Goal: Task Accomplishment & Management: Manage account settings

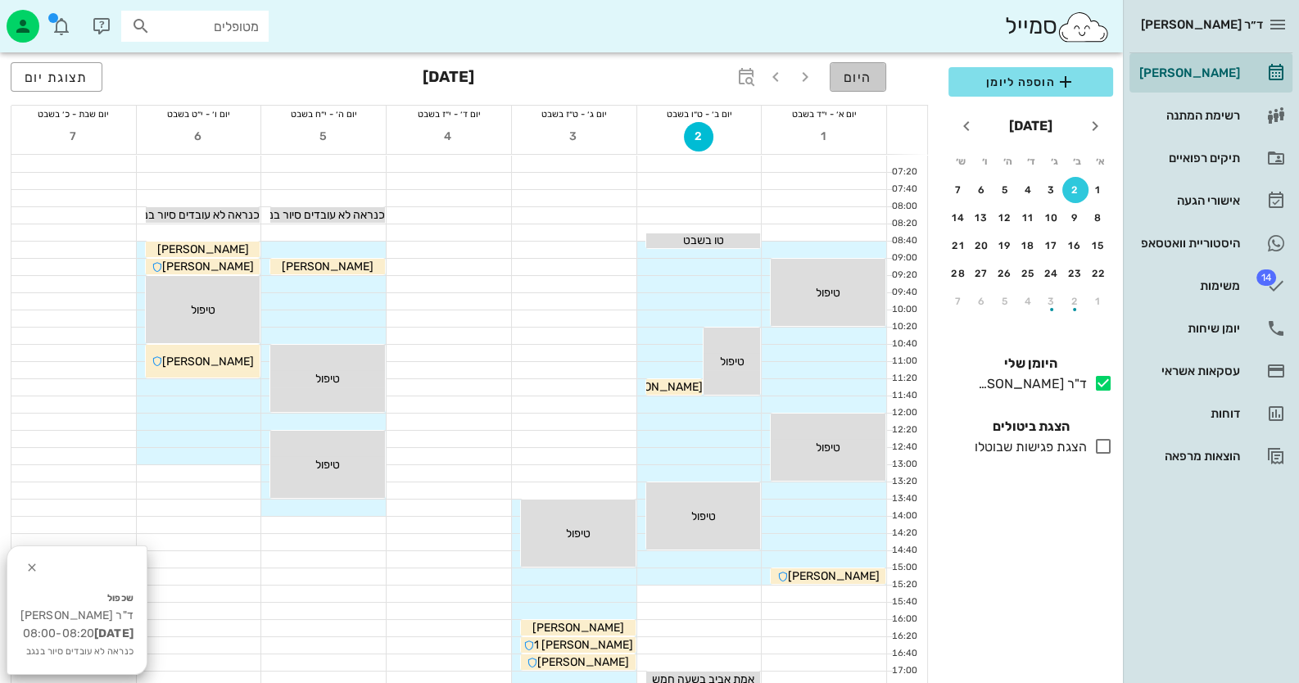
click at [869, 66] on button "היום" at bounding box center [858, 76] width 57 height 29
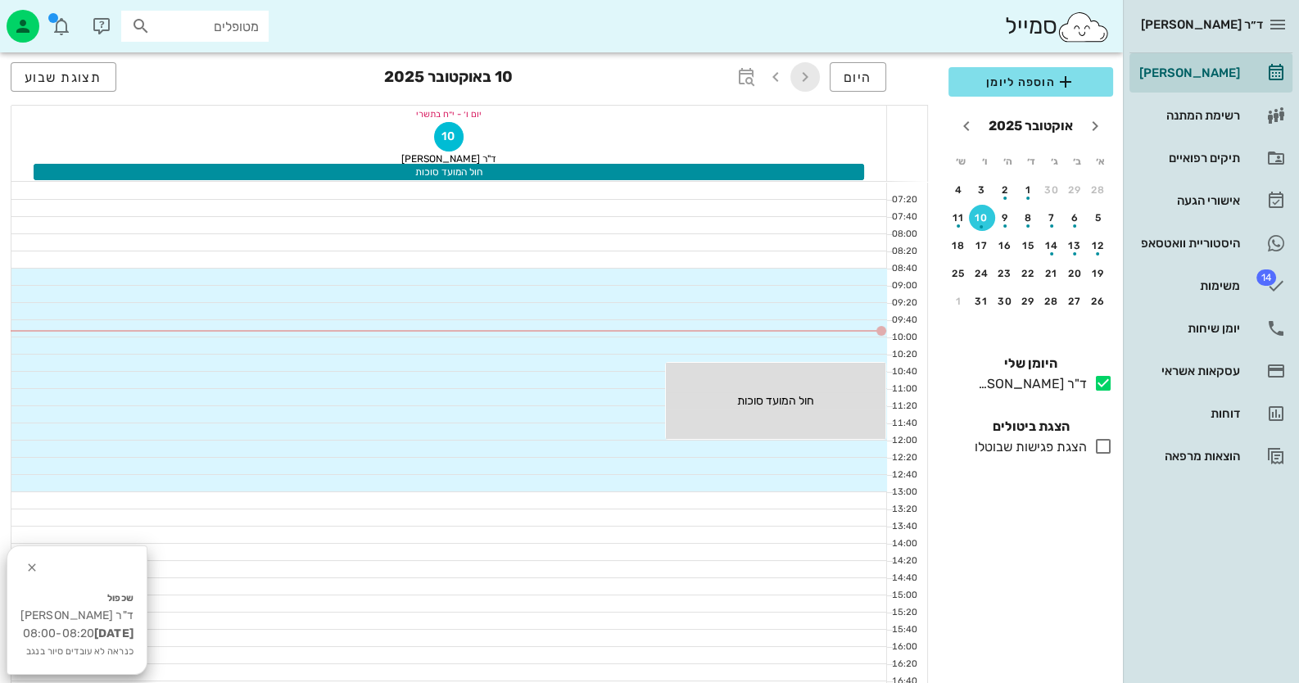
click at [804, 73] on icon "button" at bounding box center [805, 77] width 20 height 20
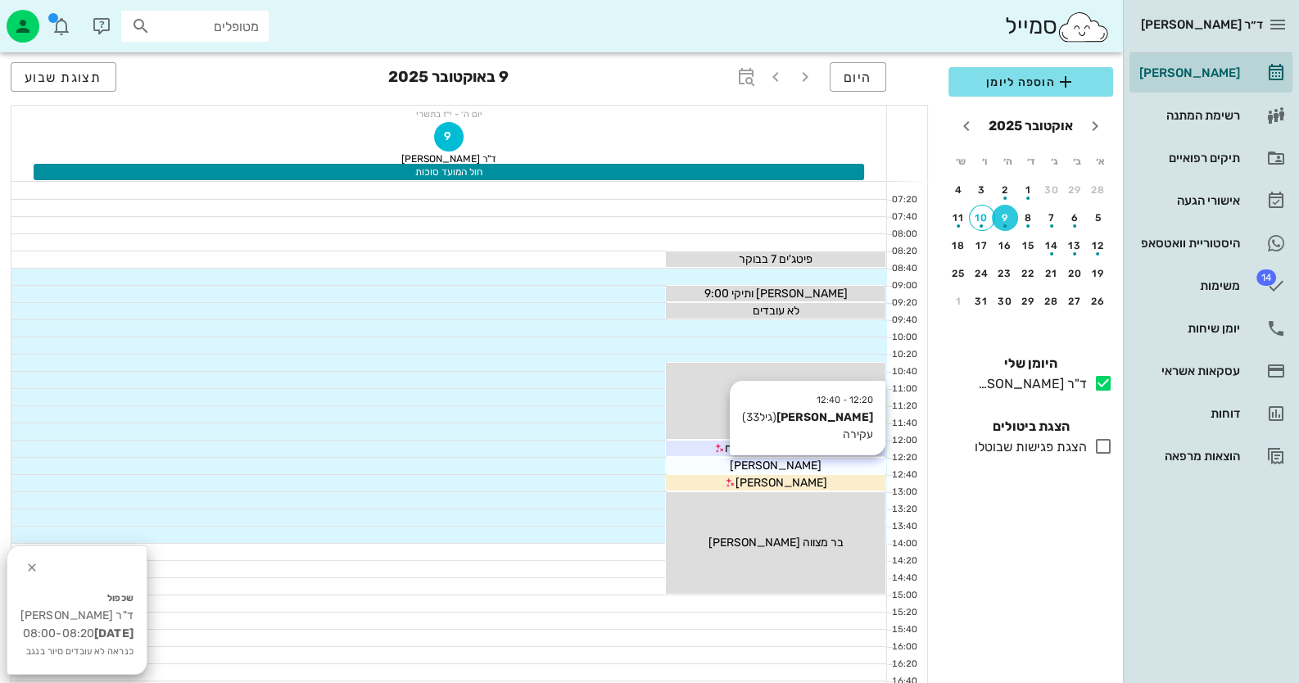
click at [770, 463] on span "[PERSON_NAME]" at bounding box center [776, 466] width 92 height 14
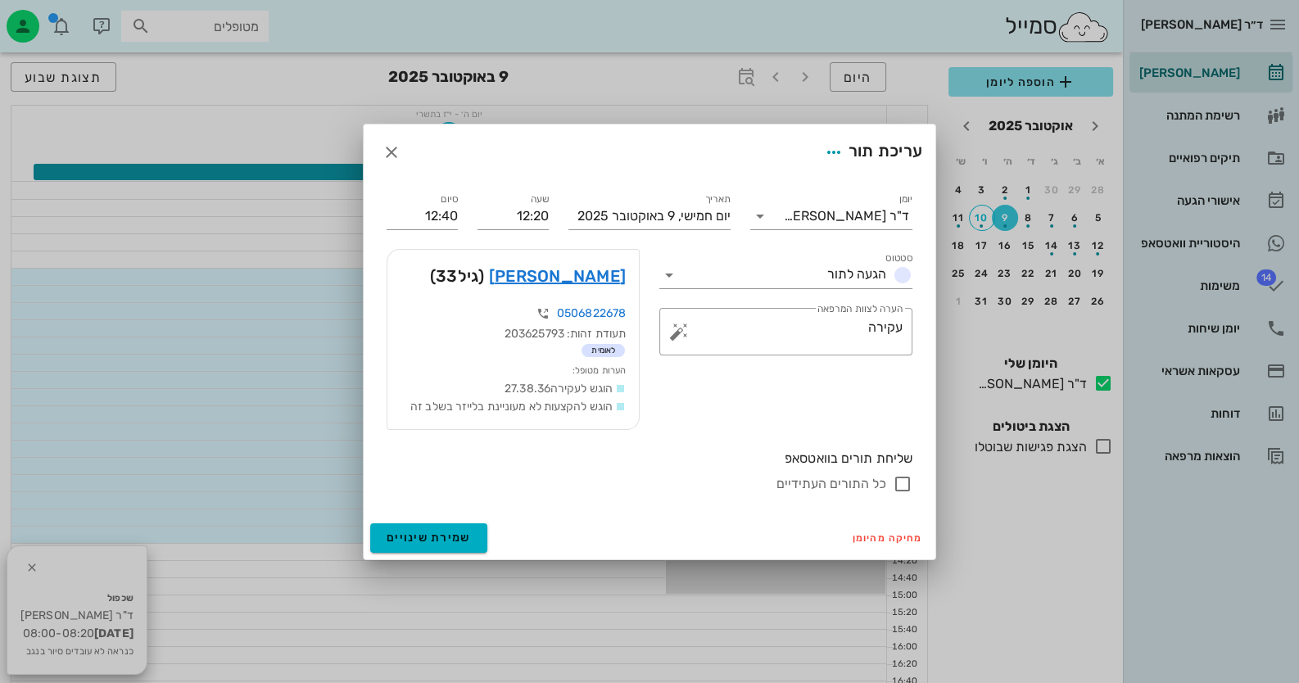
click at [770, 463] on div at bounding box center [649, 341] width 1299 height 683
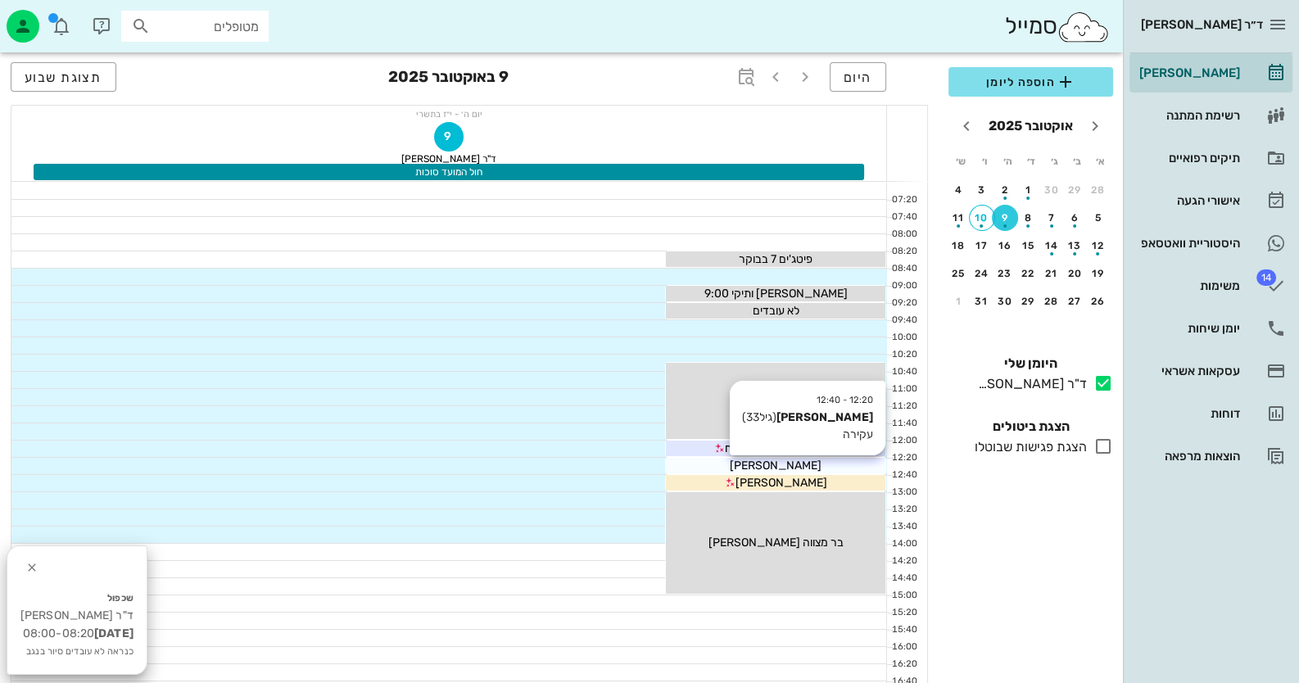
click at [770, 463] on span "[PERSON_NAME]" at bounding box center [776, 466] width 92 height 14
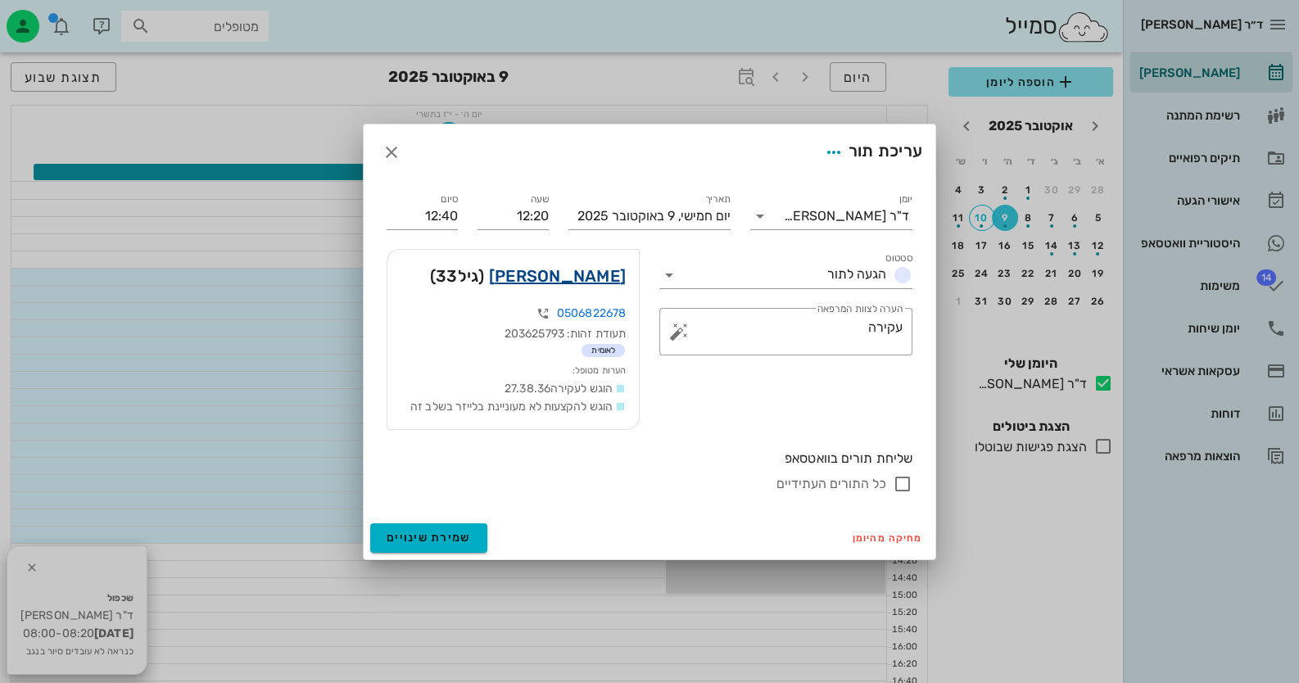
click at [592, 279] on link "[PERSON_NAME]" at bounding box center [557, 276] width 137 height 26
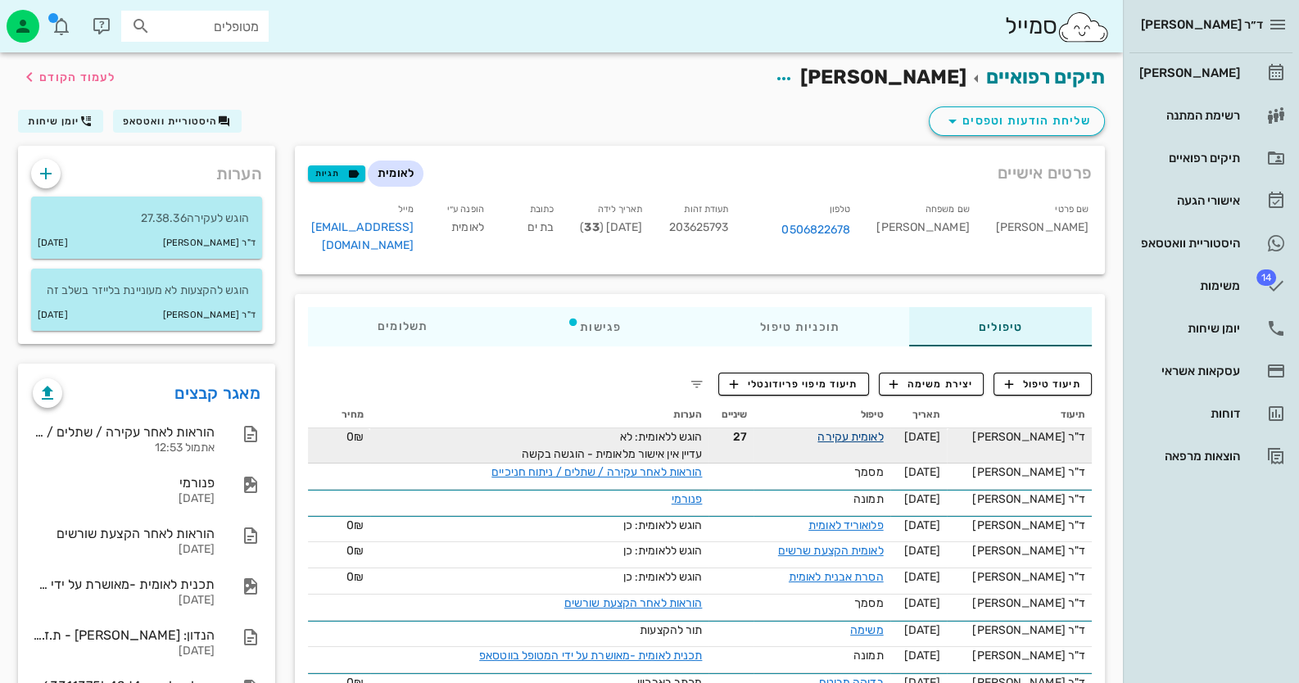
click at [883, 430] on link "לאומית עקירה" at bounding box center [850, 437] width 66 height 14
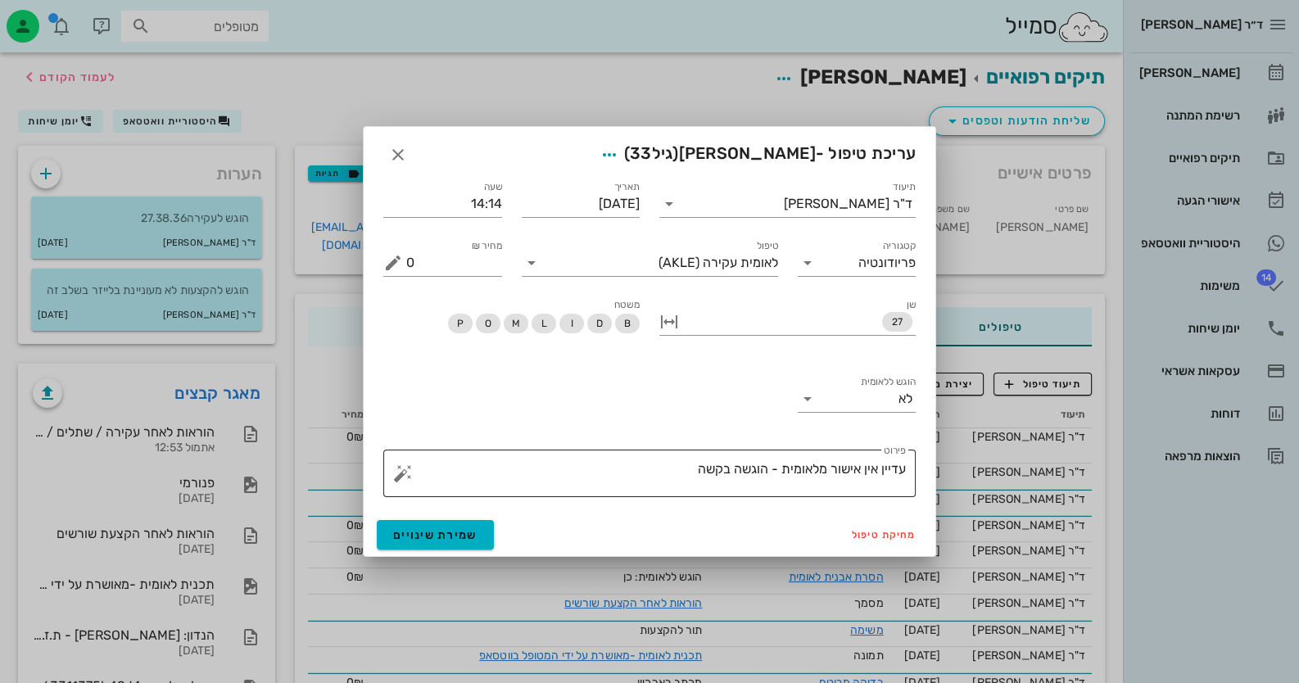
click at [672, 469] on textarea "עדיין אין אישור מלאומית - הוגשה בקשה" at bounding box center [656, 477] width 500 height 39
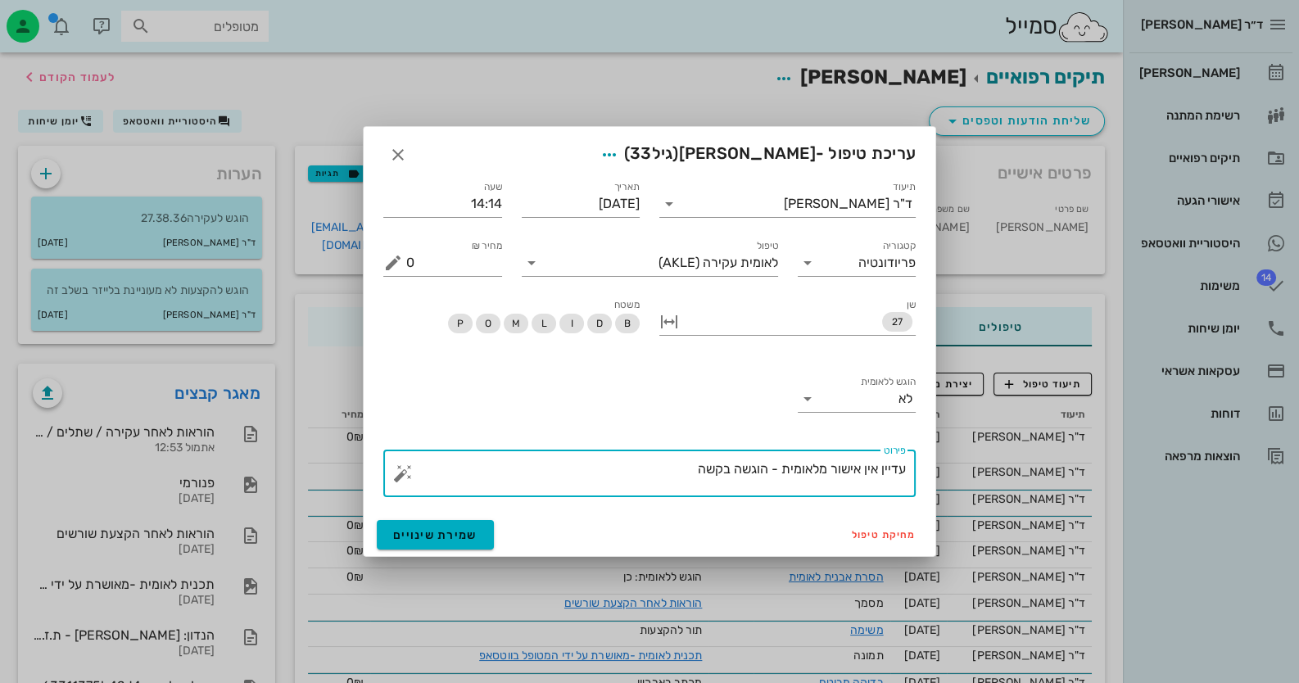
click at [397, 473] on button "button" at bounding box center [403, 474] width 20 height 20
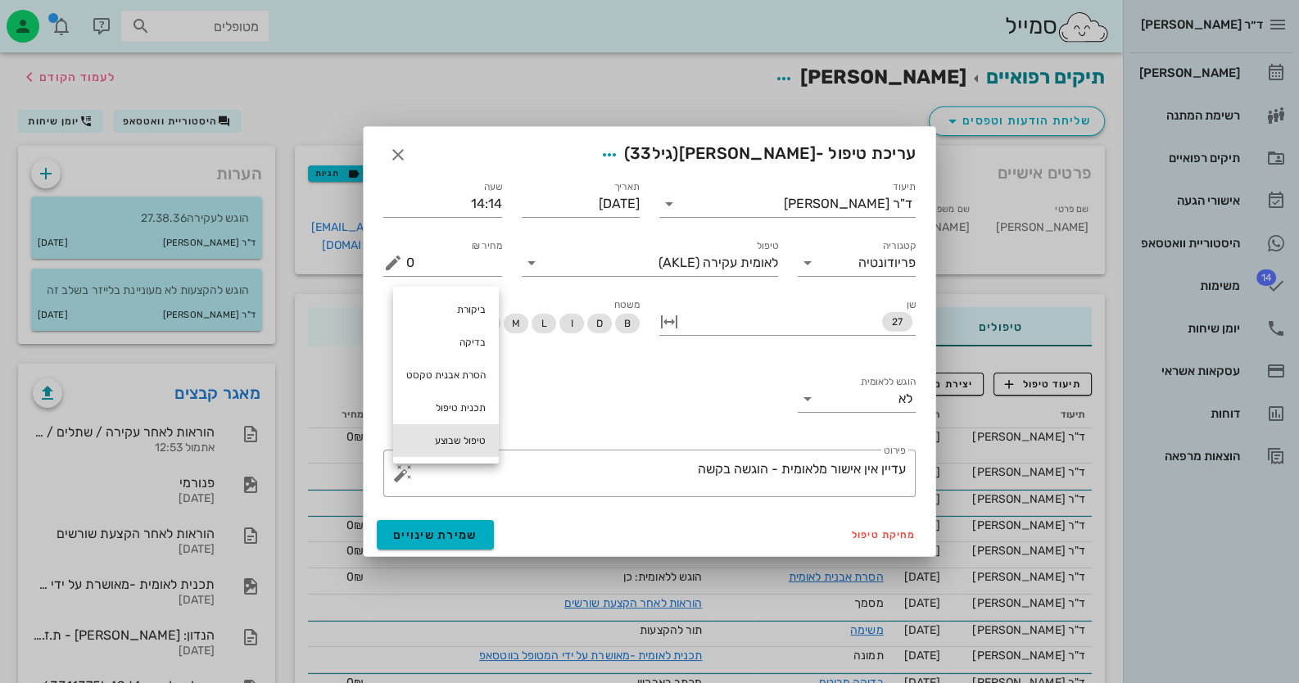
click at [437, 444] on div "טיפול שבוצע" at bounding box center [446, 440] width 106 height 33
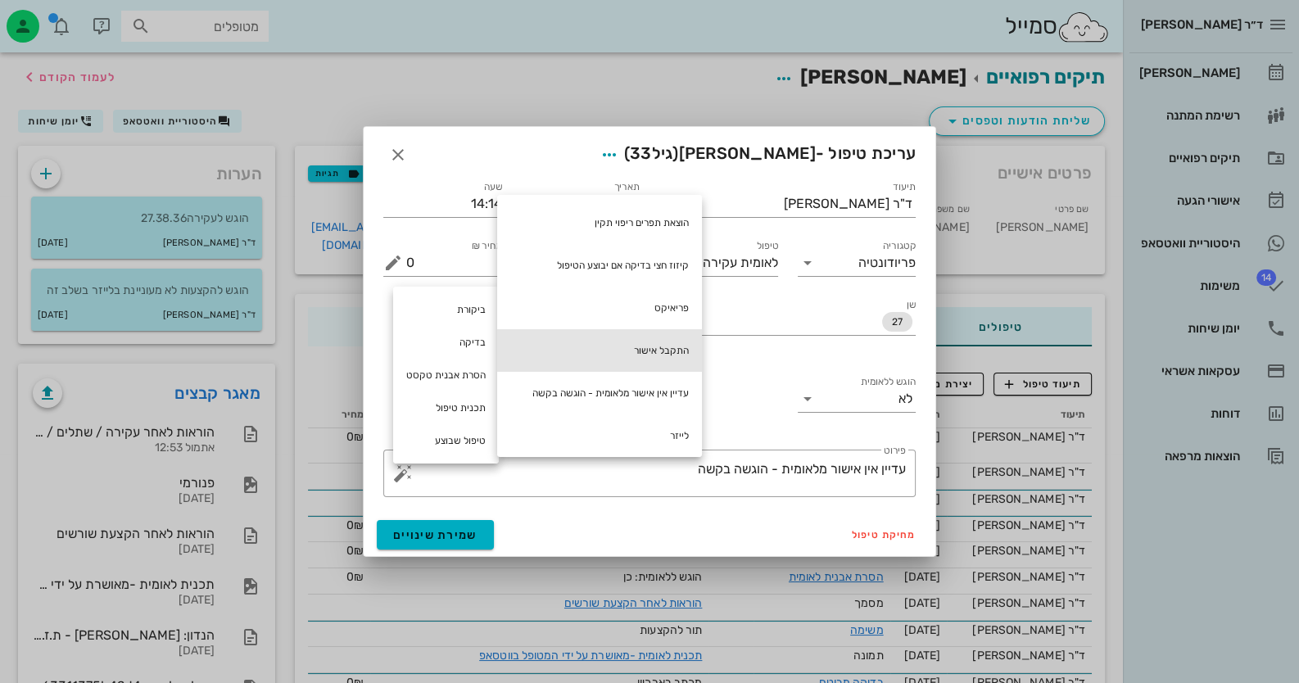
click at [661, 345] on div "התקבל אישור" at bounding box center [599, 350] width 205 height 43
type textarea "עדיין אין אישור מלאומית - הוגשה בקשה התקבל אישור"
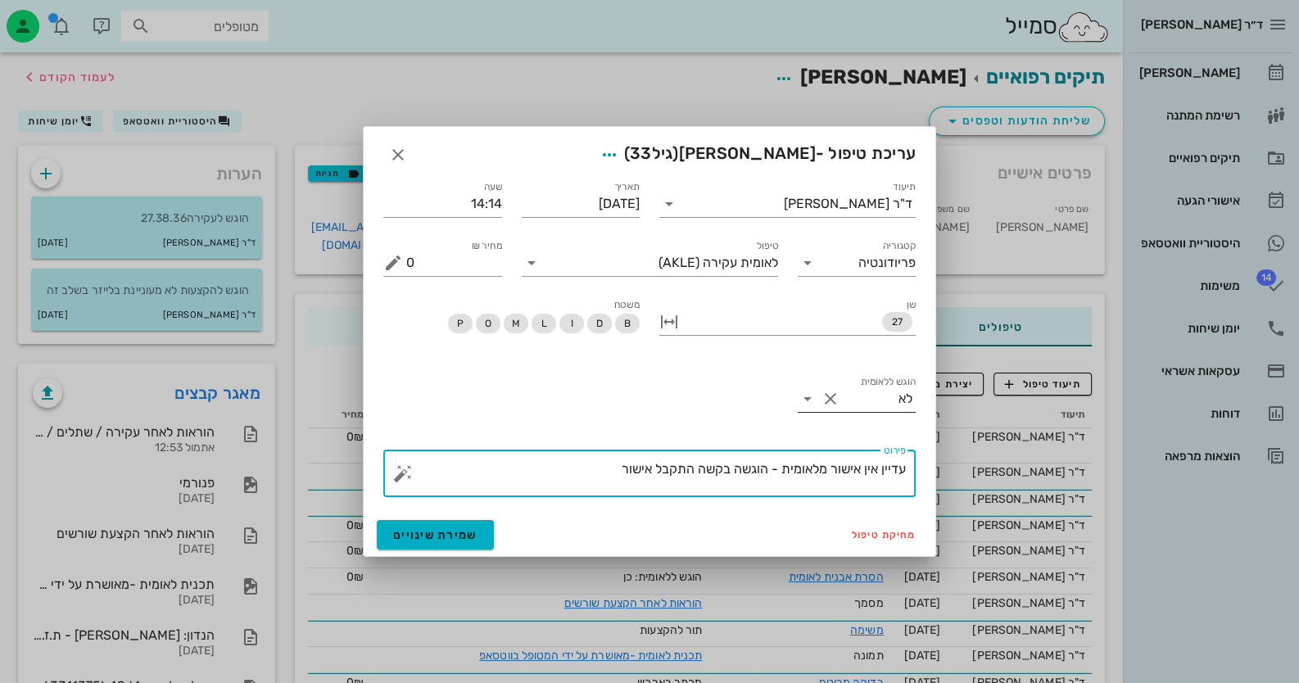
click at [856, 398] on input "הוגש ללאומית" at bounding box center [872, 399] width 56 height 26
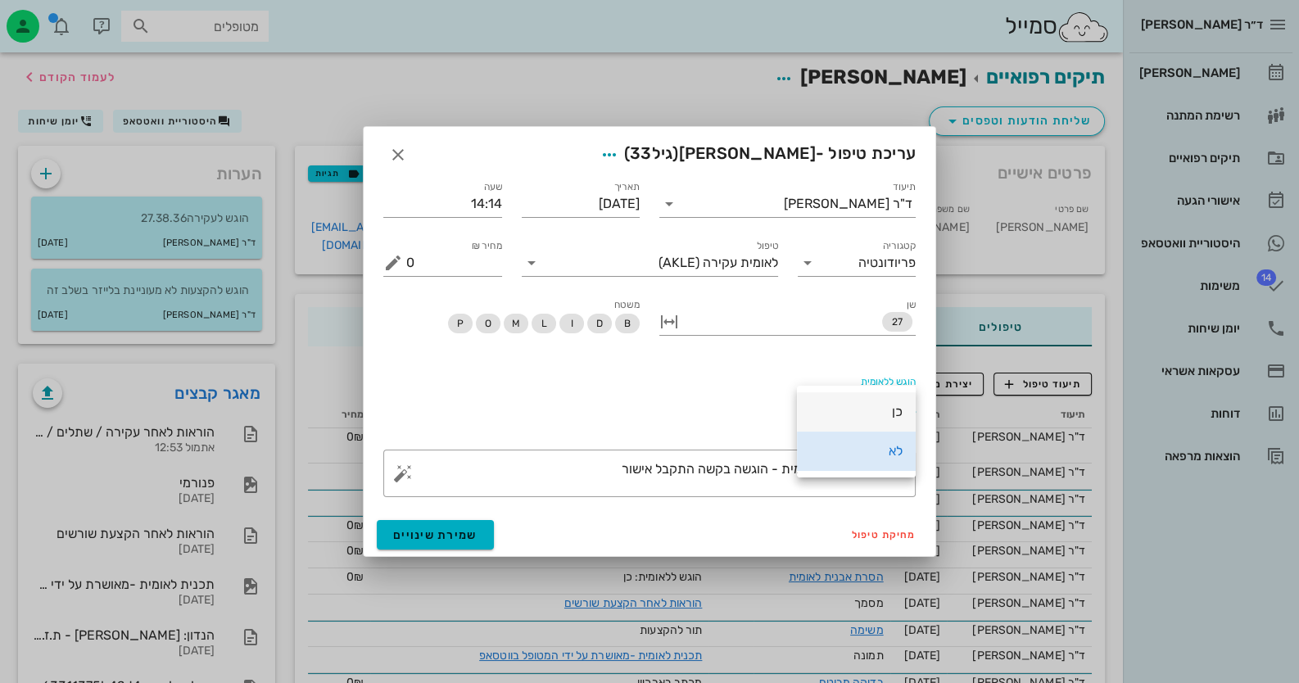
click at [864, 414] on div "כן" at bounding box center [856, 412] width 93 height 16
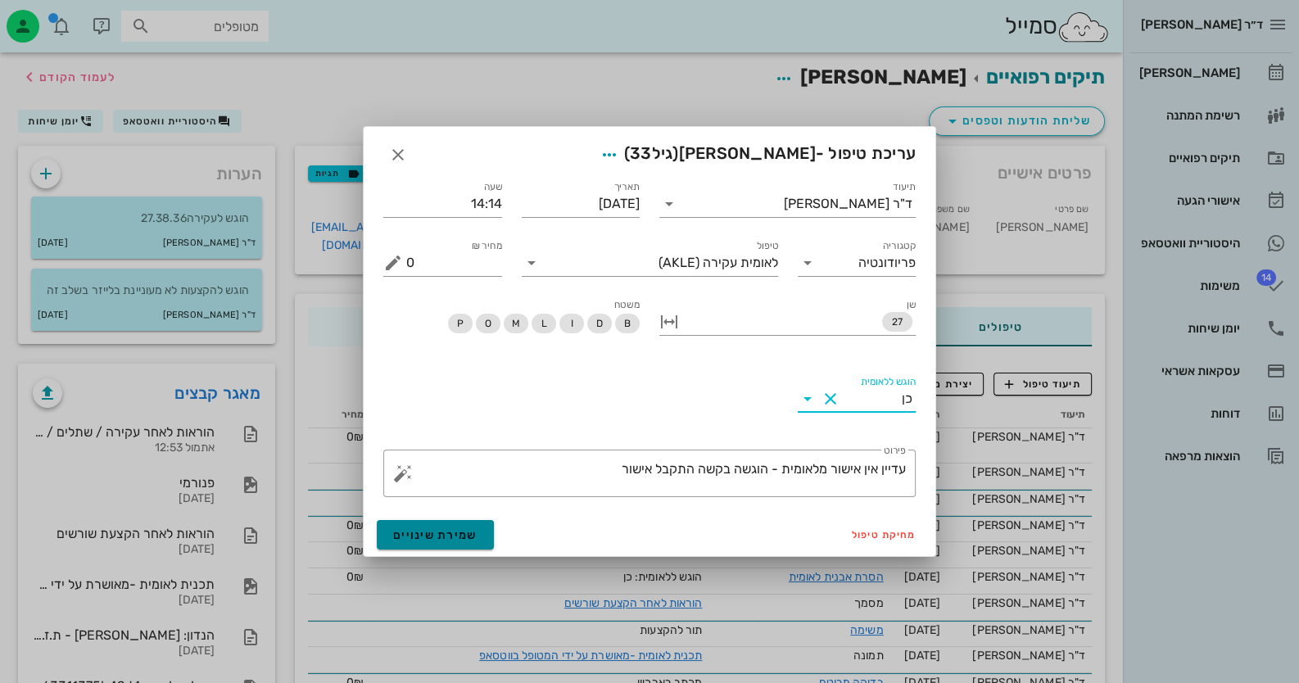
click at [428, 540] on span "שמירת שינויים" at bounding box center [435, 535] width 84 height 14
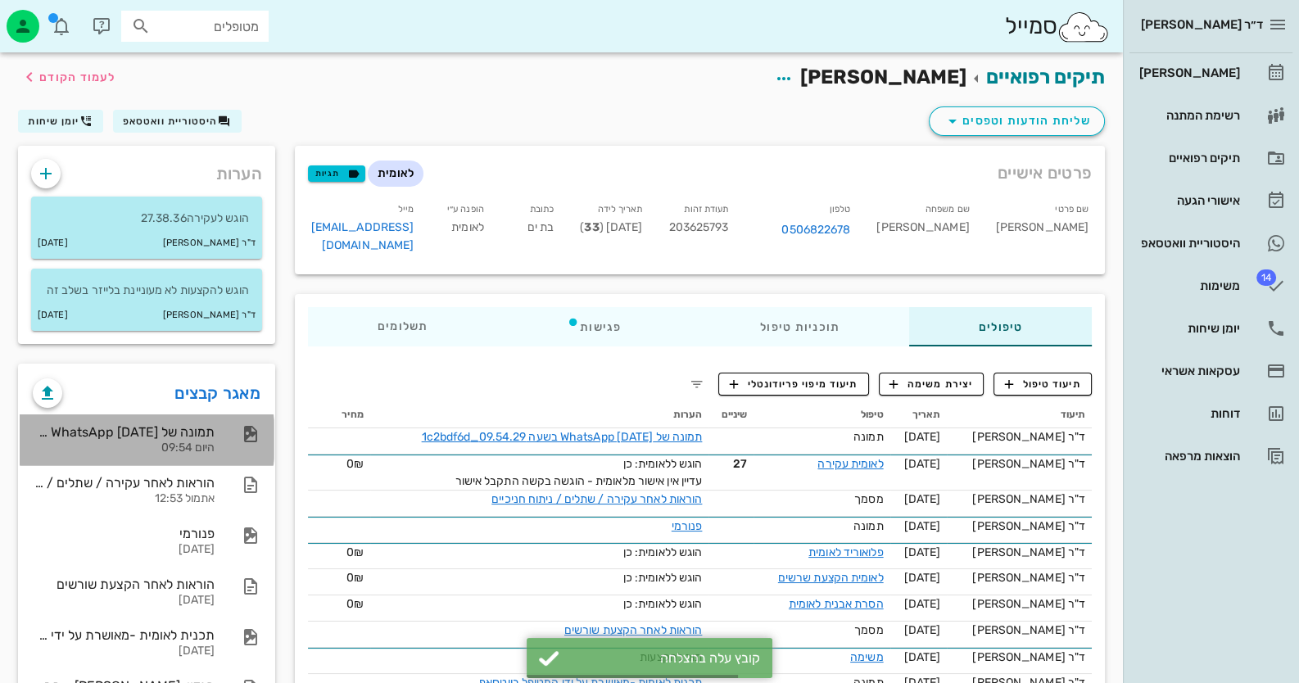
click at [187, 455] on div "תמונה של WhatsApp [DATE] בשעה 09.54.29_1c2bdf6d היום 09:54" at bounding box center [124, 439] width 182 height 51
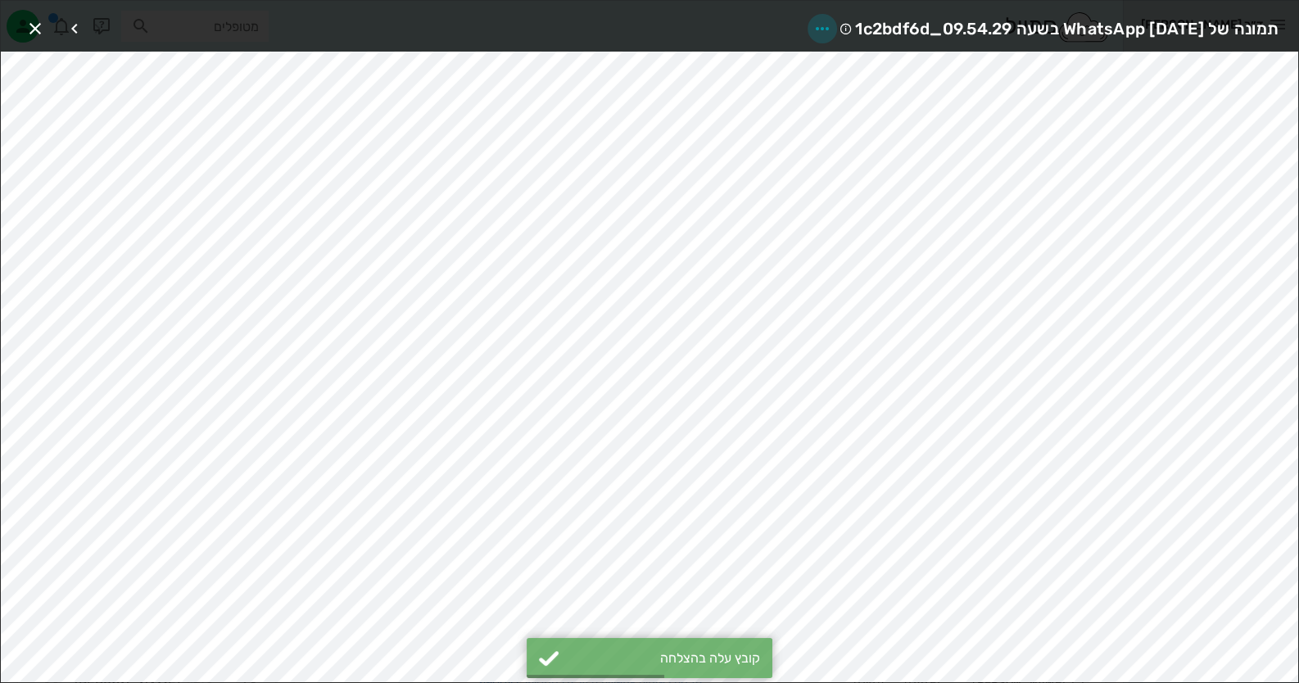
click at [808, 29] on span "button" at bounding box center [822, 29] width 29 height 20
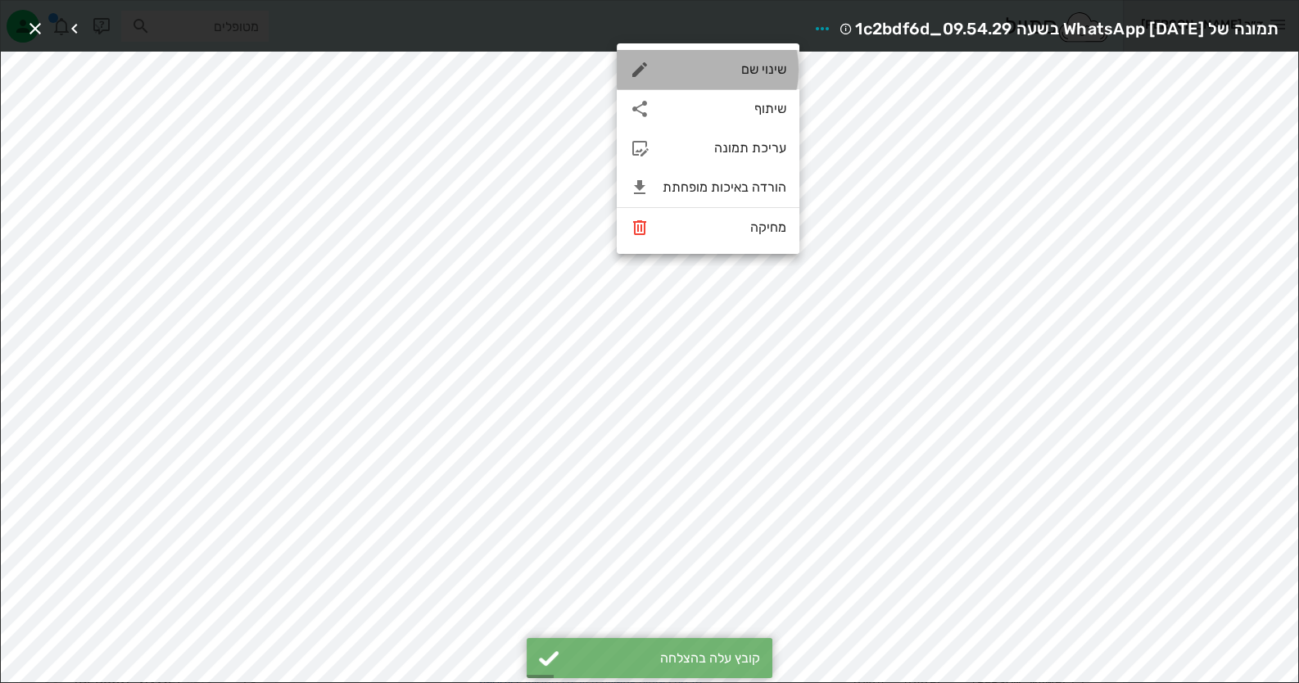
click at [773, 73] on div "שינוי שם" at bounding box center [725, 69] width 124 height 16
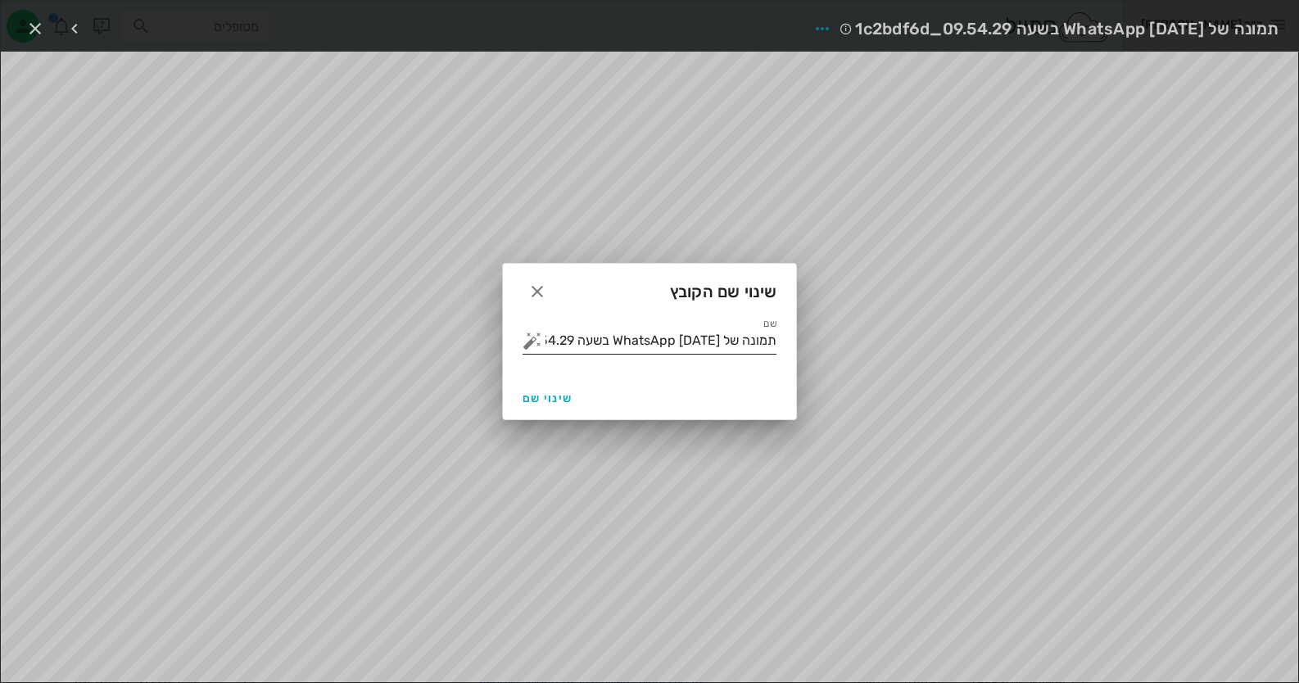
click at [532, 334] on button "button" at bounding box center [533, 341] width 20 height 20
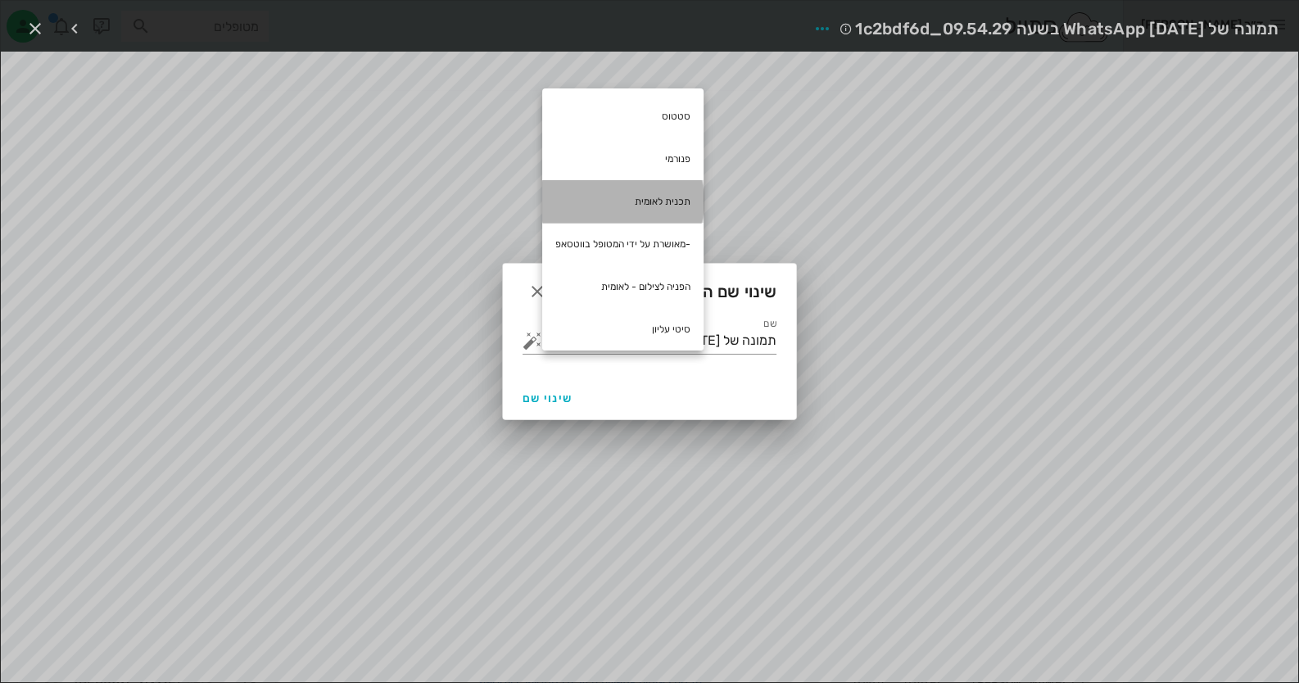
click at [657, 208] on div "תכנית לאומית" at bounding box center [622, 201] width 161 height 43
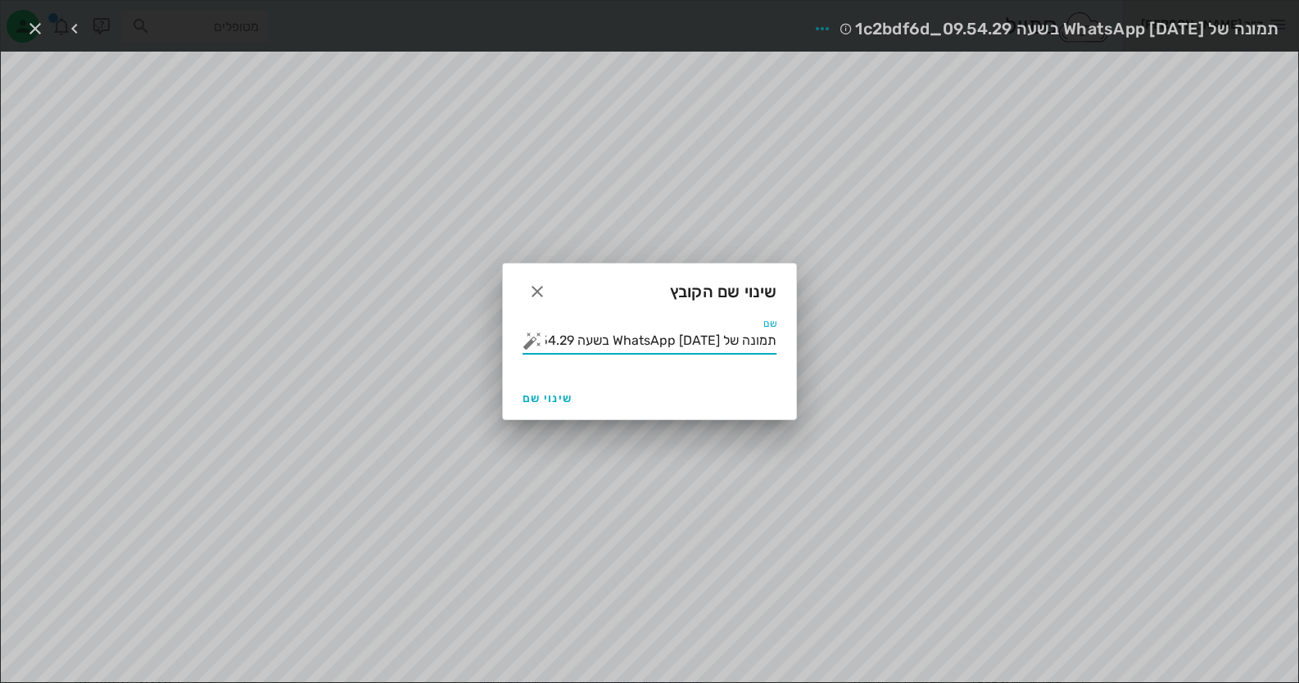
drag, startPoint x: 621, startPoint y: 339, endPoint x: 1310, endPoint y: 366, distance: 689.4
click at [1298, 366] on html "ד״ר [PERSON_NAME] רשימת המתנה תיקים רפואיים אישורי הגעה היסטוריית וואטסאפ 14 מש…" at bounding box center [649, 461] width 1299 height 923
type input "תכנית לאומית"
click at [566, 405] on button "שינוי שם" at bounding box center [547, 397] width 63 height 29
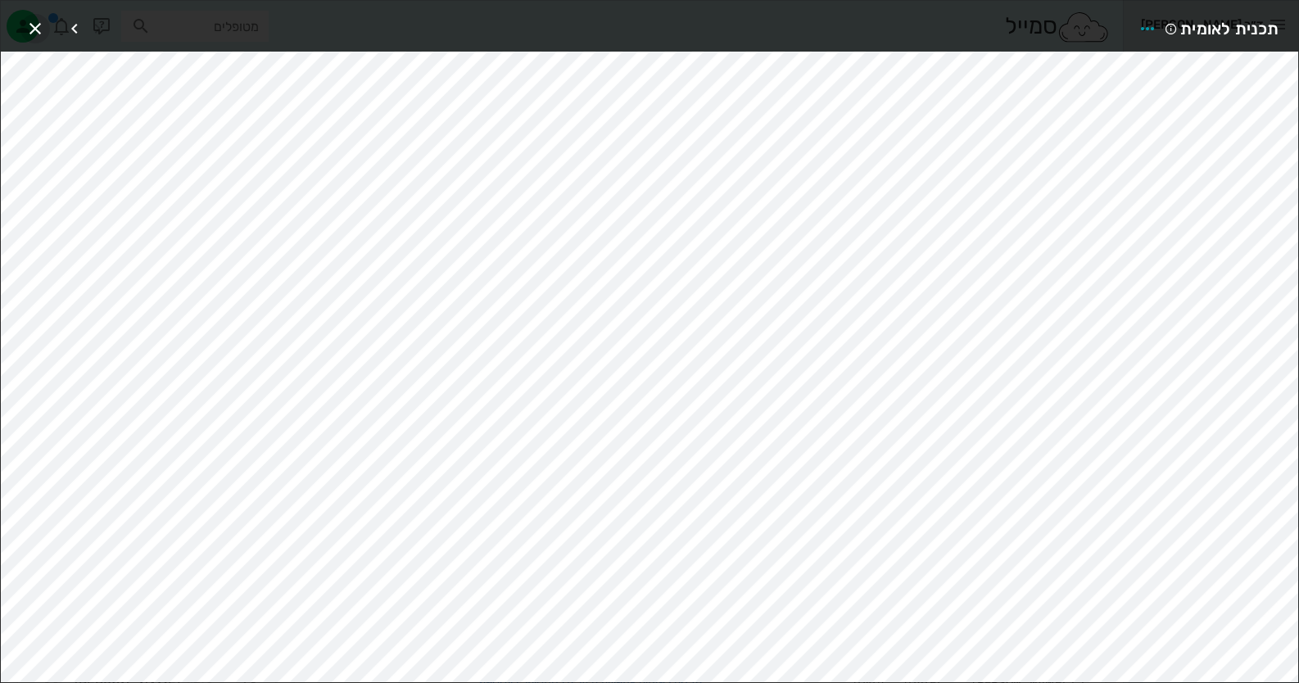
click at [29, 30] on icon "button" at bounding box center [35, 29] width 20 height 20
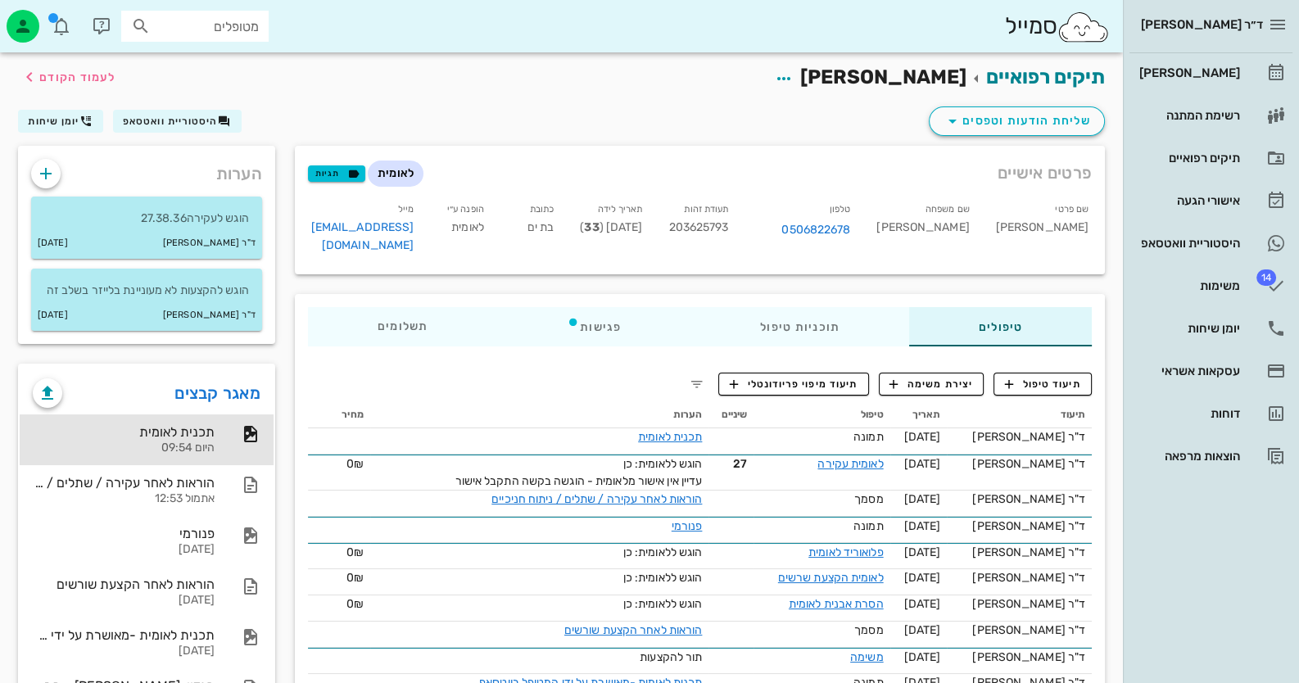
click at [728, 229] on span "203625793" at bounding box center [698, 227] width 60 height 14
copy span "203625793"
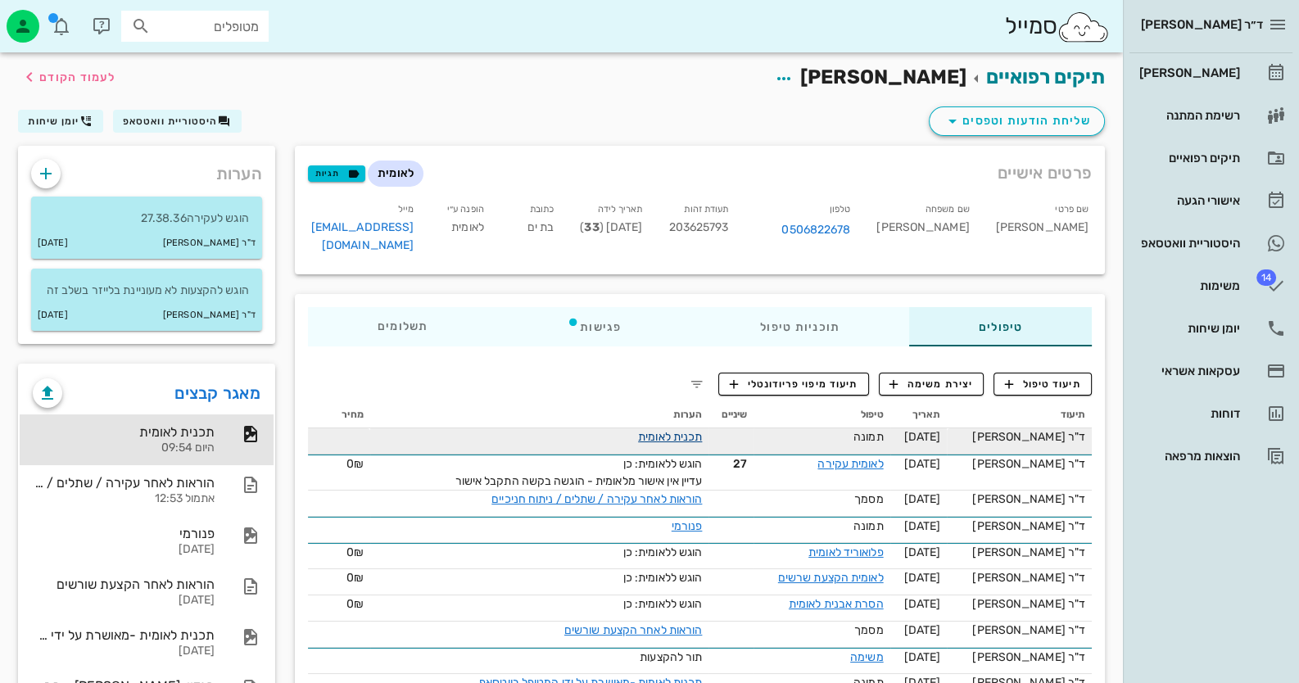
click at [700, 430] on link "תכנית לאומית" at bounding box center [670, 437] width 64 height 14
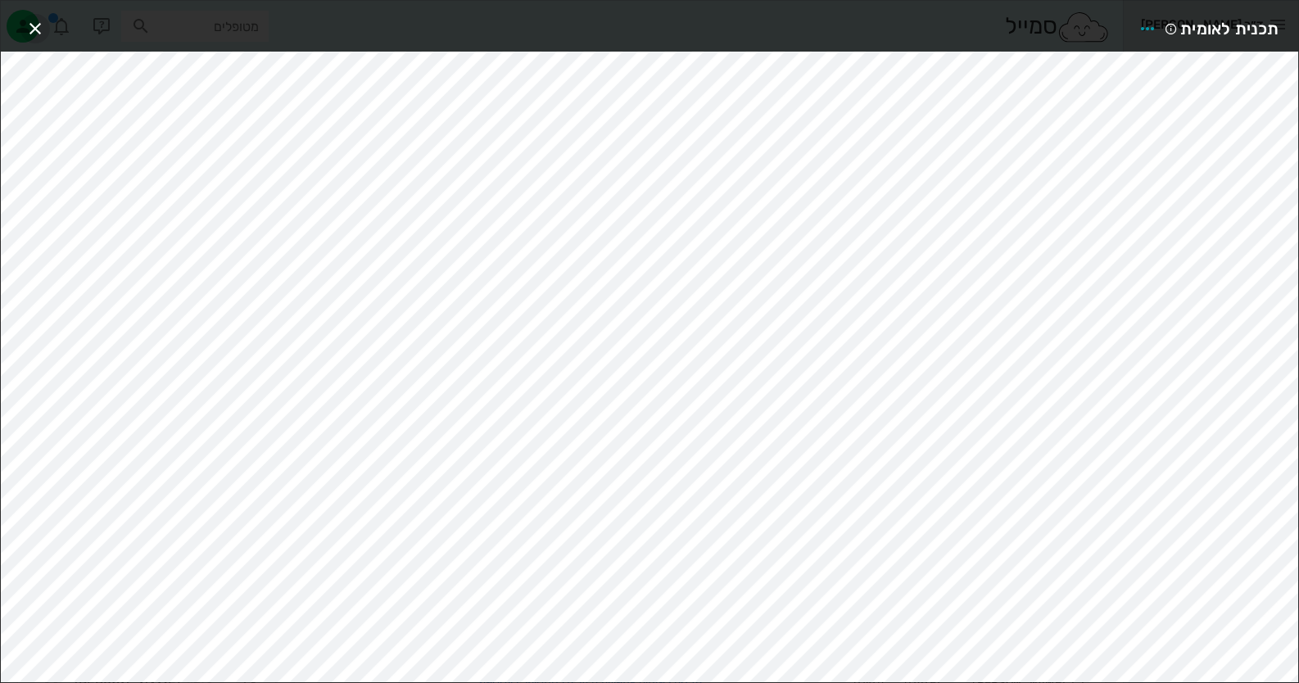
click at [32, 34] on icon "button" at bounding box center [35, 29] width 20 height 20
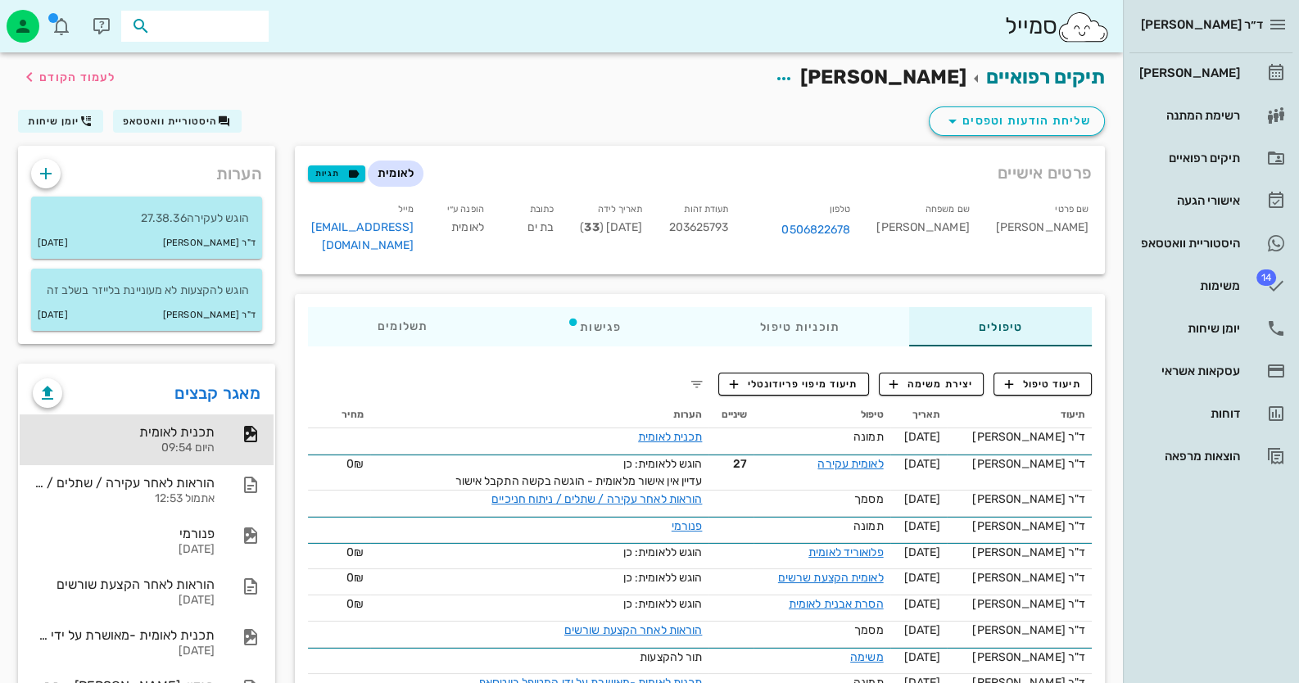
click at [202, 20] on input "text" at bounding box center [206, 26] width 105 height 21
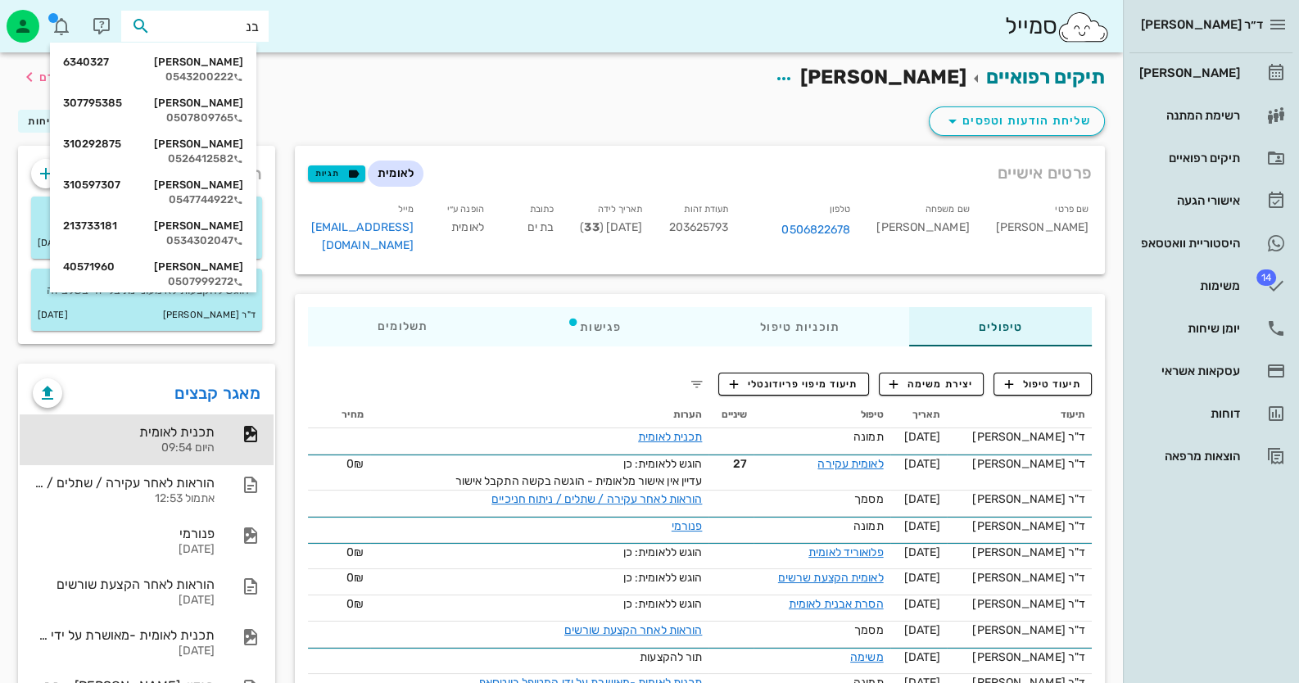
type input "בנח"
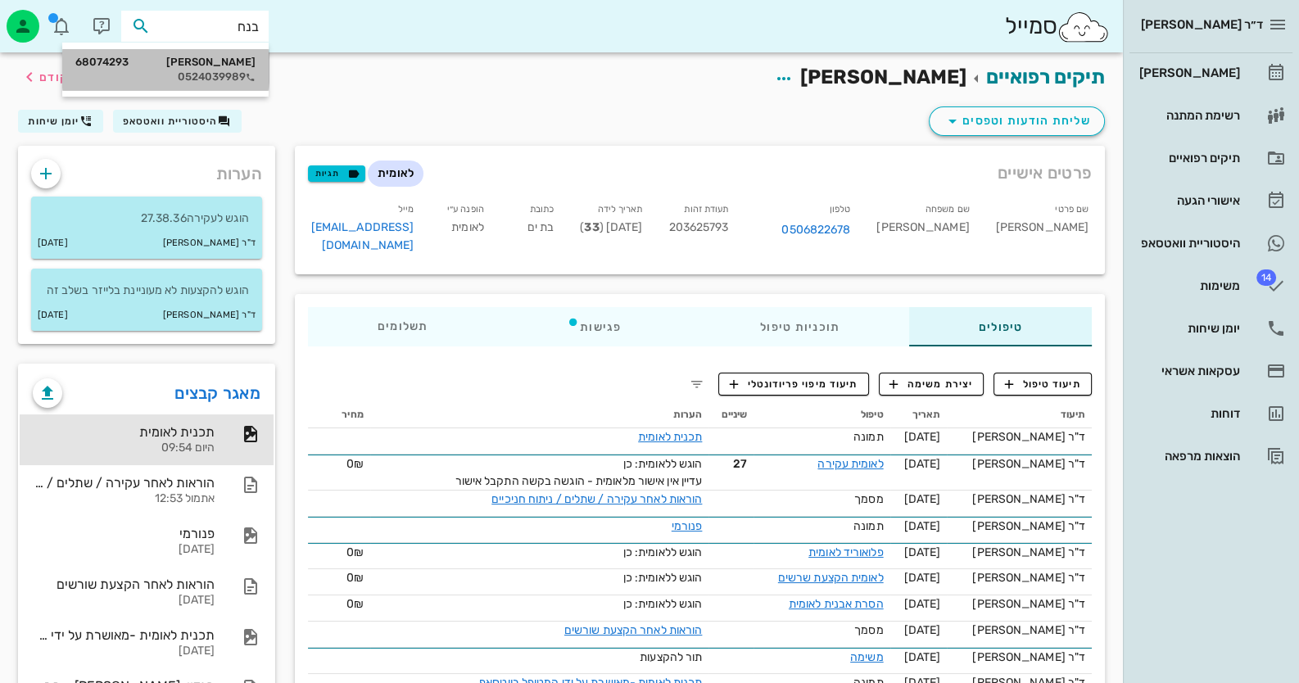
click at [243, 62] on div "[PERSON_NAME] 68074293" at bounding box center [165, 62] width 180 height 13
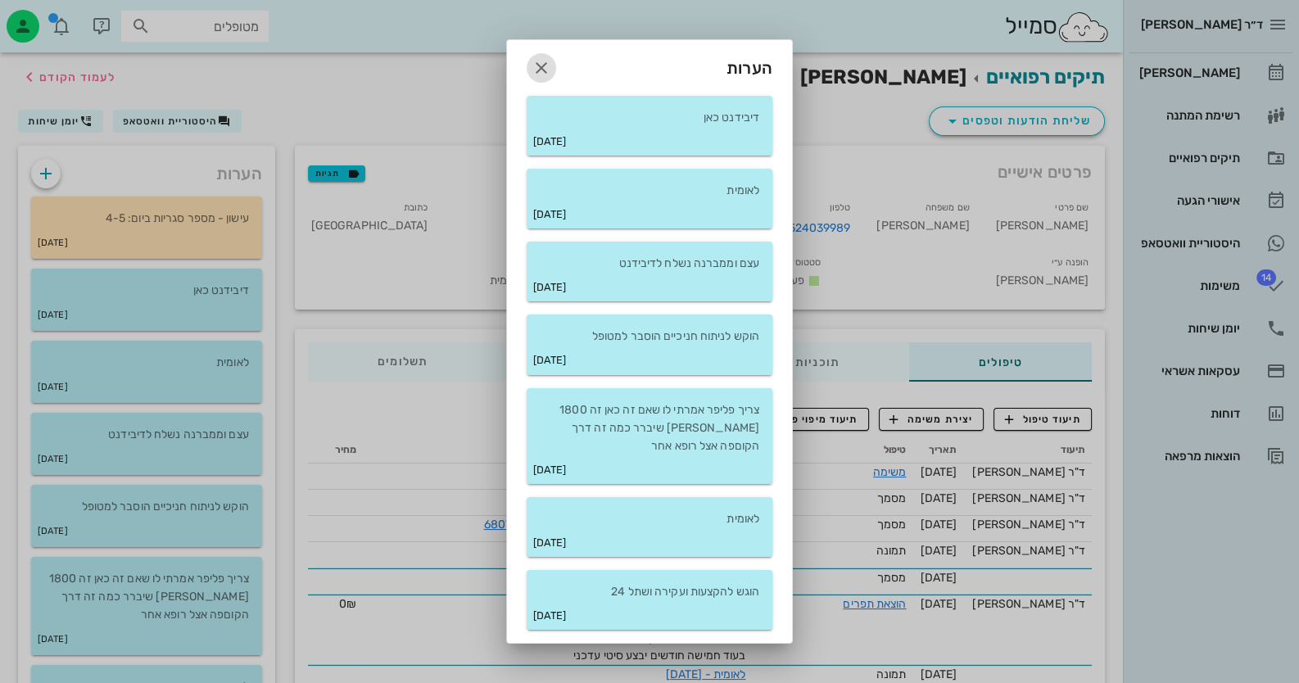
click at [543, 58] on icon "button" at bounding box center [542, 68] width 20 height 20
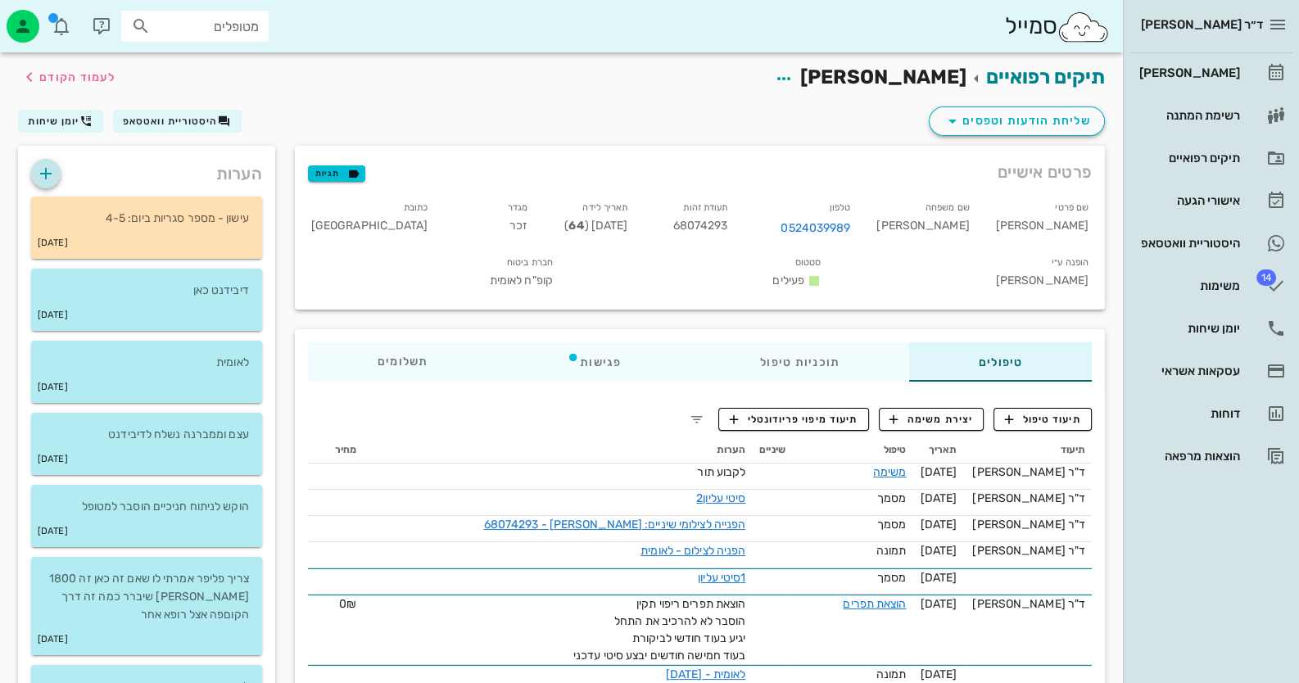
click at [38, 172] on icon "button" at bounding box center [46, 174] width 20 height 20
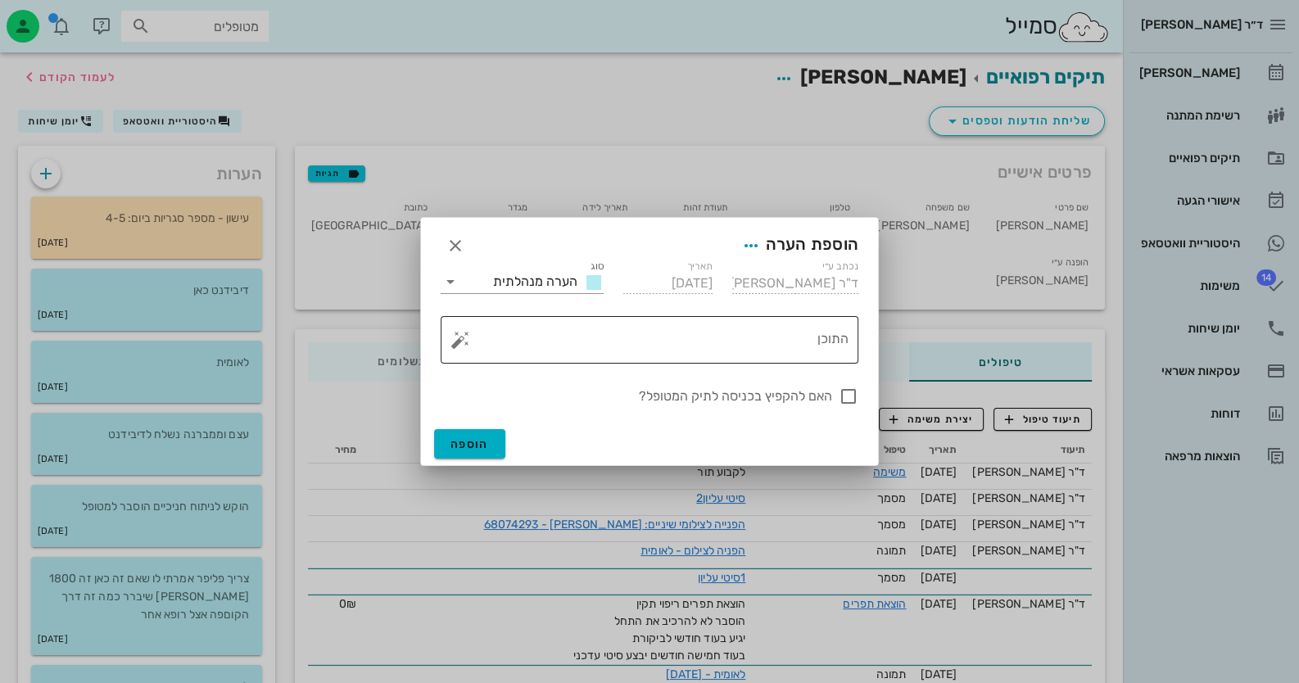
click at [456, 335] on button "button" at bounding box center [461, 340] width 20 height 20
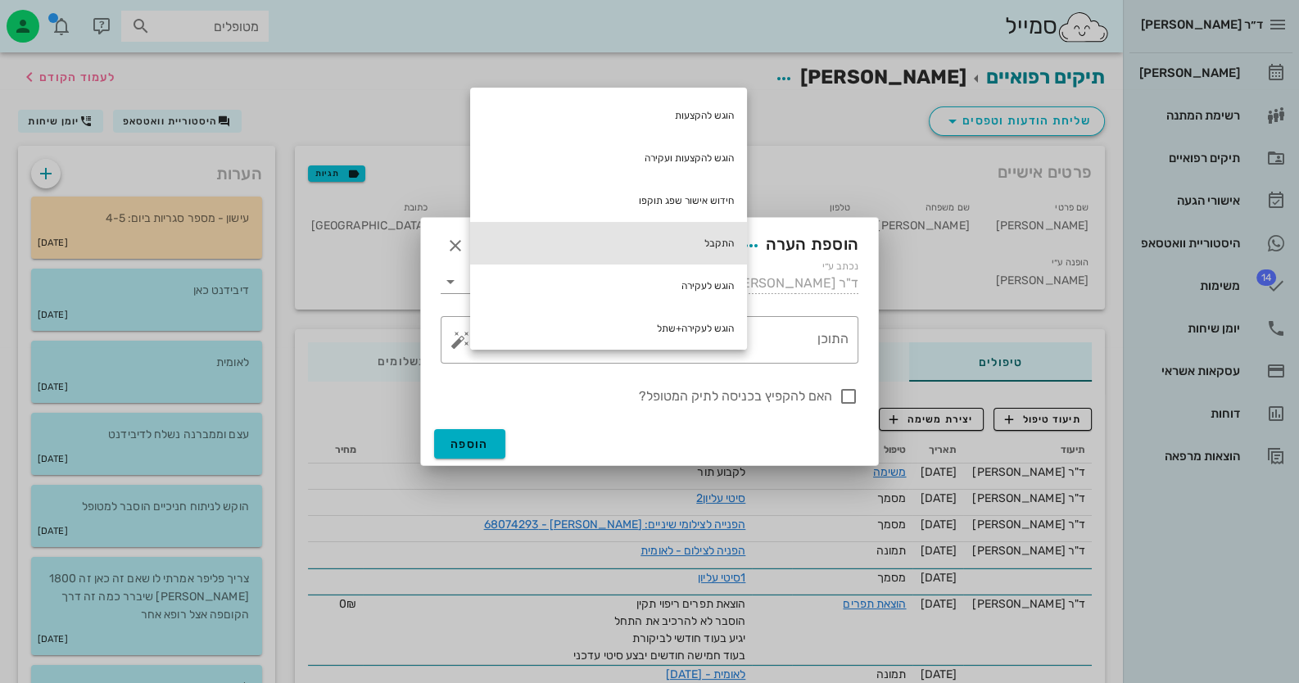
click at [678, 235] on div "התקבל" at bounding box center [608, 243] width 277 height 43
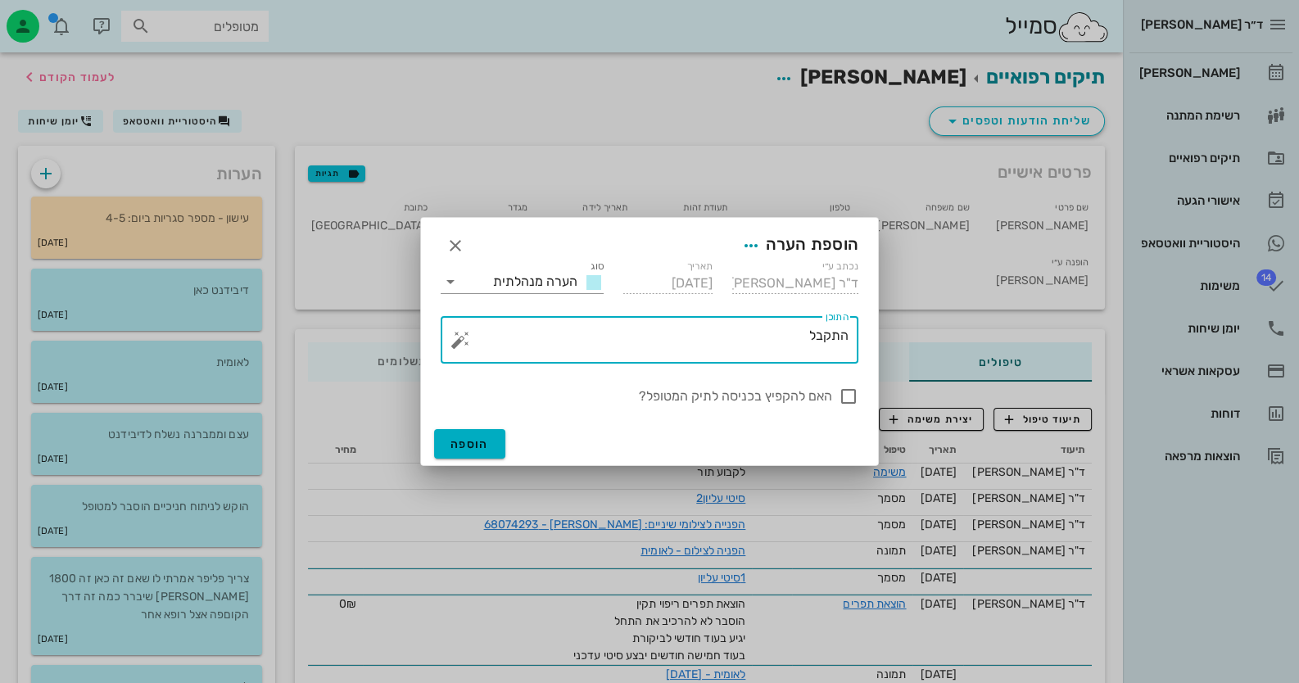
click at [459, 343] on button "button" at bounding box center [461, 340] width 20 height 20
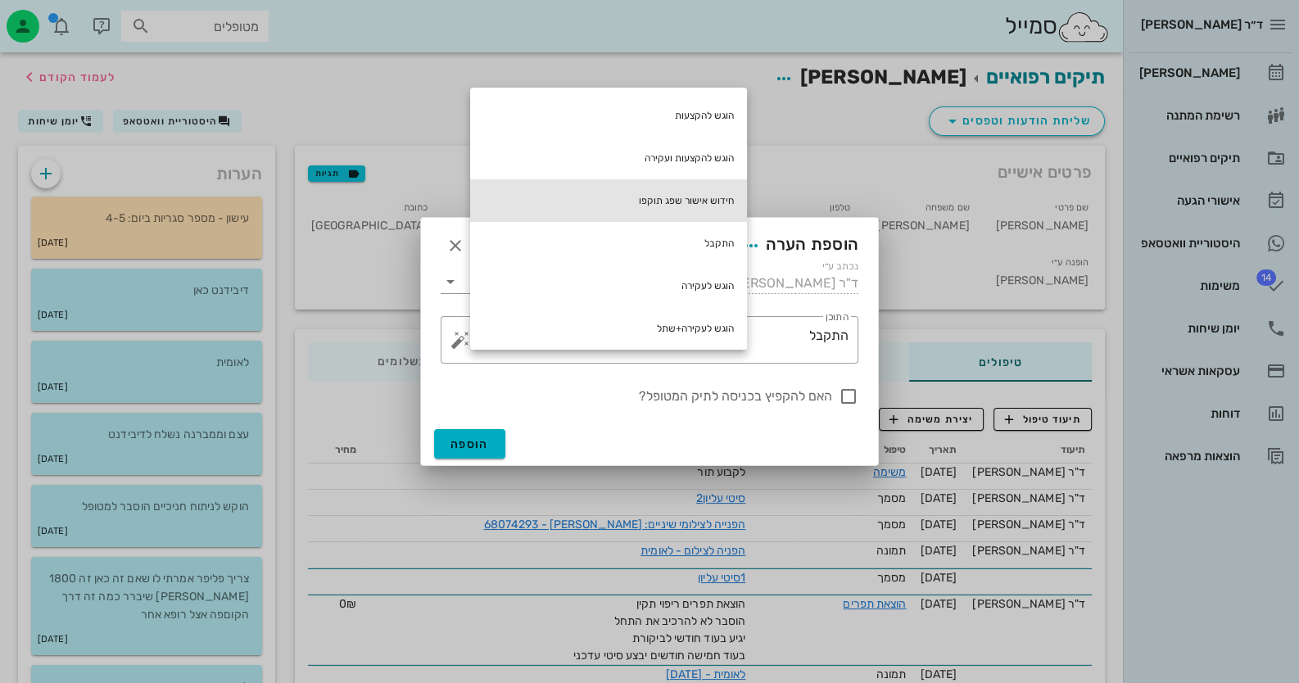
click at [695, 186] on div "חידוש אישור שפג תוקפו" at bounding box center [608, 200] width 277 height 43
type textarea "התקבל חידוש אישור שפג תוקפו"
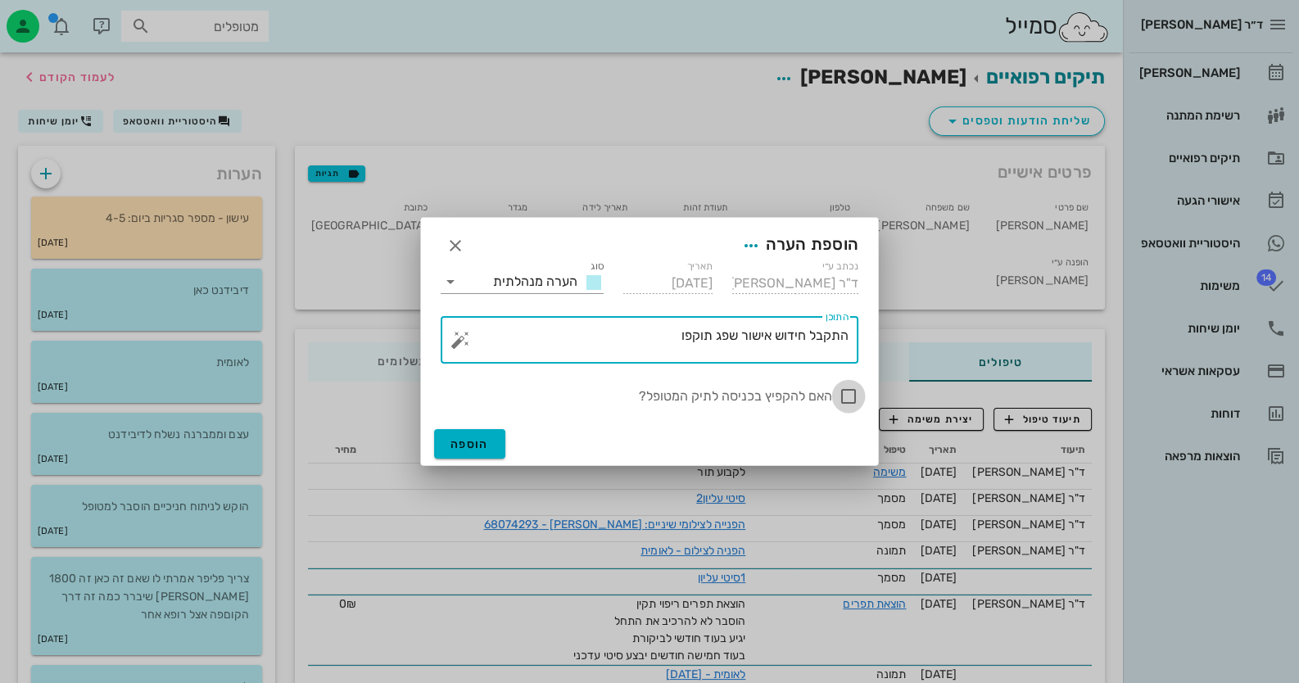
click at [854, 401] on div at bounding box center [849, 397] width 28 height 28
checkbox input "true"
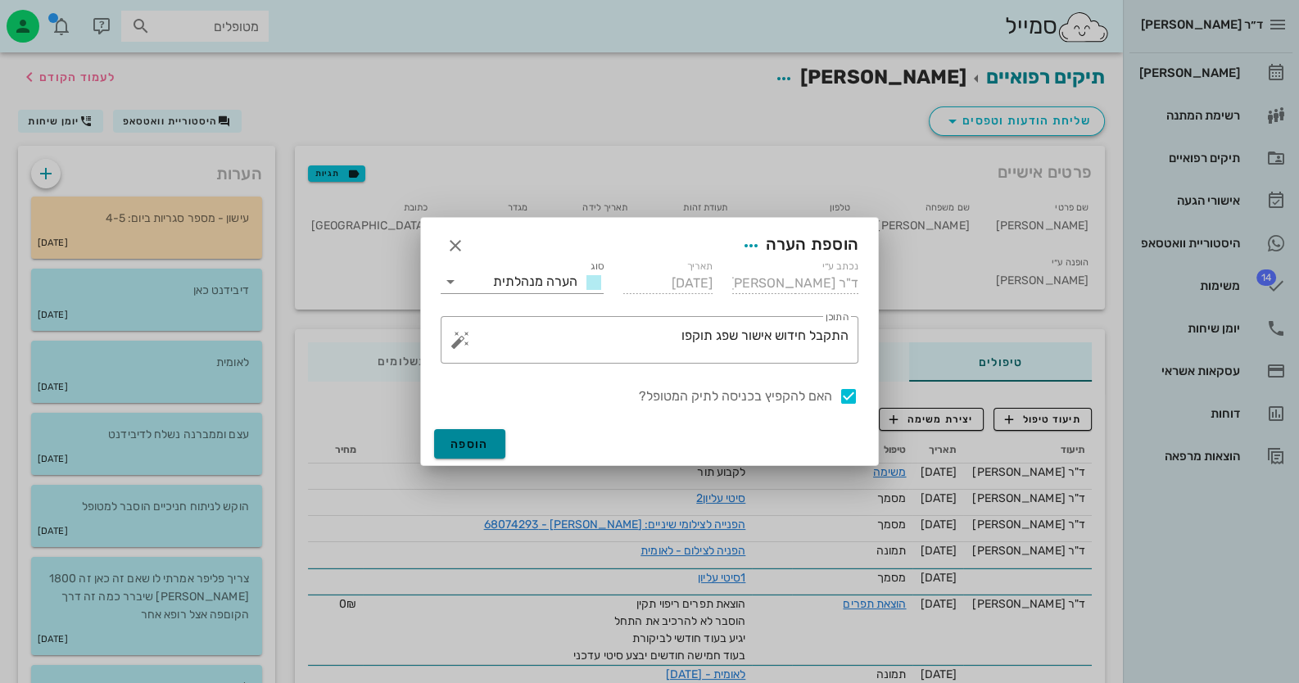
click at [452, 447] on span "הוספה" at bounding box center [470, 444] width 38 height 14
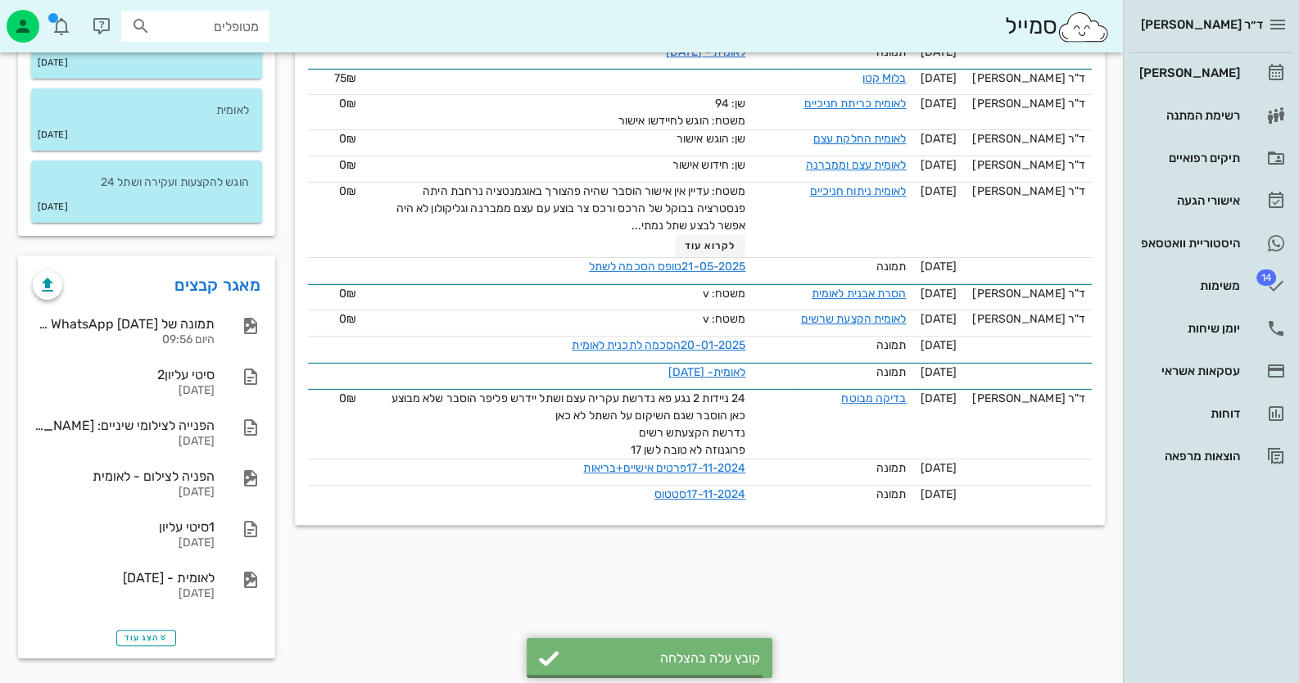
scroll to position [605, 0]
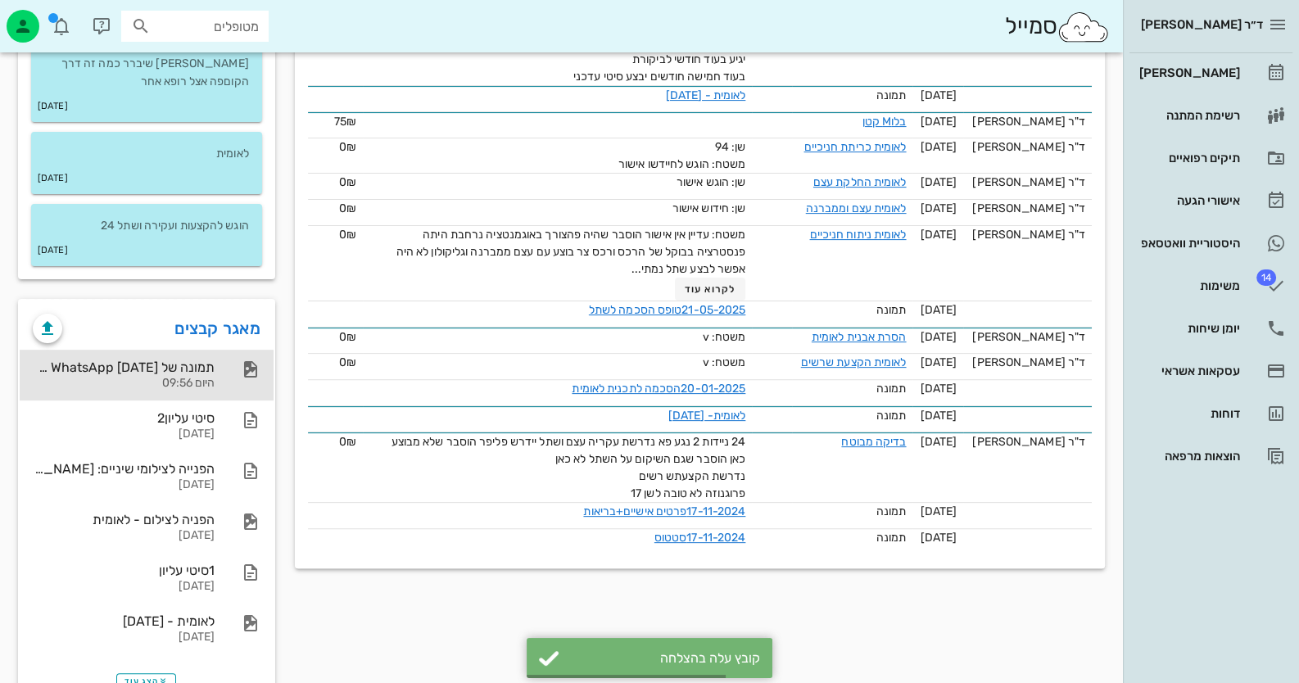
click at [156, 367] on div "תמונה של WhatsApp [DATE] בשעה 09.56.06_433e5a83" at bounding box center [124, 368] width 182 height 16
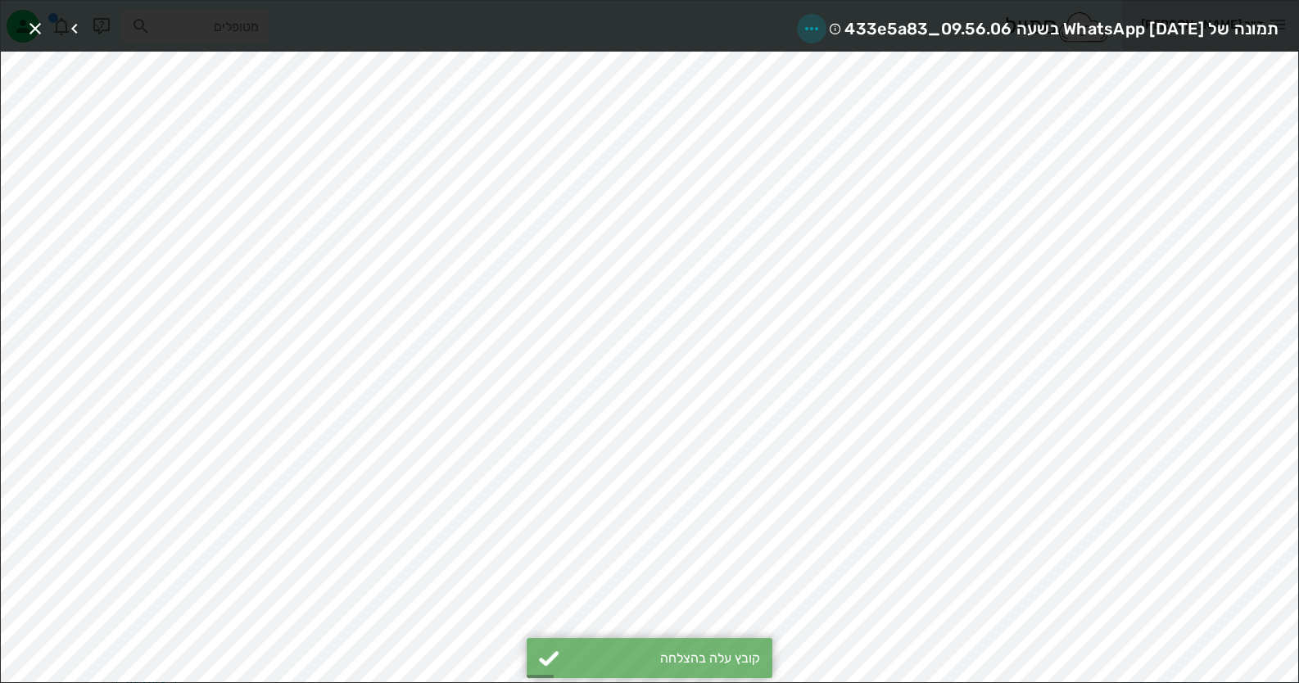
click at [802, 25] on icon "button" at bounding box center [812, 29] width 20 height 20
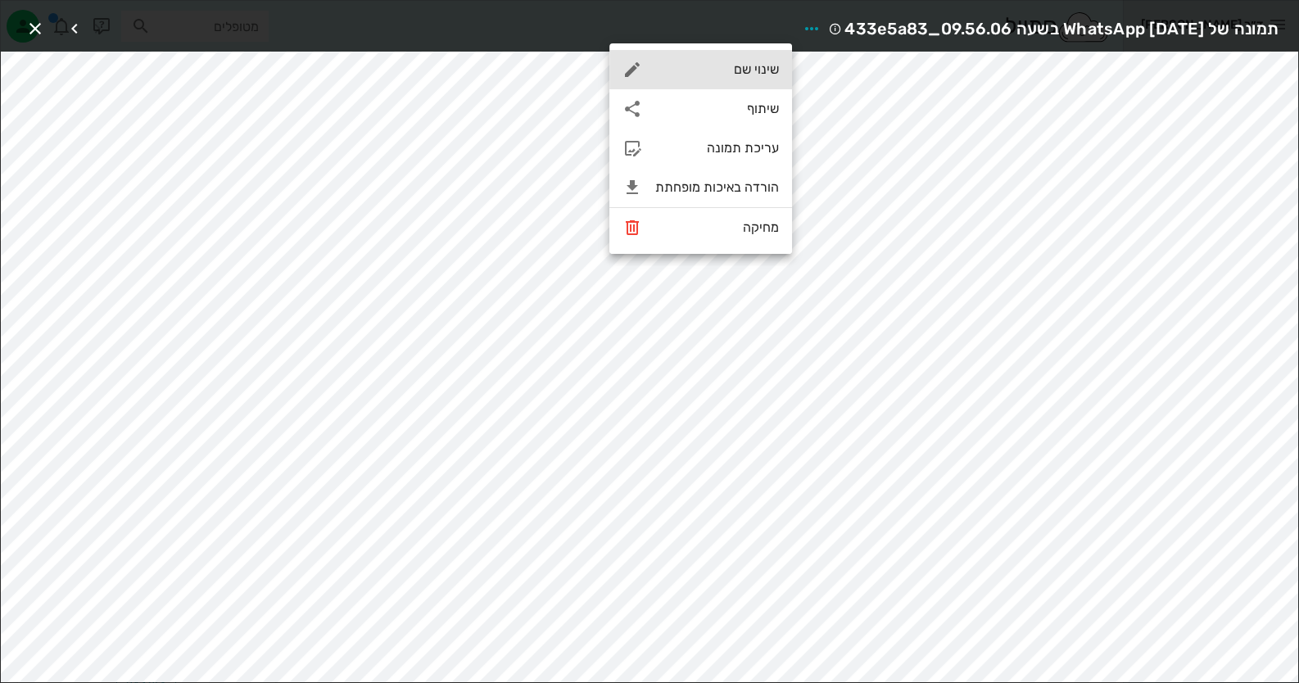
click at [760, 73] on div "שינוי שם" at bounding box center [717, 69] width 124 height 16
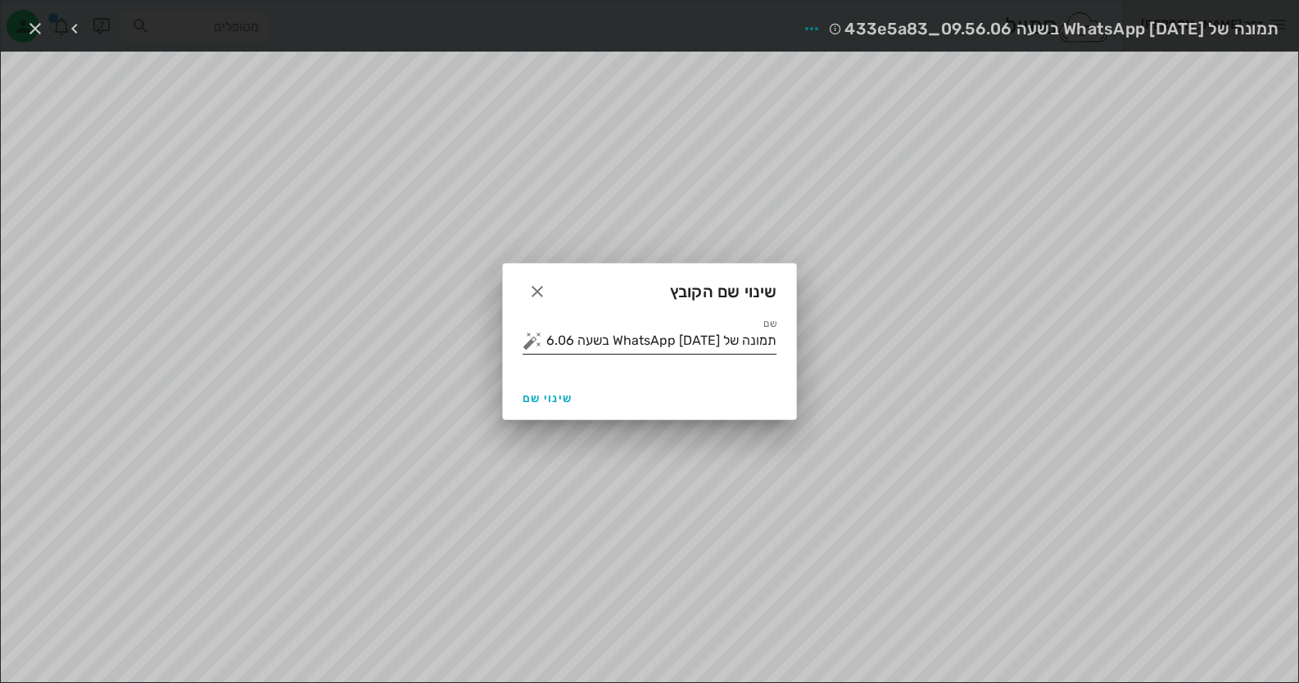
click at [536, 336] on button "button" at bounding box center [533, 341] width 20 height 20
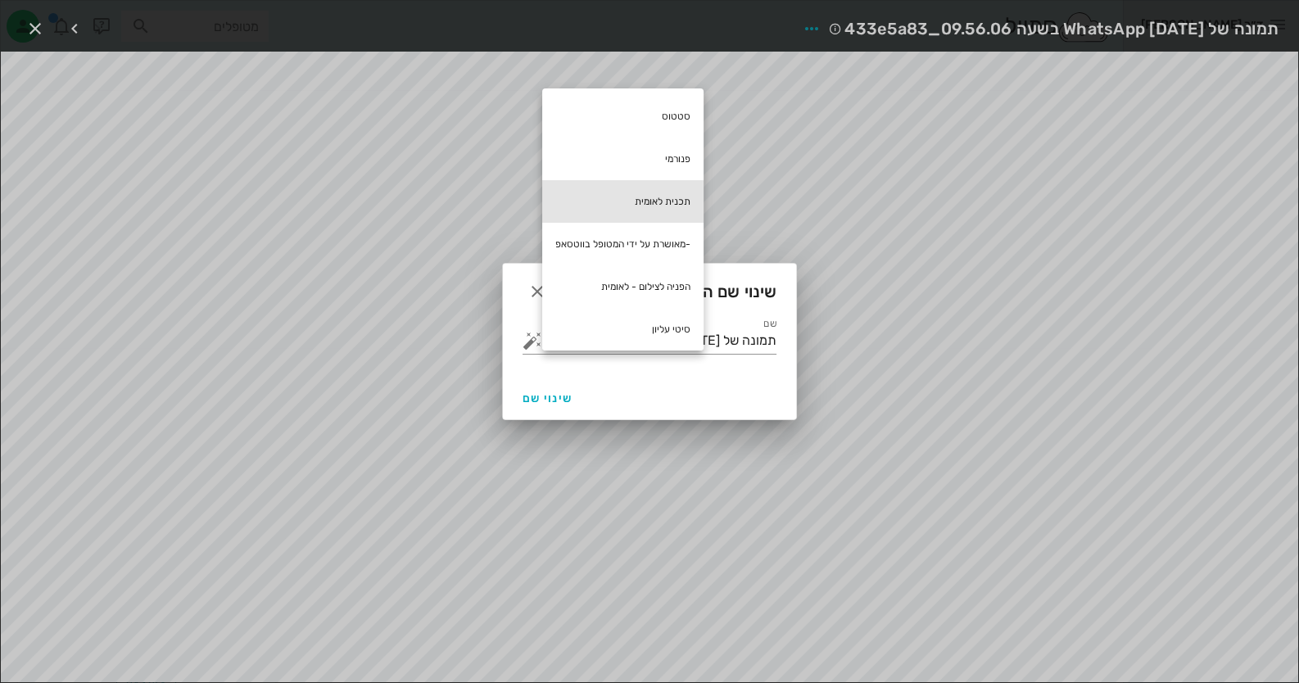
click at [654, 208] on div "תכנית לאומית" at bounding box center [622, 201] width 161 height 43
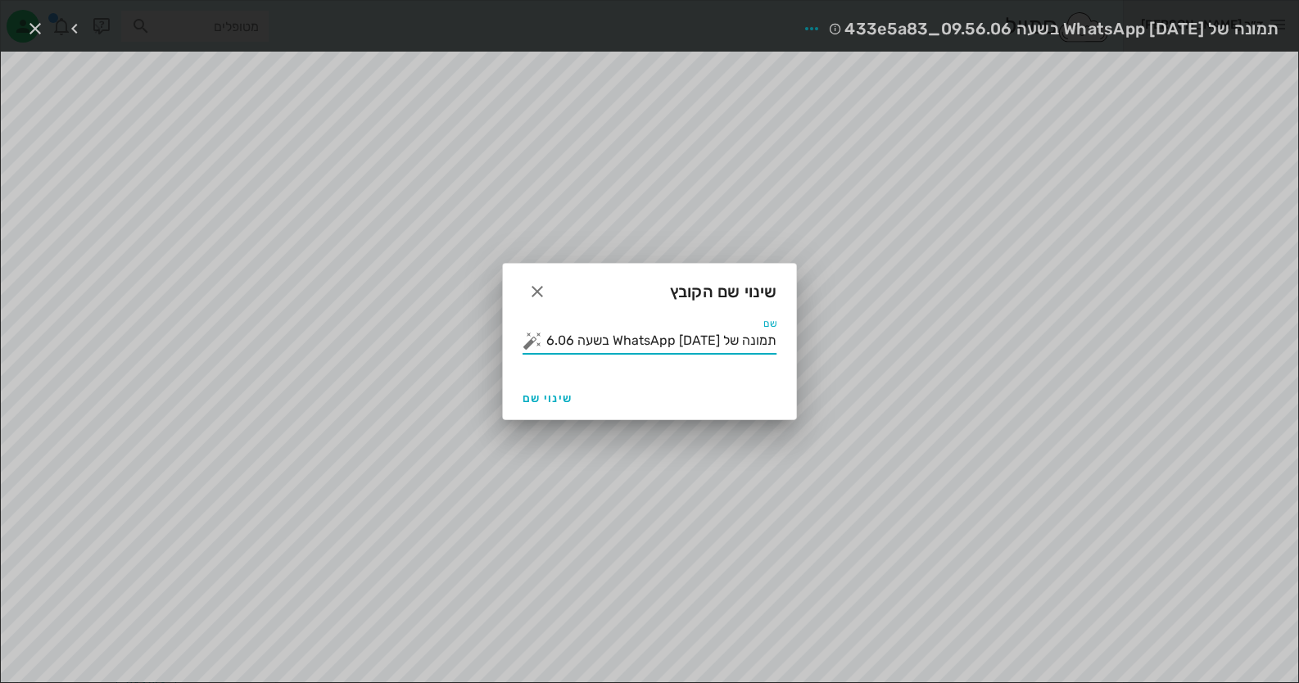
drag, startPoint x: 625, startPoint y: 338, endPoint x: 1036, endPoint y: 321, distance: 411.6
click at [1036, 321] on div "ד״ר [PERSON_NAME] רשימת המתנה תיקים רפואיים אישורי הגעה היסטוריית וואטסאפ 14 מש…" at bounding box center [649, 62] width 1299 height 1334
type input "תכנית לאומית"
click at [560, 387] on button "שינוי שם" at bounding box center [547, 397] width 63 height 29
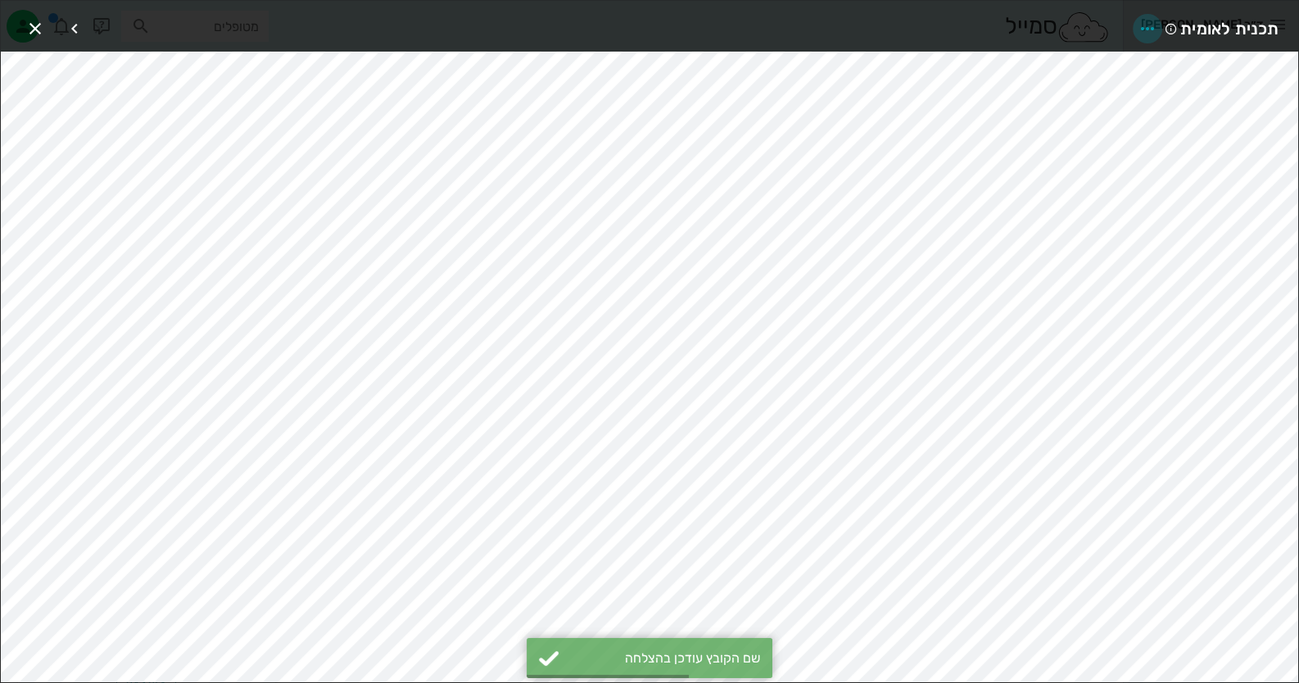
click at [1152, 22] on icon "button" at bounding box center [1148, 29] width 20 height 20
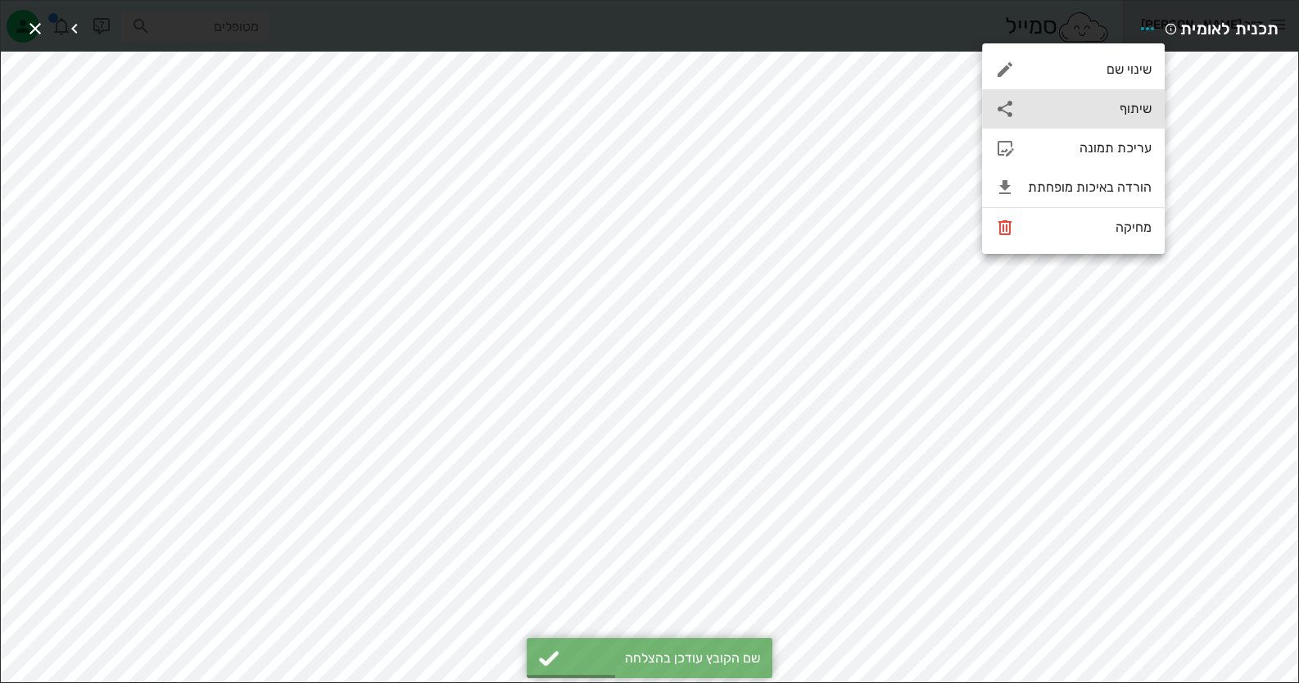
click at [1136, 106] on div "שיתוף" at bounding box center [1090, 109] width 124 height 16
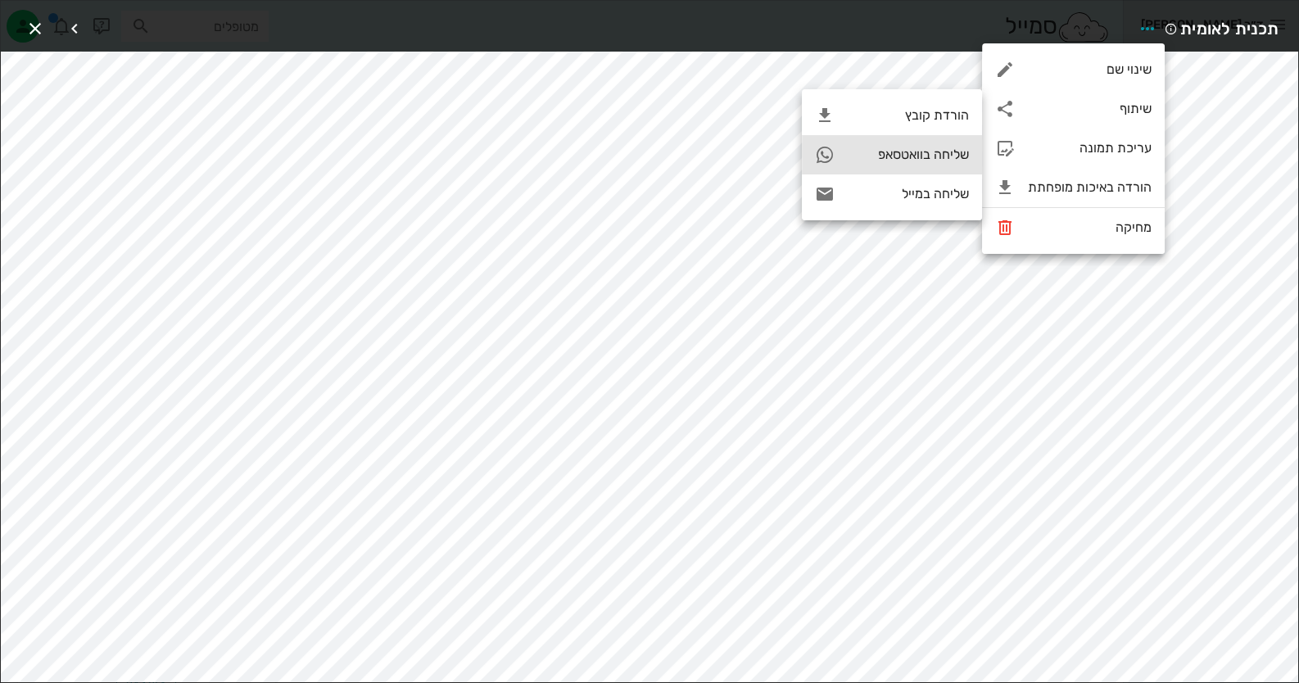
click at [883, 155] on div "שליחה בוואטסאפ" at bounding box center [908, 155] width 121 height 16
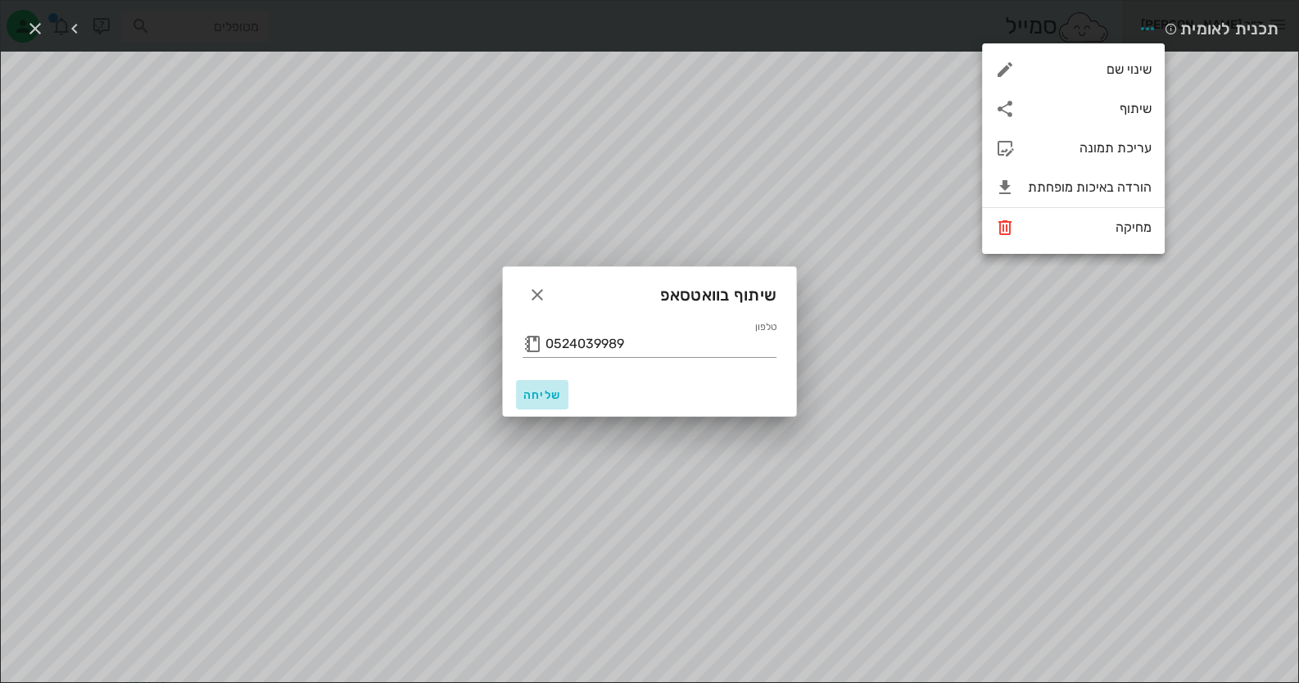
click at [532, 405] on button "שליחה" at bounding box center [542, 394] width 52 height 29
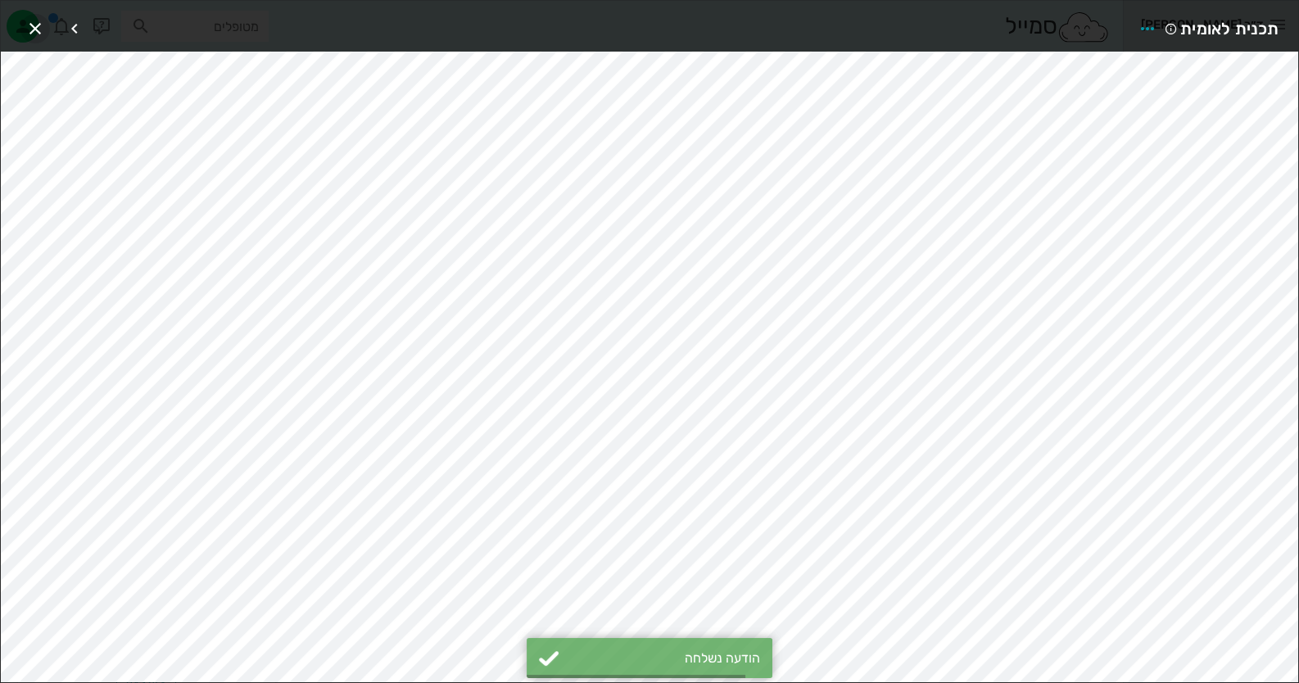
click at [30, 29] on icon "button" at bounding box center [35, 29] width 20 height 20
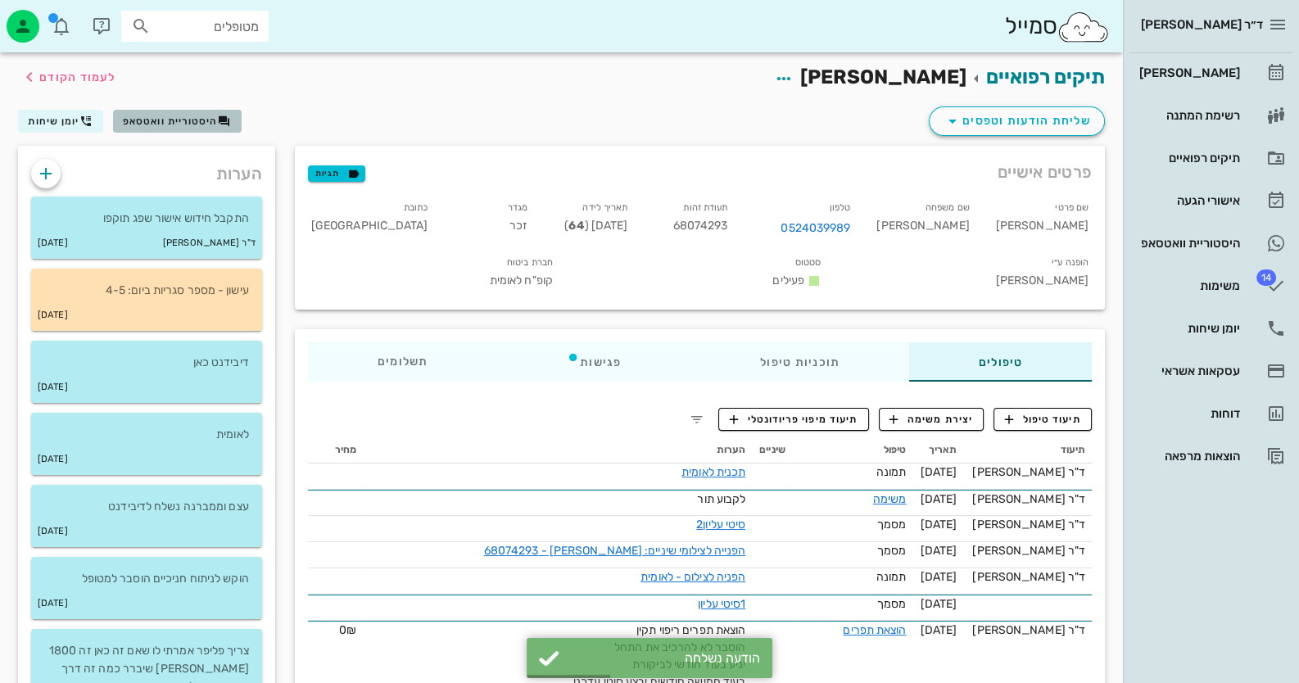
click at [164, 125] on span "היסטוריית וואטסאפ" at bounding box center [170, 120] width 95 height 11
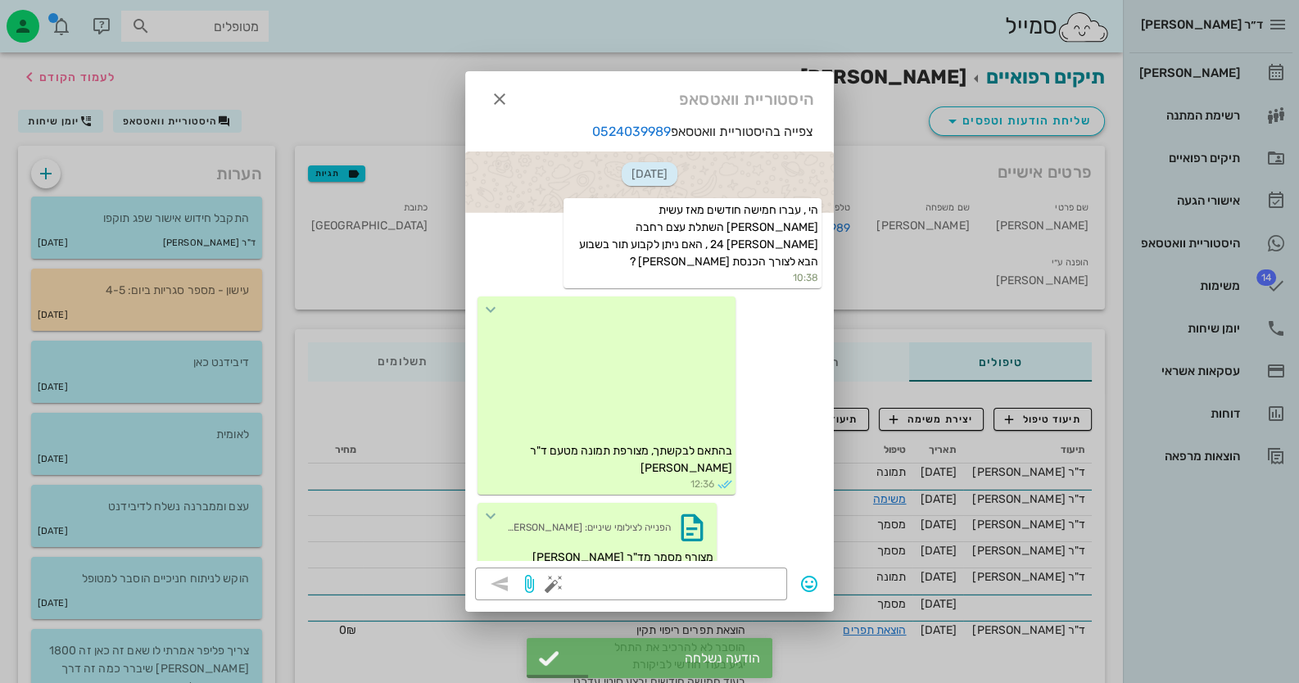
scroll to position [986, 0]
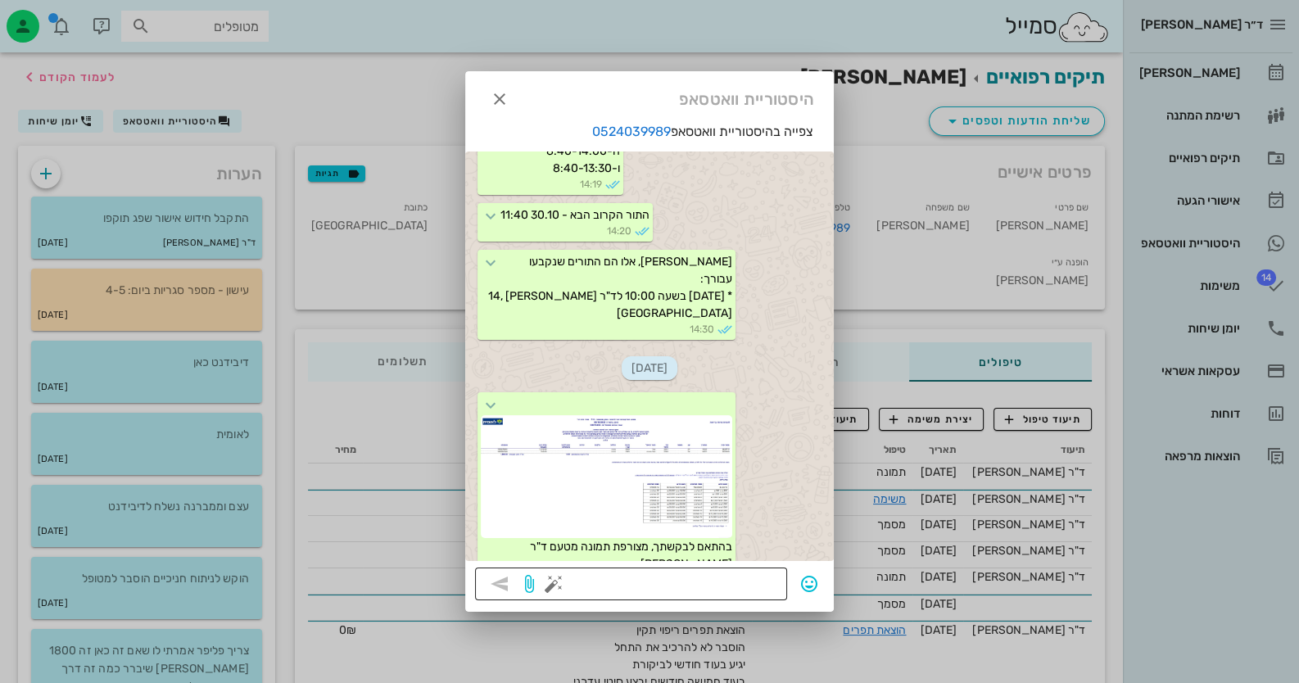
click at [552, 580] on button "button" at bounding box center [554, 584] width 20 height 20
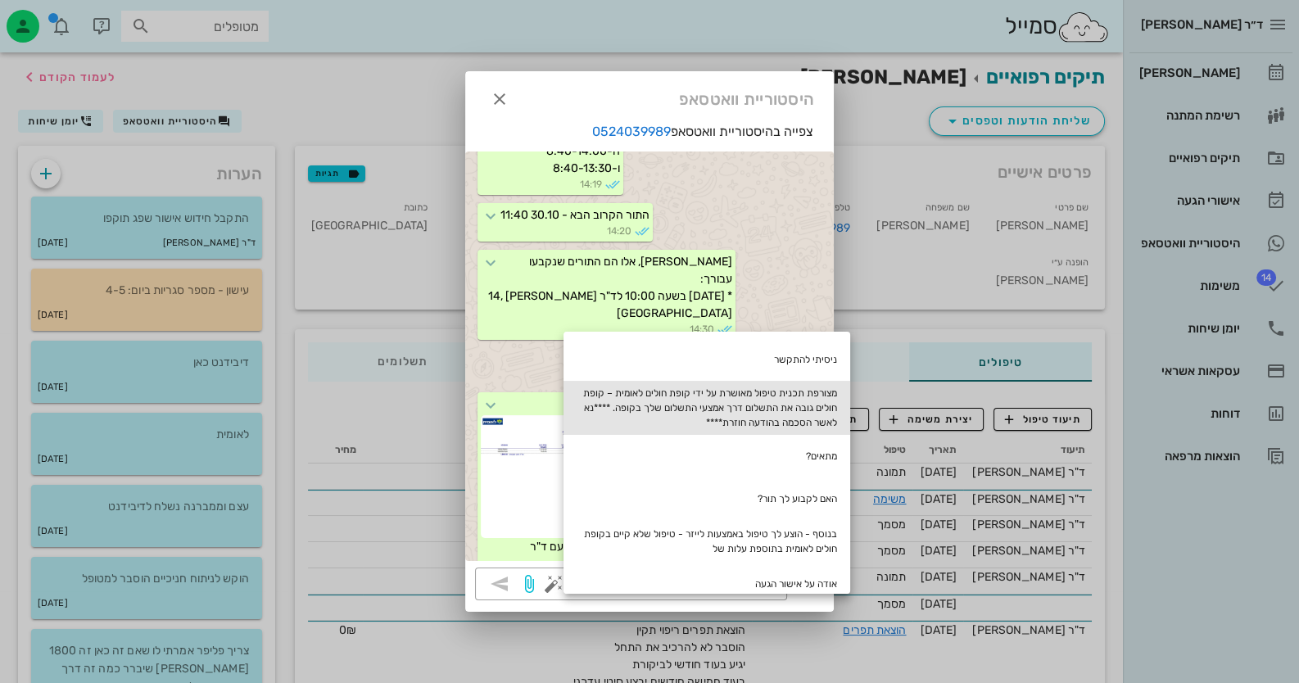
click at [749, 402] on div "מצורפת תכנית טיפול מאושרת על ידי קופת חולים לאומית – קופת חולים גובה את התשלום …" at bounding box center [707, 408] width 287 height 54
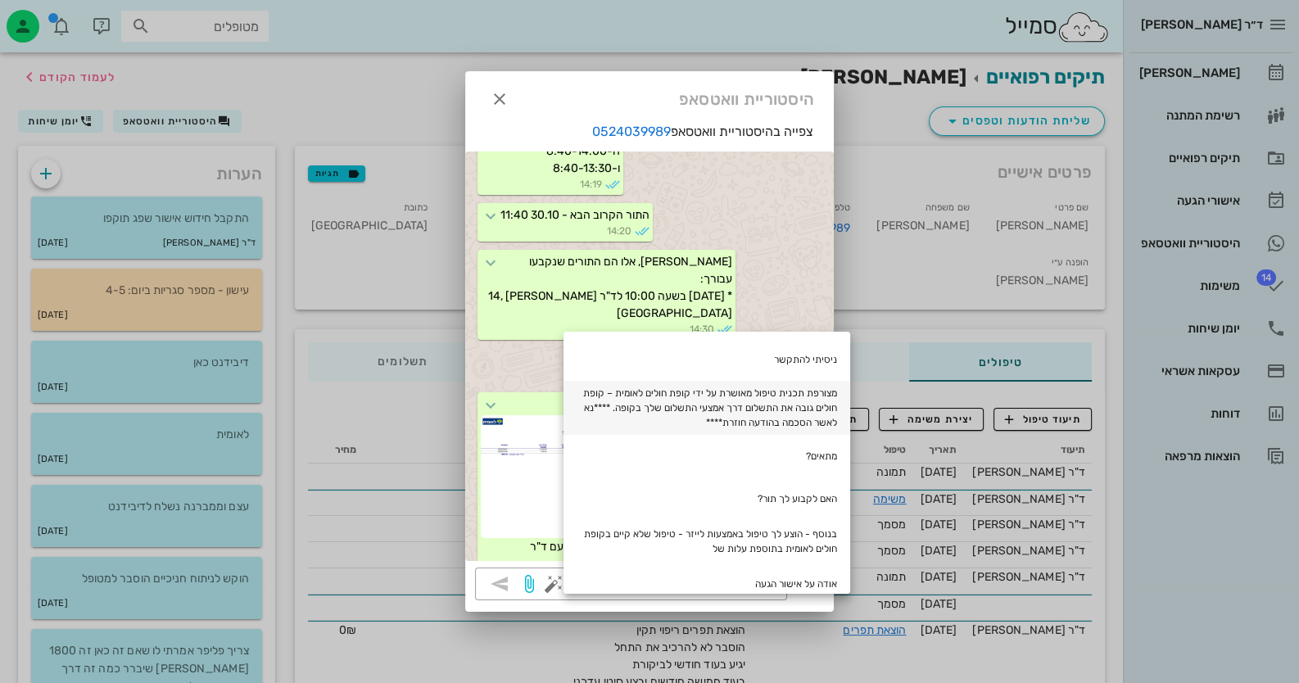
type textarea "מצורפת תכנית טיפול מאושרת על ידי קופת חולים לאומית – קופת חולים גובה את התשלום …"
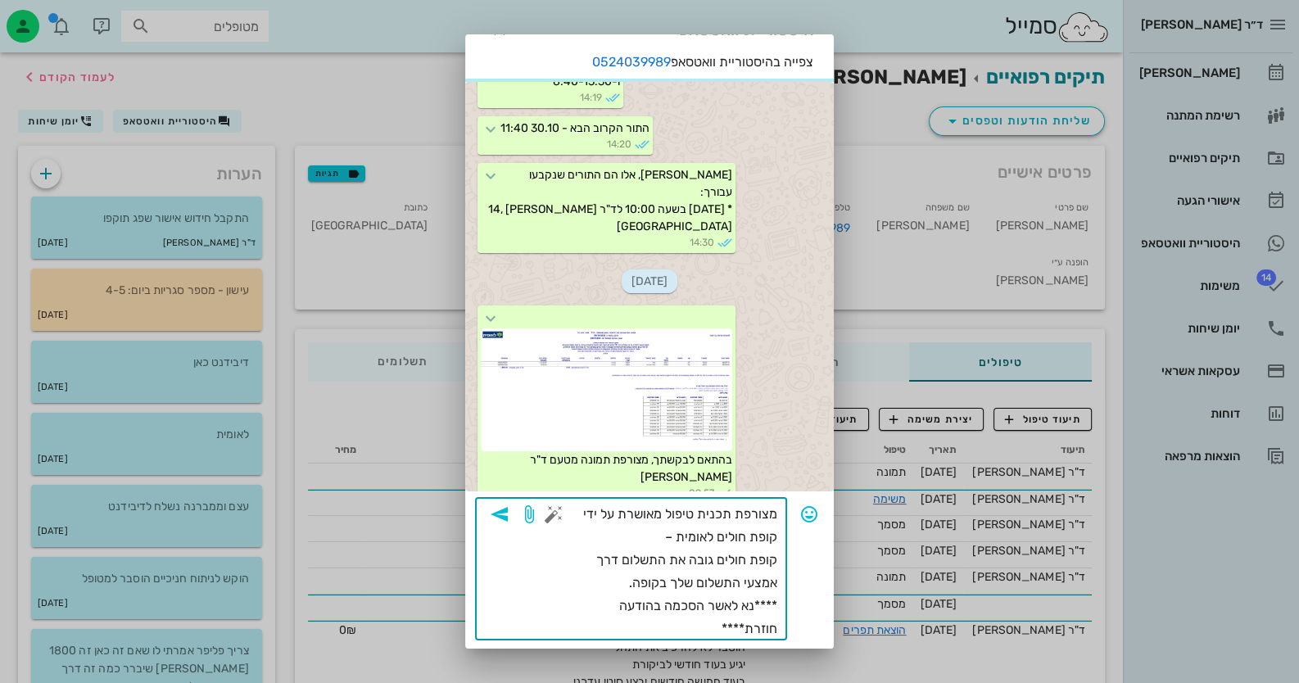
scroll to position [1003, 0]
click at [509, 508] on icon "button" at bounding box center [500, 515] width 20 height 20
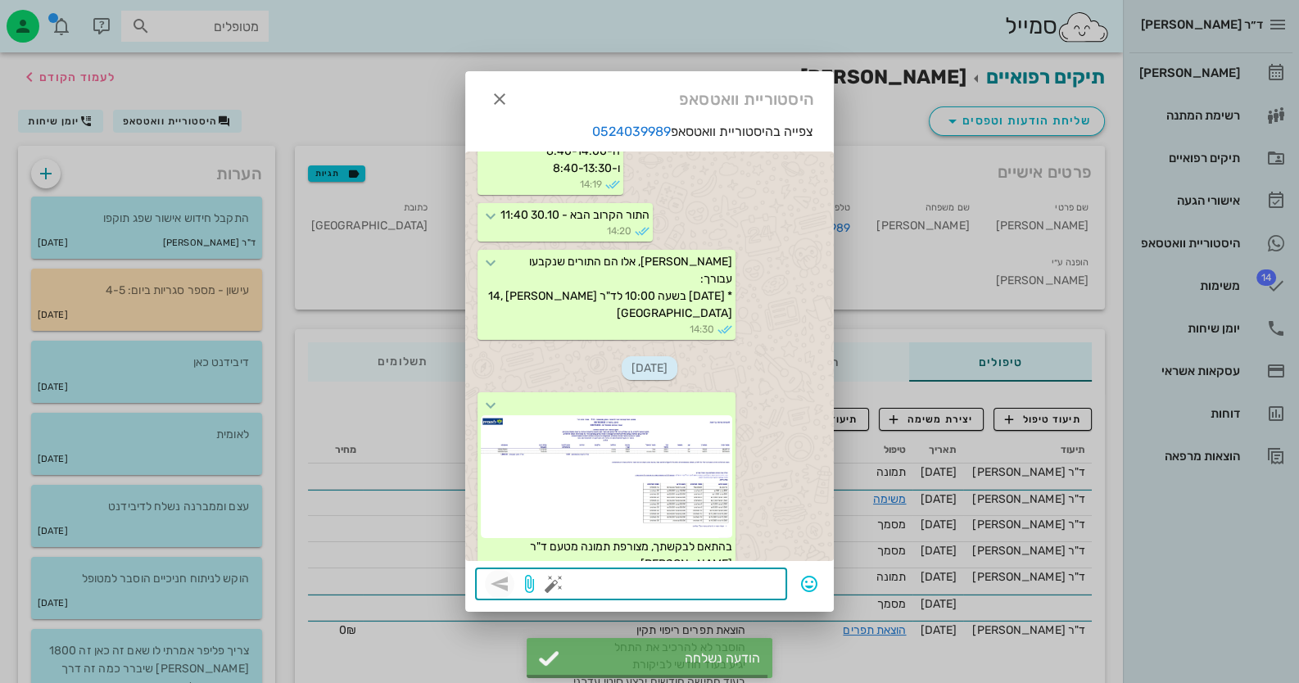
scroll to position [1119, 0]
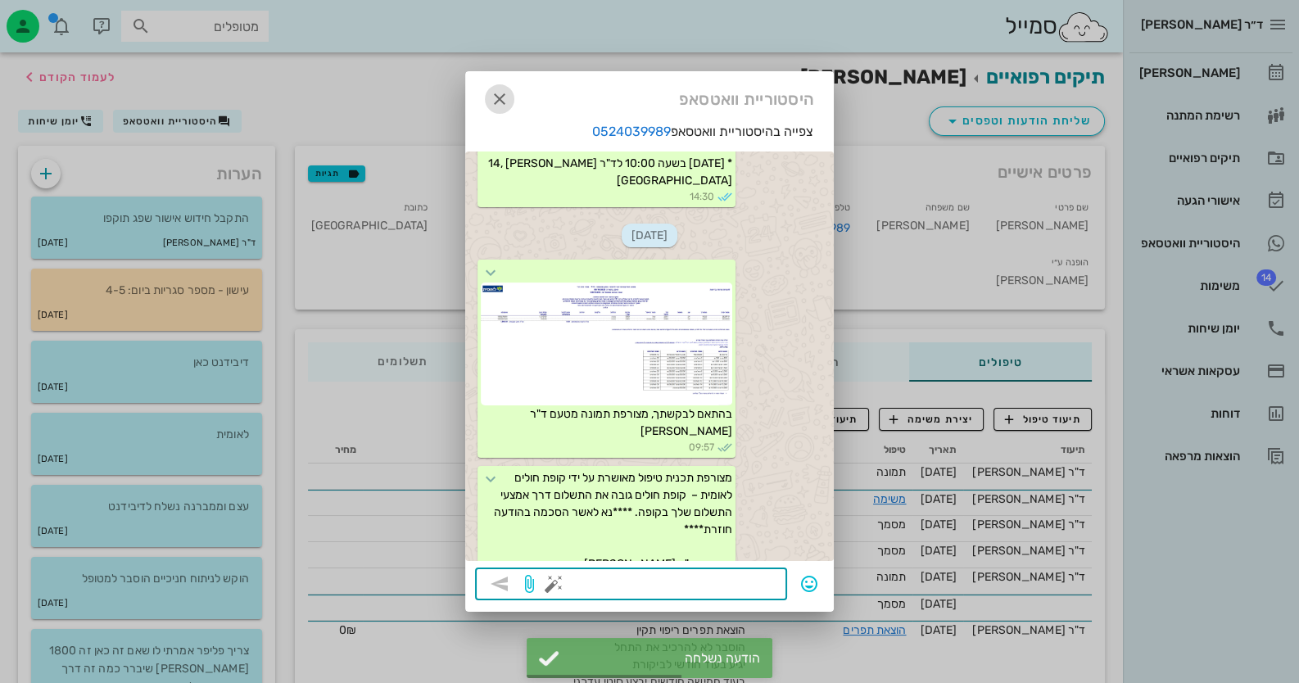
click at [492, 97] on icon "button" at bounding box center [500, 99] width 20 height 20
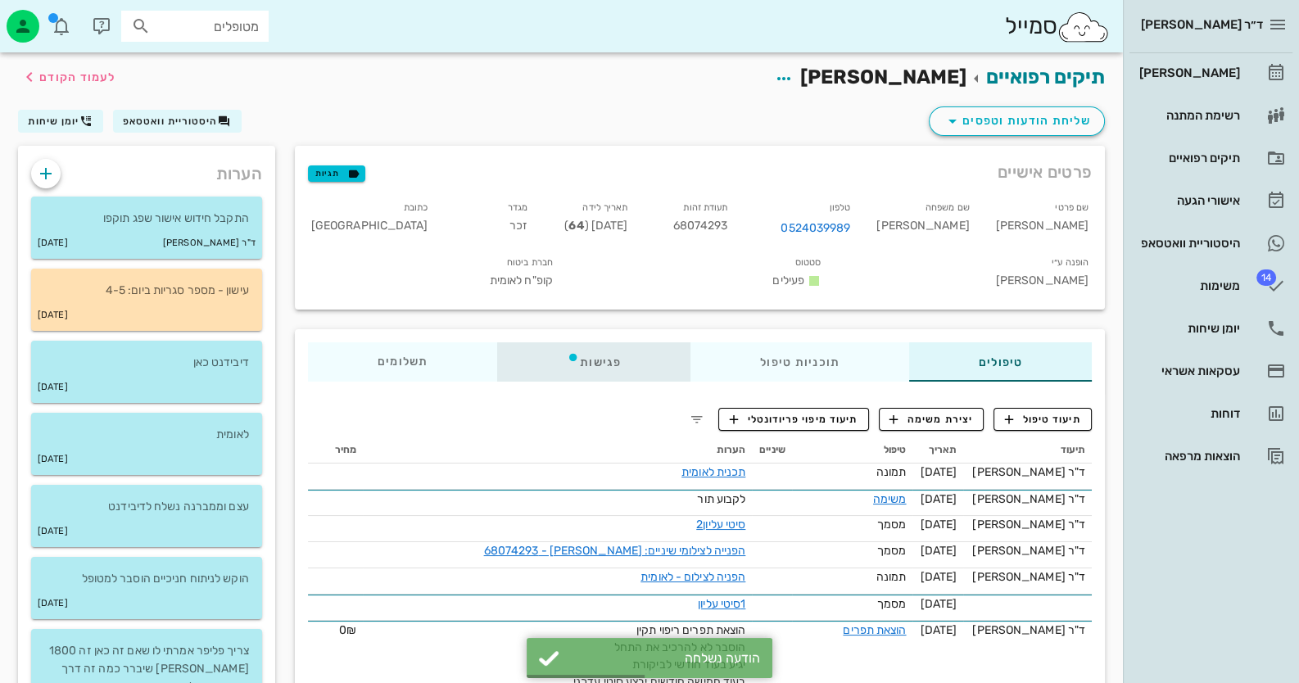
click at [618, 351] on div "פגישות" at bounding box center [593, 361] width 193 height 39
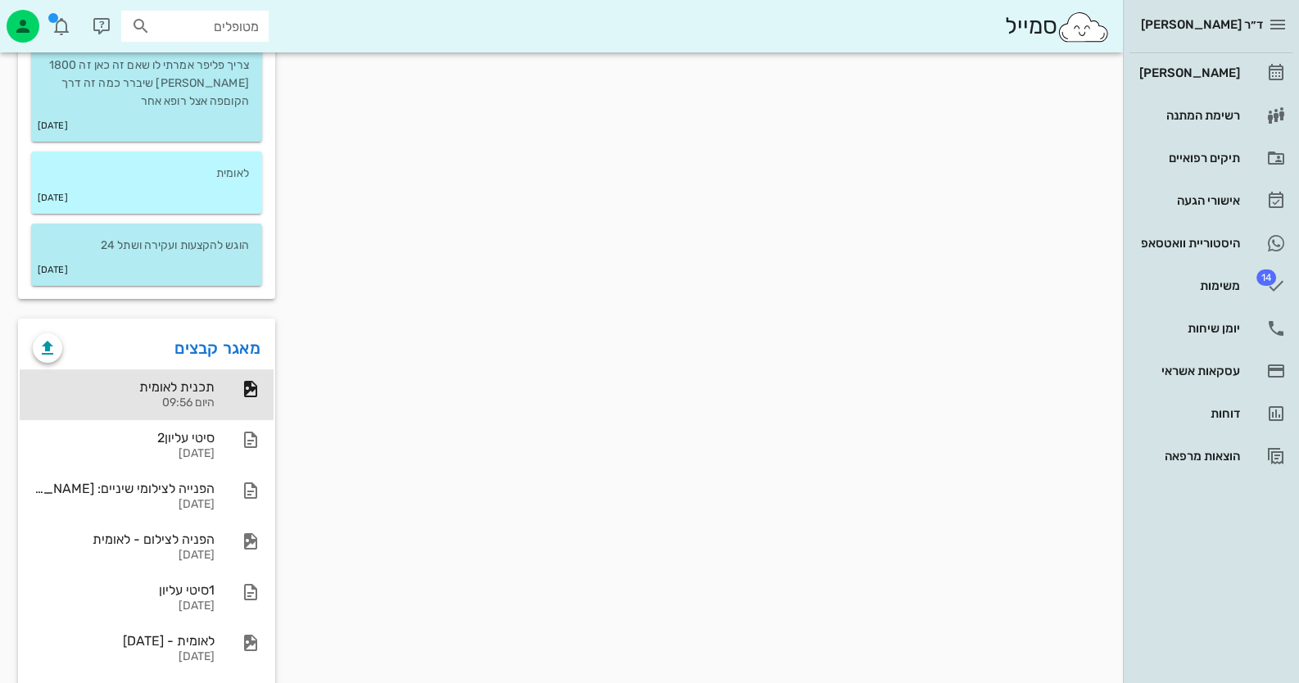
scroll to position [649, 0]
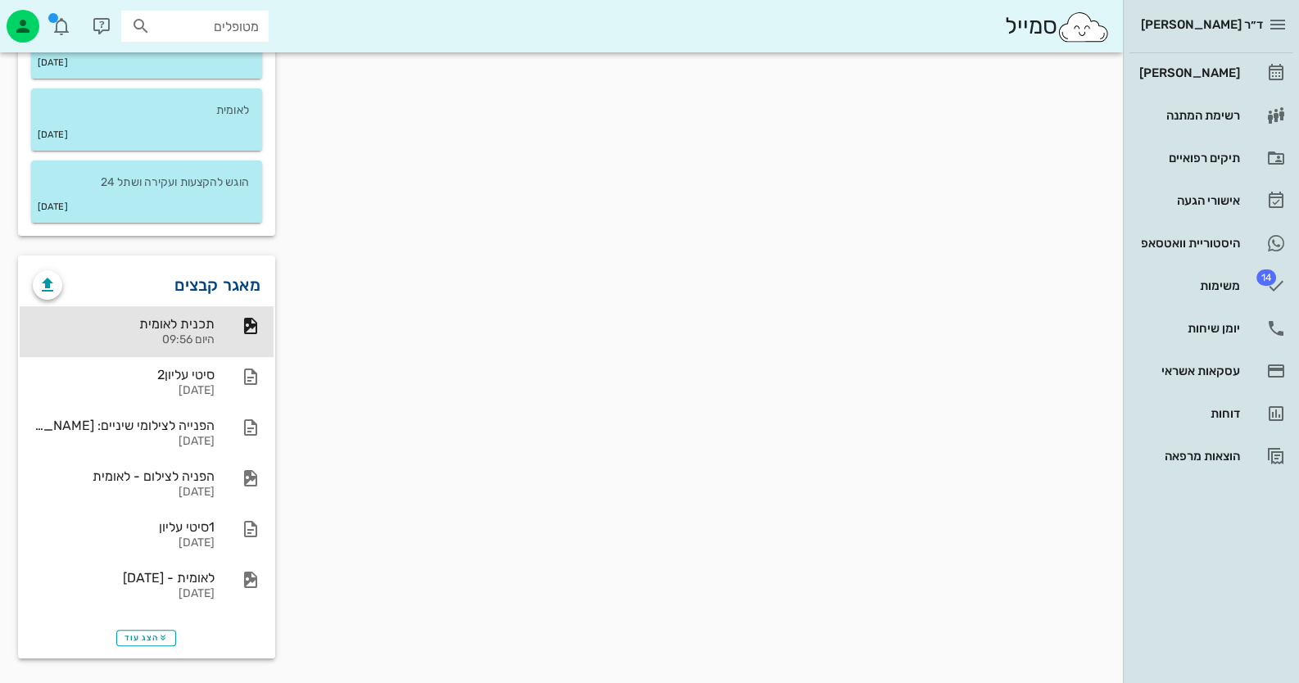
click at [227, 289] on link "מאגר קבצים" at bounding box center [217, 285] width 86 height 26
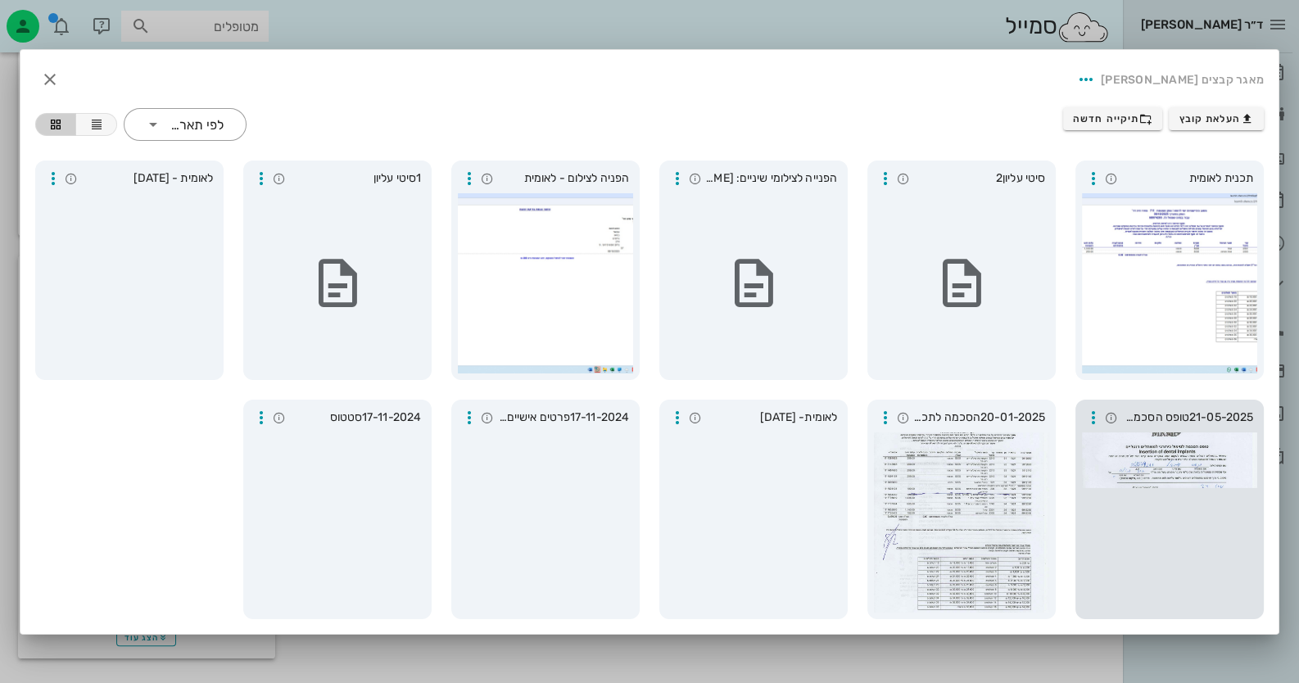
click at [1165, 500] on div at bounding box center [1169, 522] width 175 height 180
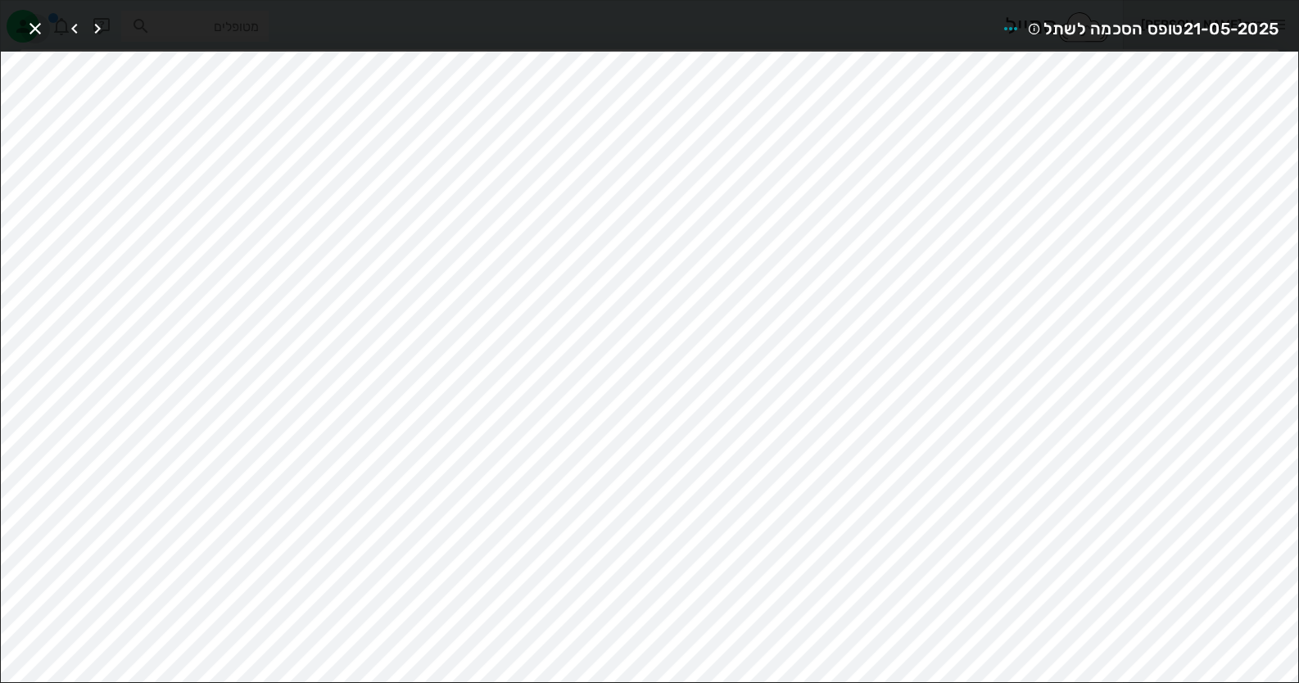
click at [37, 21] on icon "button" at bounding box center [35, 29] width 20 height 20
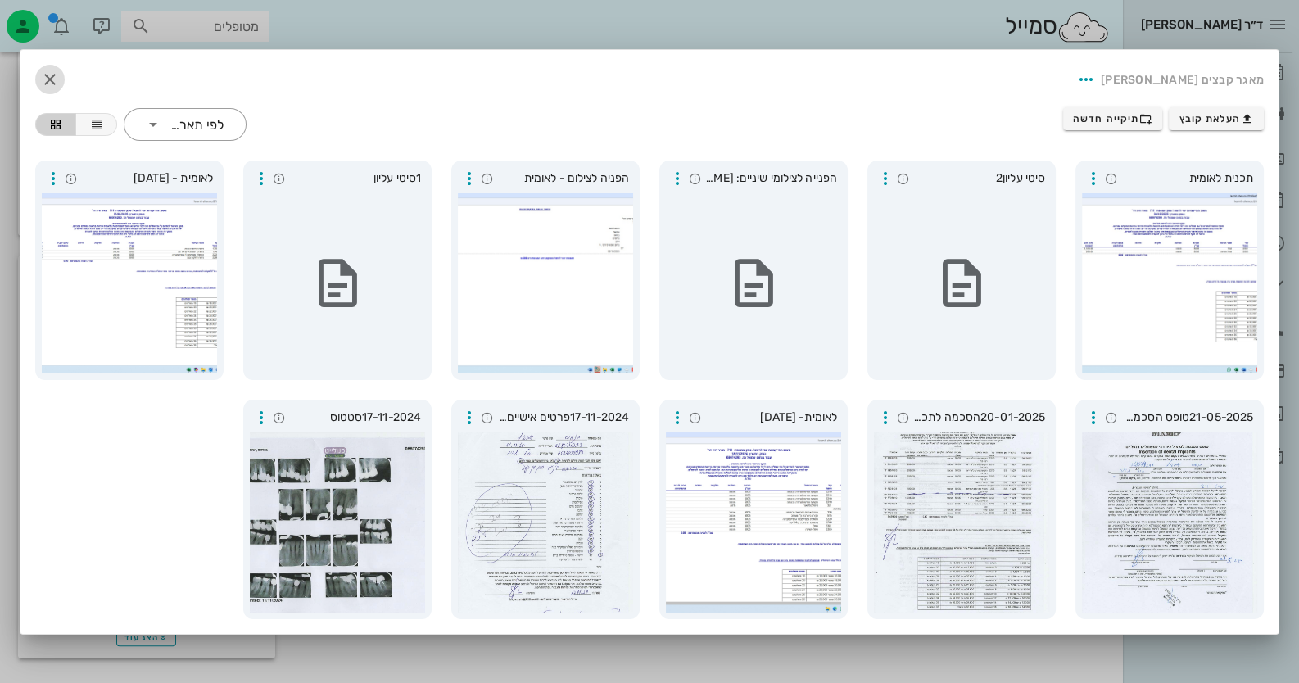
click at [56, 75] on icon "button" at bounding box center [50, 80] width 20 height 20
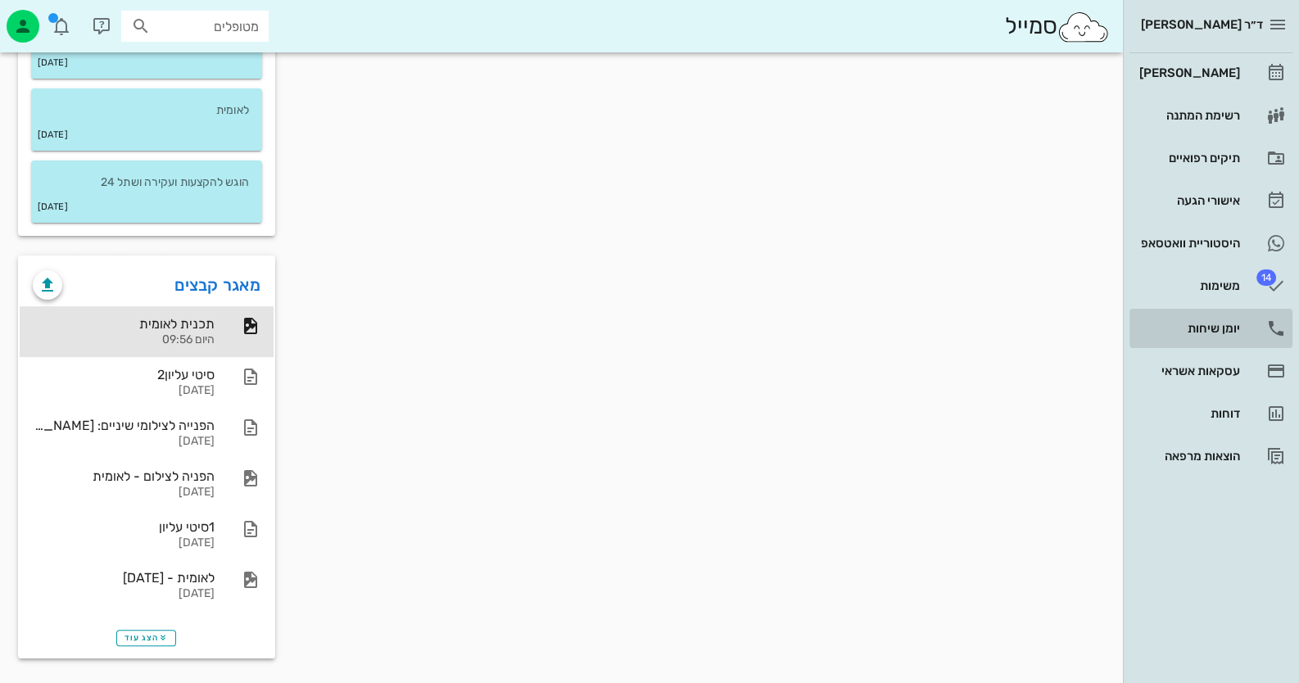
click at [1200, 319] on div "יומן שיחות" at bounding box center [1188, 328] width 104 height 26
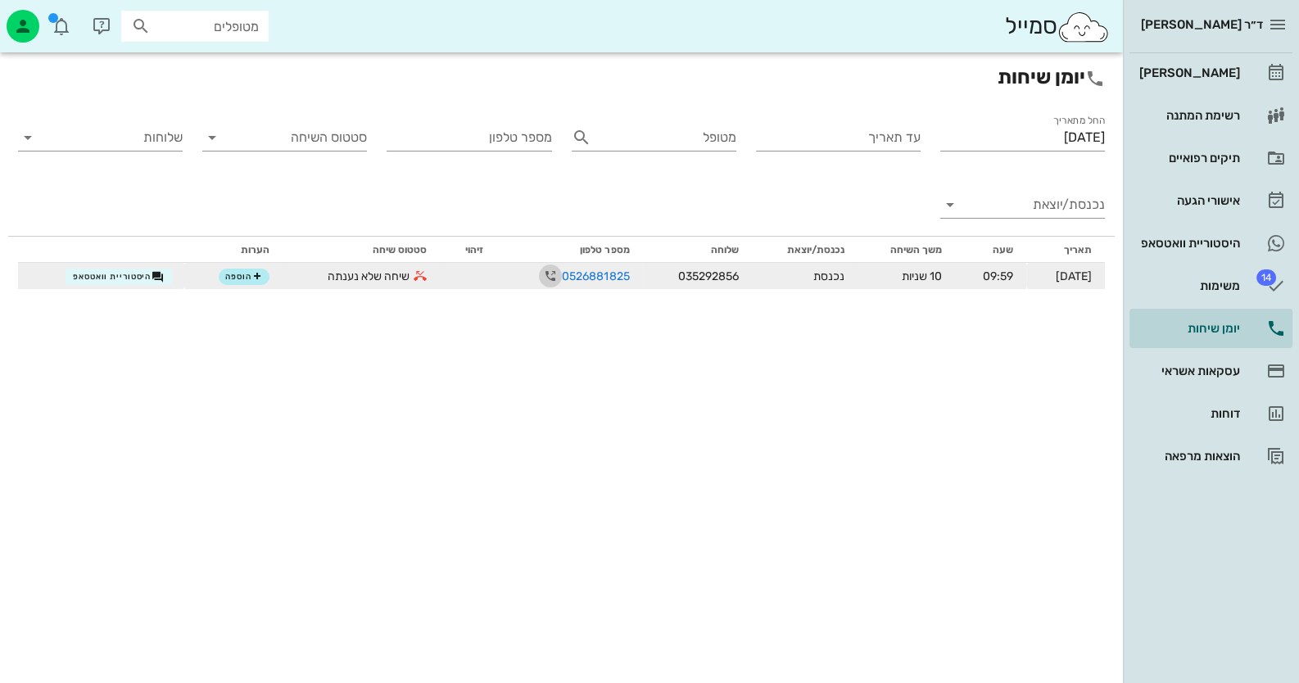
click at [541, 272] on icon "button" at bounding box center [551, 276] width 20 height 20
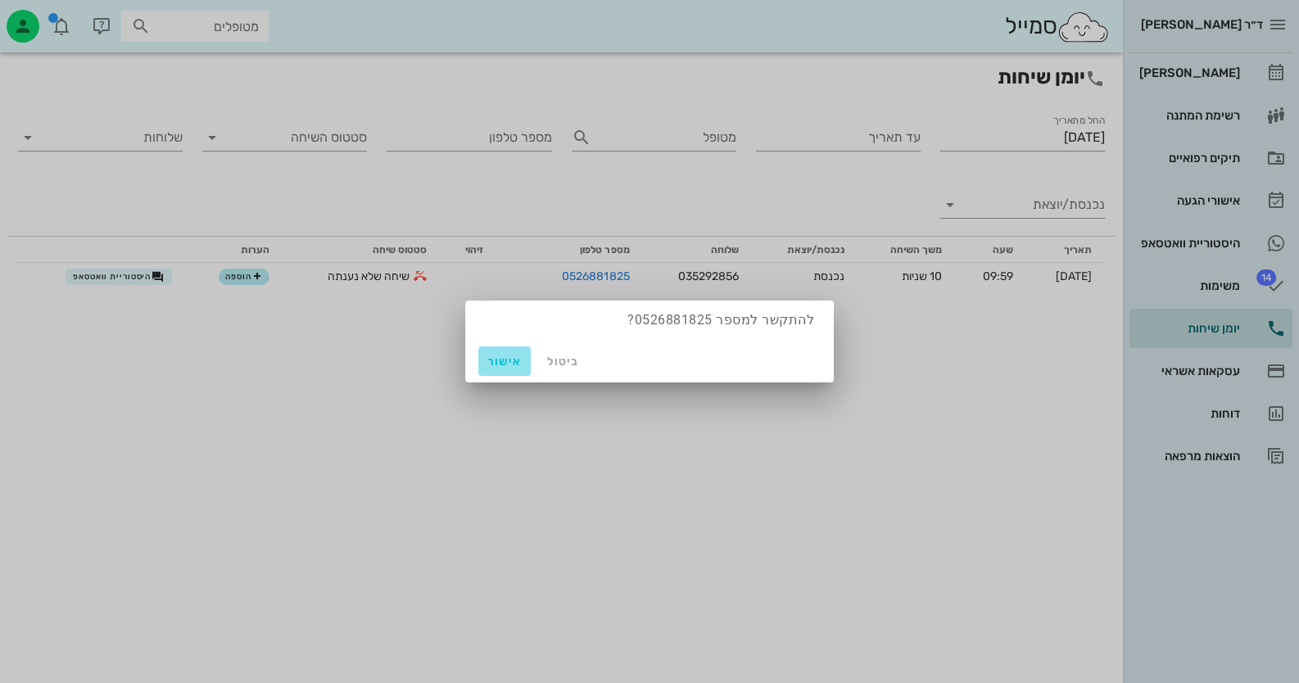
click at [493, 365] on span "אישור" at bounding box center [504, 362] width 39 height 14
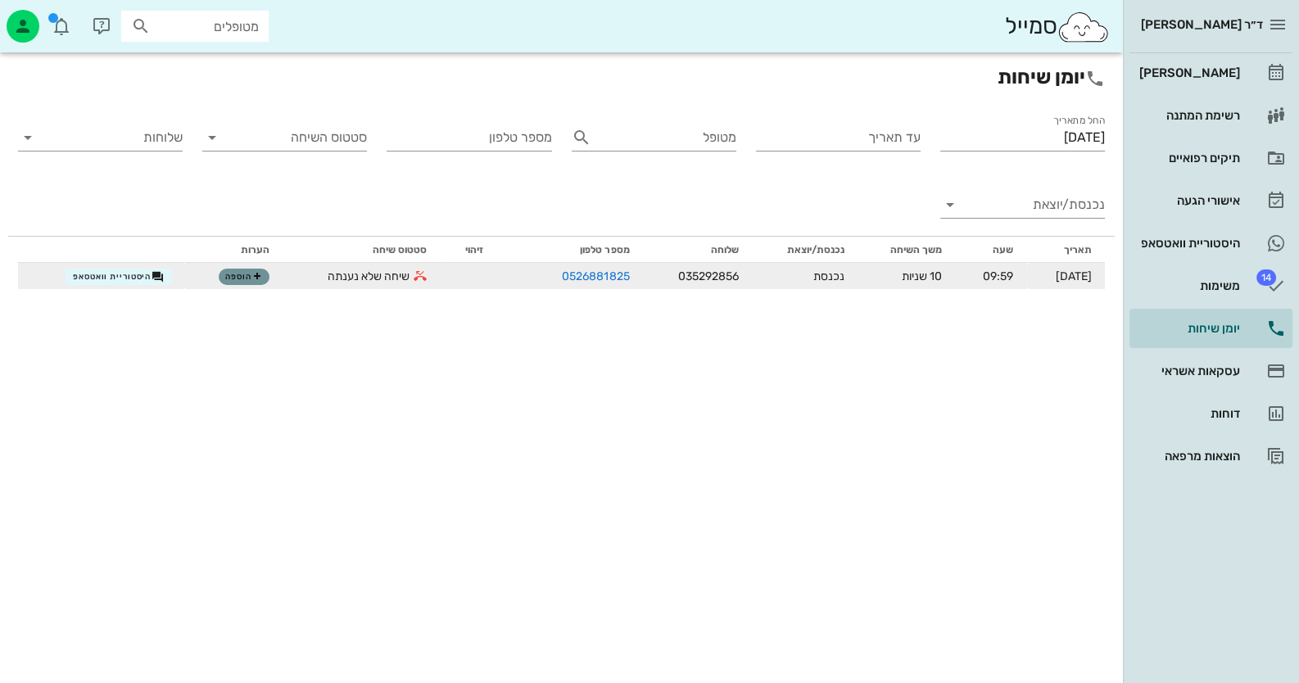
click at [238, 283] on button "הוספה" at bounding box center [244, 277] width 51 height 16
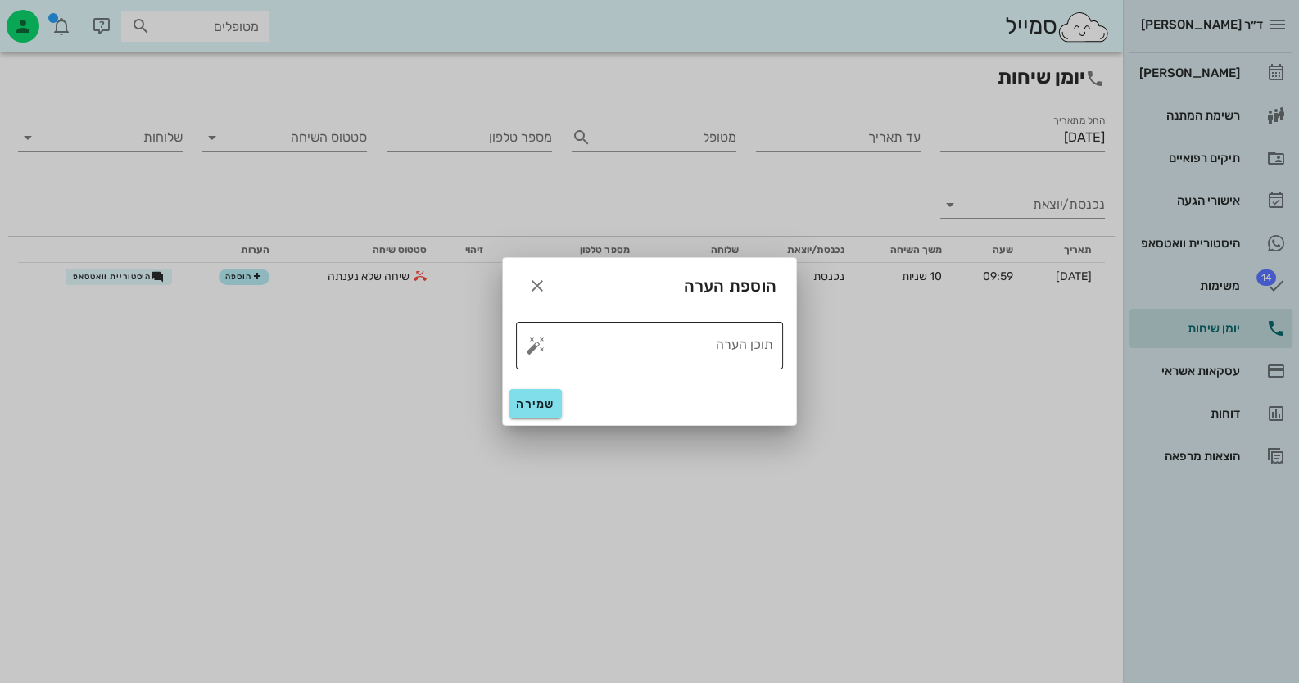
click at [537, 355] on div "​ תוכן הערה" at bounding box center [649, 346] width 267 height 48
click at [536, 345] on button "button" at bounding box center [536, 346] width 20 height 20
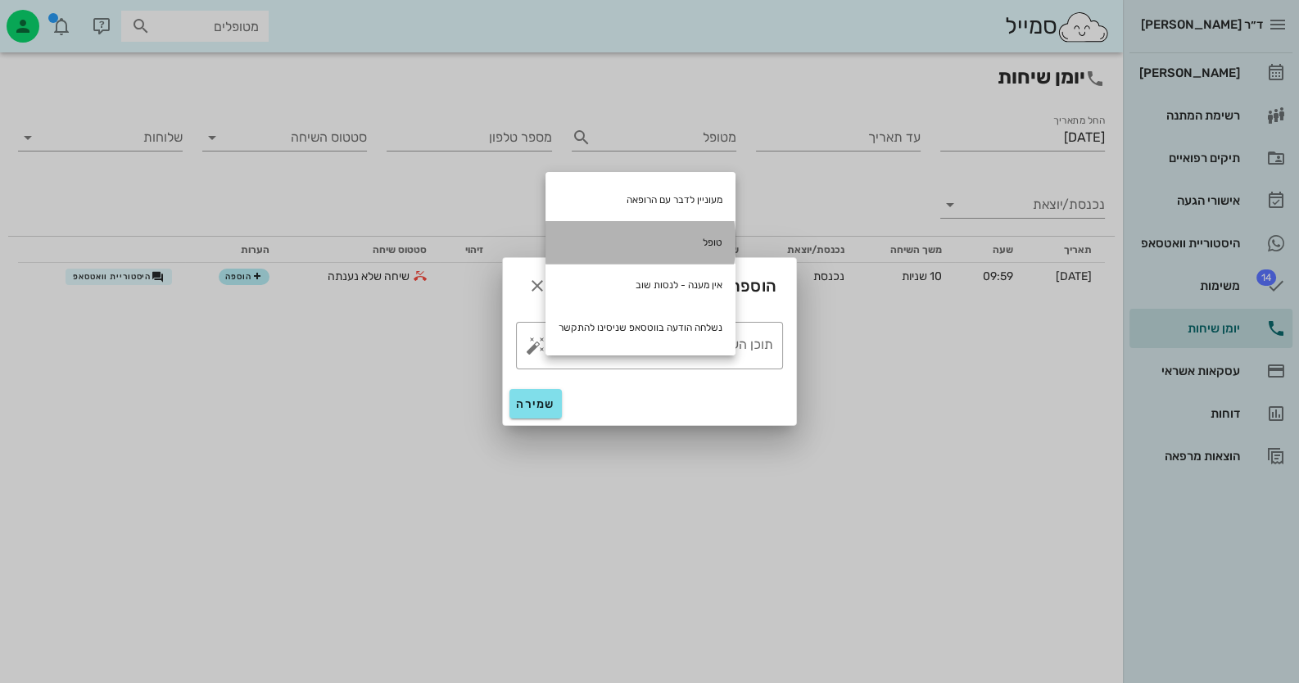
click at [627, 229] on div "טופל" at bounding box center [641, 242] width 190 height 43
type textarea "טופל"
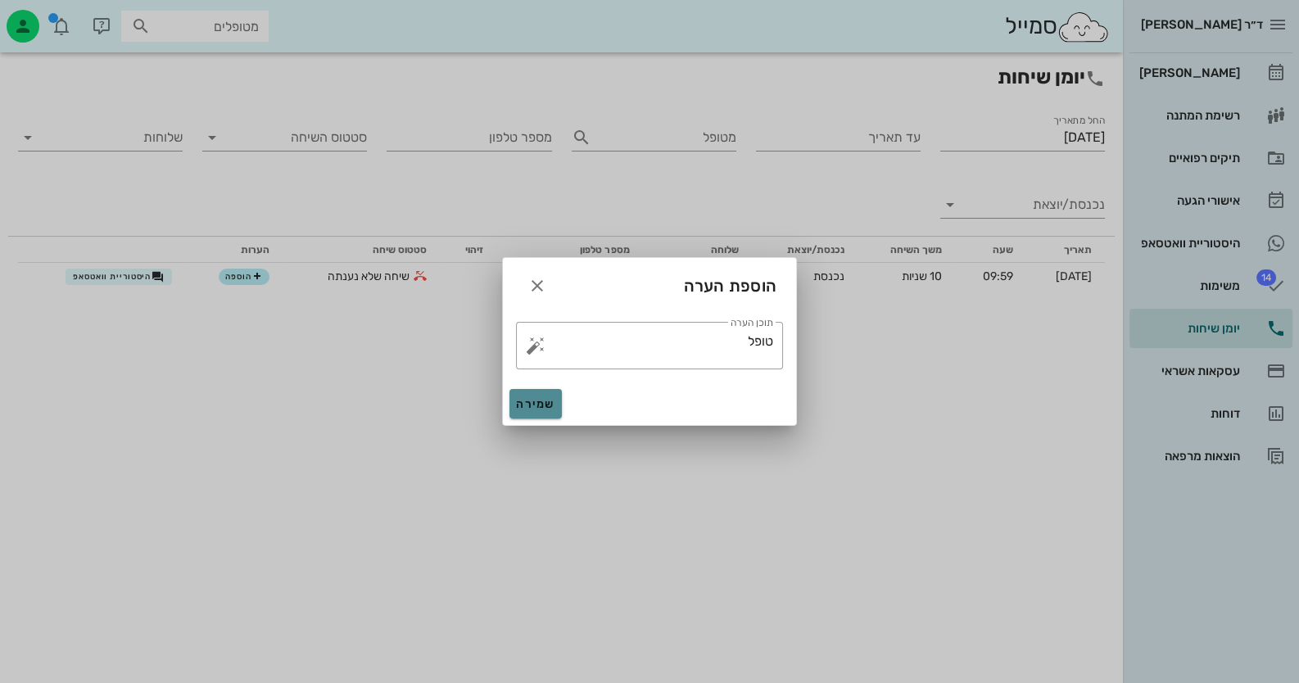
click at [520, 396] on button "שמירה" at bounding box center [535, 403] width 52 height 29
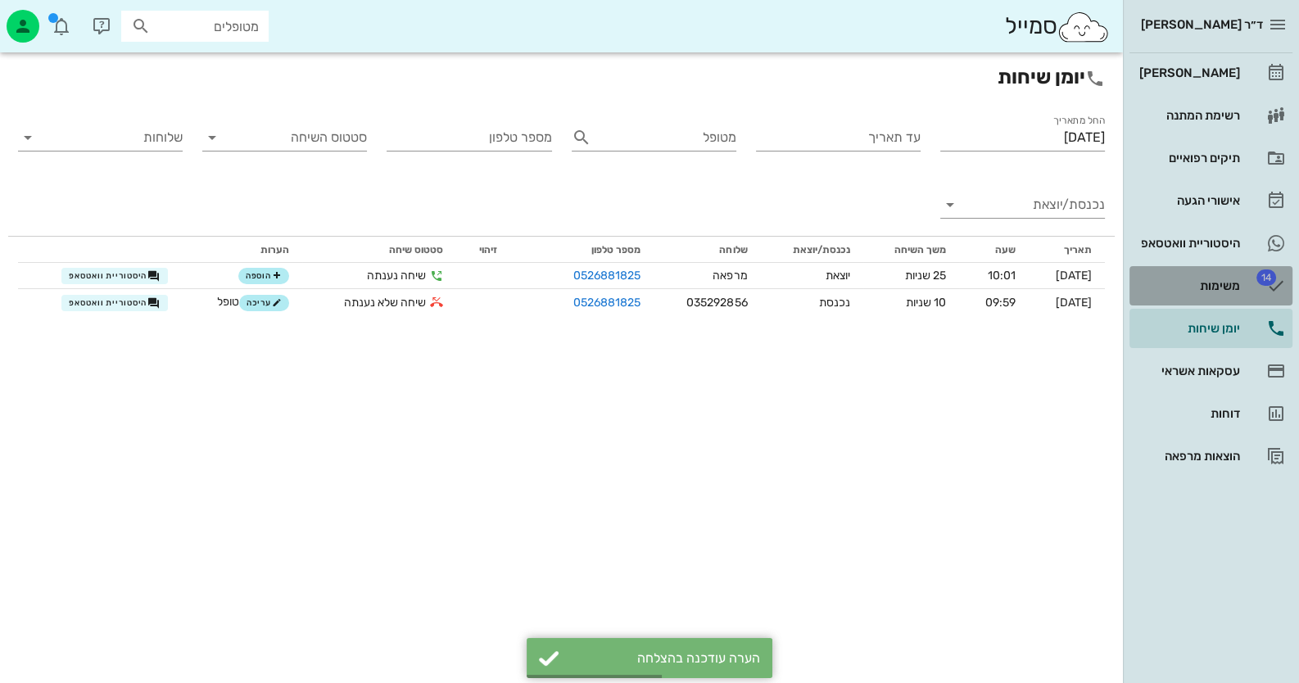
click at [1237, 297] on div "משימות" at bounding box center [1188, 286] width 104 height 26
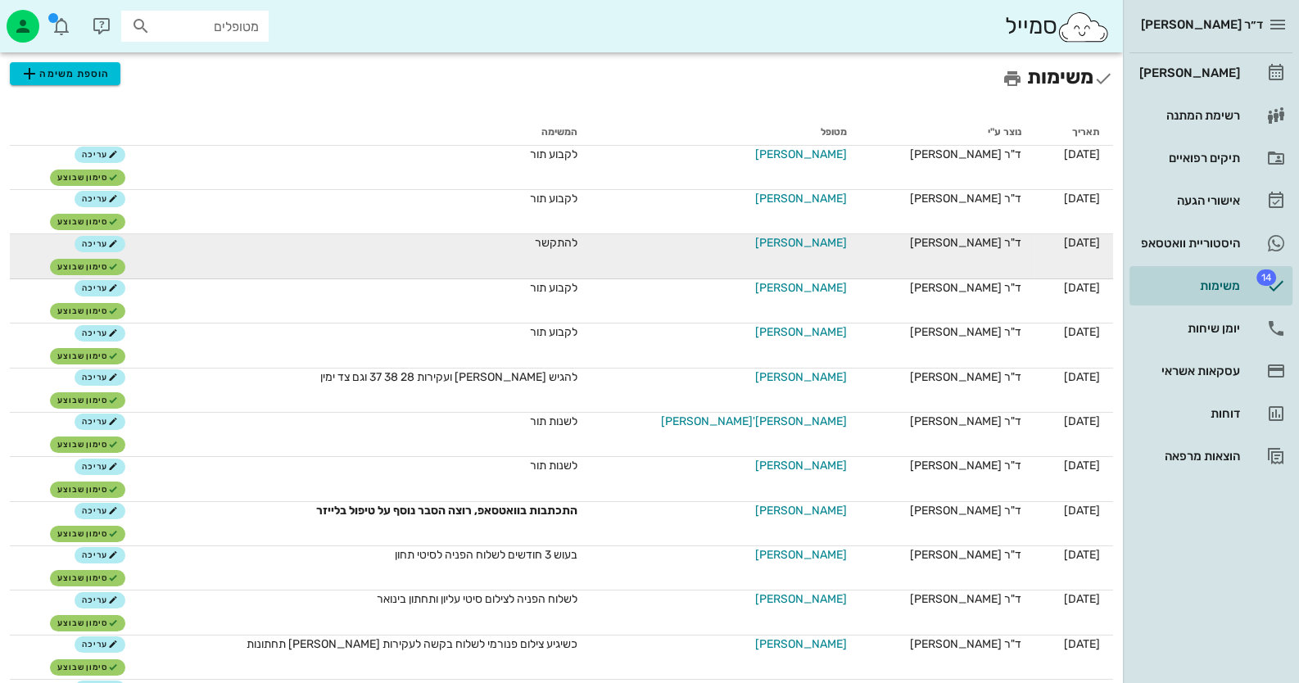
click at [790, 244] on span "[PERSON_NAME]" at bounding box center [801, 242] width 92 height 17
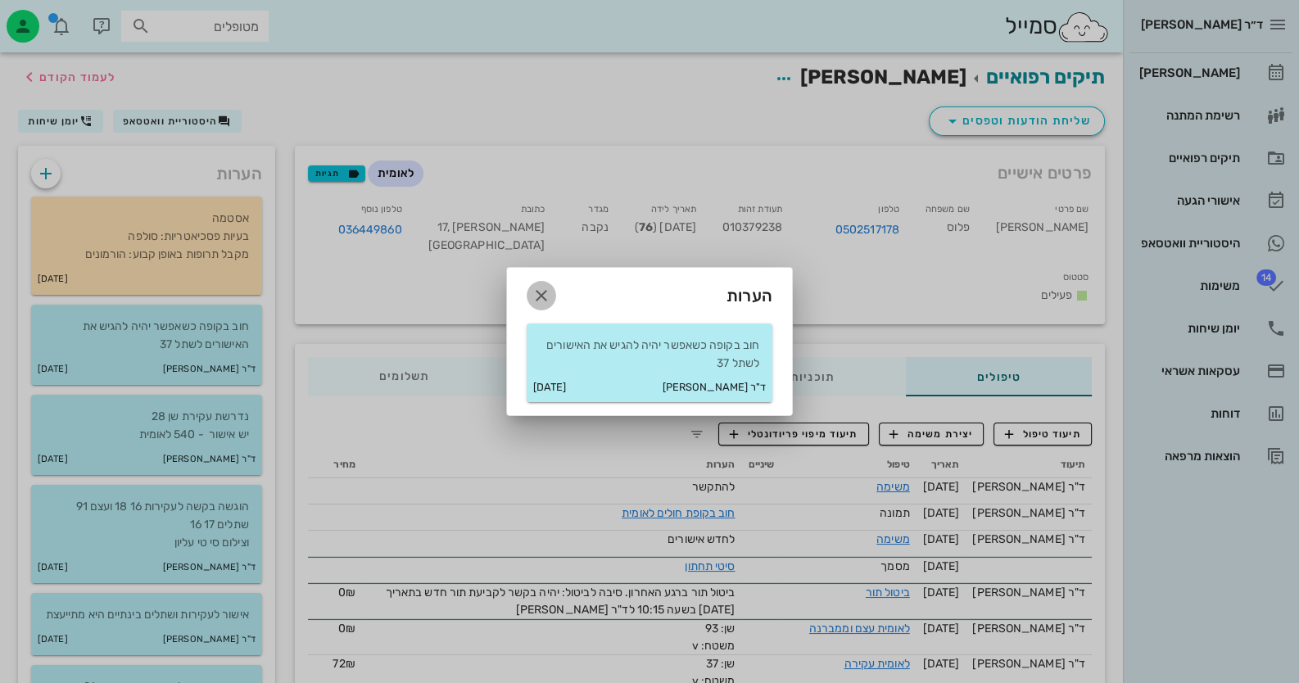
click at [541, 296] on icon "button" at bounding box center [542, 296] width 20 height 20
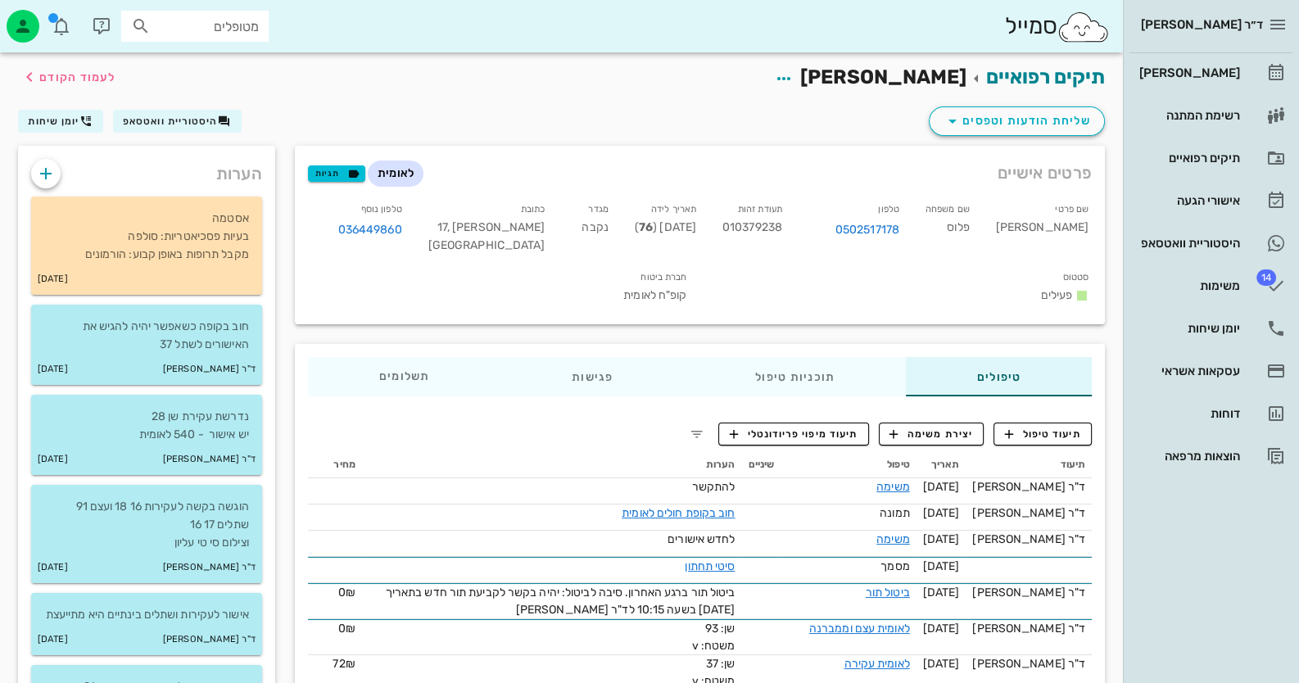
click at [754, 227] on span "010379238" at bounding box center [752, 227] width 60 height 14
copy span "010379238"
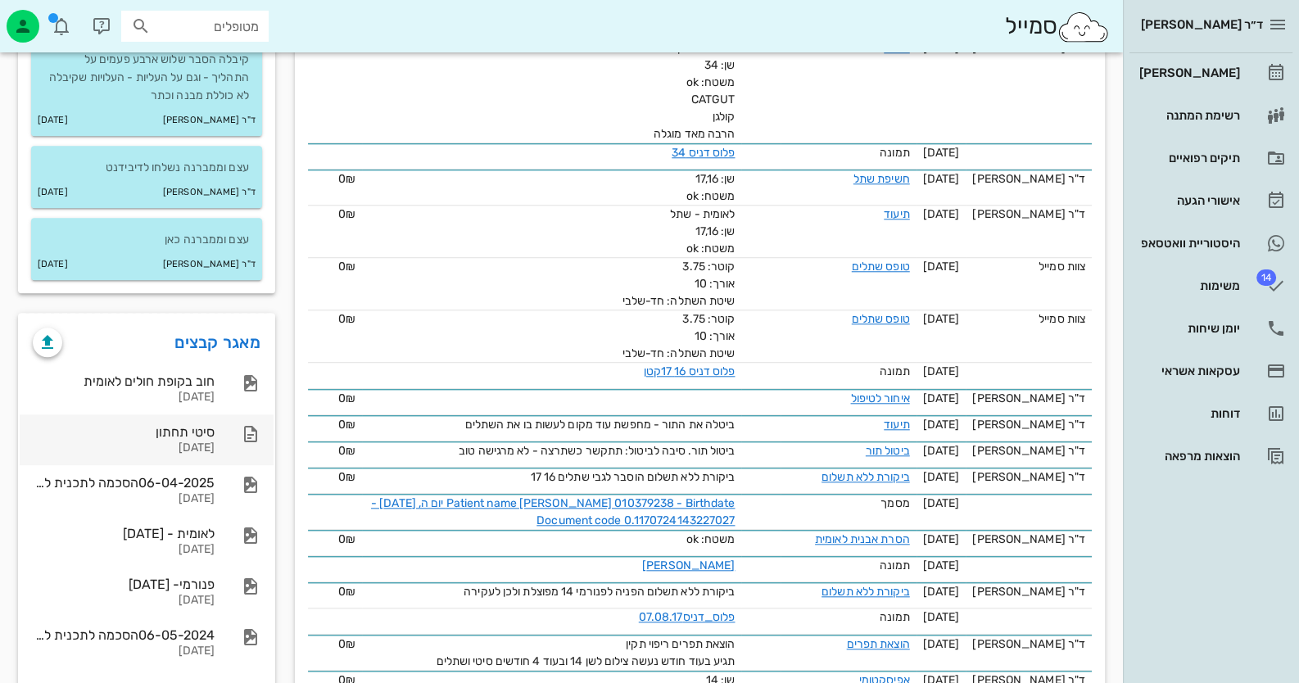
scroll to position [2048, 0]
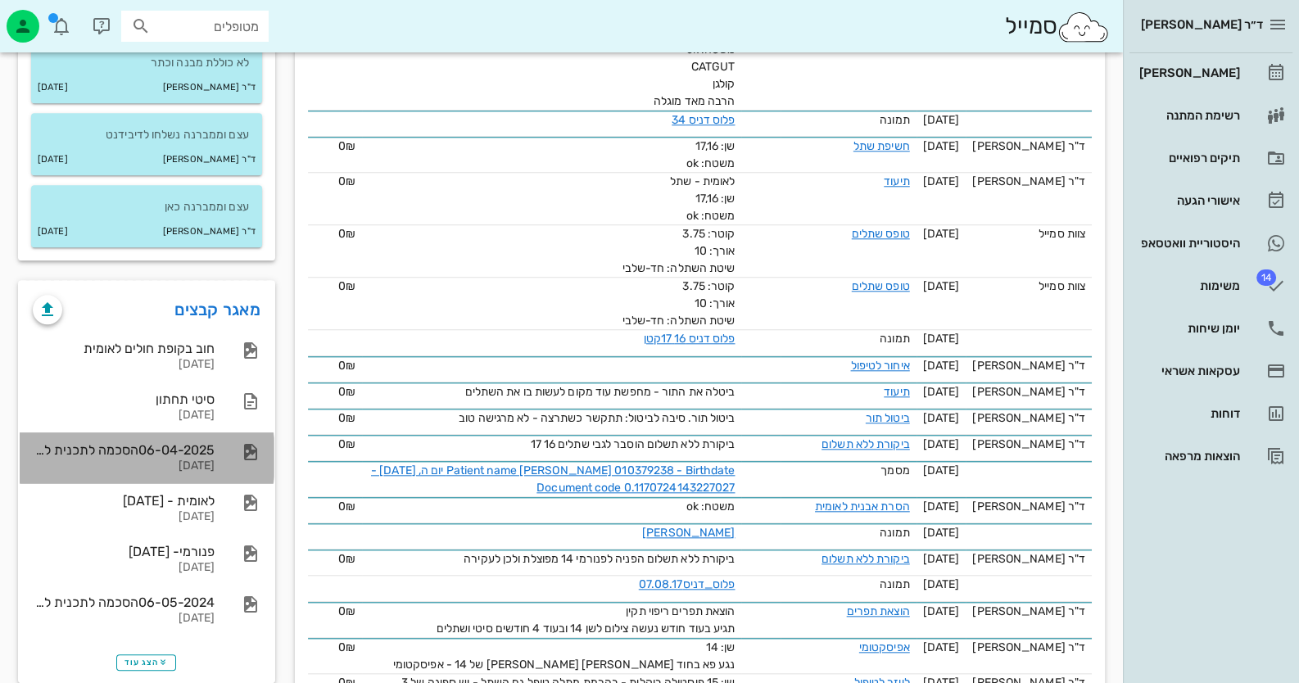
click at [213, 473] on div "[DATE]" at bounding box center [124, 467] width 182 height 14
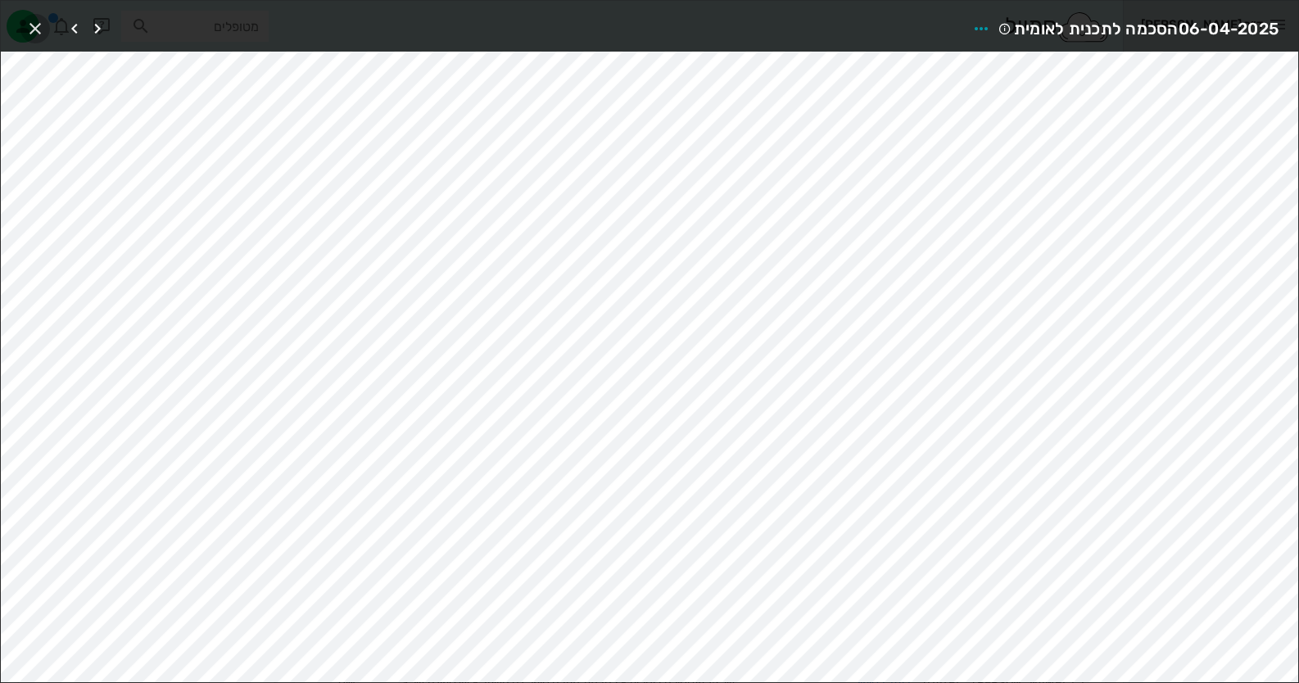
click at [33, 28] on icon "button" at bounding box center [35, 29] width 20 height 20
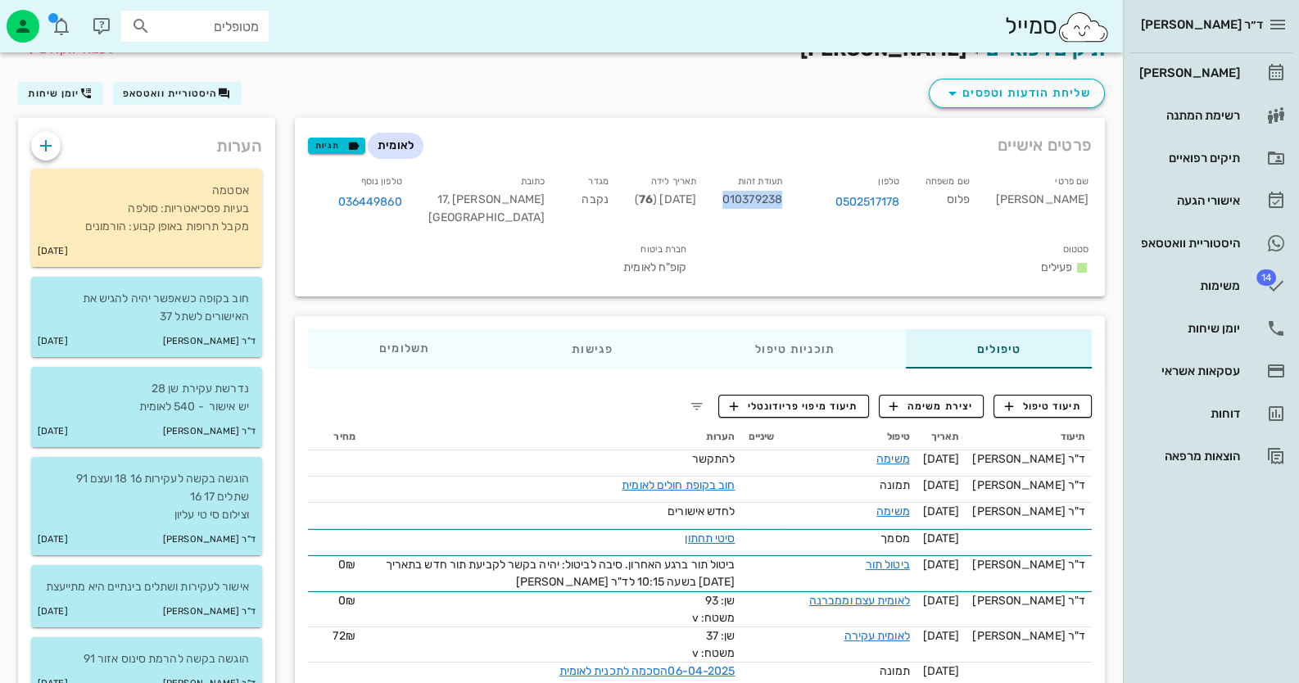
scroll to position [0, 0]
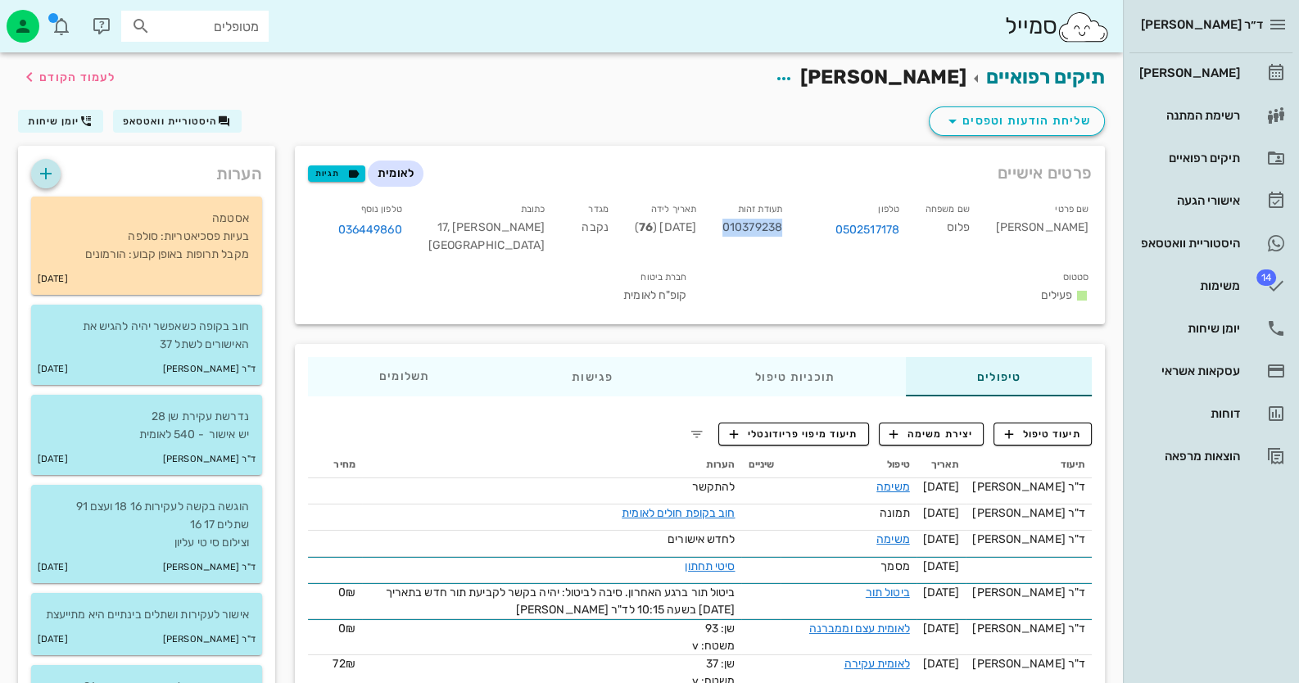
click at [47, 178] on icon "button" at bounding box center [46, 174] width 20 height 20
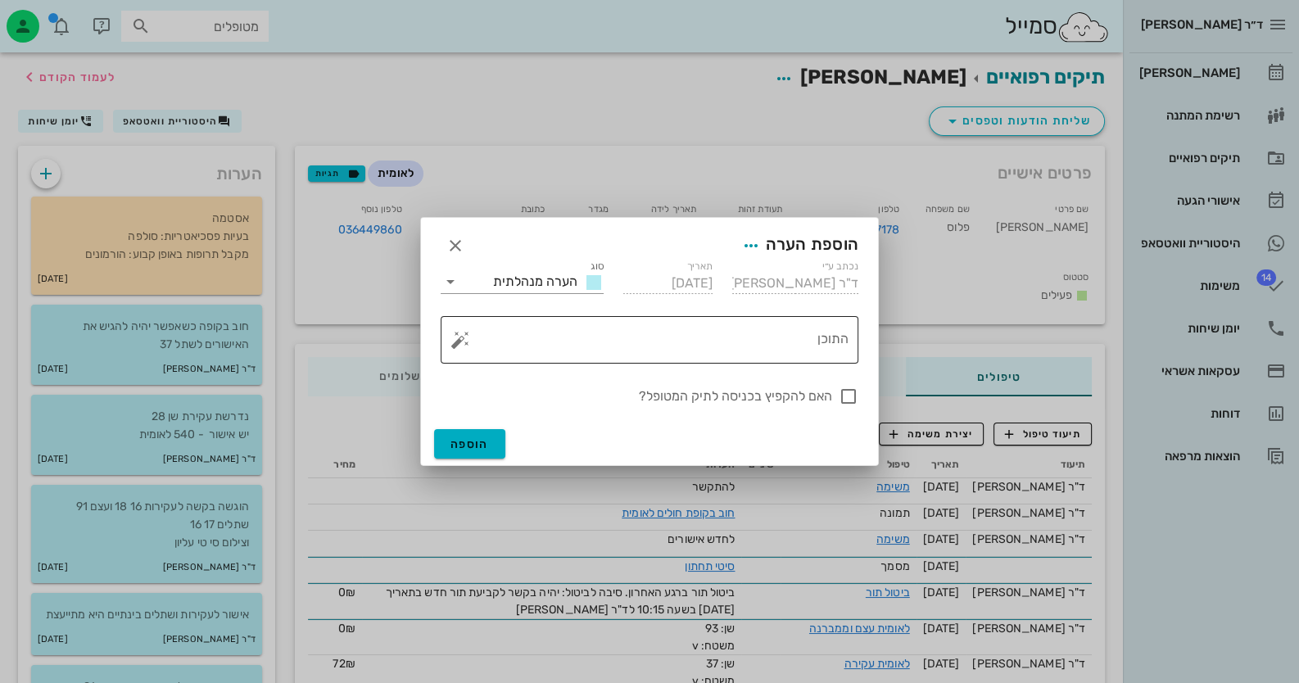
click at [454, 340] on button "button" at bounding box center [461, 340] width 20 height 20
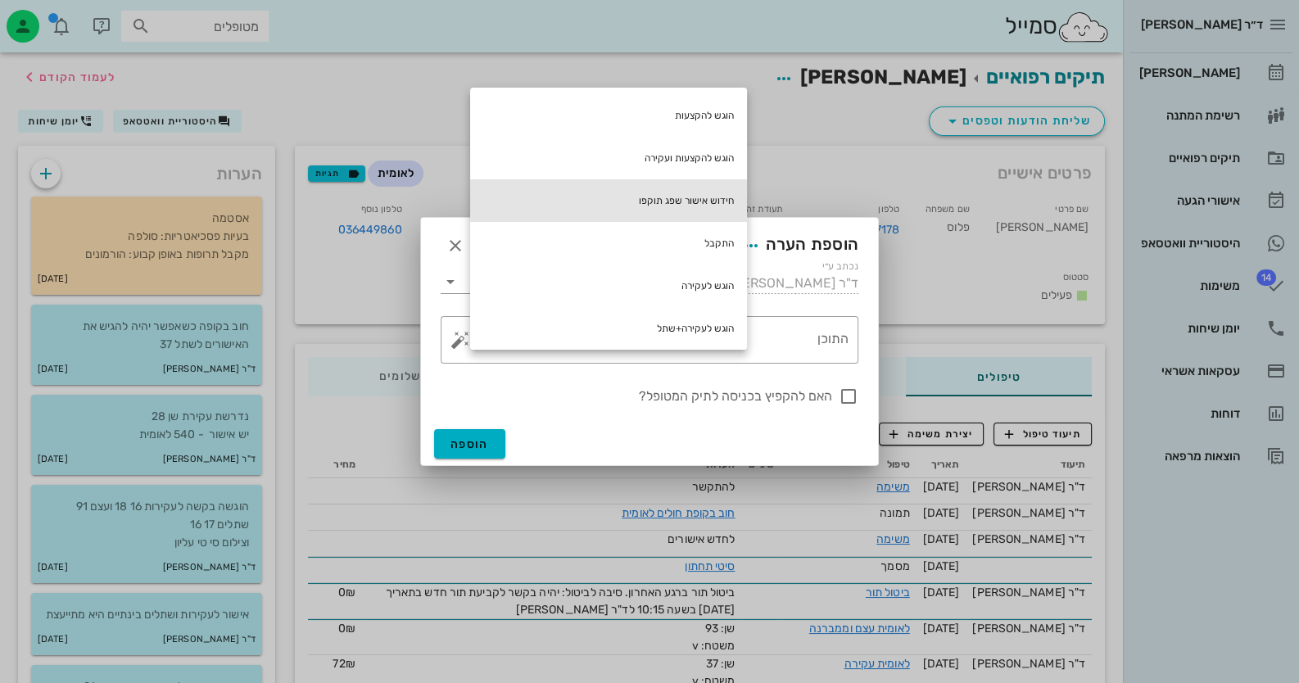
click at [699, 202] on div "חידוש אישור שפג תוקפו" at bounding box center [608, 200] width 277 height 43
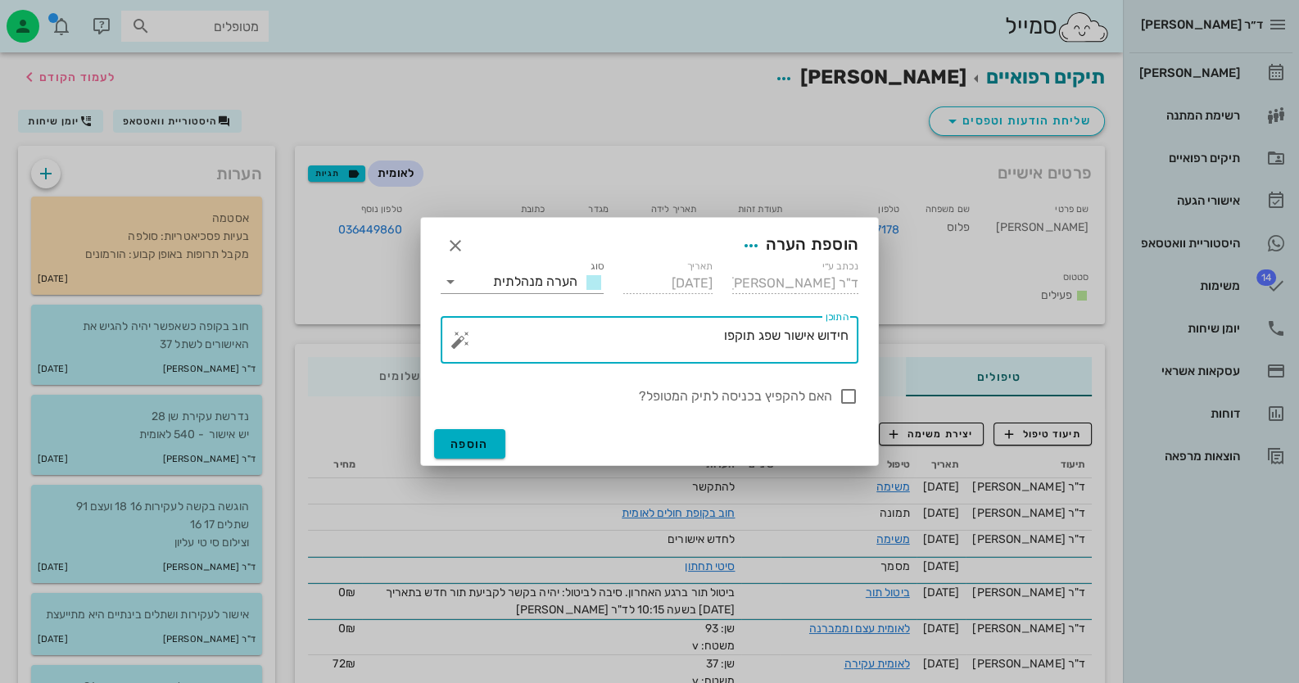
click at [846, 332] on textarea "חידוש אישור שפג תוקפו" at bounding box center [656, 343] width 385 height 39
type textarea "הוגש חידוש אישור שפג תוקפו"
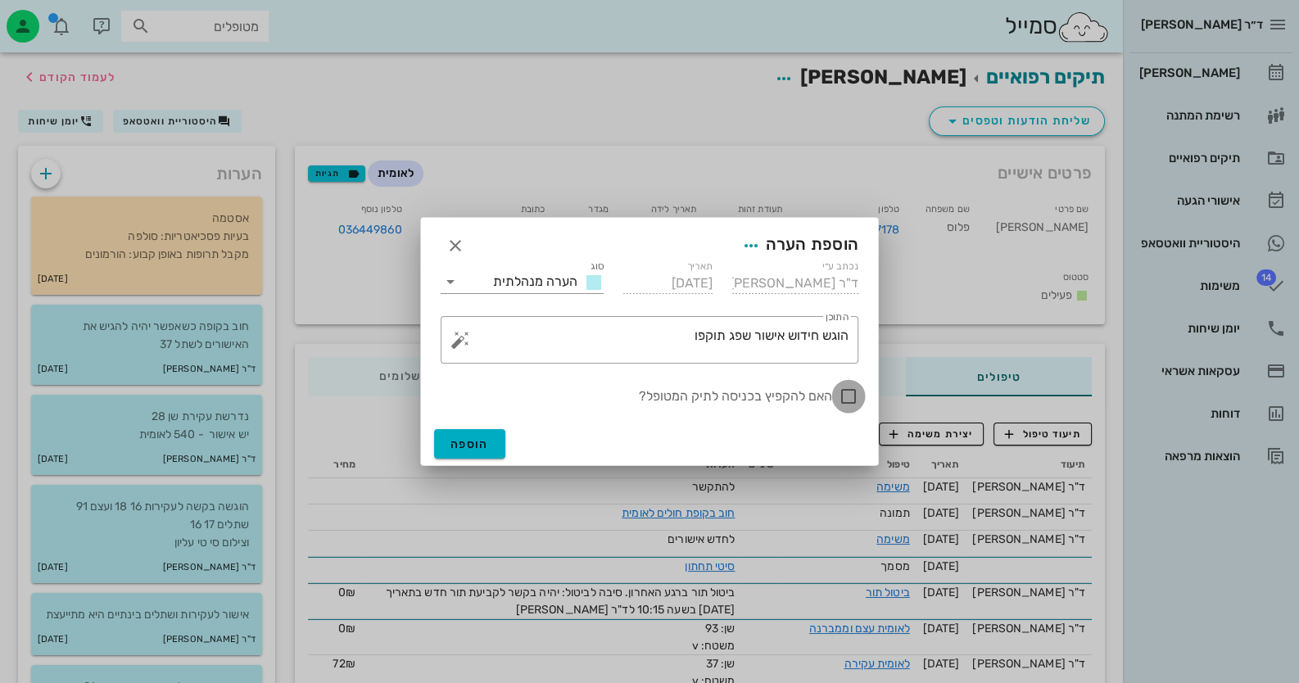
click at [852, 396] on div at bounding box center [849, 397] width 28 height 28
checkbox input "true"
click at [477, 444] on span "הוספה" at bounding box center [470, 444] width 38 height 14
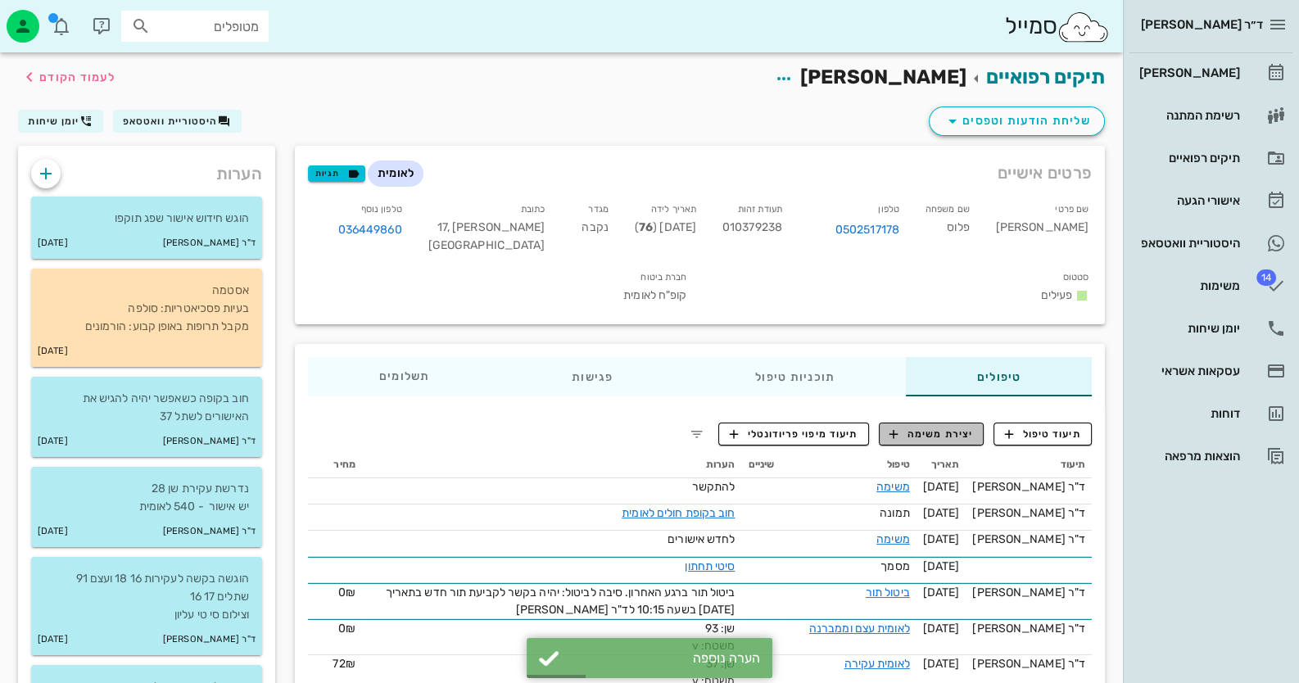
click at [953, 437] on span "יצירת משימה" at bounding box center [932, 434] width 84 height 15
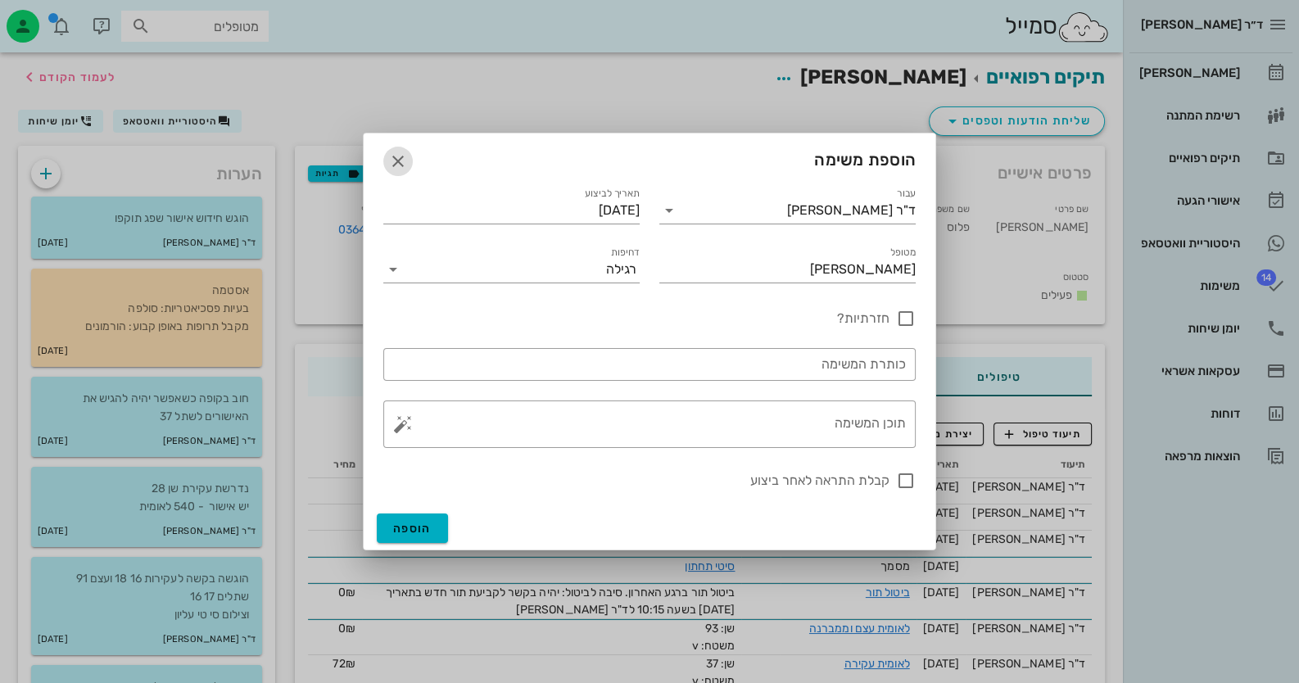
click at [404, 161] on icon "button" at bounding box center [398, 162] width 20 height 20
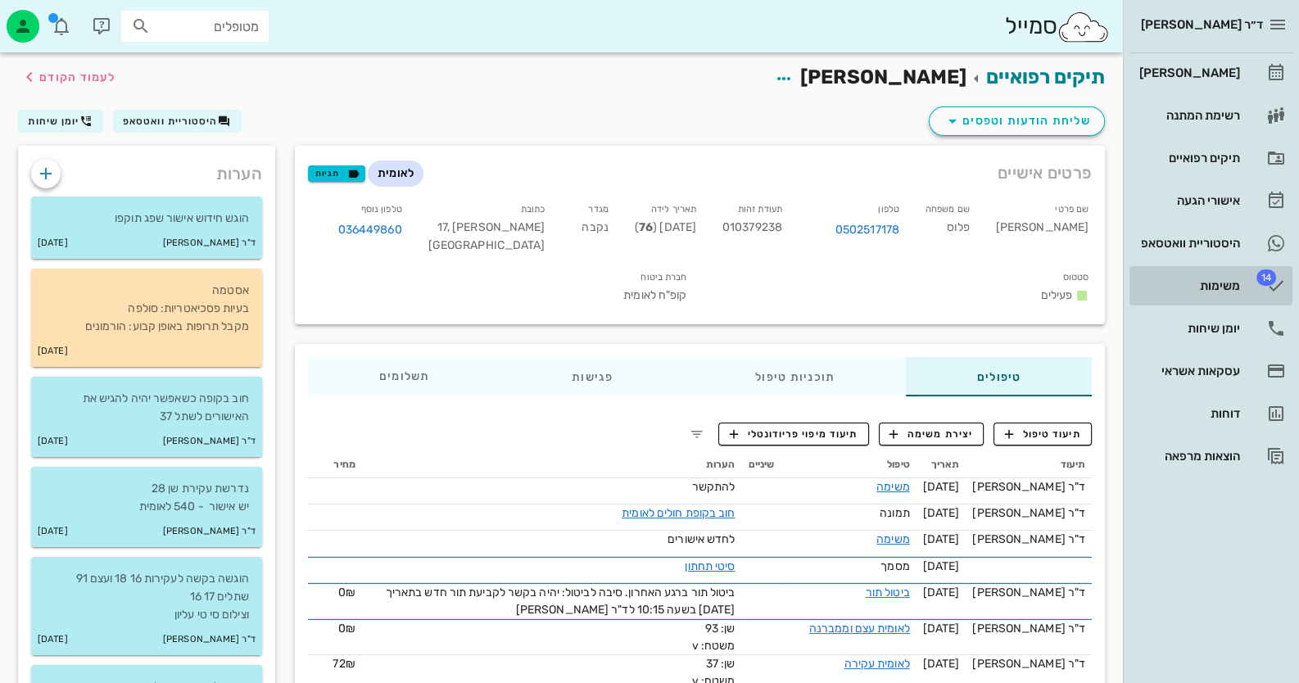
click at [1259, 269] on span "14" at bounding box center [1267, 277] width 20 height 16
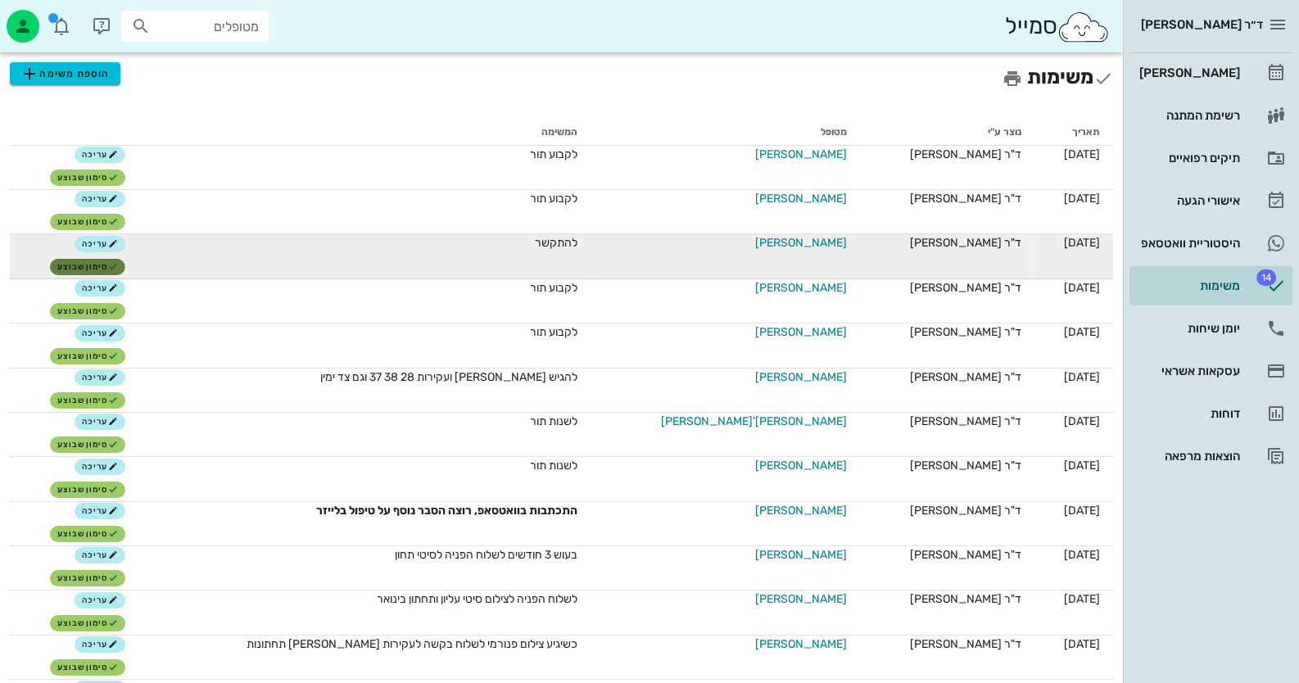
click at [118, 270] on span "סימון שבוצע" at bounding box center [87, 267] width 61 height 10
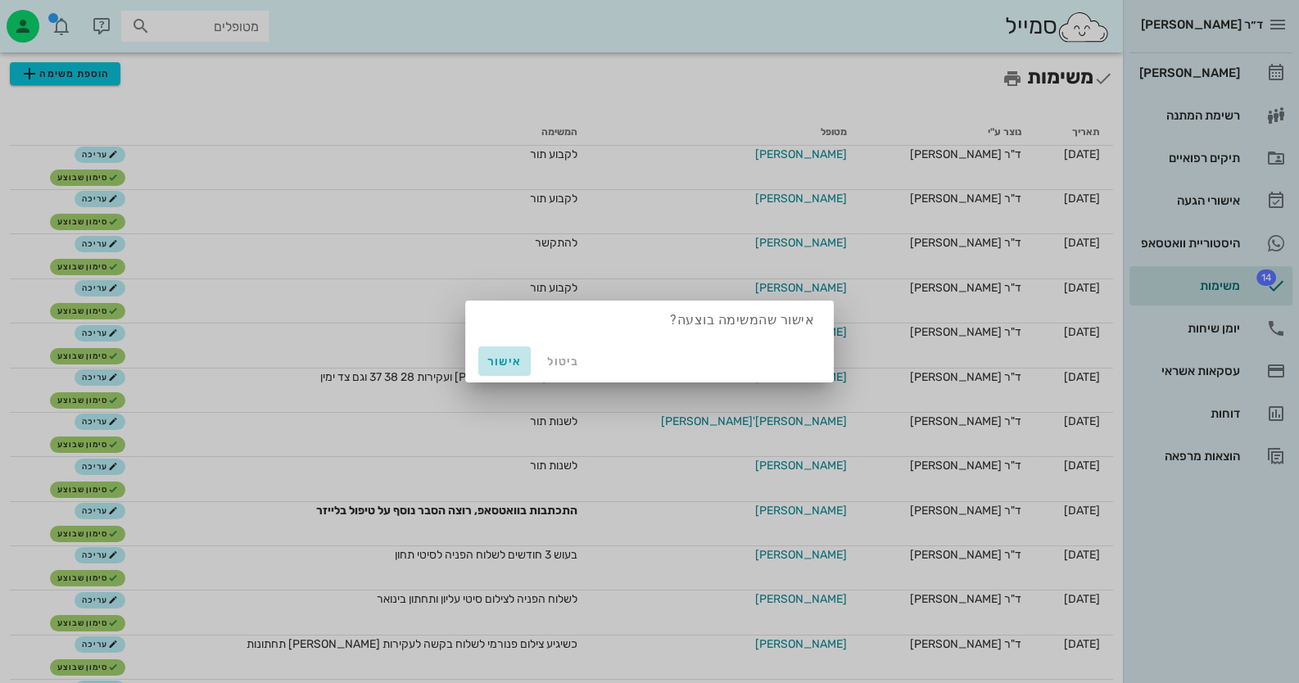
click at [526, 350] on button "אישור" at bounding box center [504, 360] width 52 height 29
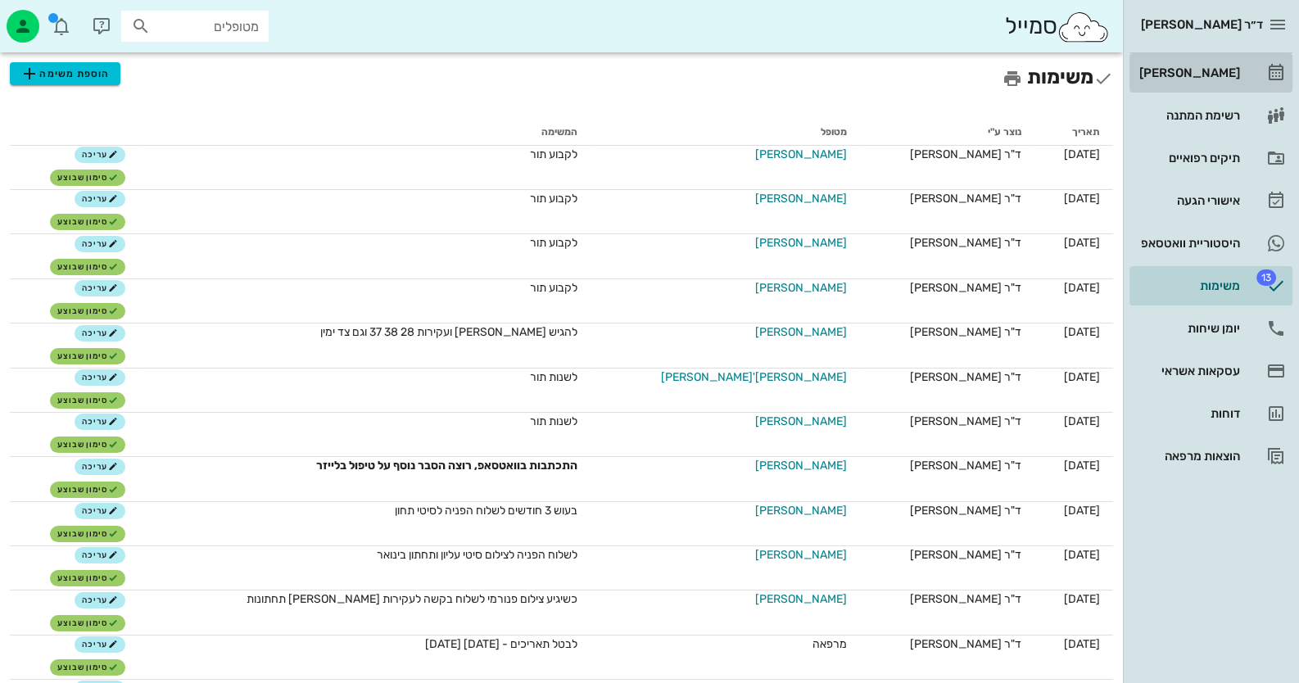
click at [1150, 74] on div "[PERSON_NAME]" at bounding box center [1188, 72] width 104 height 13
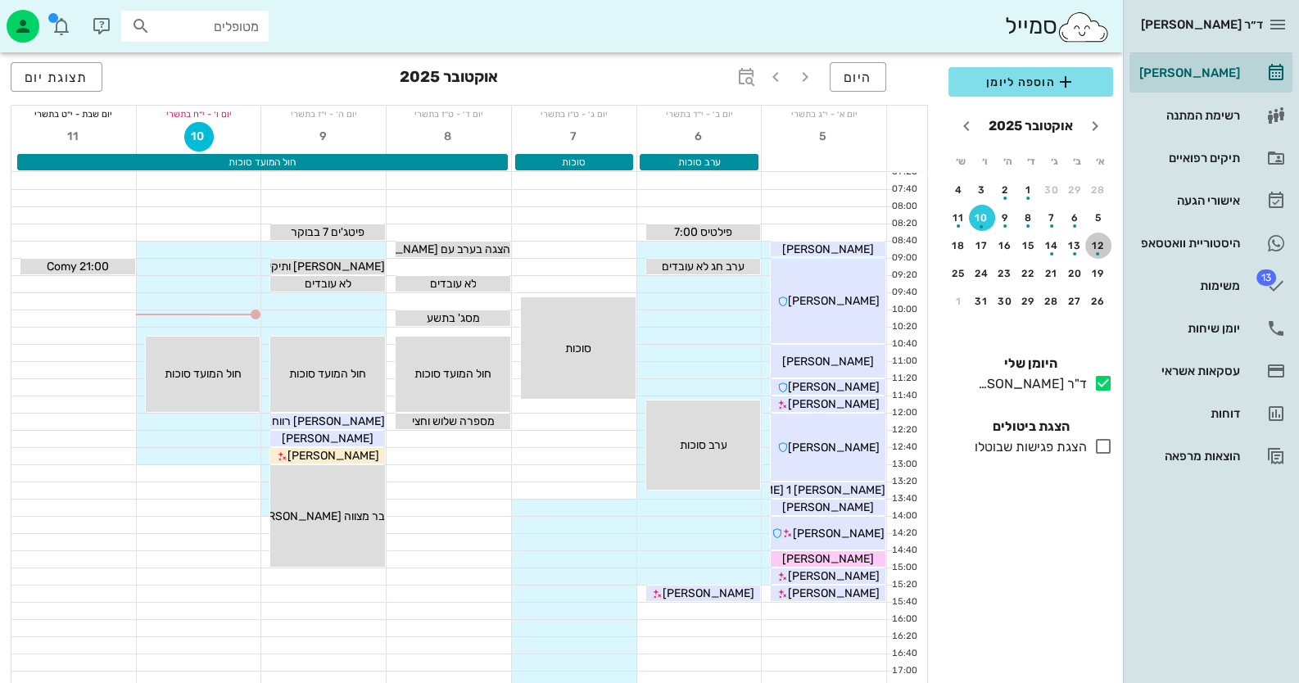
click at [1103, 252] on div "button" at bounding box center [1098, 249] width 26 height 9
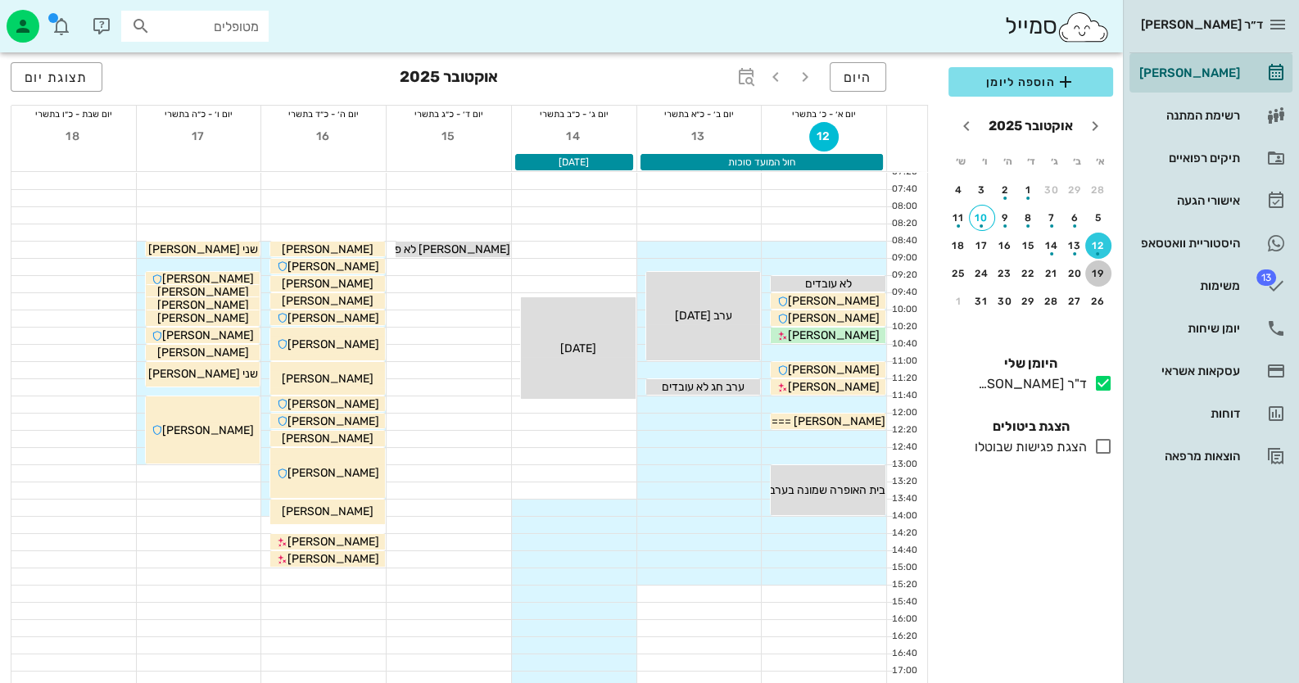
click at [1102, 269] on div "19" at bounding box center [1098, 273] width 26 height 11
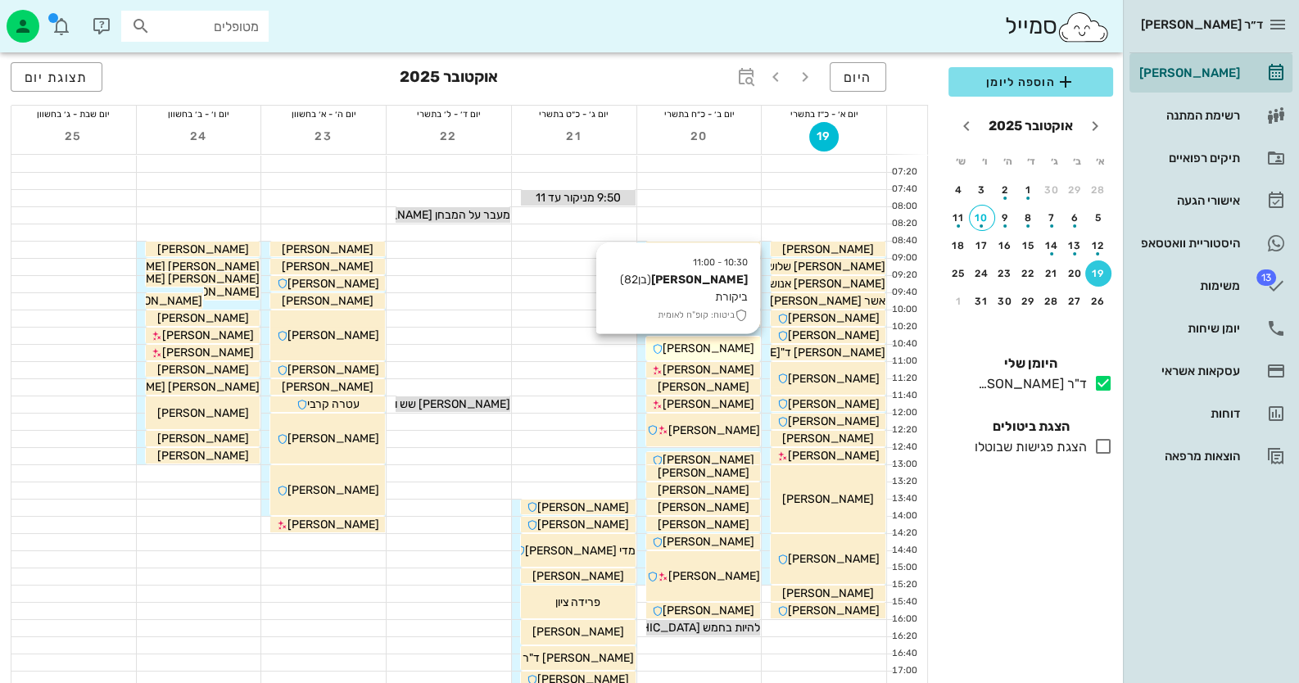
click at [709, 347] on span "[PERSON_NAME]" at bounding box center [709, 349] width 92 height 14
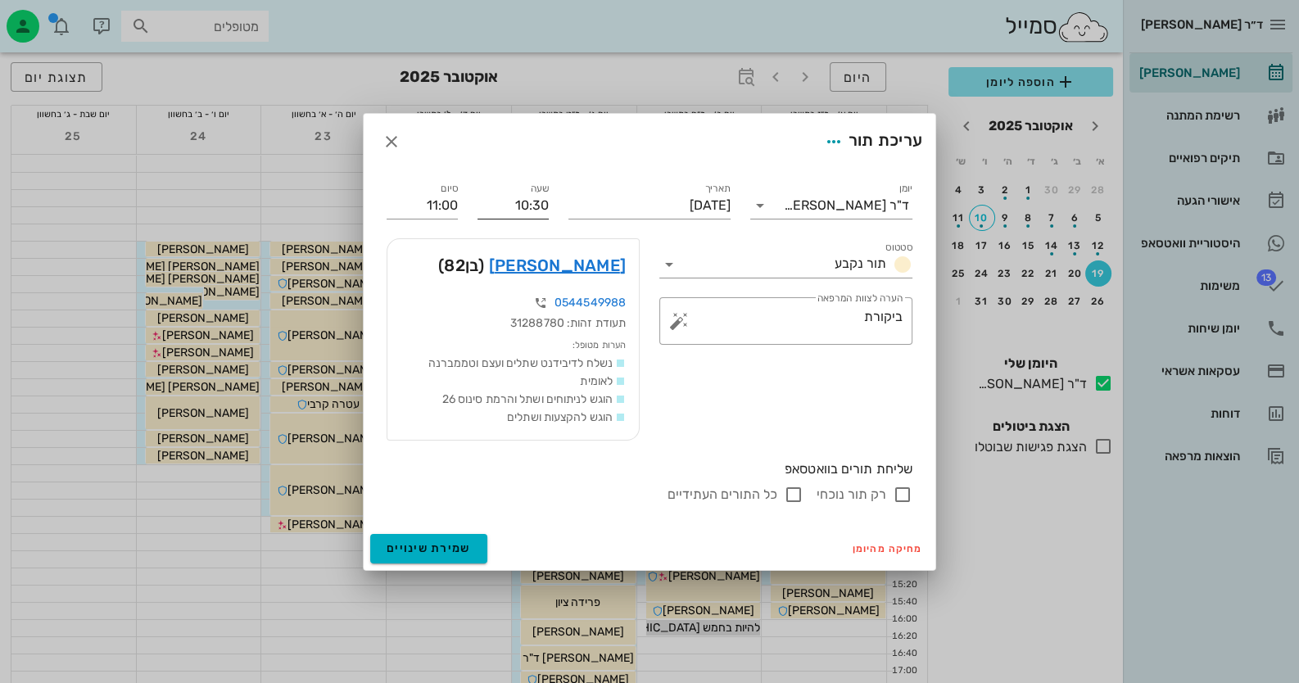
click at [517, 204] on input "10:30" at bounding box center [513, 205] width 71 height 26
click at [541, 212] on input "10:30" at bounding box center [513, 205] width 71 height 26
click at [534, 206] on input "10:30" at bounding box center [513, 205] width 71 height 26
click at [534, 206] on input "10:40" at bounding box center [513, 205] width 71 height 26
type input "10:40"
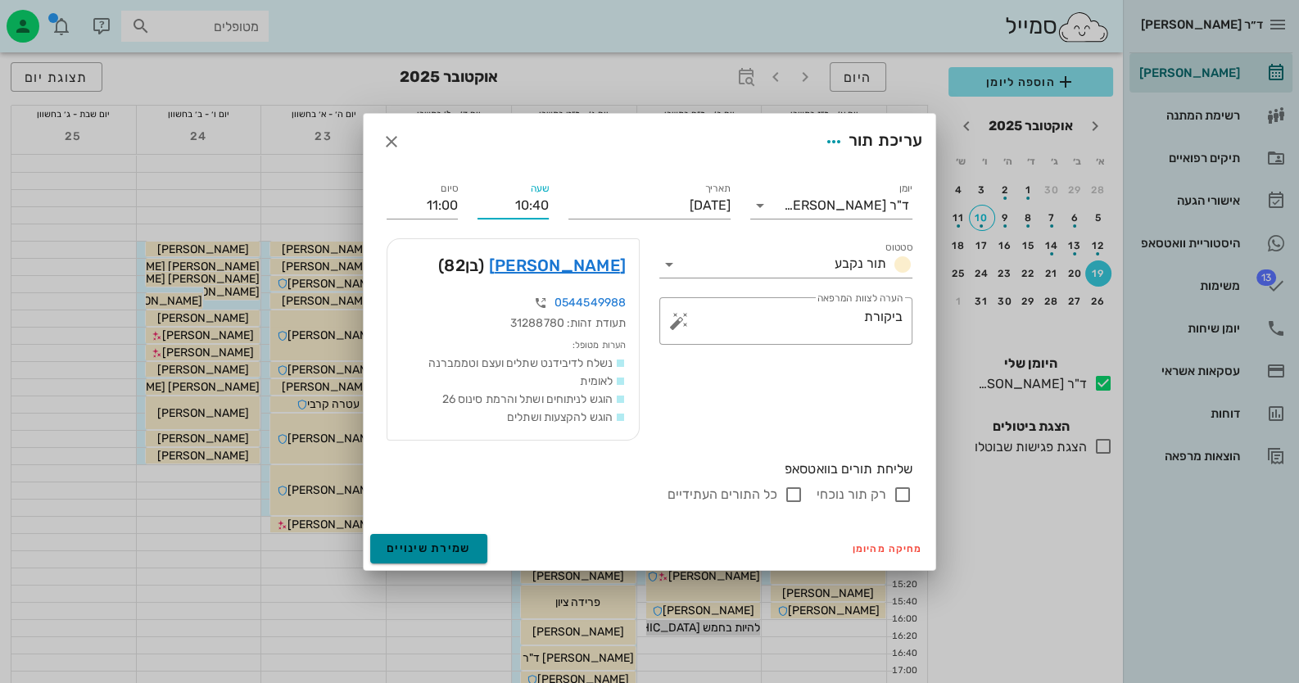
type input "11:10"
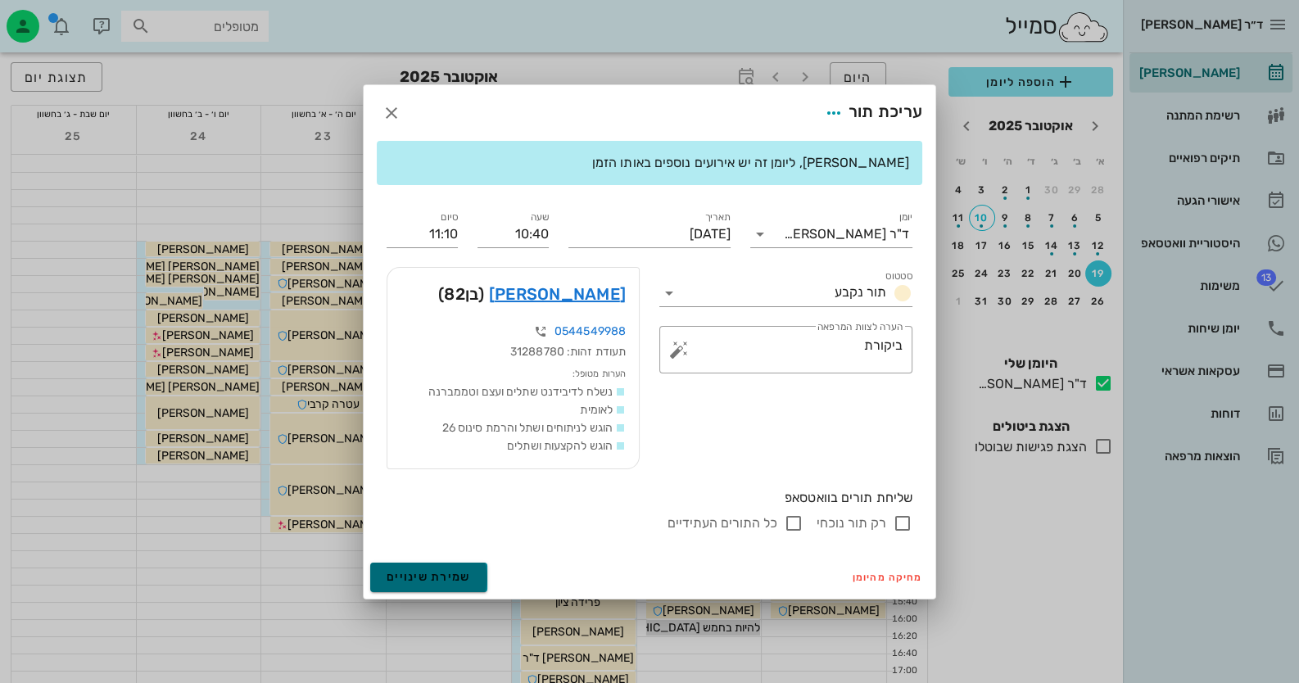
click at [443, 554] on form "עריכת תור [PERSON_NAME], ליומן זה יש אירועים נוספים באותו הזמן יומן ד"ר [PERSON…" at bounding box center [650, 342] width 572 height 514
click at [451, 573] on span "שמירת שינויים" at bounding box center [429, 577] width 84 height 14
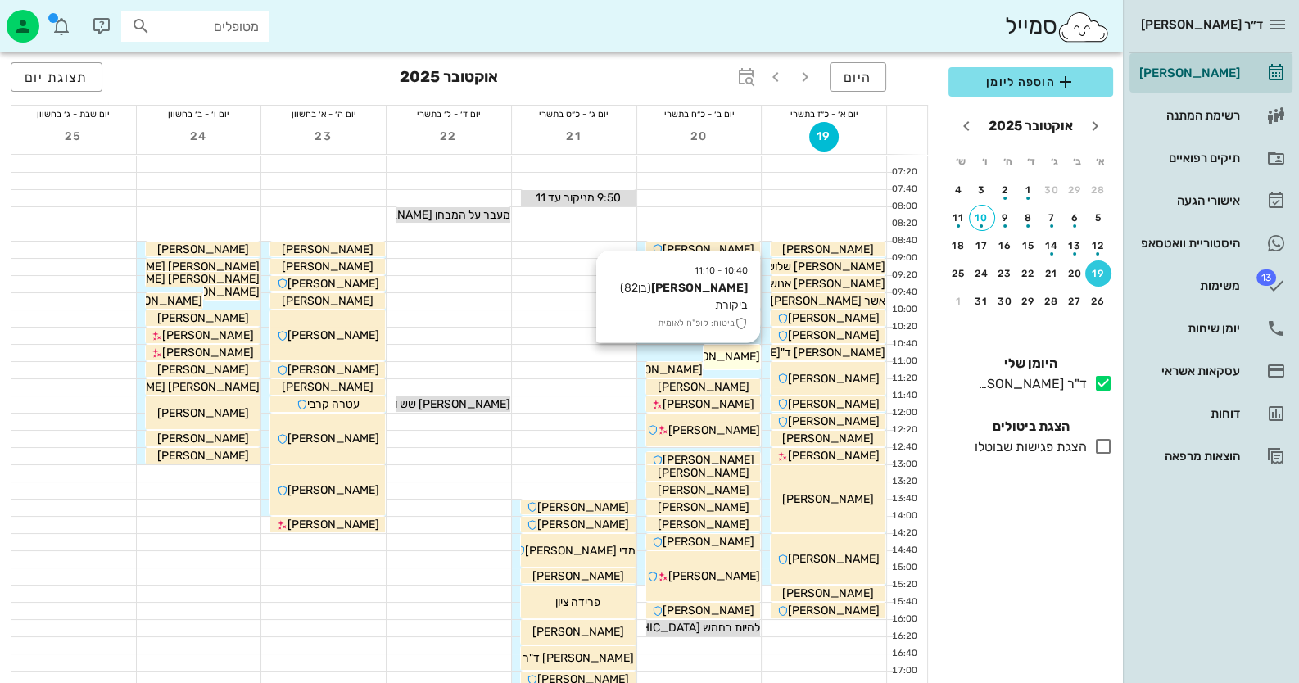
click at [729, 355] on span "[PERSON_NAME]" at bounding box center [714, 357] width 92 height 14
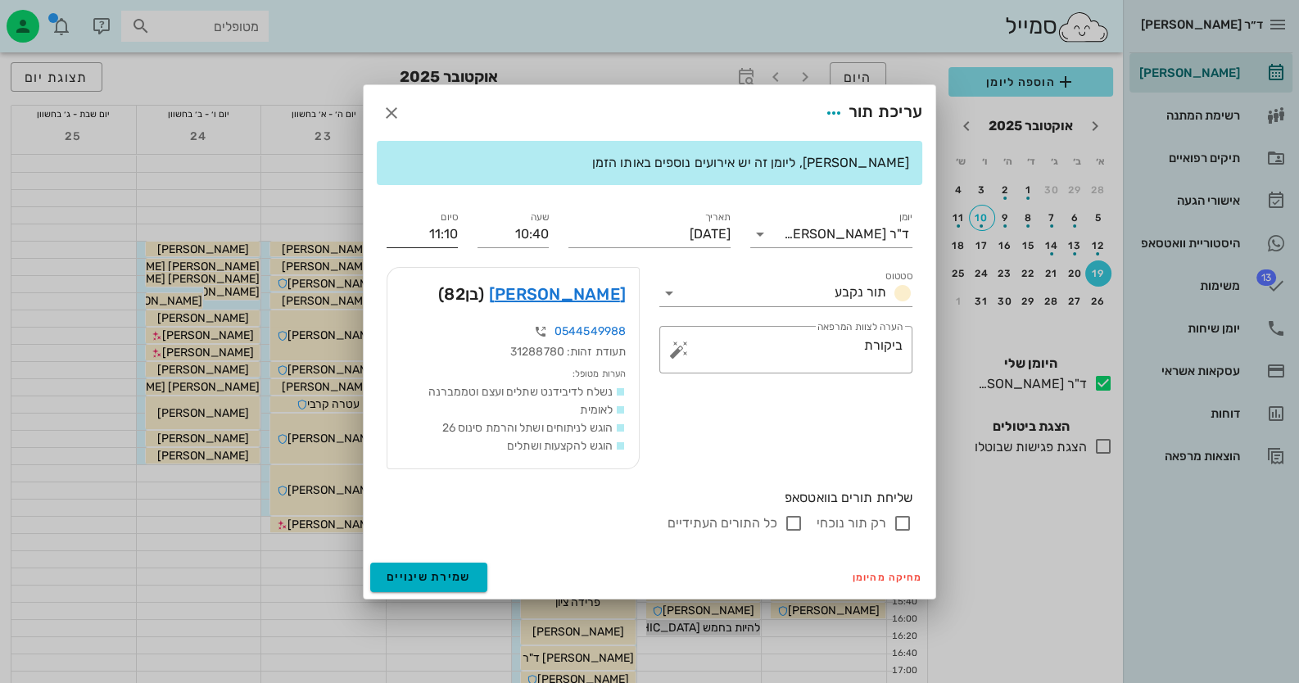
click at [451, 229] on input "11:10" at bounding box center [422, 234] width 71 height 26
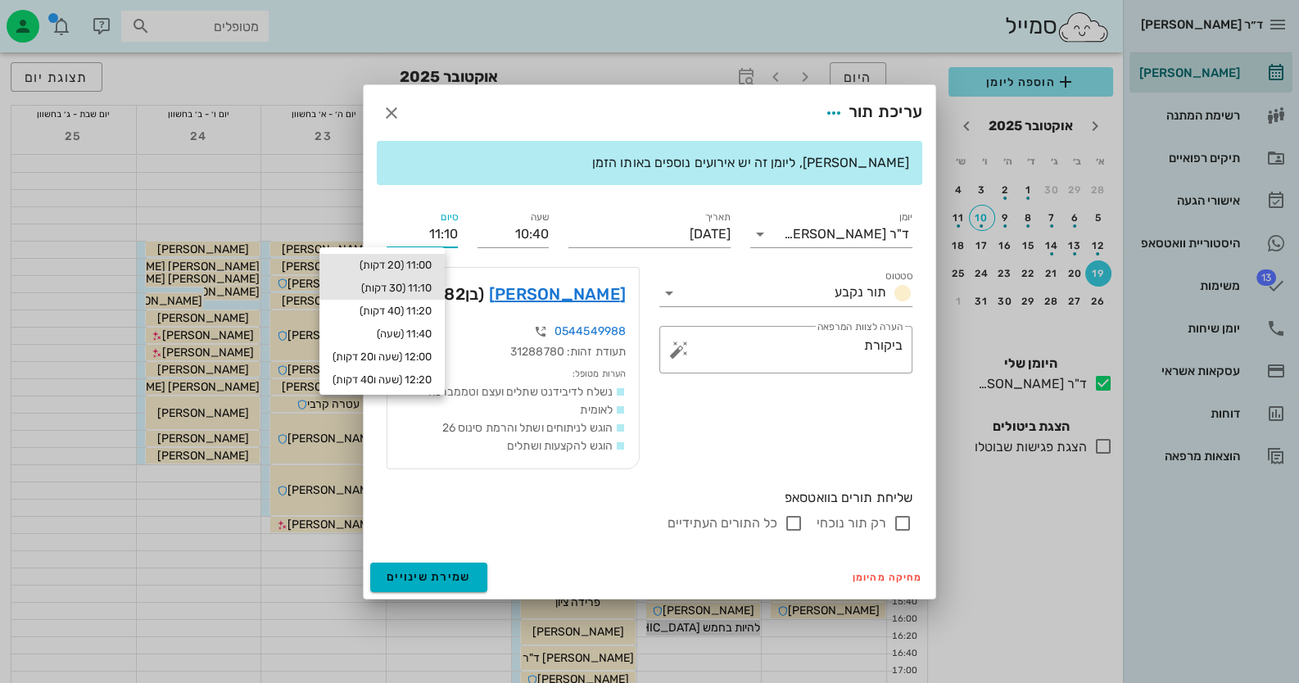
click at [428, 263] on div "11:00 (20 דקות)" at bounding box center [382, 265] width 99 height 13
type input "11:00"
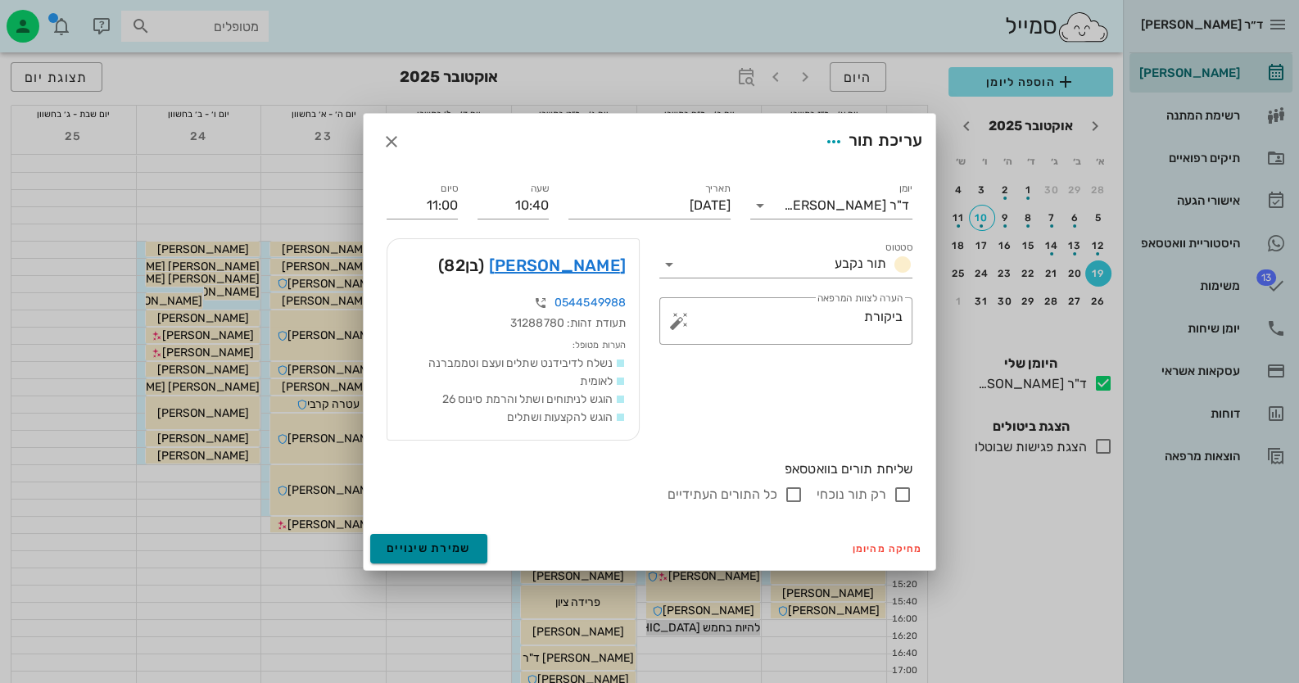
click at [420, 550] on span "שמירת שינויים" at bounding box center [429, 548] width 84 height 14
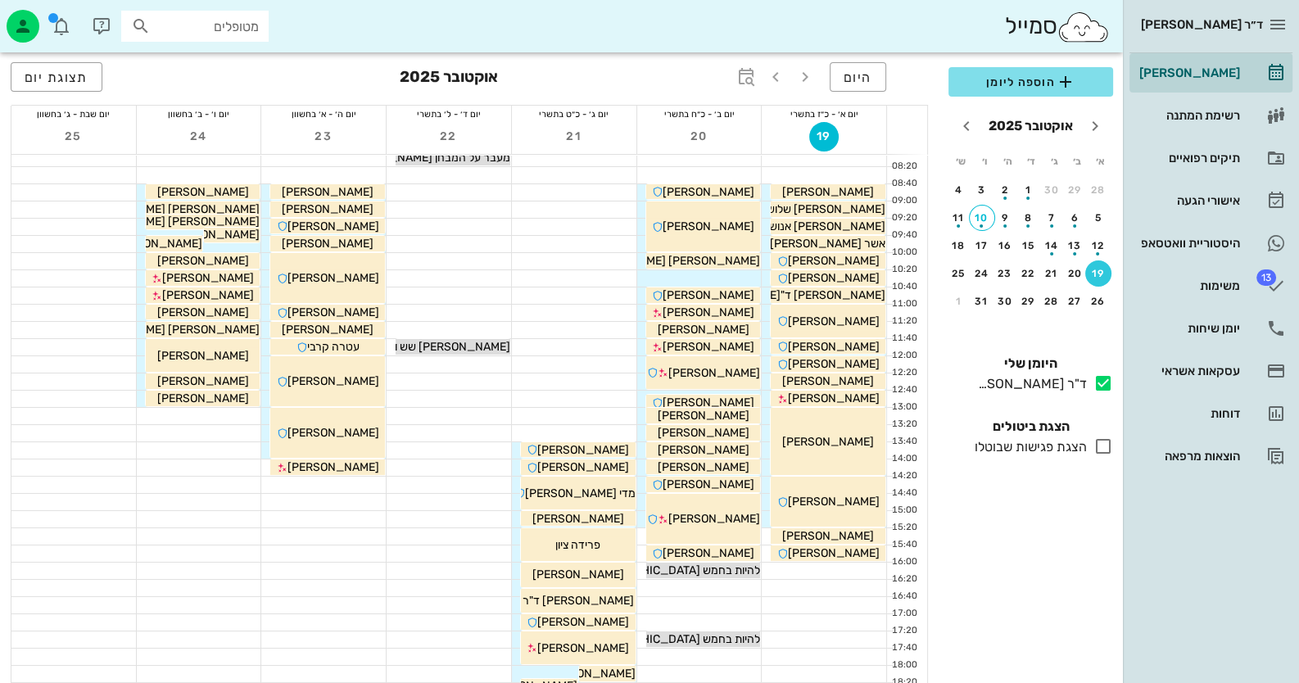
scroll to position [81, 0]
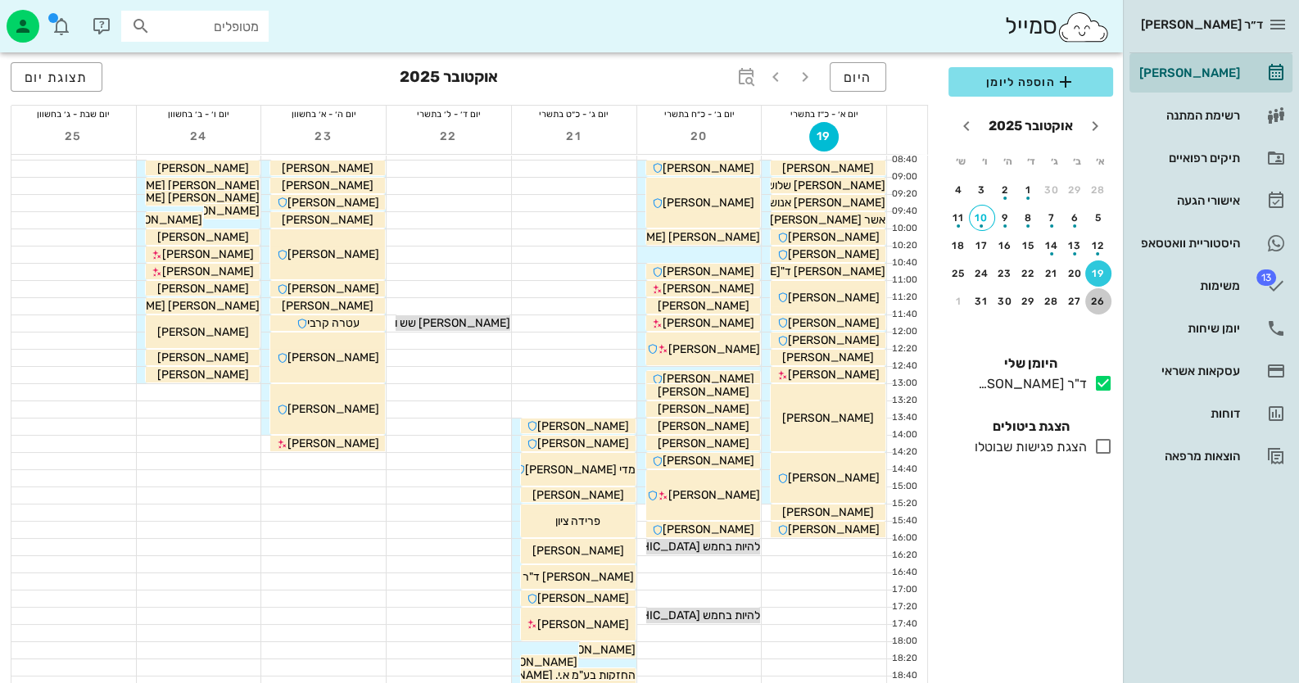
click at [1099, 290] on button "26" at bounding box center [1098, 301] width 26 height 26
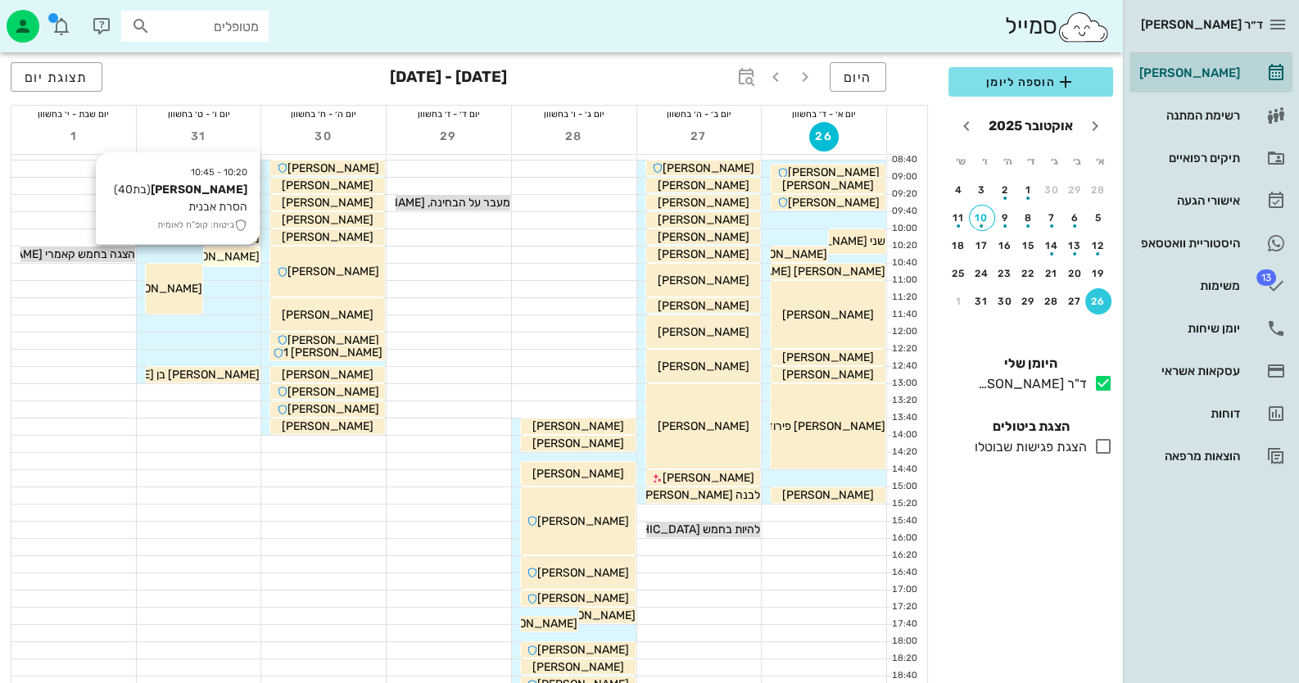
click at [235, 260] on span "[PERSON_NAME]" at bounding box center [214, 257] width 92 height 14
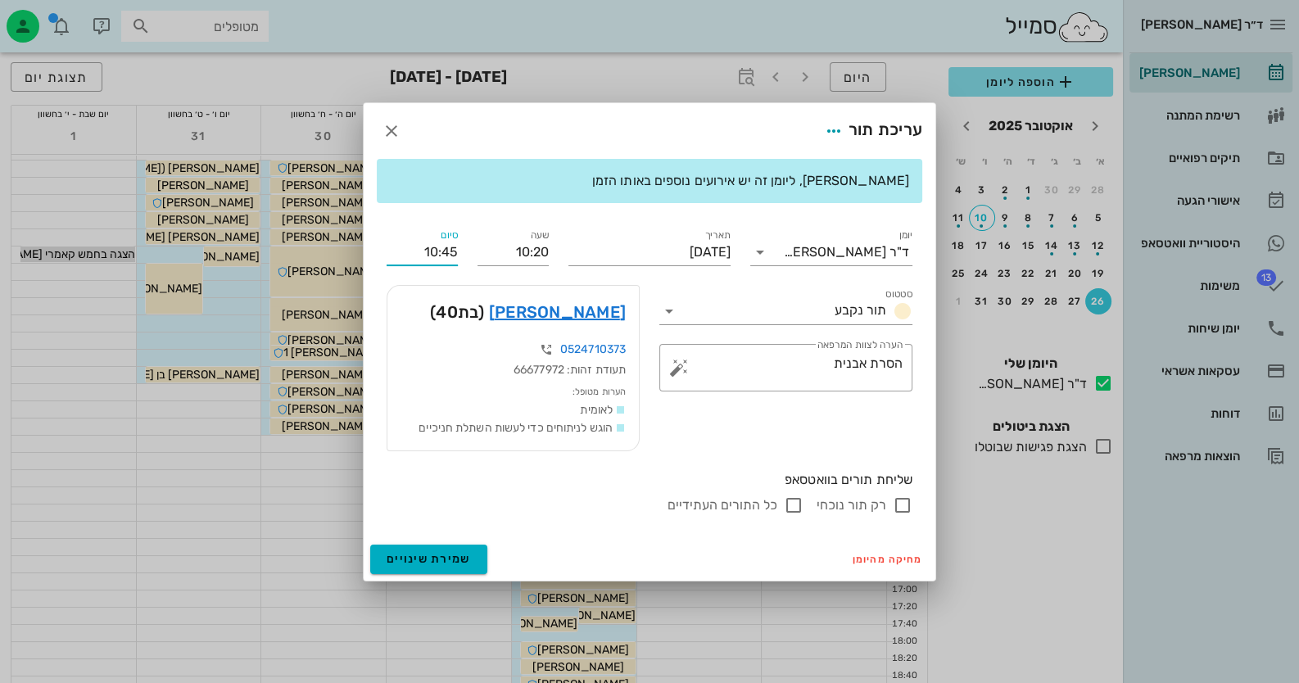
click at [453, 253] on input "10:45" at bounding box center [422, 252] width 71 height 26
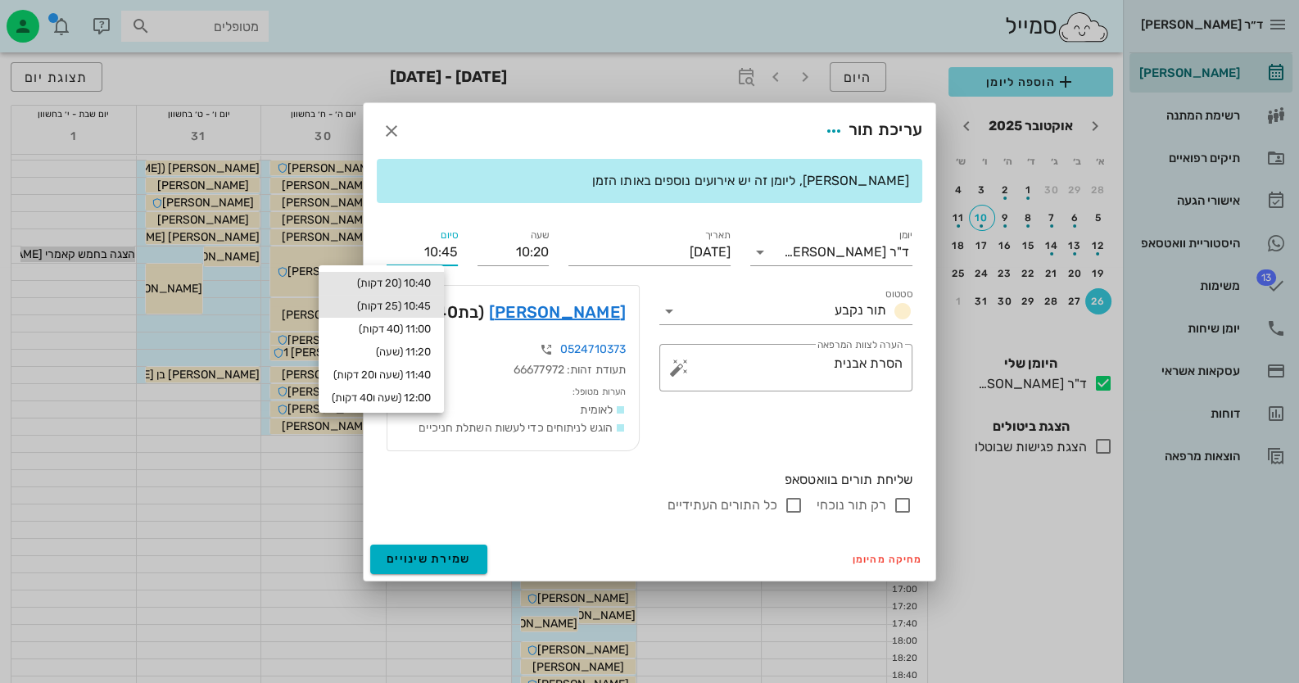
click at [431, 278] on div "10:40 (20 דקות)" at bounding box center [381, 283] width 99 height 13
type input "10:40"
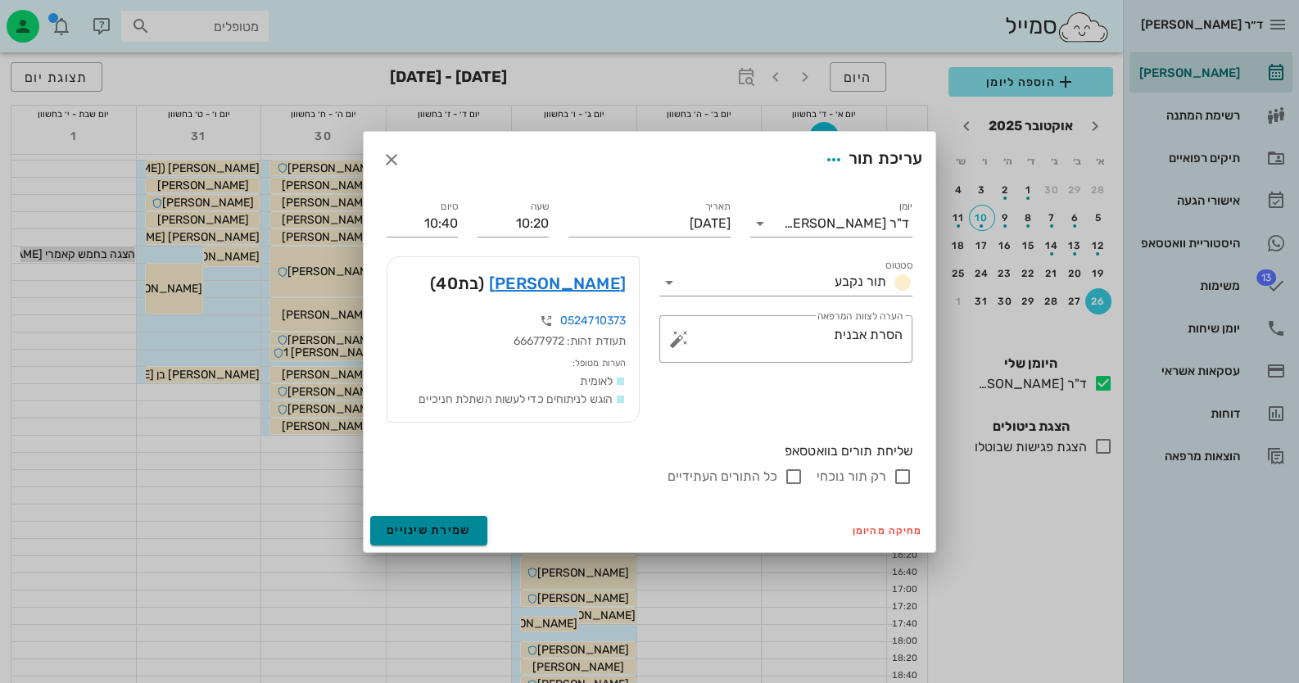
click at [424, 534] on span "שמירת שינויים" at bounding box center [429, 530] width 84 height 14
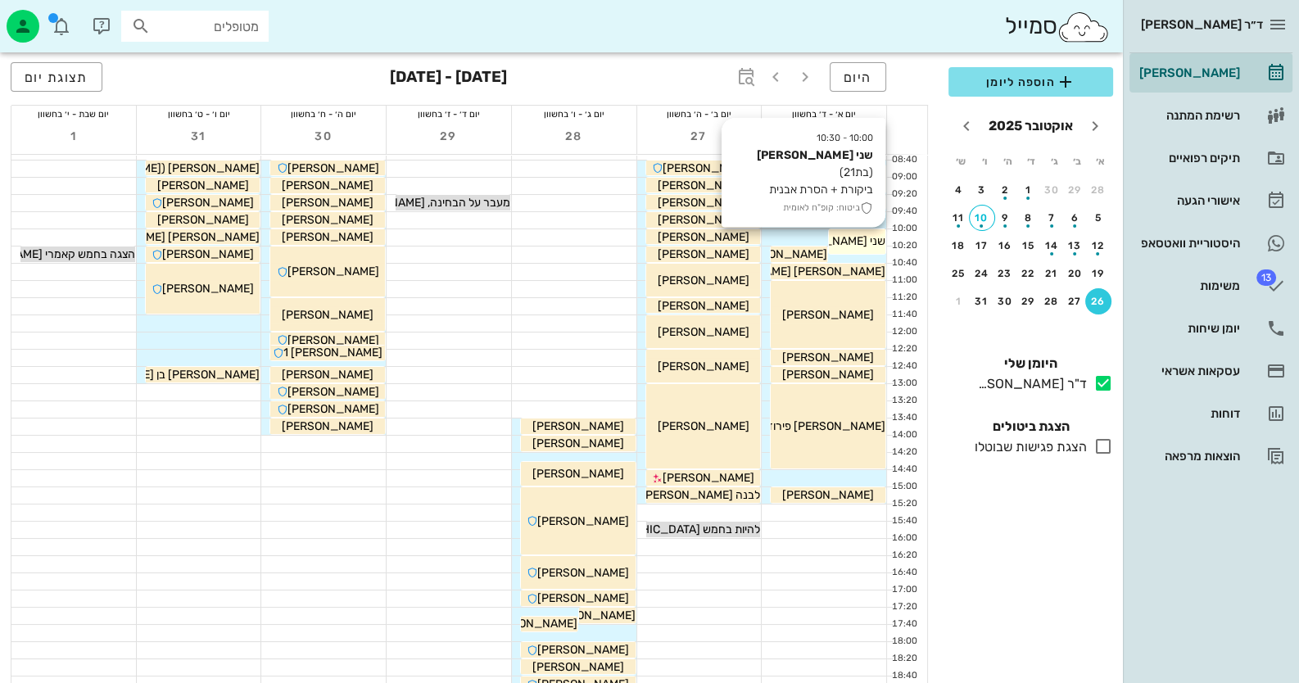
click at [853, 235] on span "שני [PERSON_NAME]" at bounding box center [831, 241] width 110 height 14
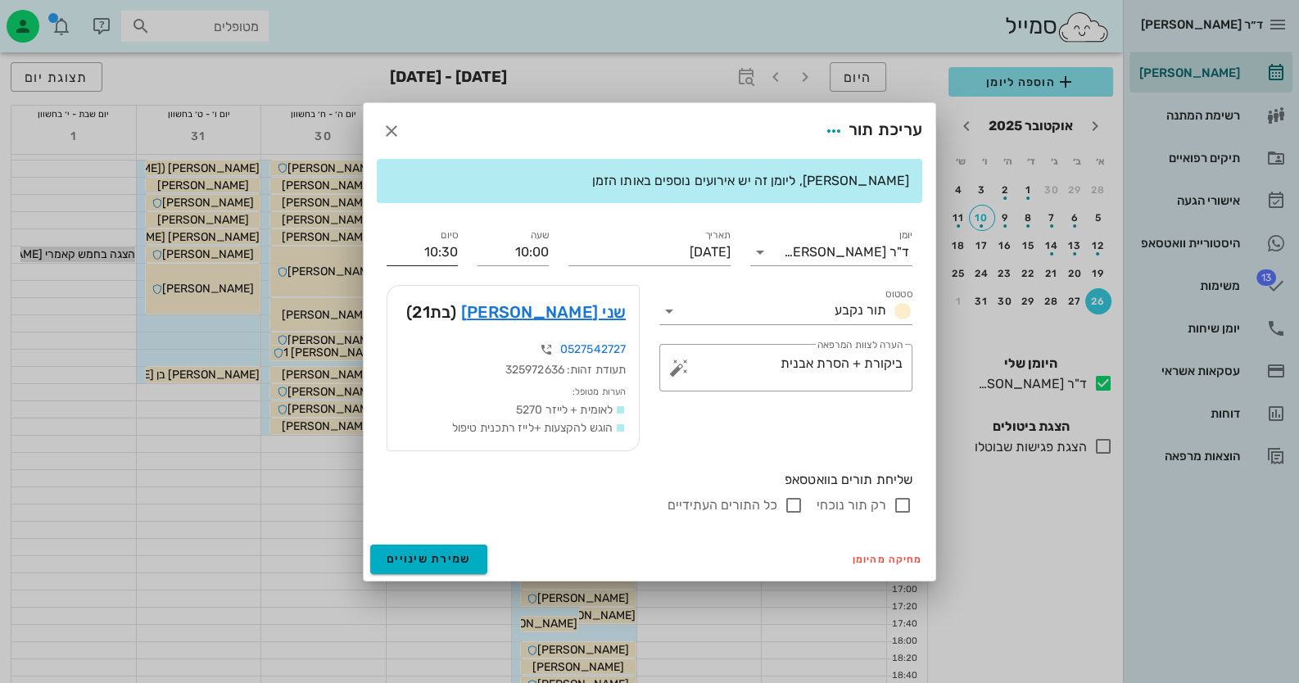
click at [452, 249] on input "10:30" at bounding box center [422, 252] width 71 height 26
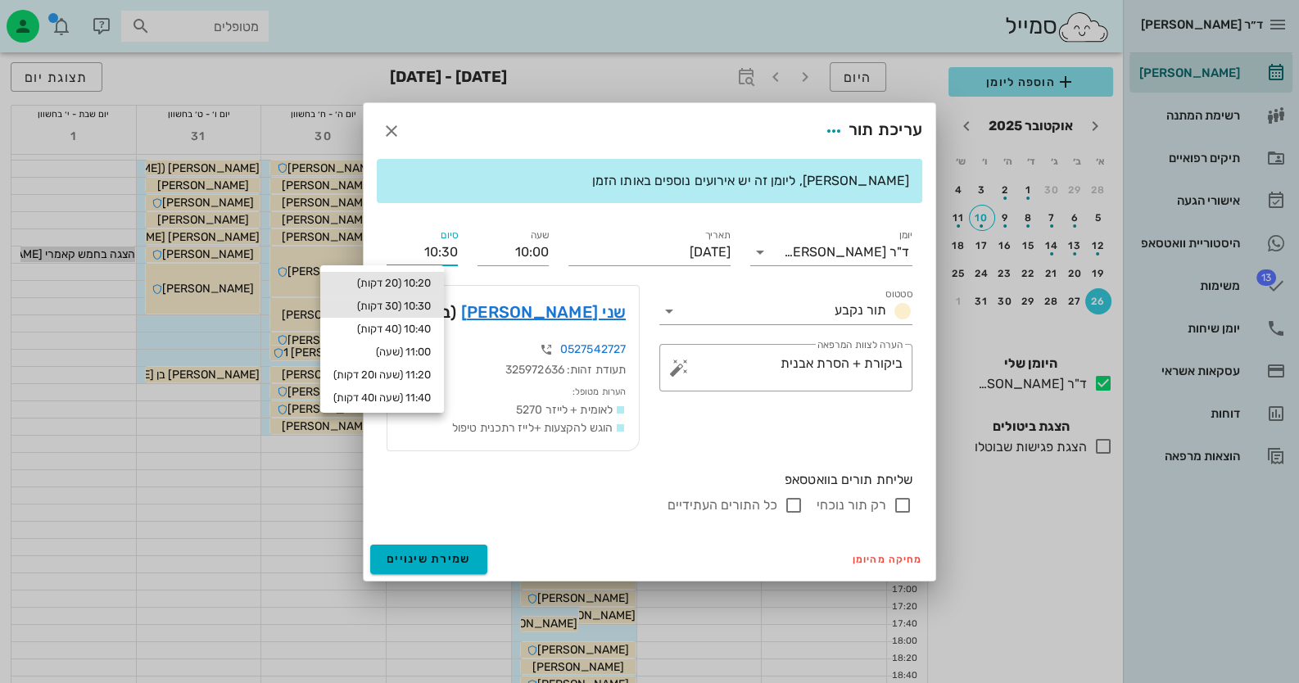
click at [428, 272] on div "10:20 (20 דקות)" at bounding box center [382, 283] width 124 height 23
type input "10:20"
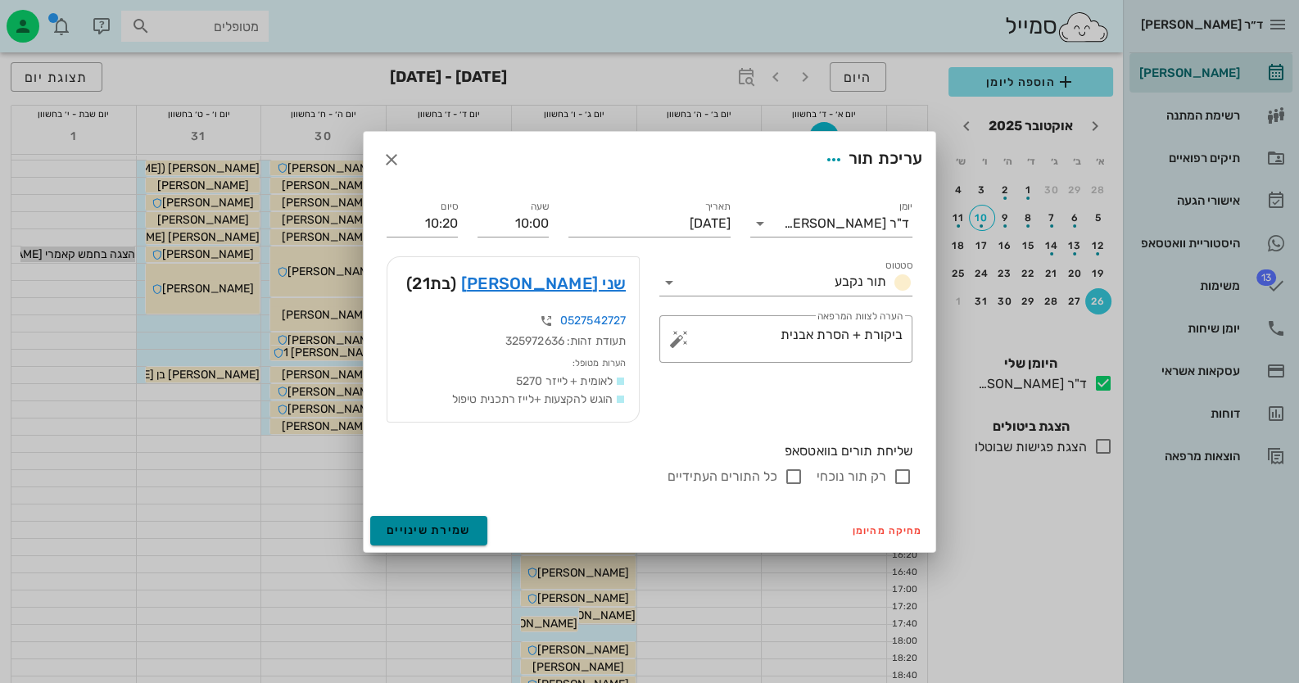
click at [420, 541] on button "שמירת שינויים" at bounding box center [428, 530] width 117 height 29
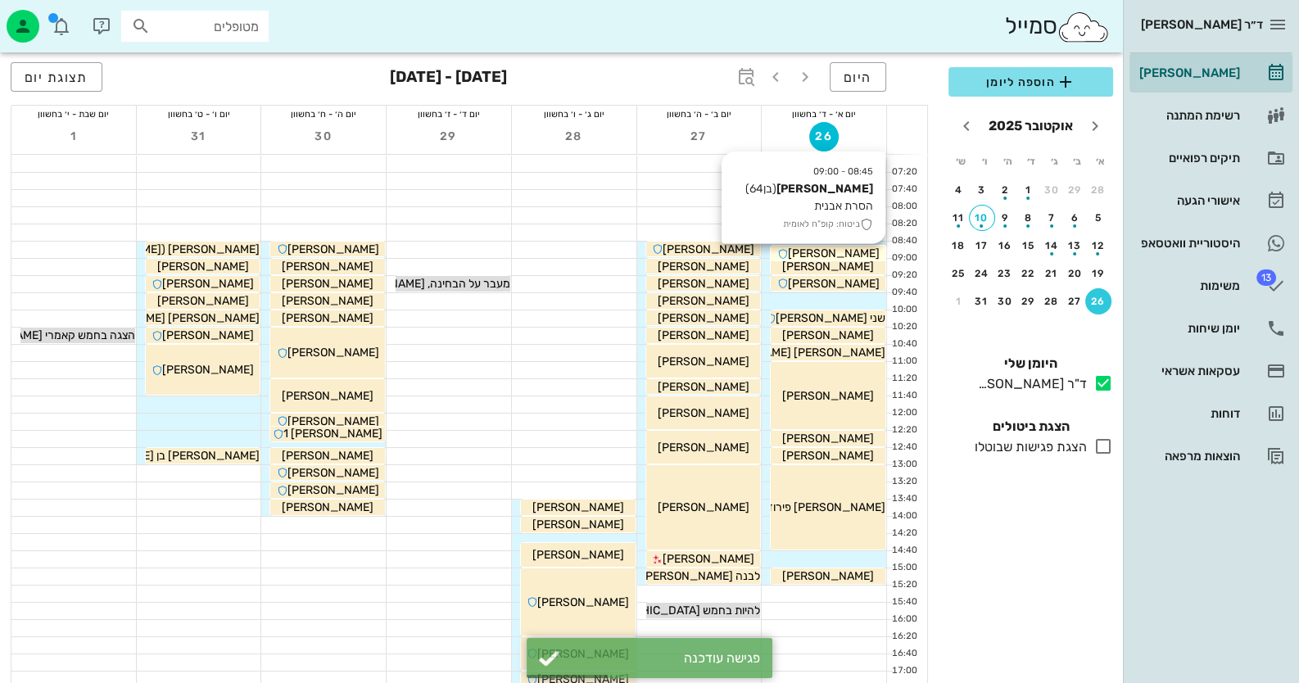
click at [860, 251] on span "[PERSON_NAME]" at bounding box center [834, 254] width 92 height 14
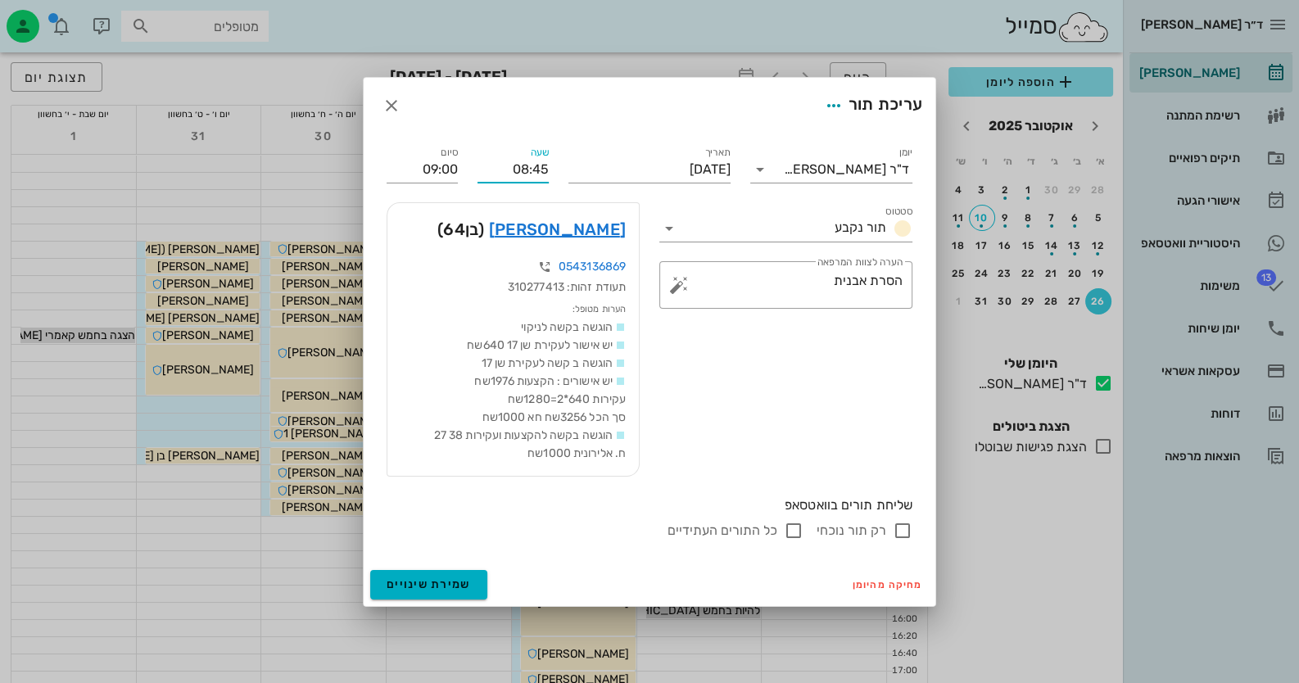
click at [549, 167] on div "שעה 08:45" at bounding box center [513, 163] width 91 height 59
type input "08:40"
type input "08:55"
click at [442, 577] on span "שמירת שינויים" at bounding box center [429, 584] width 84 height 14
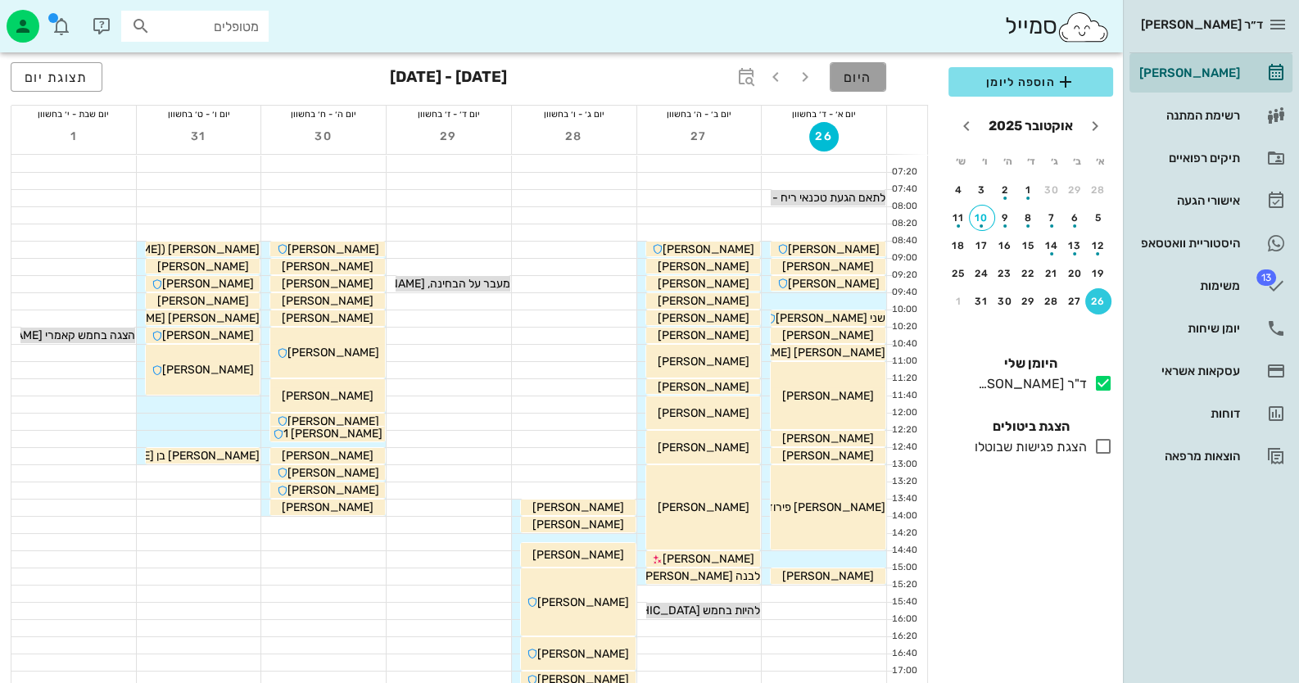
click at [852, 79] on span "היום" at bounding box center [858, 78] width 29 height 16
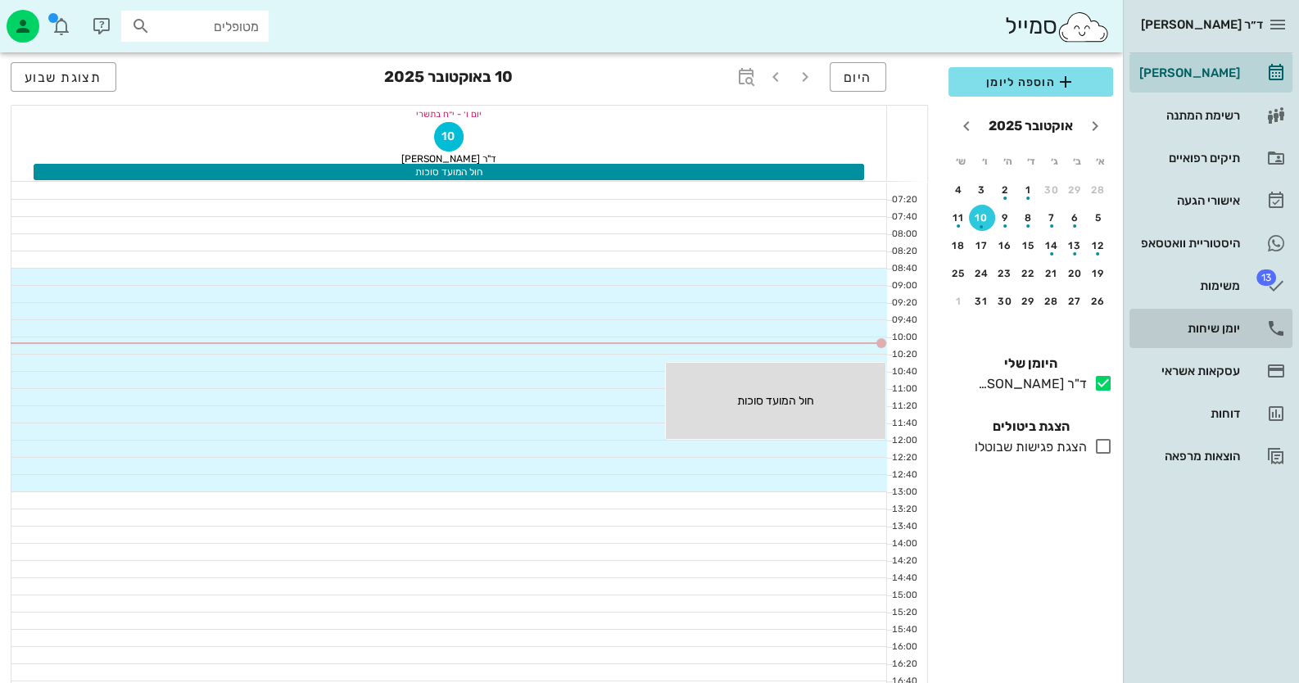
click at [1277, 331] on icon at bounding box center [1276, 329] width 20 height 20
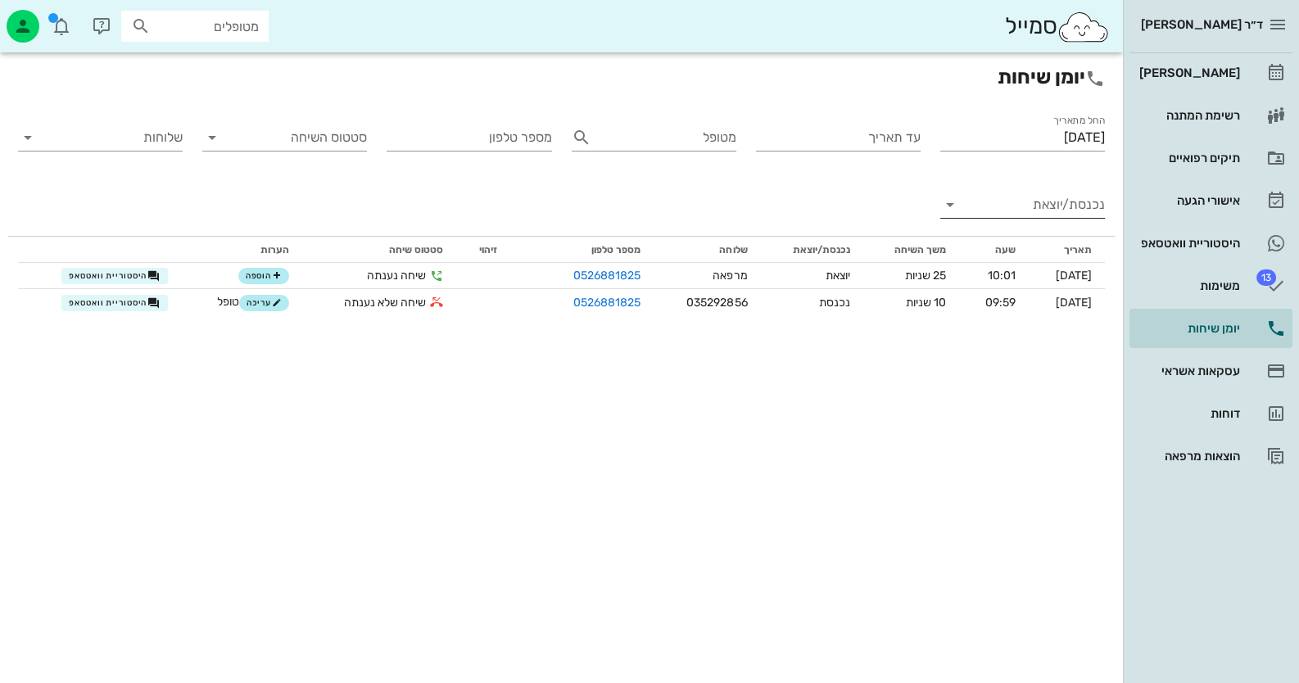
click at [1060, 200] on input "נכנסת/יוצאת" at bounding box center [1036, 205] width 138 height 26
click at [1060, 200] on div "נכנסת" at bounding box center [1053, 217] width 36 height 39
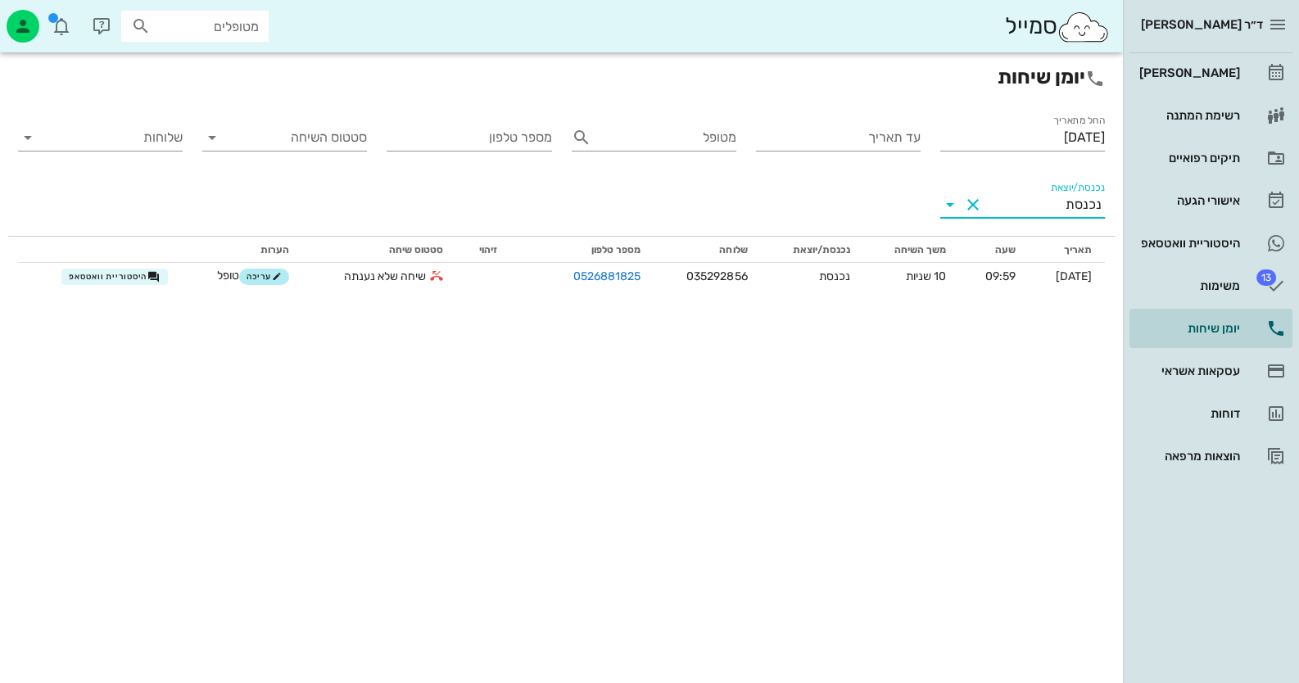
click at [236, 30] on input "מטופלים" at bounding box center [206, 26] width 105 height 21
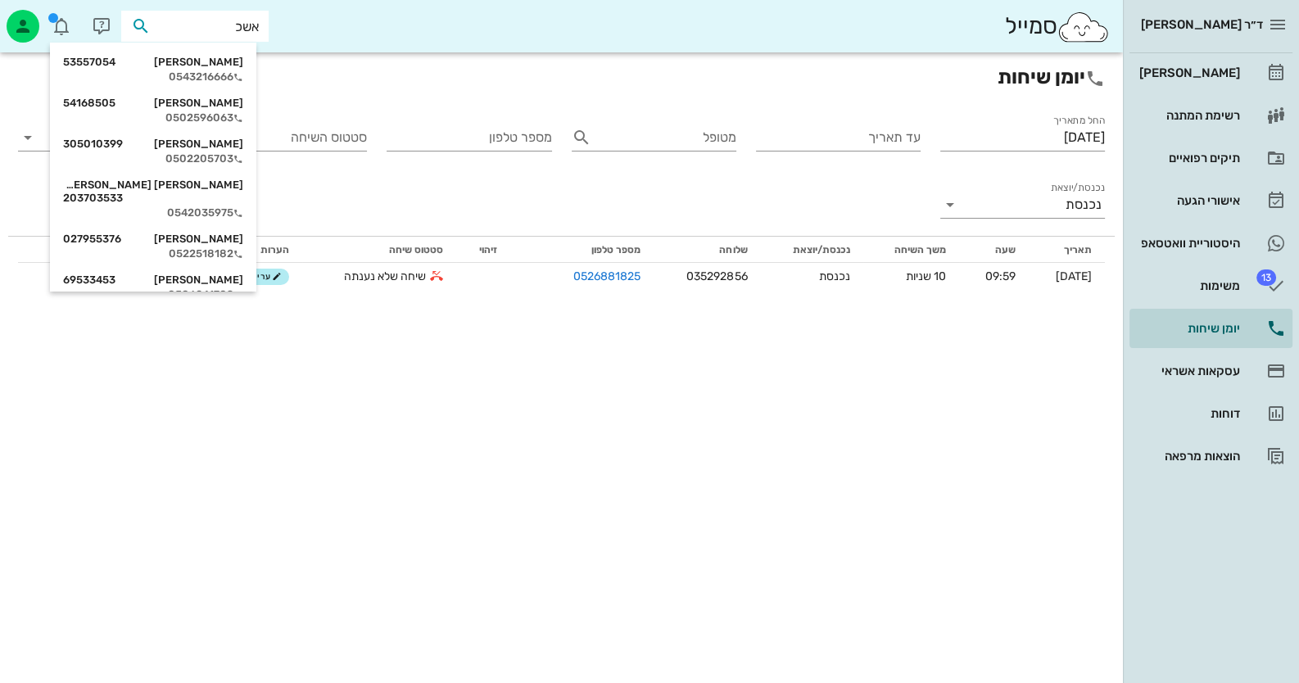
type input "[PERSON_NAME]"
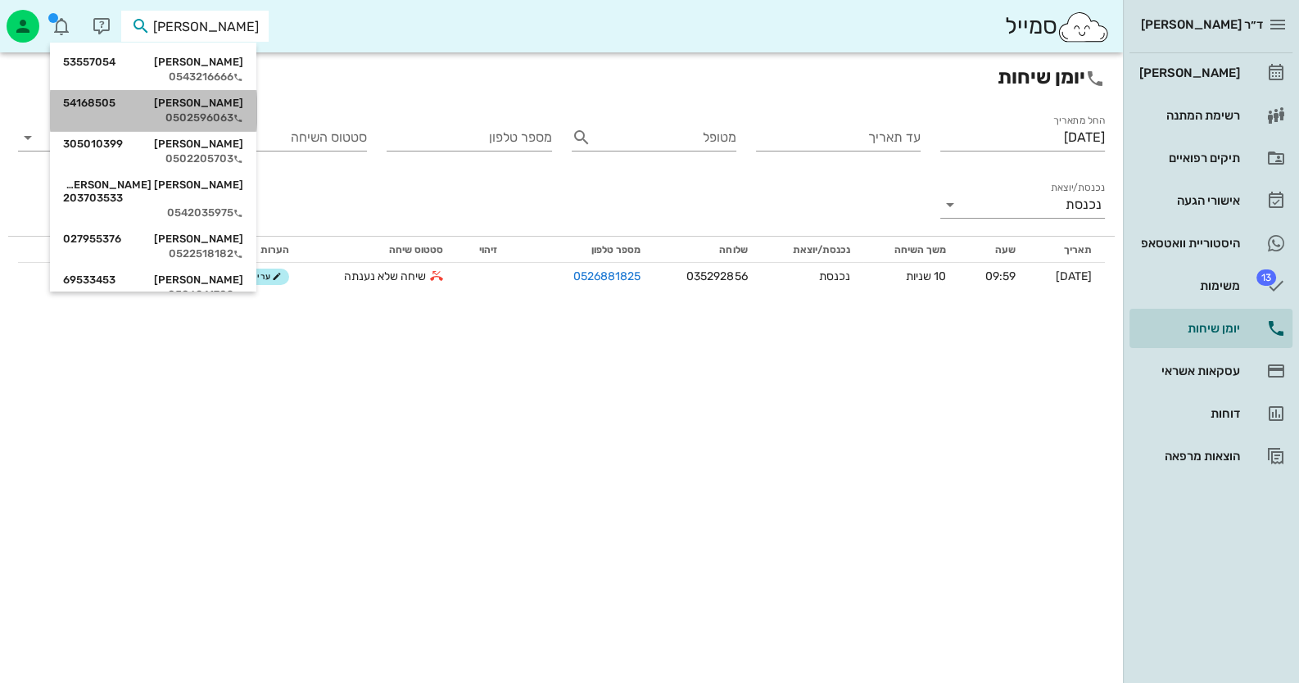
click at [234, 111] on div "0502596063" at bounding box center [153, 117] width 180 height 13
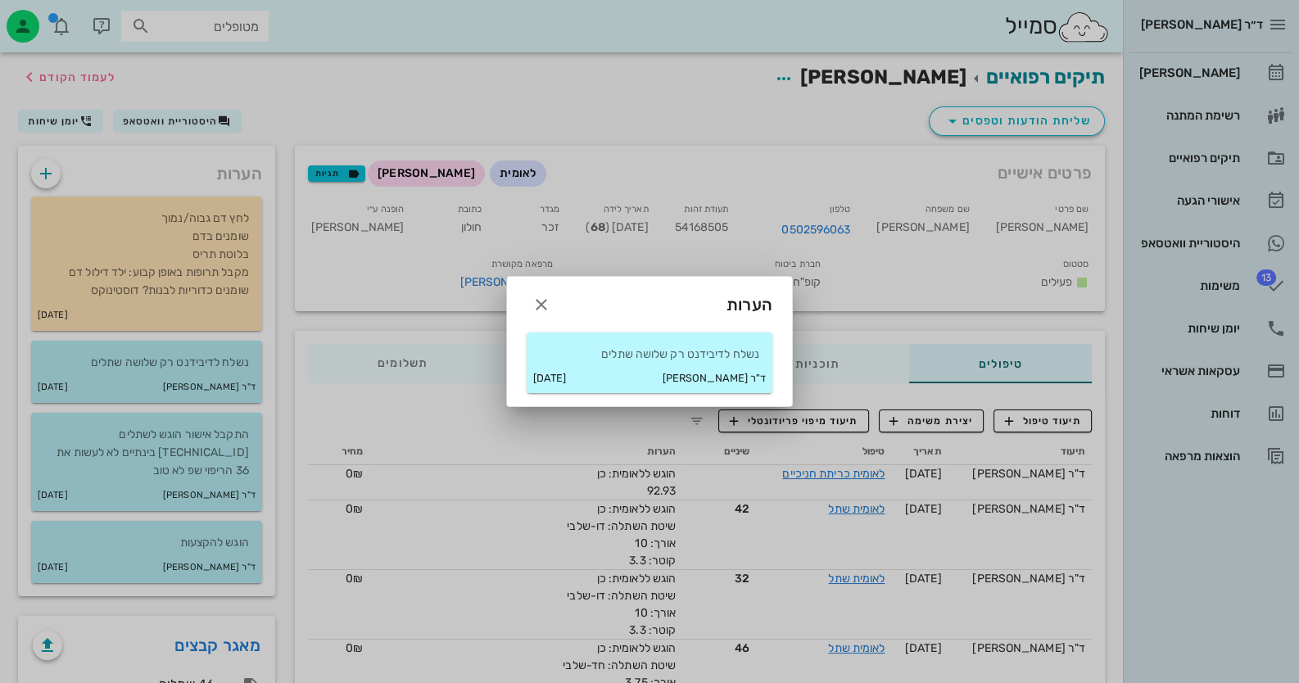
click at [651, 369] on div "ד"ר [PERSON_NAME] [DATE]" at bounding box center [650, 378] width 246 height 29
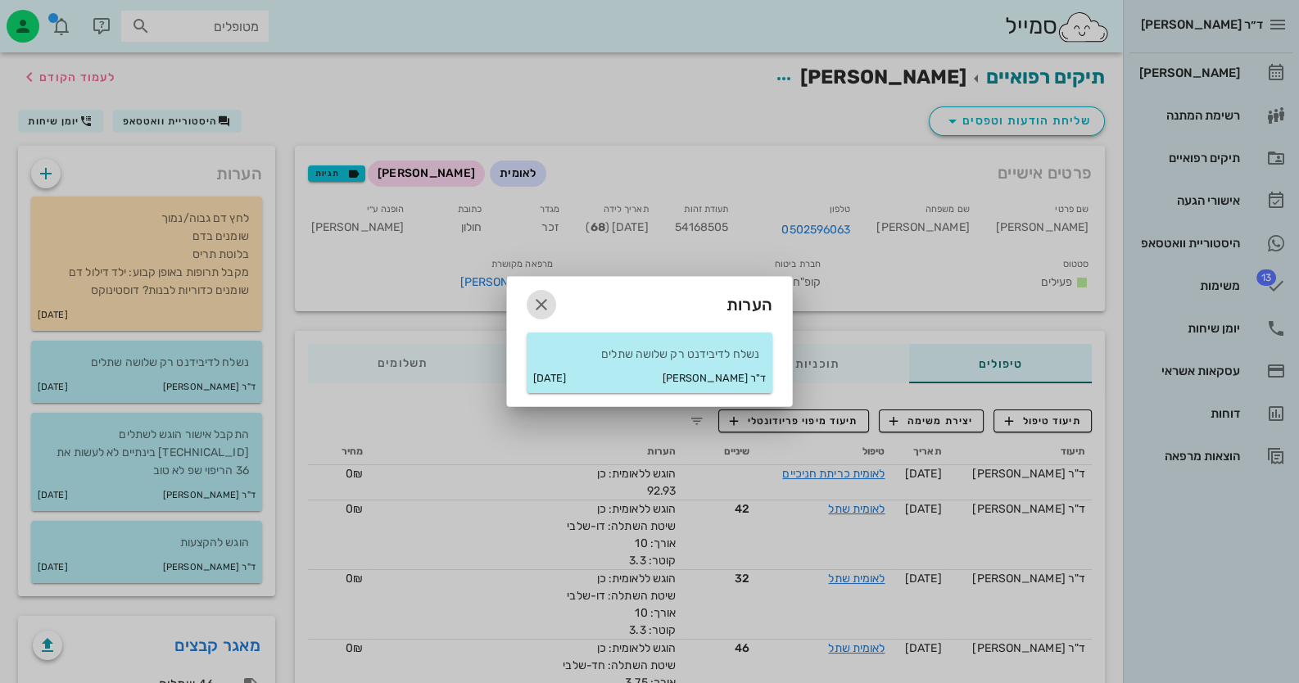
click at [539, 310] on icon "button" at bounding box center [542, 305] width 20 height 20
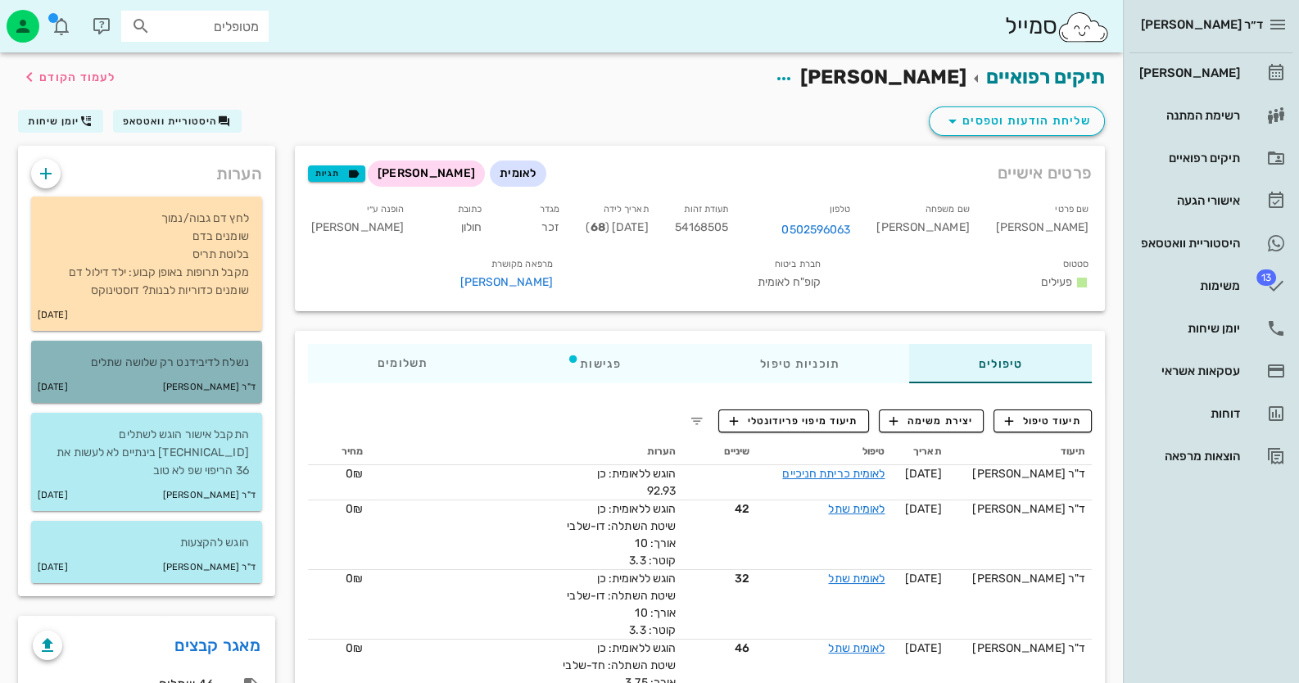
drag, startPoint x: 144, startPoint y: 369, endPoint x: 153, endPoint y: 369, distance: 9.0
click at [145, 369] on p "נשלח לדיבידנט רק שלושה שתלים" at bounding box center [146, 363] width 205 height 18
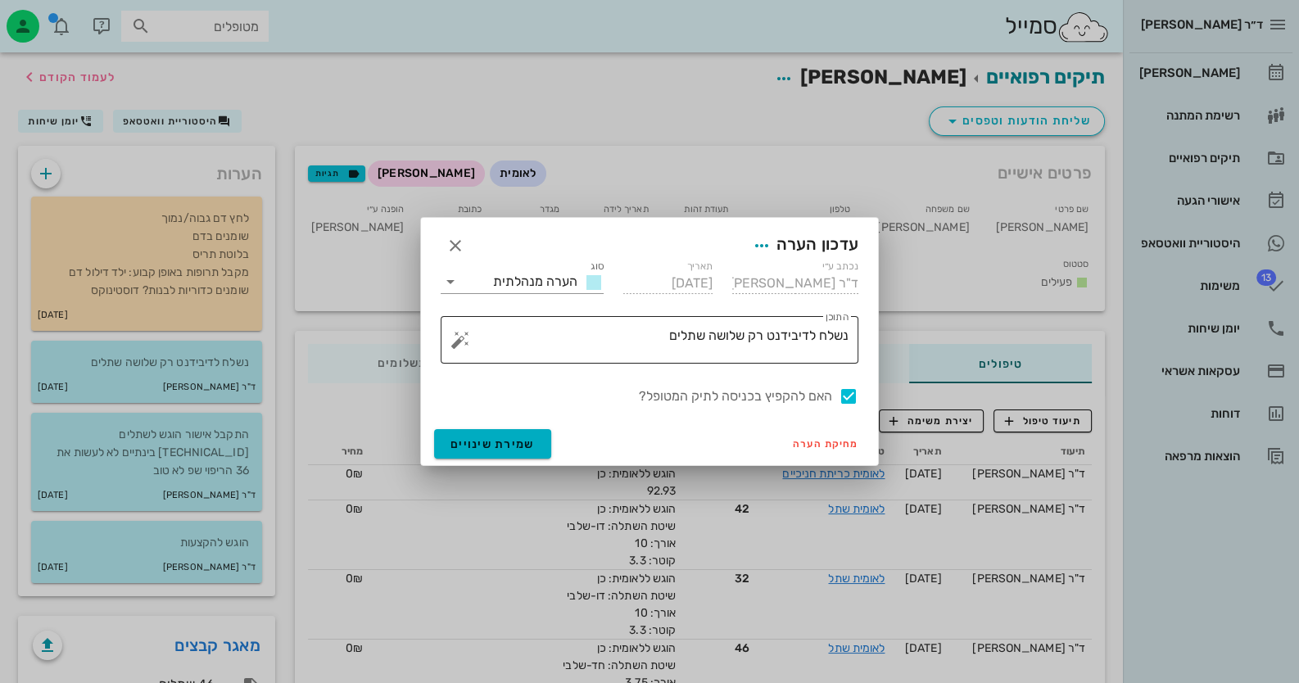
click at [565, 348] on textarea "נשלח לדיבידנט רק שלושה שתלים" at bounding box center [656, 343] width 385 height 39
click at [453, 343] on button "button" at bounding box center [461, 340] width 20 height 20
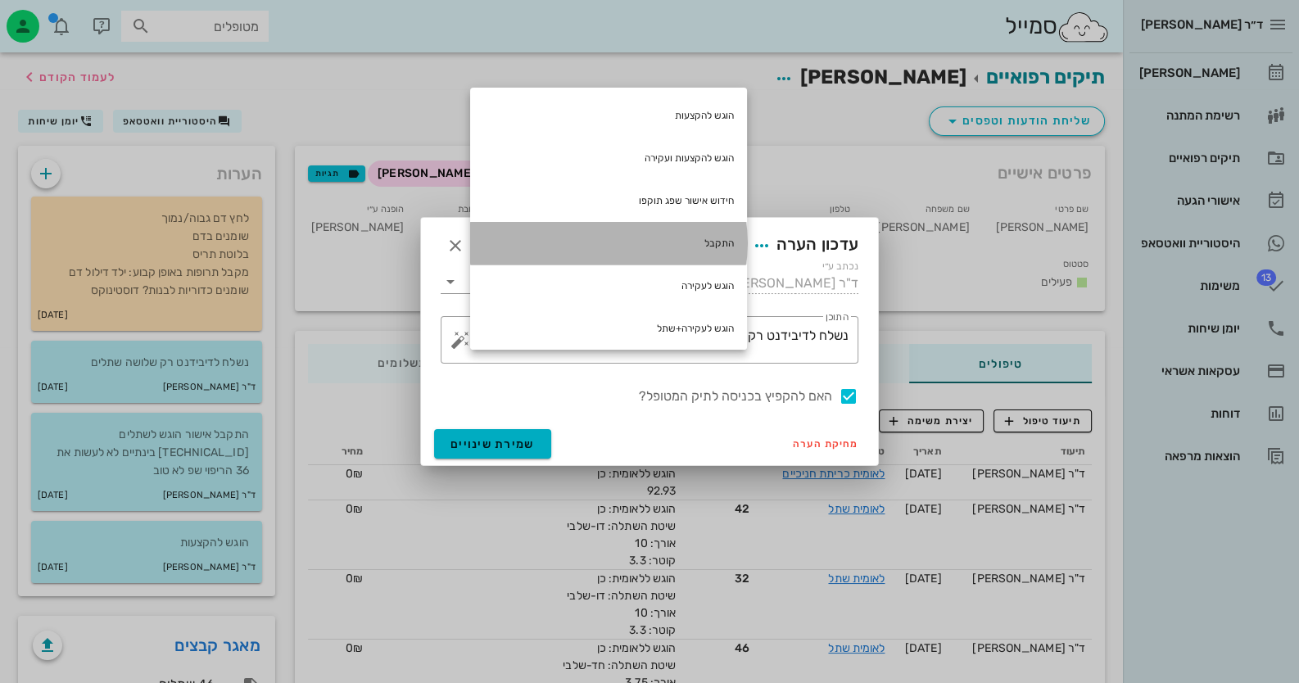
click at [637, 253] on div "התקבל" at bounding box center [608, 243] width 277 height 43
type textarea "נשלח לדיבידנט רק שלושה שתלים התקבל"
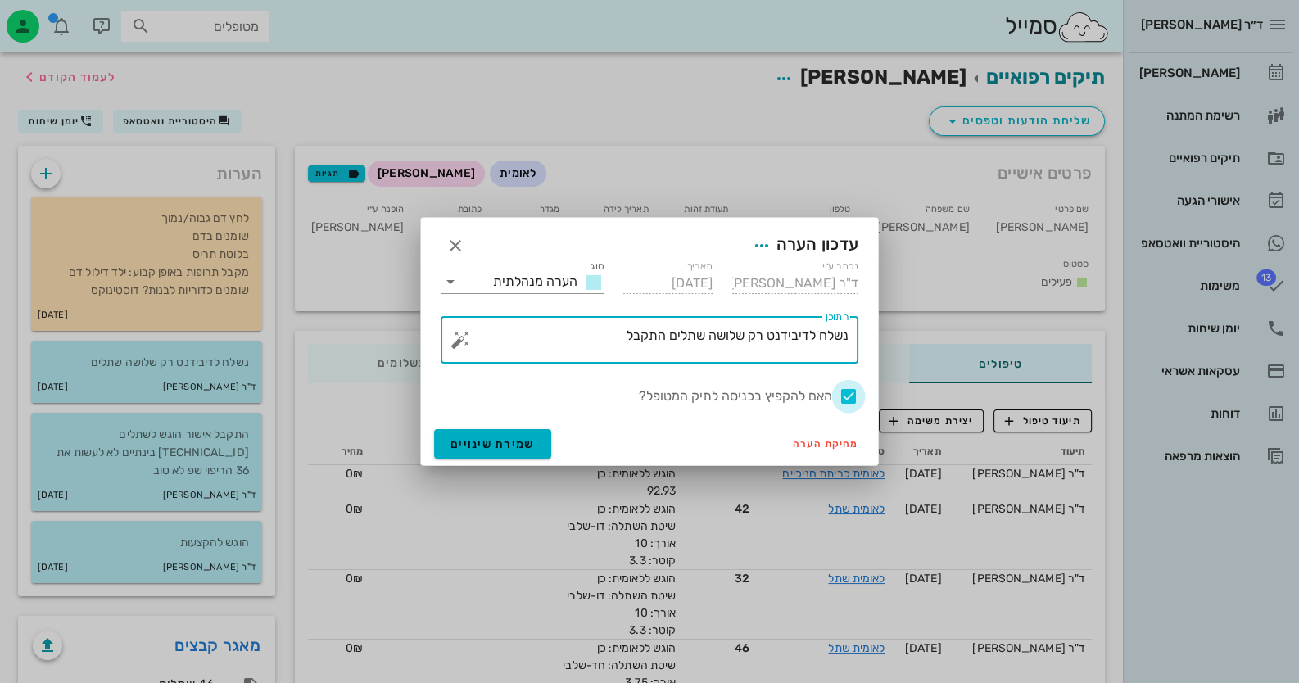
click at [846, 396] on div at bounding box center [849, 397] width 28 height 28
checkbox input "false"
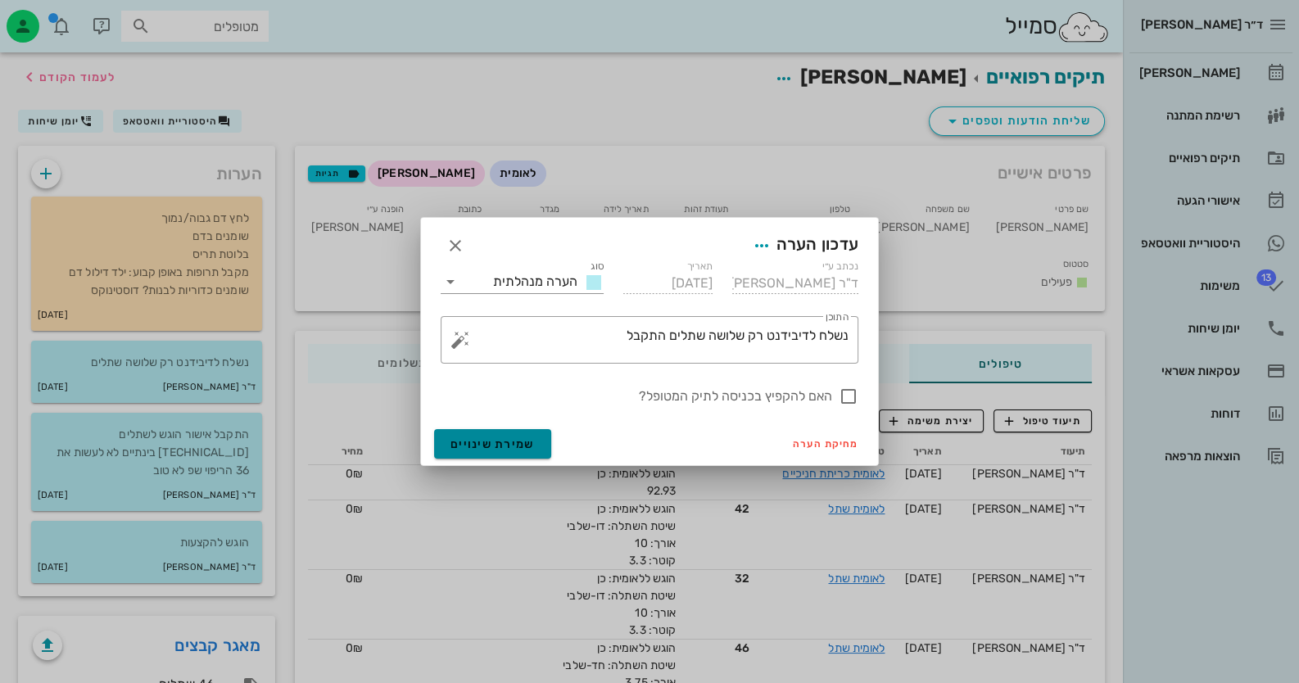
click at [513, 450] on span "שמירת שינויים" at bounding box center [493, 444] width 84 height 14
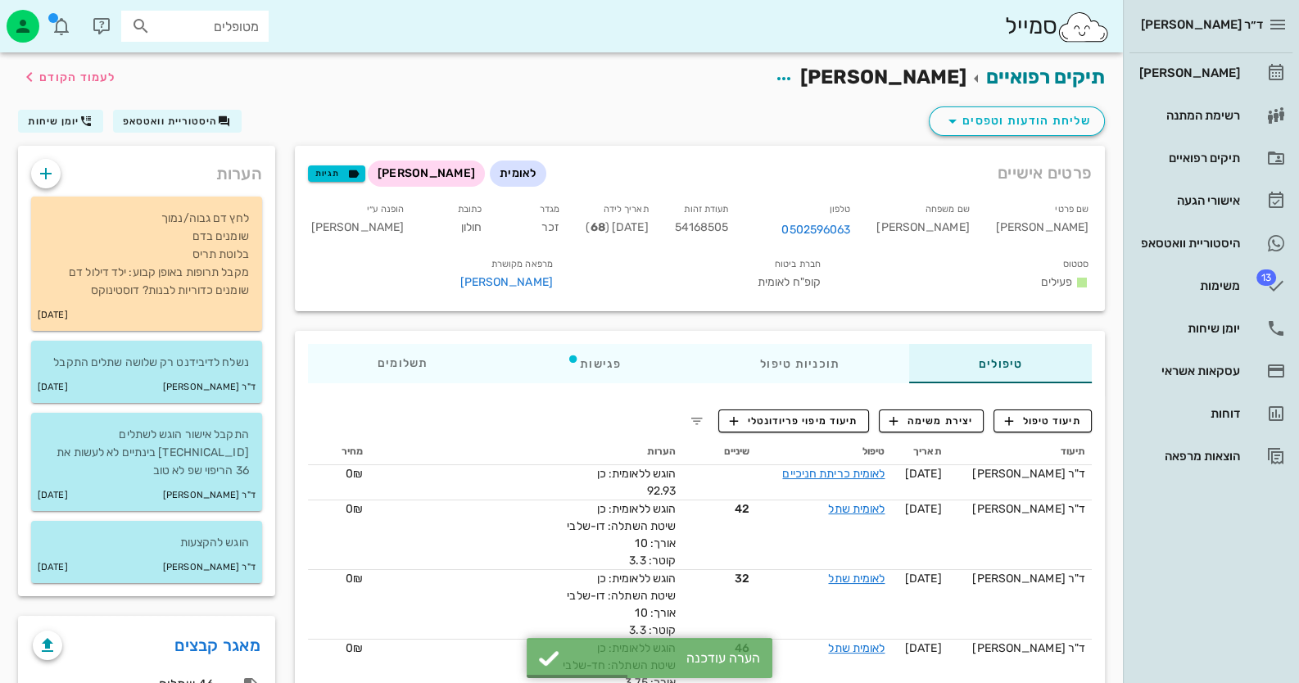
click at [224, 34] on input "מטופלים" at bounding box center [206, 26] width 105 height 21
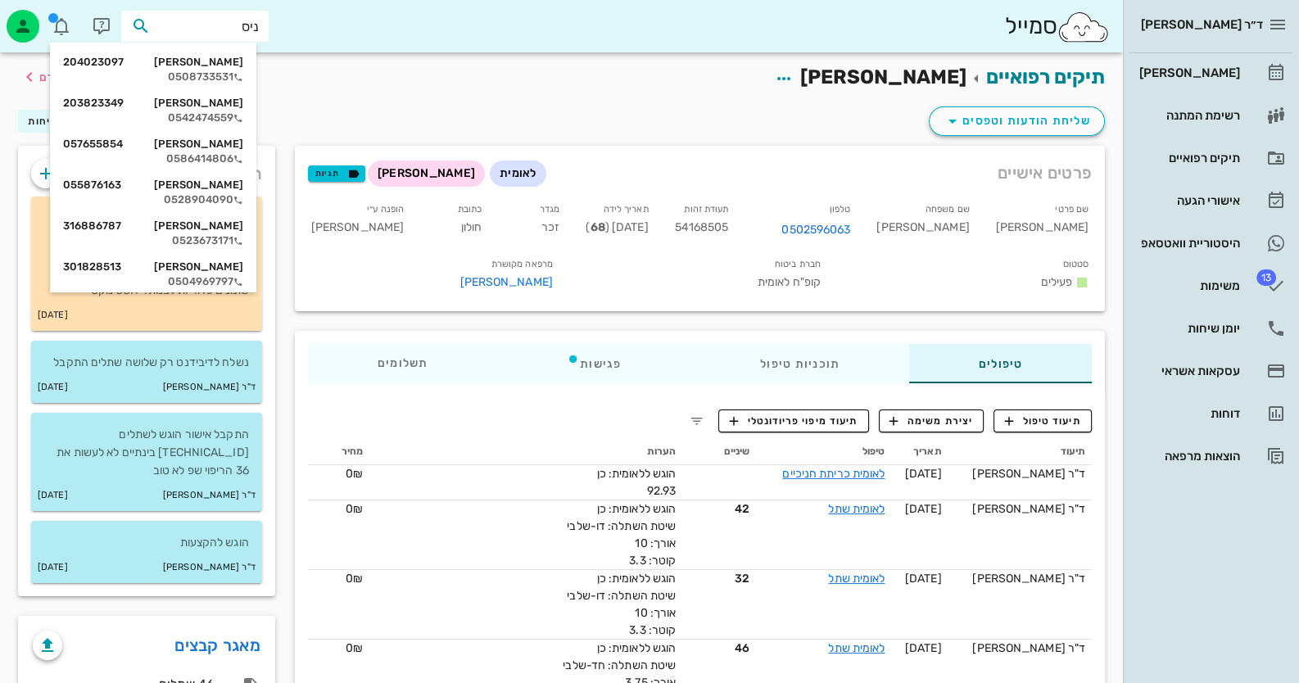
type input "[PERSON_NAME]"
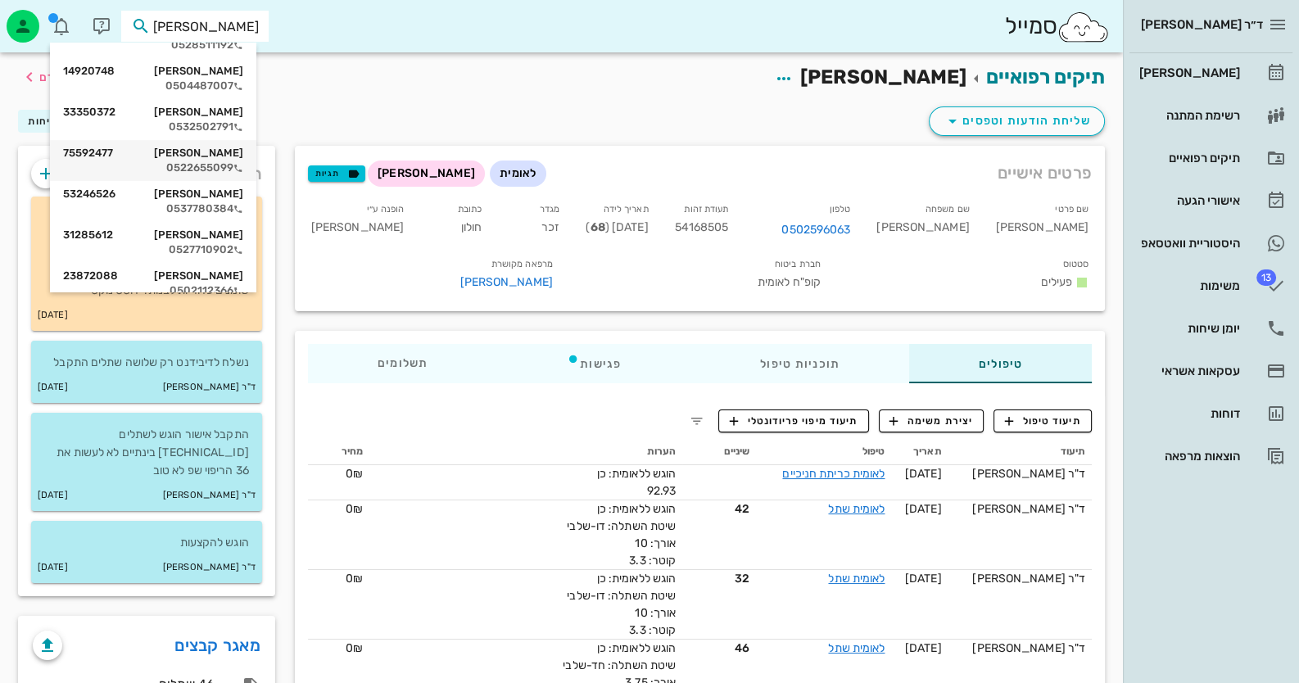
scroll to position [327, 0]
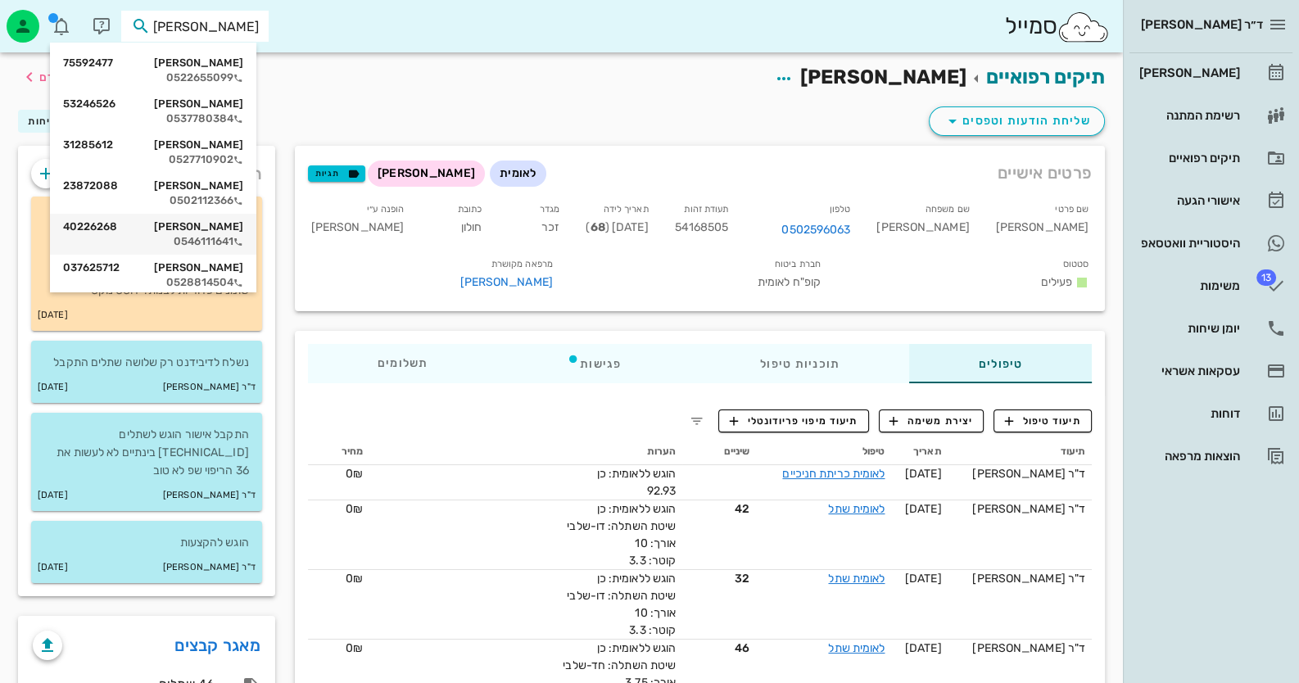
click at [233, 227] on div "[PERSON_NAME] 40226268" at bounding box center [153, 226] width 180 height 13
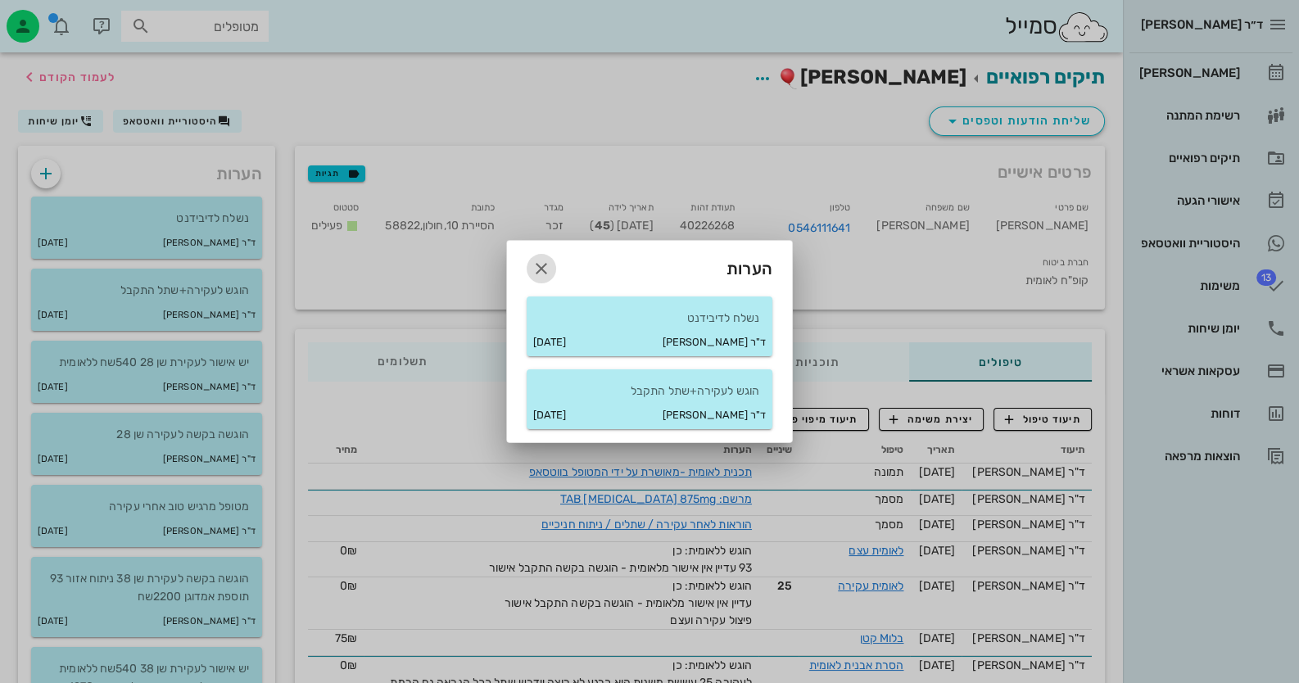
click at [539, 265] on icon "button" at bounding box center [542, 269] width 20 height 20
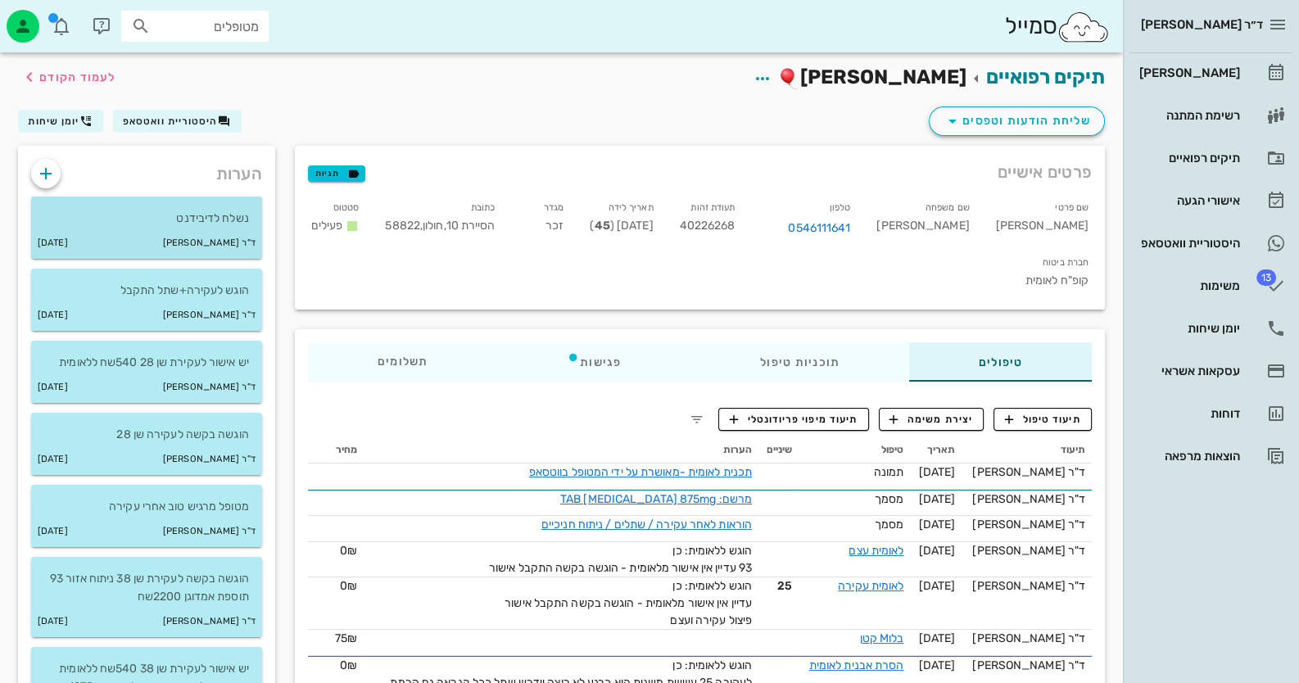
click at [183, 245] on div "ד"ר [PERSON_NAME] [DATE]" at bounding box center [146, 243] width 231 height 31
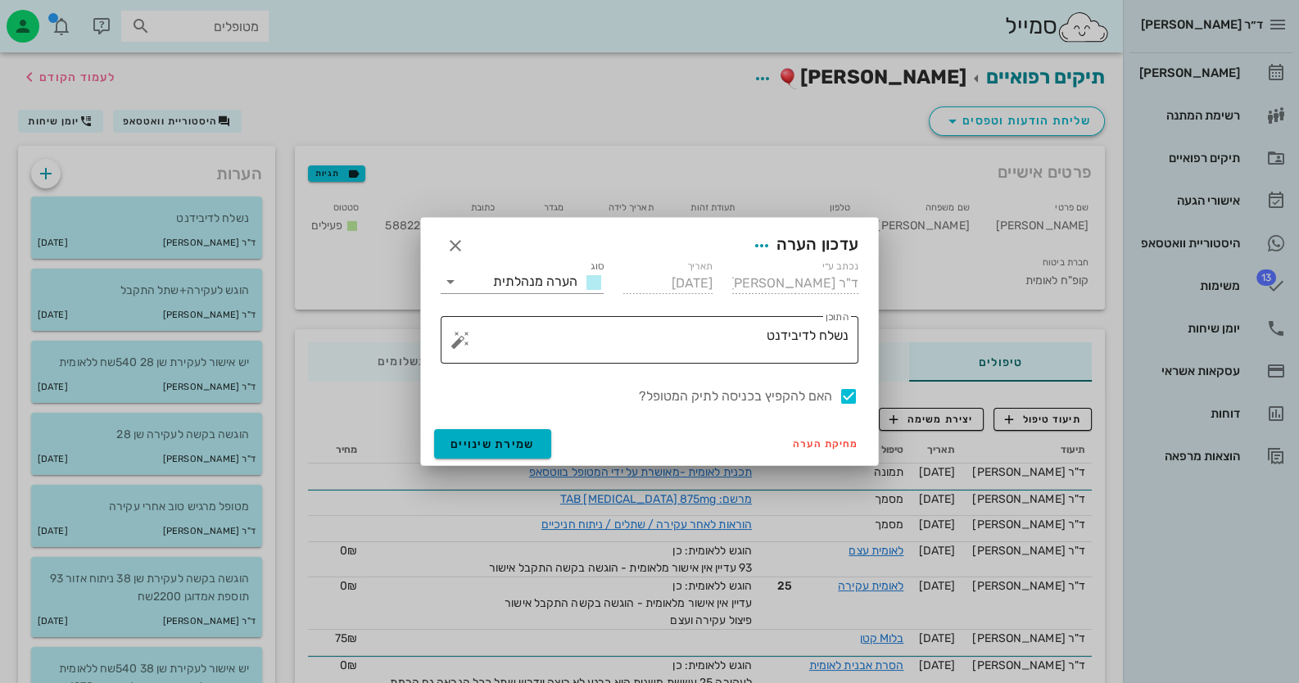
click at [456, 343] on button "button" at bounding box center [461, 340] width 20 height 20
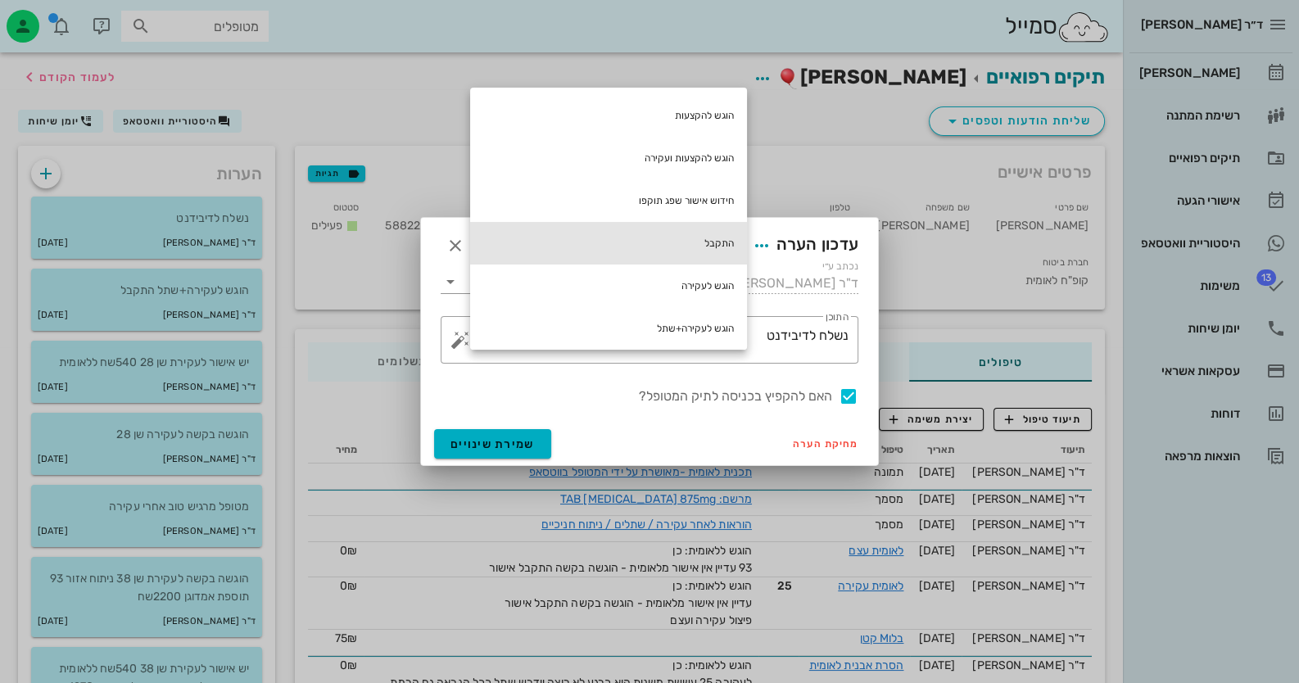
click at [700, 237] on div "התקבל" at bounding box center [608, 243] width 277 height 43
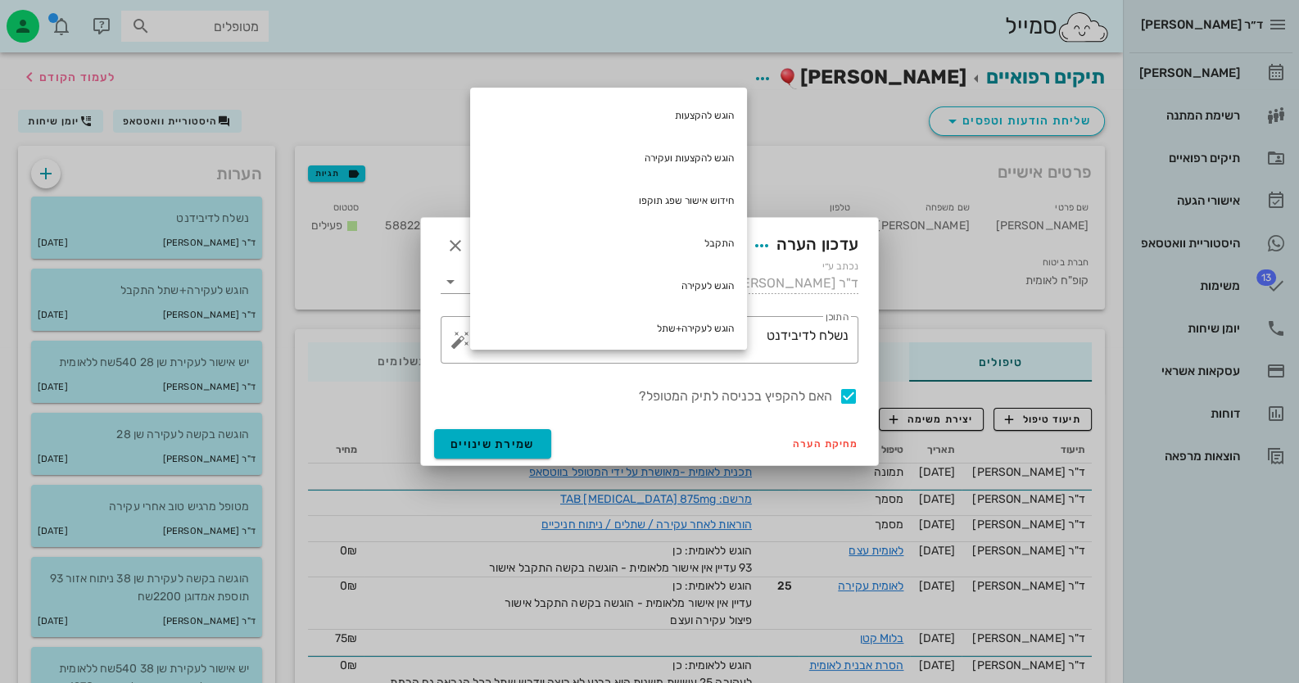
type textarea "נשלח לדיבידנט התקבל"
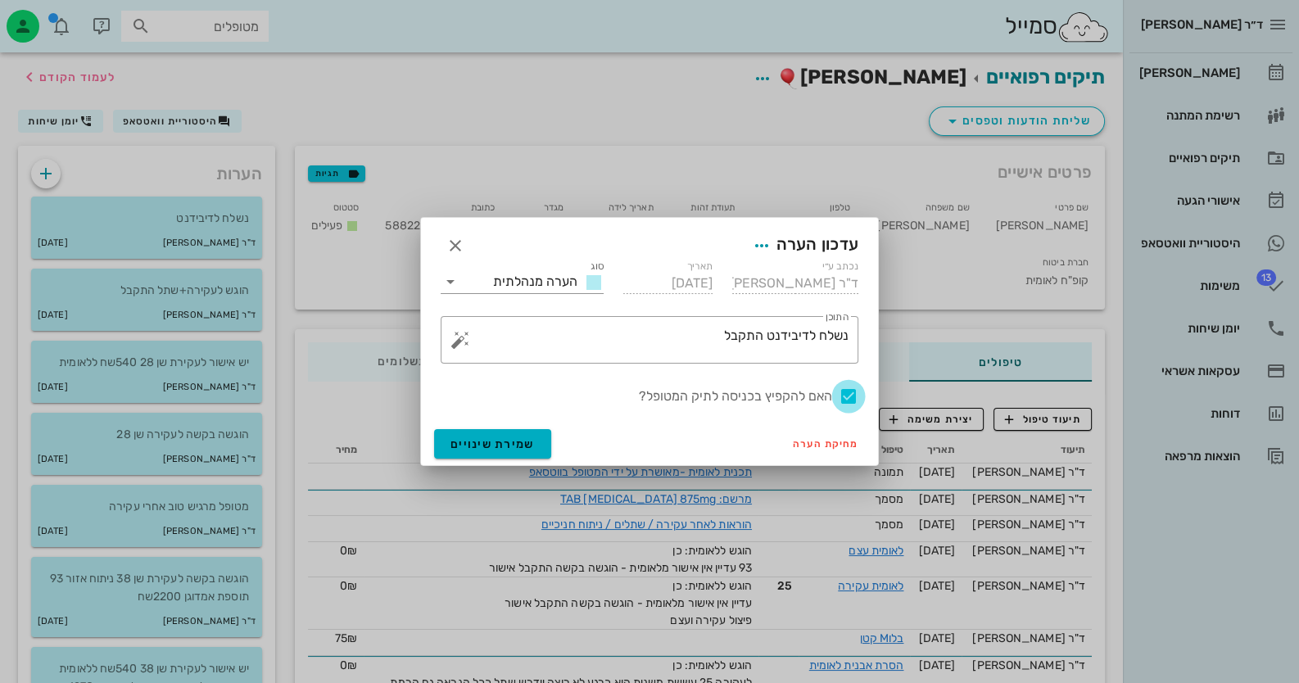
click at [852, 397] on div at bounding box center [849, 397] width 28 height 28
checkbox input "false"
click at [522, 454] on button "שמירת שינויים" at bounding box center [492, 443] width 117 height 29
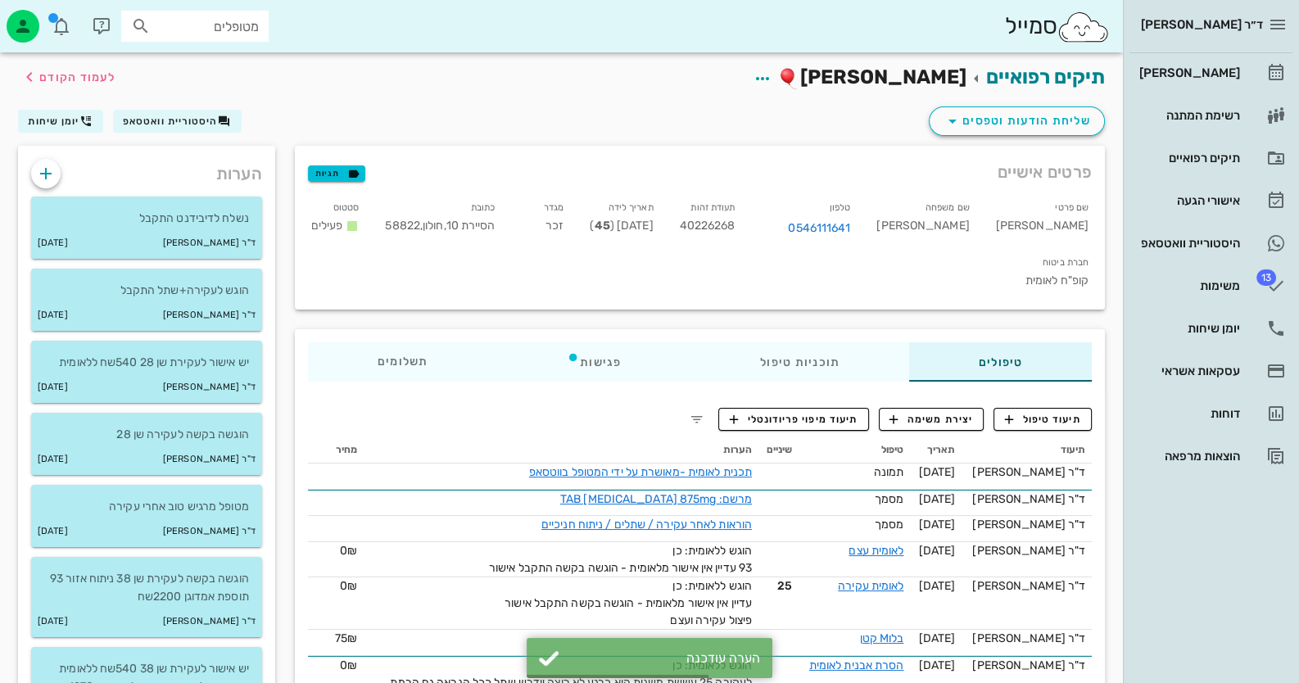
click at [245, 31] on input "מטופלים" at bounding box center [206, 26] width 105 height 21
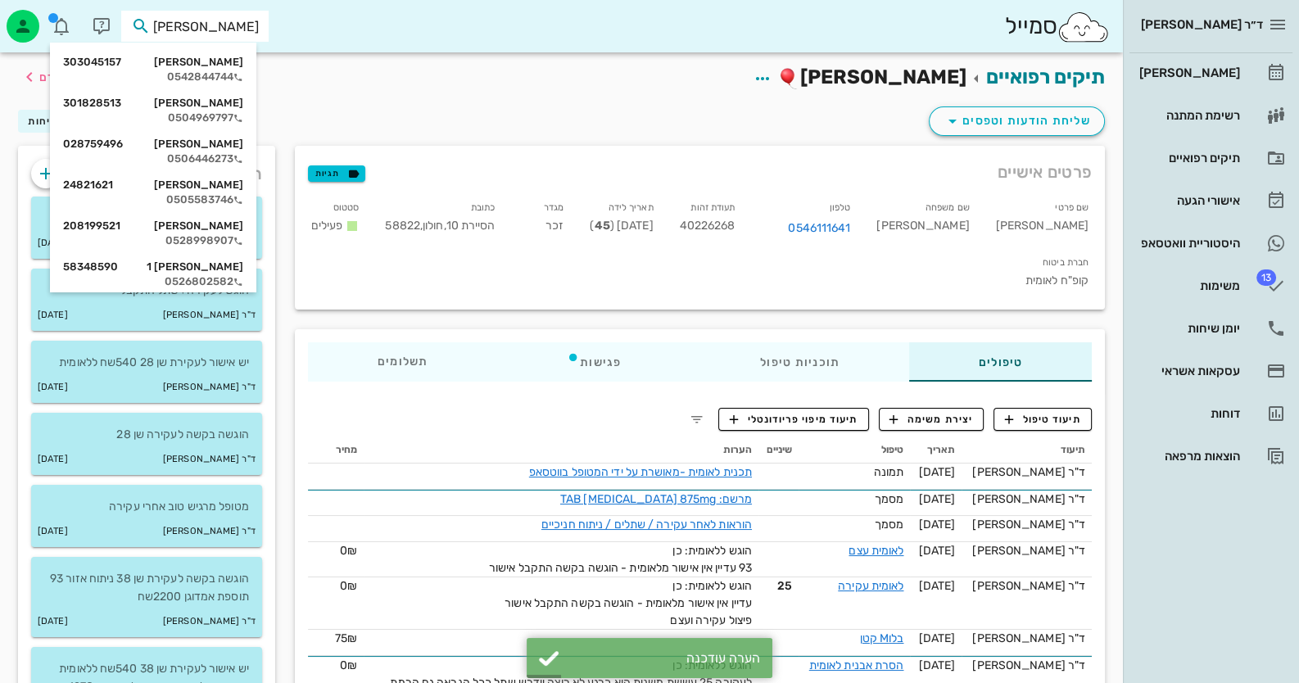
type input "[PERSON_NAME] ש"
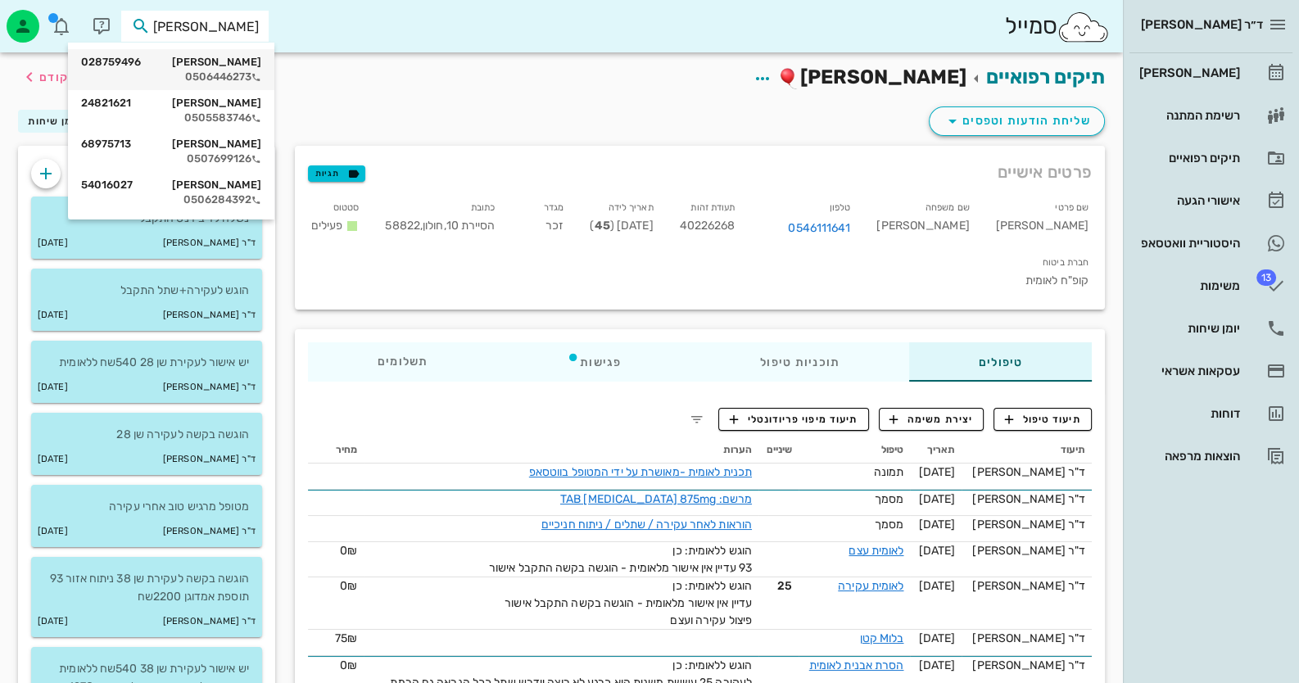
click at [242, 63] on div "[PERSON_NAME] 028759496" at bounding box center [171, 62] width 180 height 13
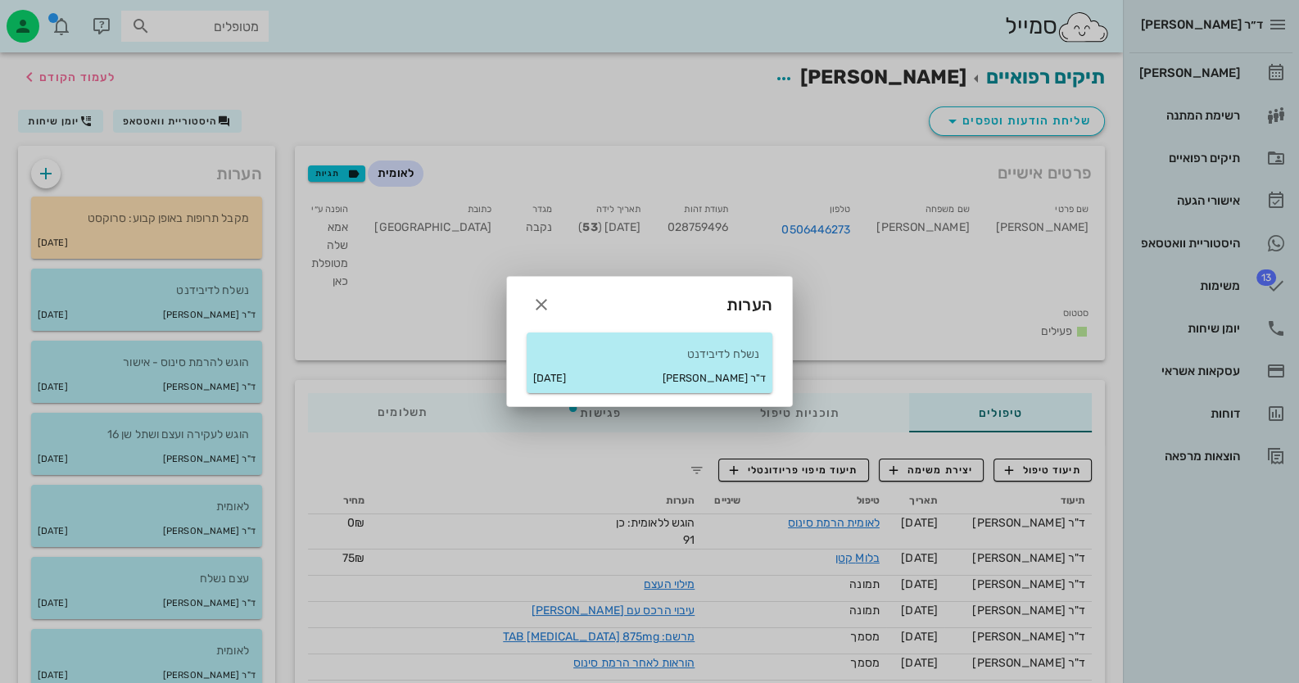
click at [187, 296] on div at bounding box center [649, 341] width 1299 height 683
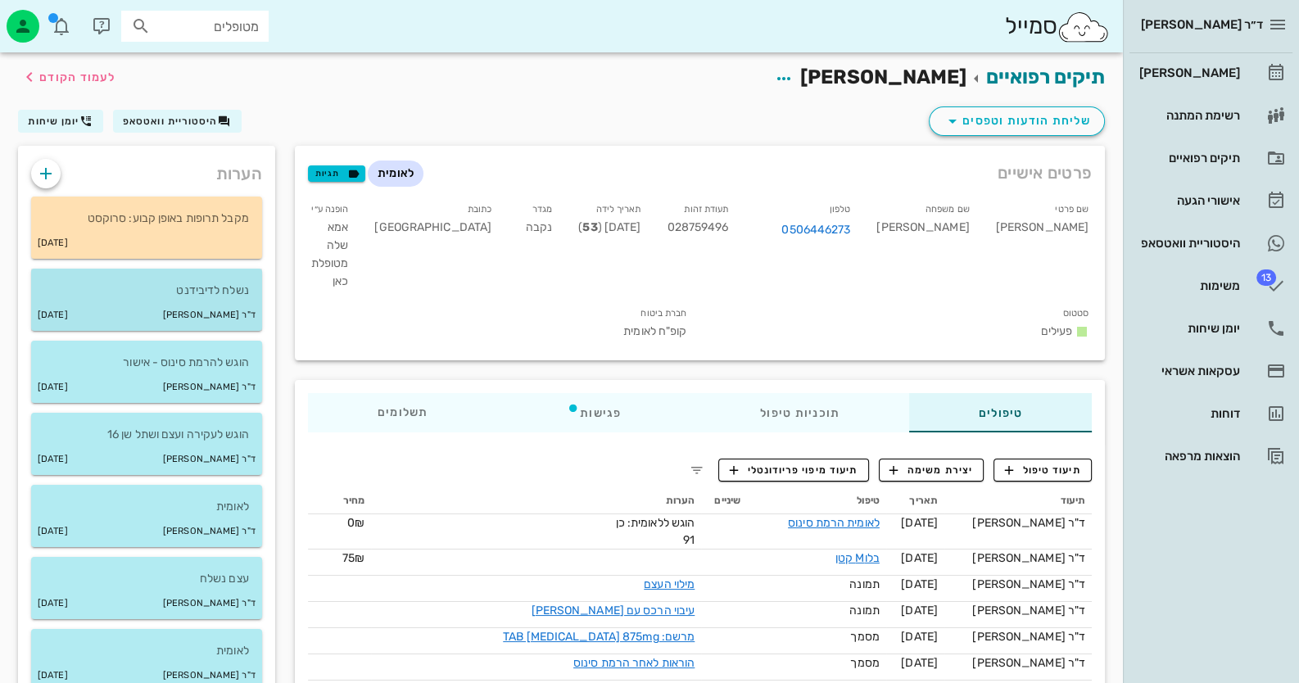
click at [134, 275] on div "נשלח לדיבידנט" at bounding box center [146, 284] width 231 height 31
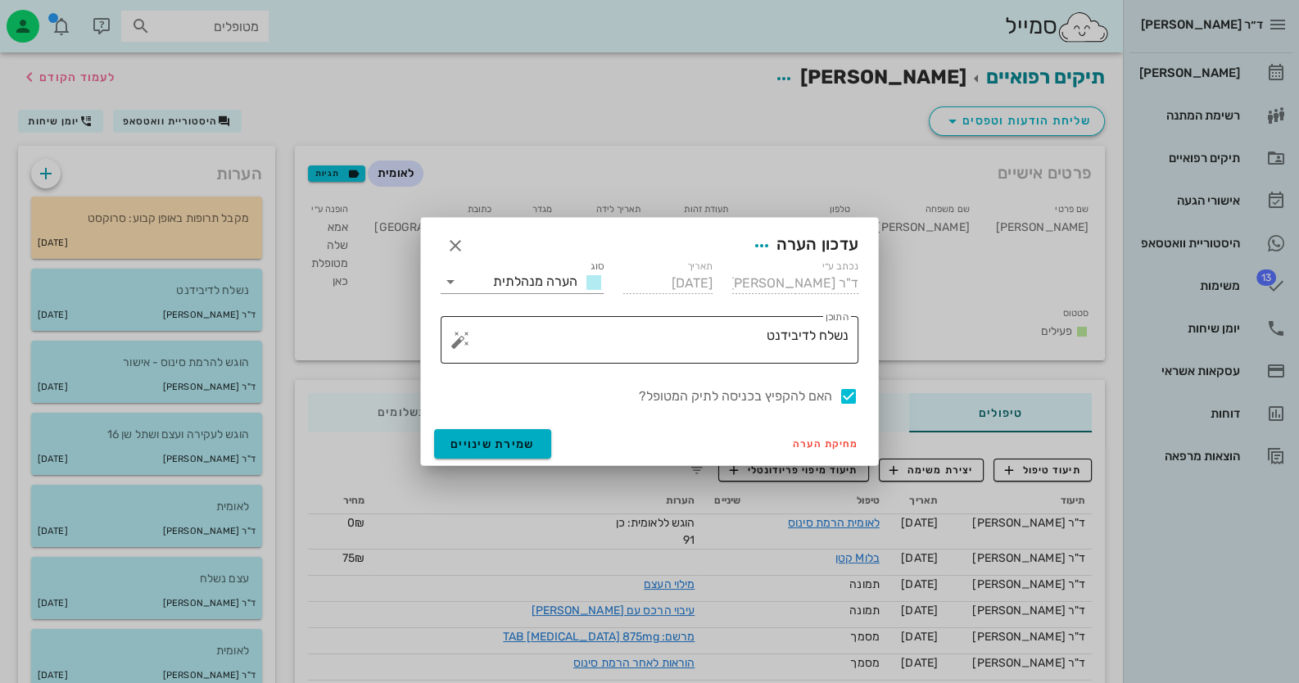
click at [455, 339] on button "button" at bounding box center [461, 340] width 20 height 20
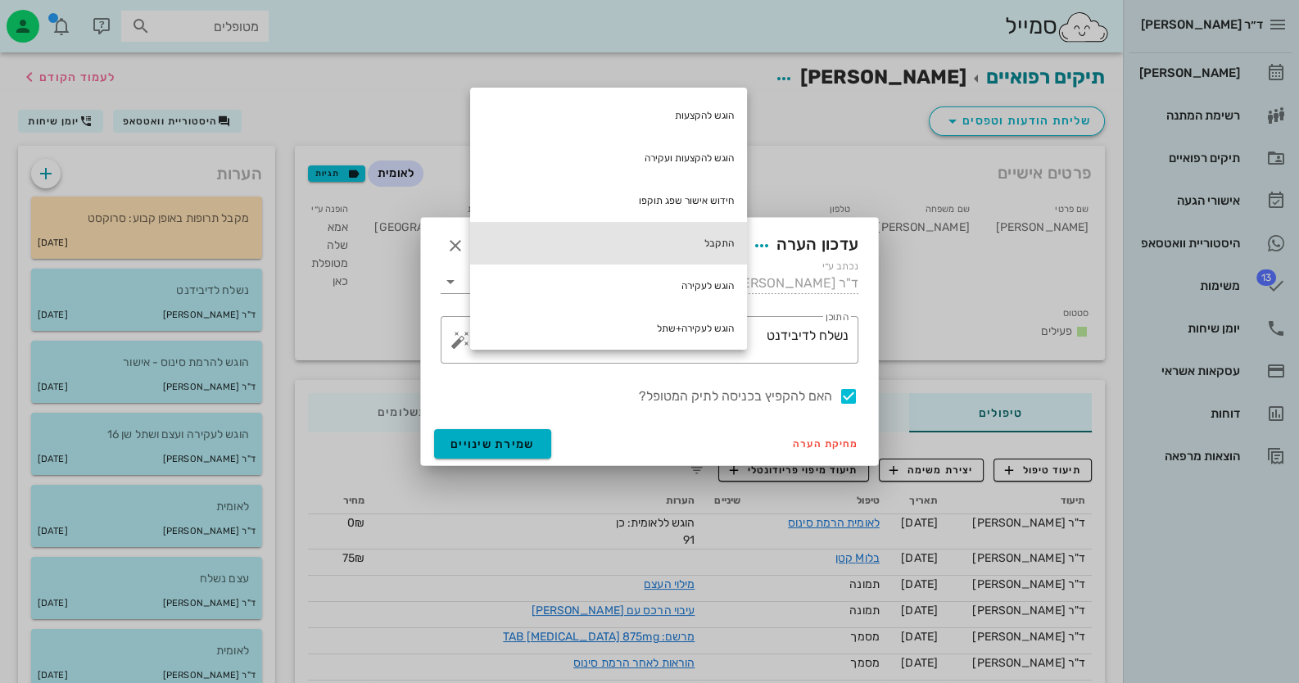
click at [741, 249] on div "התקבל" at bounding box center [608, 243] width 277 height 43
type textarea "נשלח לדיבידנט התקבל"
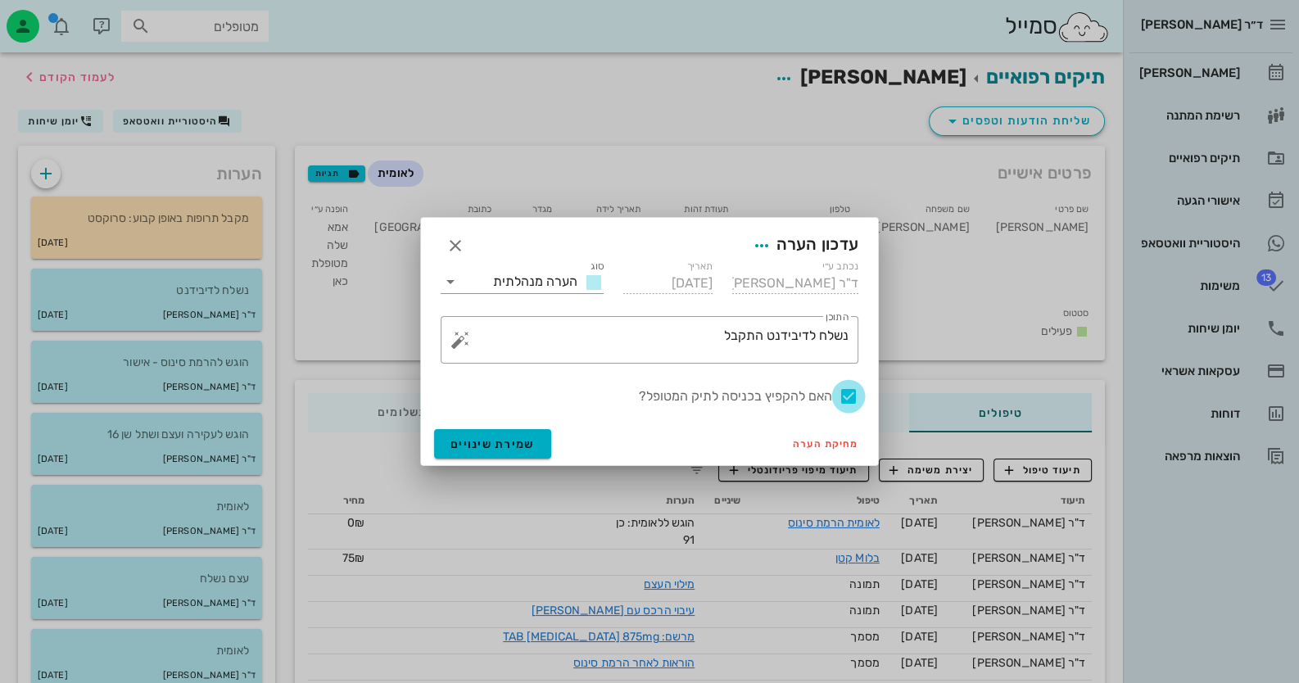
click at [842, 393] on div at bounding box center [849, 397] width 28 height 28
checkbox input "false"
click at [455, 432] on button "שמירת שינויים" at bounding box center [492, 443] width 117 height 29
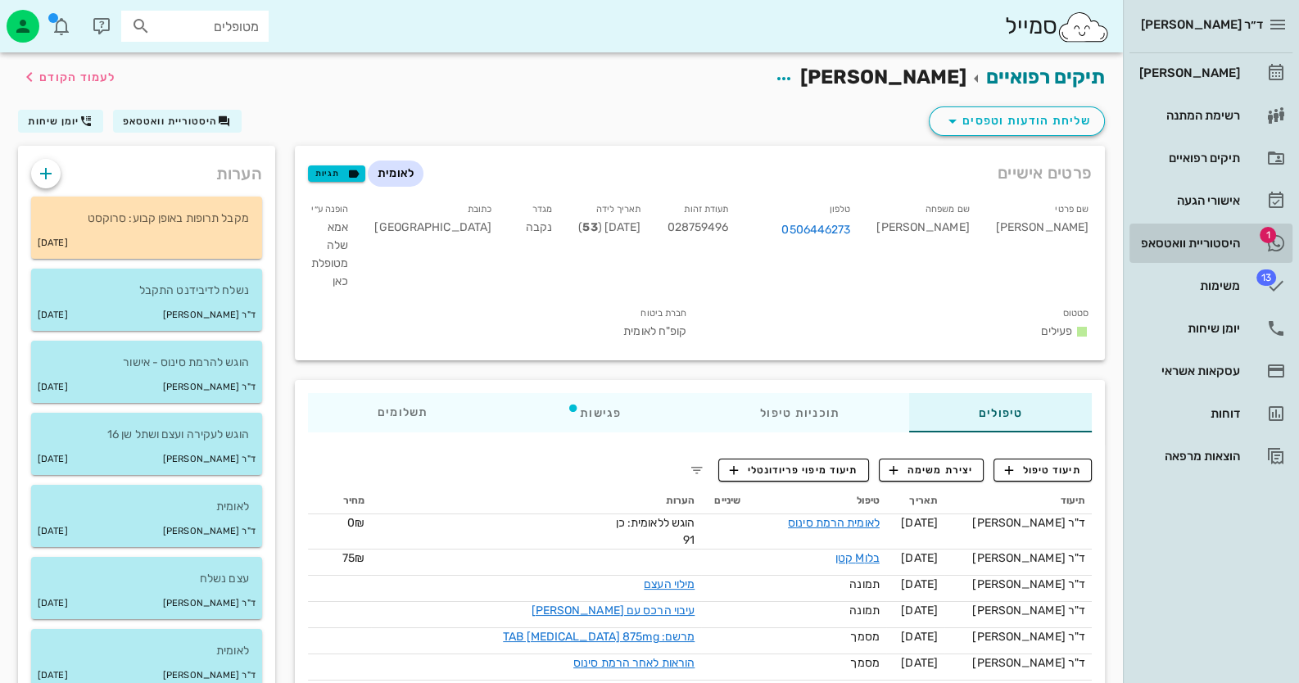
click at [1241, 240] on link "1 היסטוריית וואטסאפ" at bounding box center [1211, 243] width 163 height 39
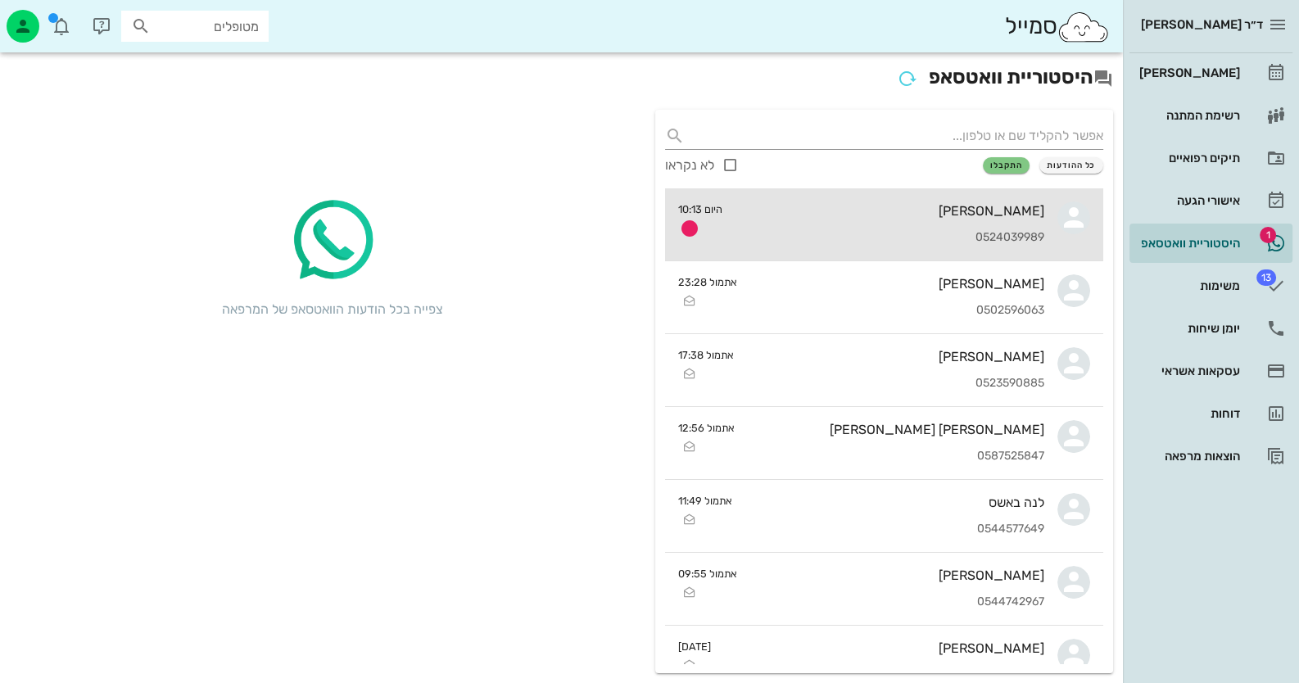
click at [1040, 220] on div "[PERSON_NAME] 0524039989" at bounding box center [890, 224] width 309 height 72
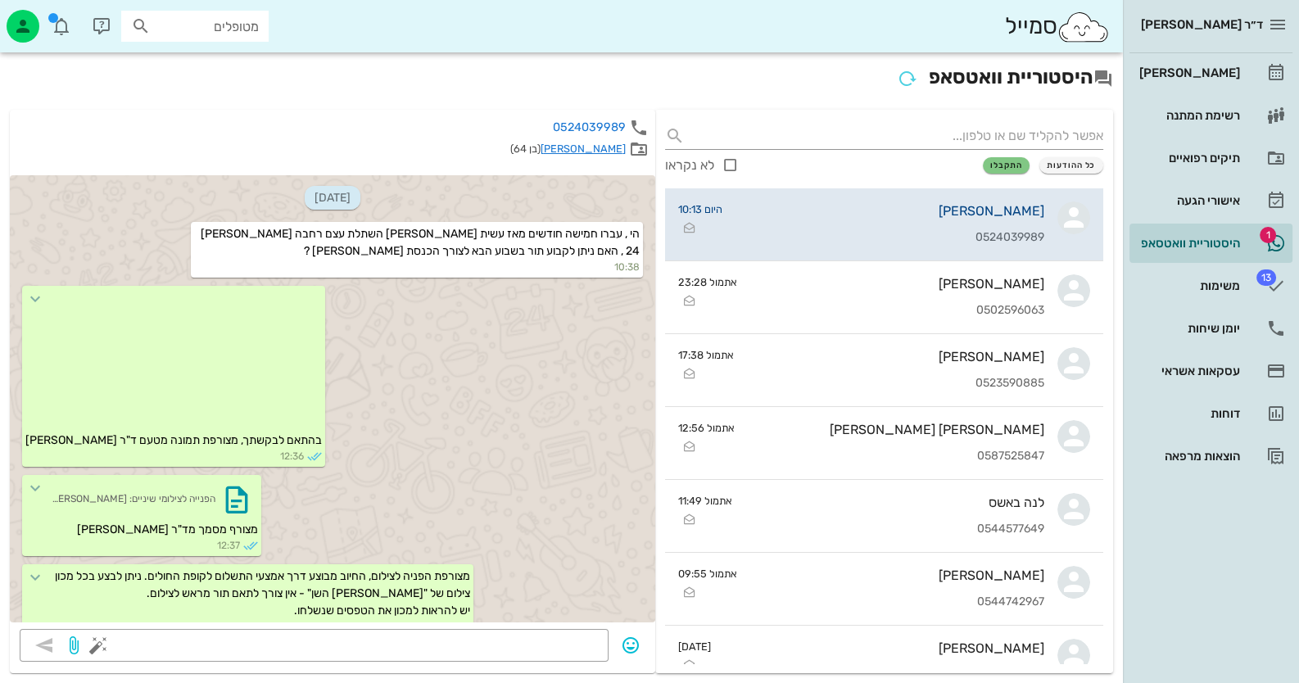
scroll to position [973, 0]
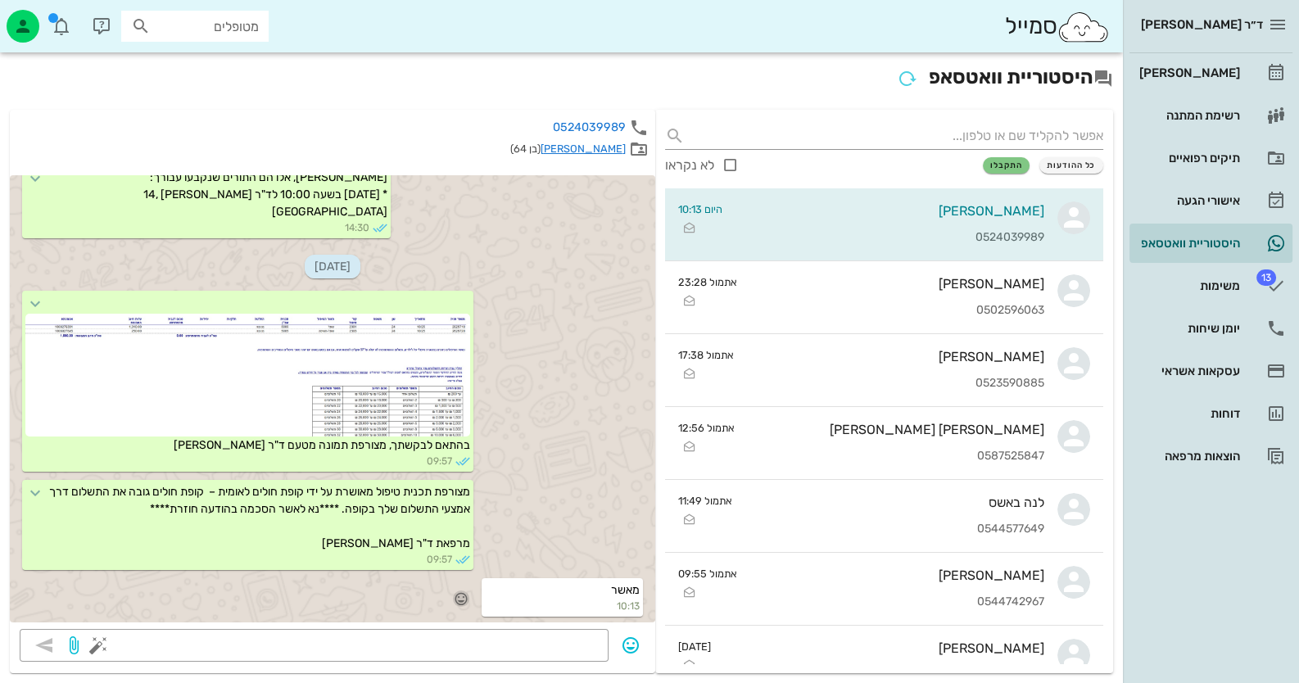
click at [469, 600] on icon "button" at bounding box center [461, 598] width 15 height 15
click at [462, 577] on div "👍" at bounding box center [446, 574] width 29 height 31
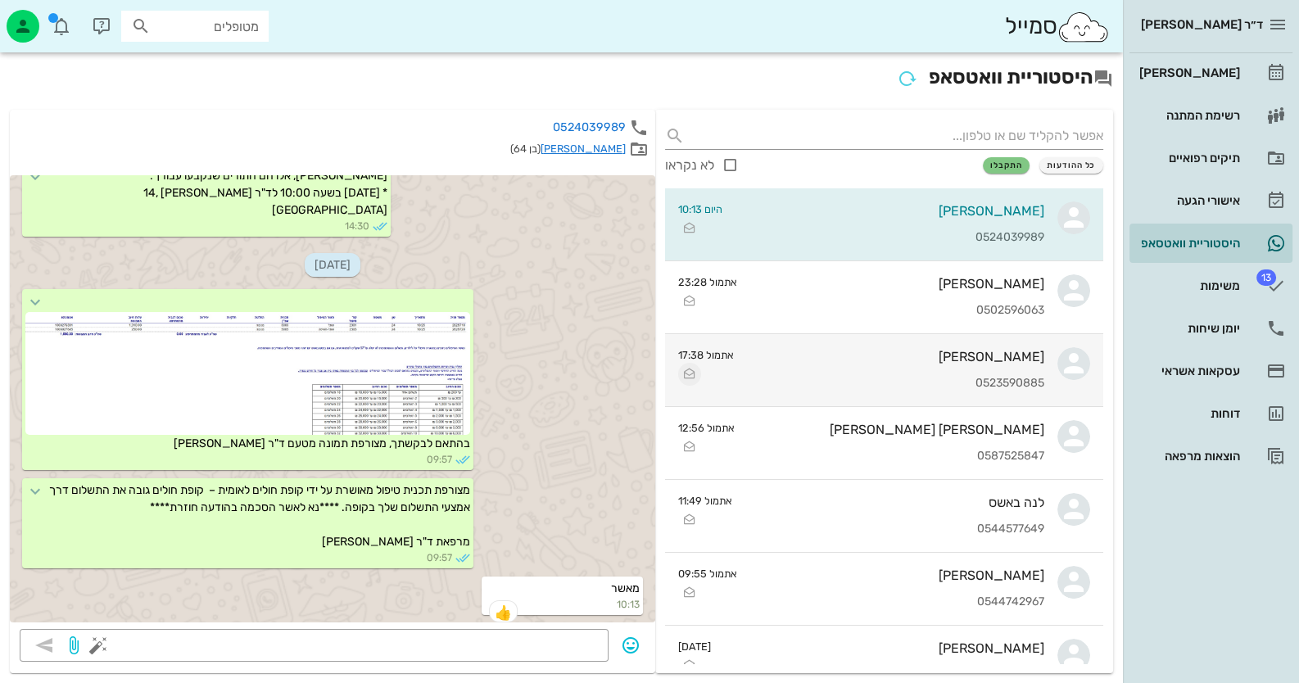
scroll to position [975, 0]
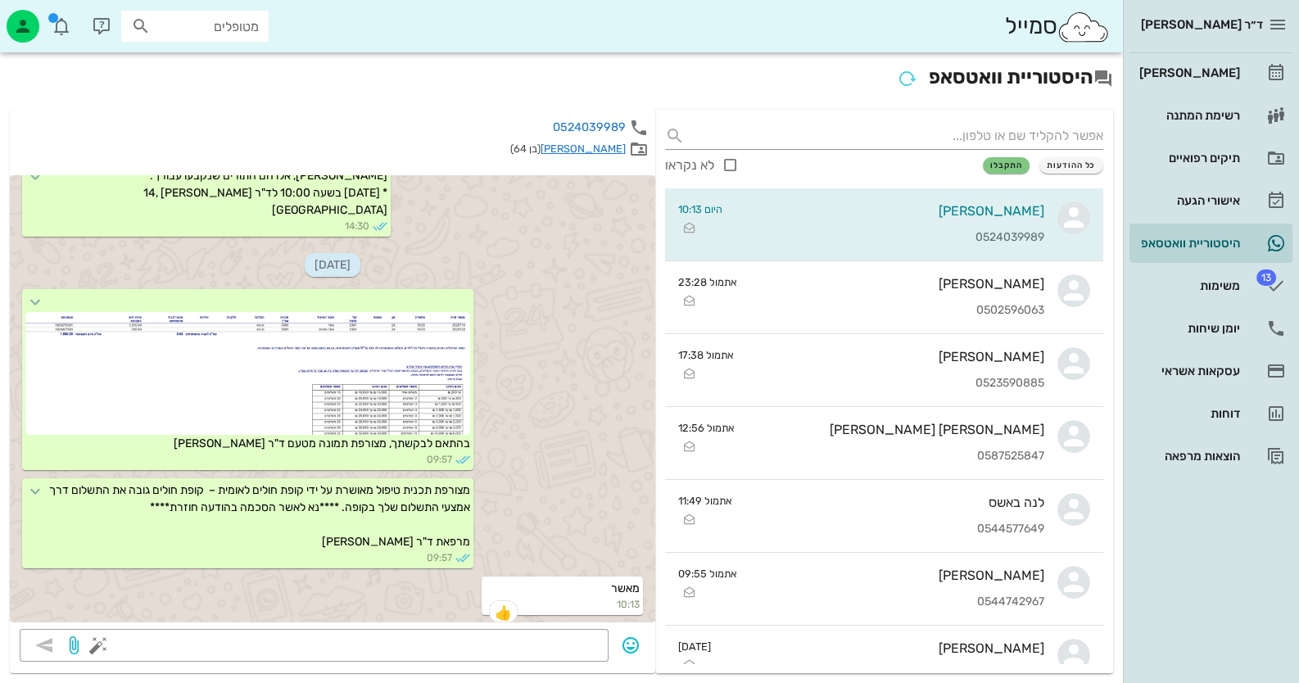
click at [624, 145] on link "[PERSON_NAME]" at bounding box center [583, 149] width 85 height 12
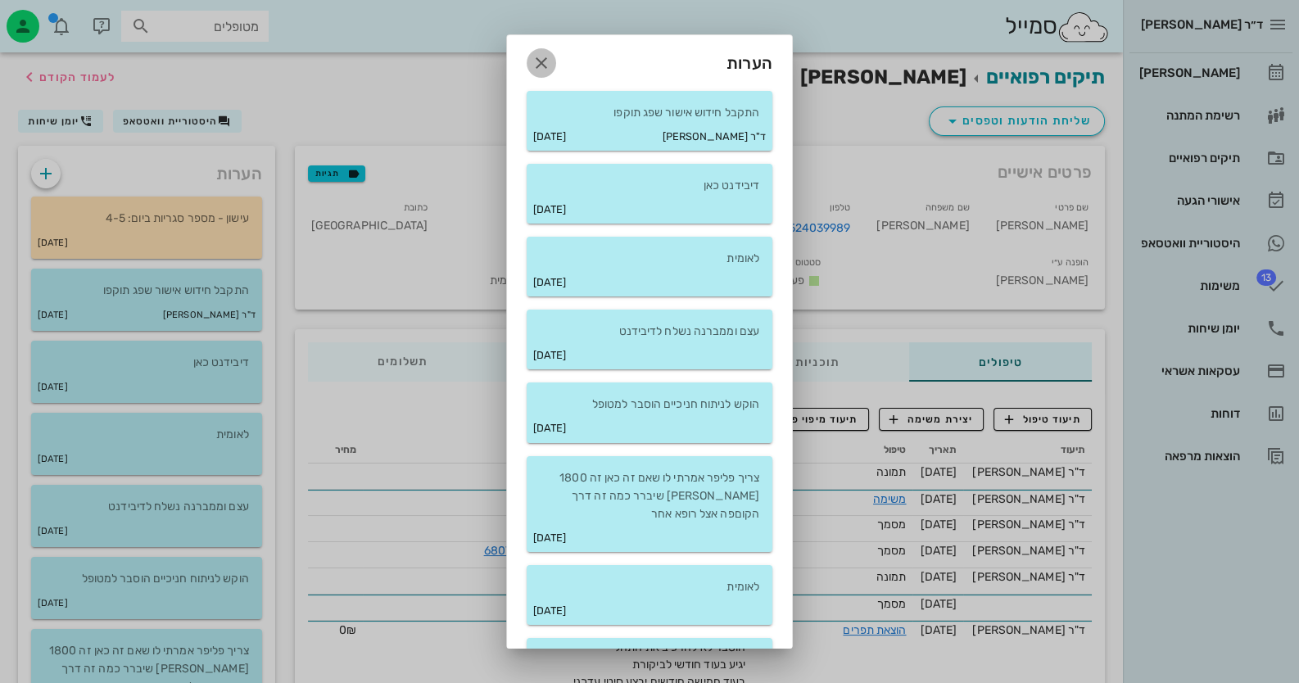
click at [551, 61] on icon "button" at bounding box center [542, 63] width 20 height 20
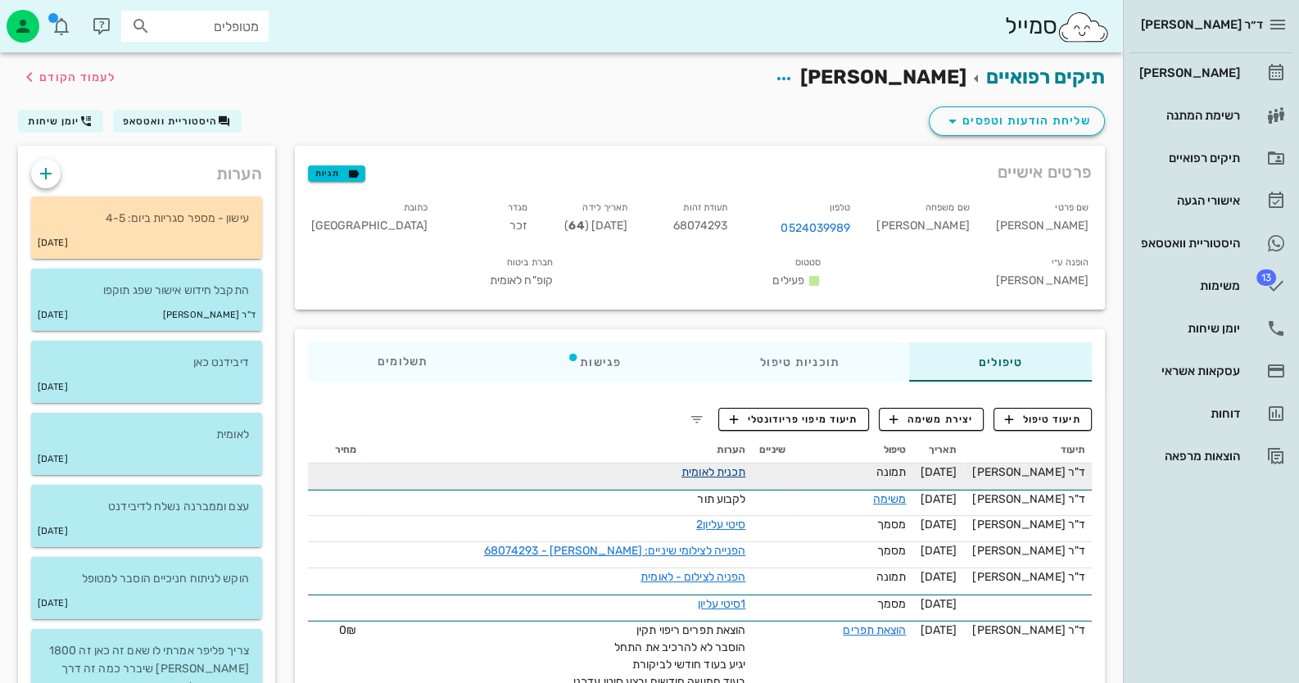
click at [727, 465] on link "תכנית לאומית" at bounding box center [714, 472] width 64 height 14
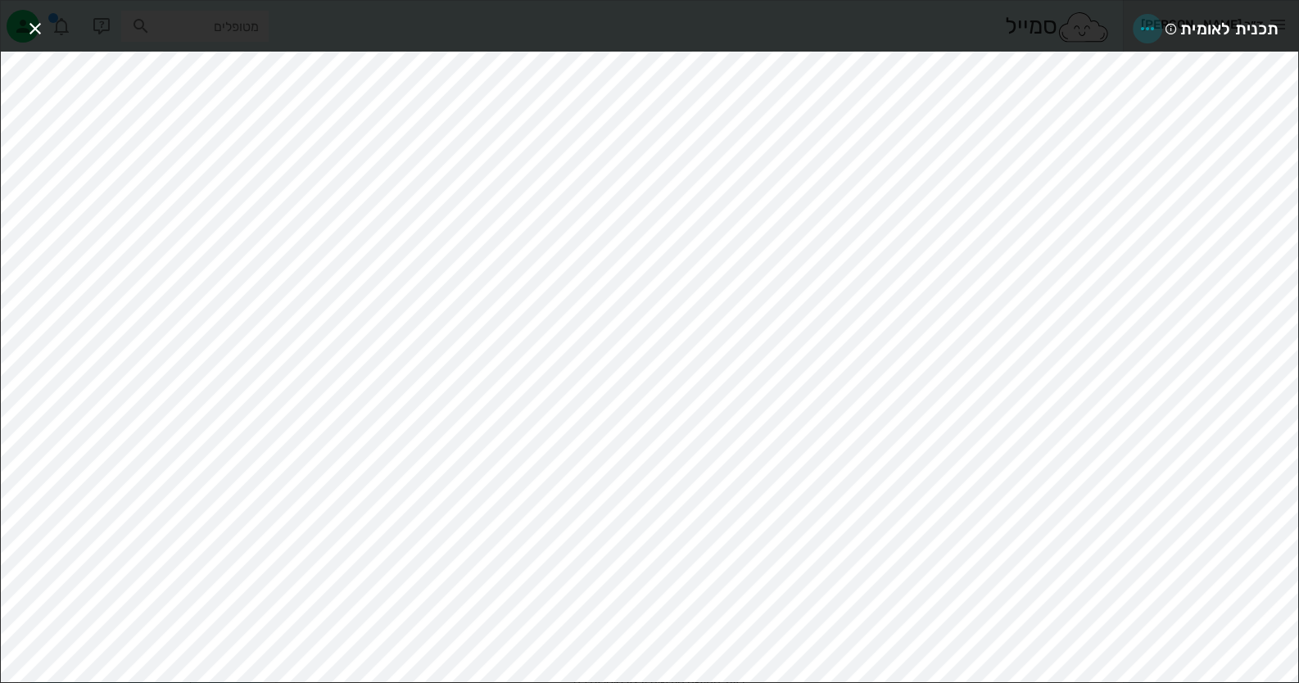
click at [1143, 22] on icon "button" at bounding box center [1148, 29] width 20 height 20
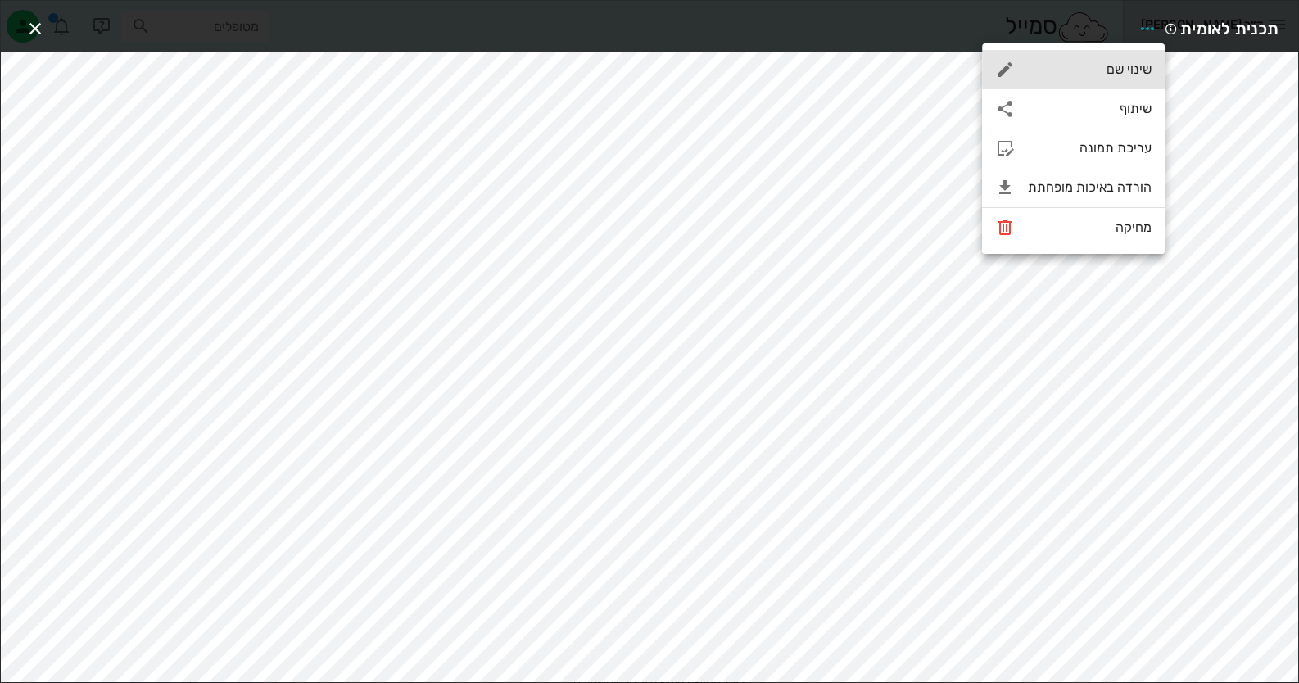
click at [1116, 58] on div "שינוי שם" at bounding box center [1073, 69] width 183 height 39
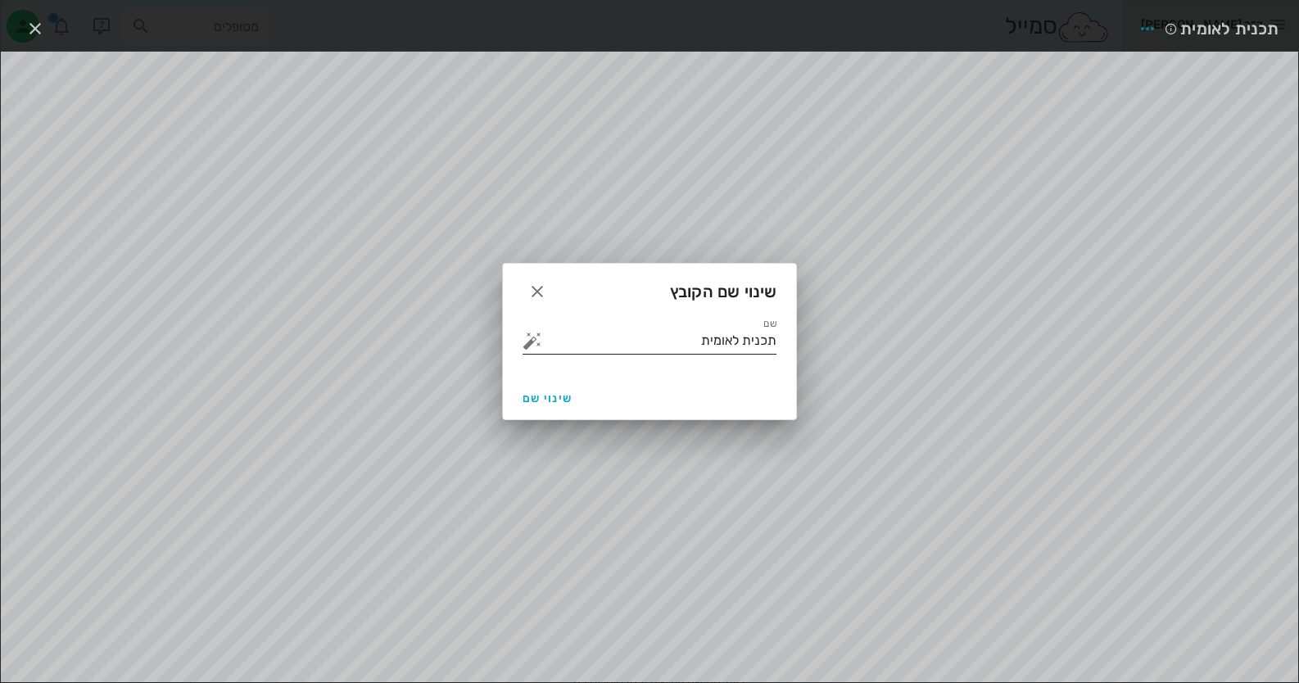
click at [523, 342] on button "button" at bounding box center [533, 341] width 20 height 20
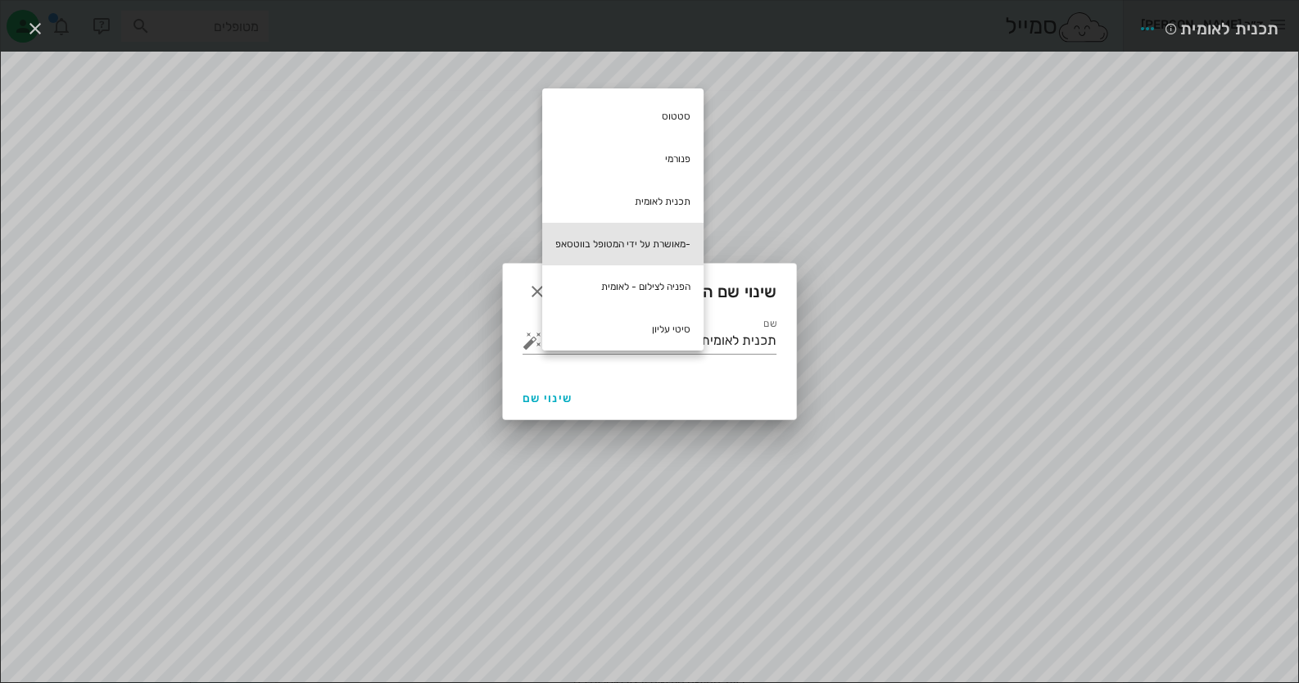
click at [654, 241] on div "-מאושרת על ידי המטופל בווטסאפ" at bounding box center [622, 244] width 161 height 43
type input "תכנית לאומית -מאושרת על ידי המטופל בווטסאפ"
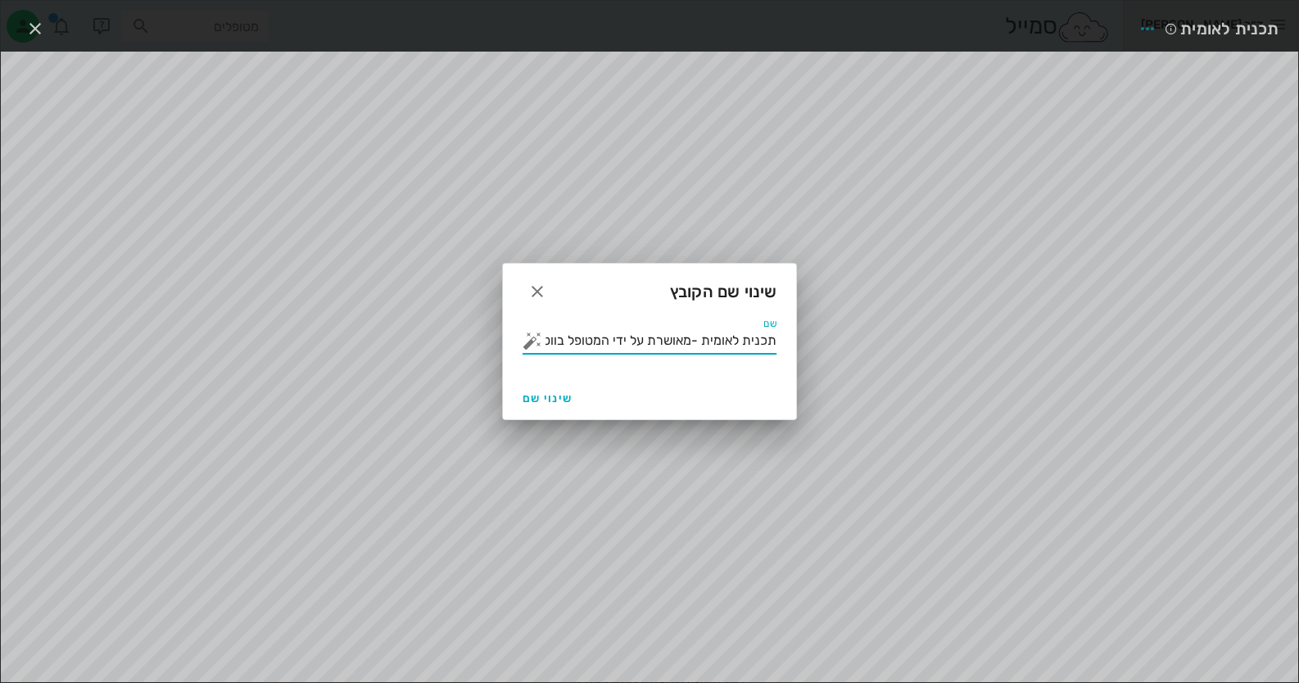
scroll to position [0, -24]
click at [542, 392] on span "שינוי שם" at bounding box center [548, 399] width 50 height 14
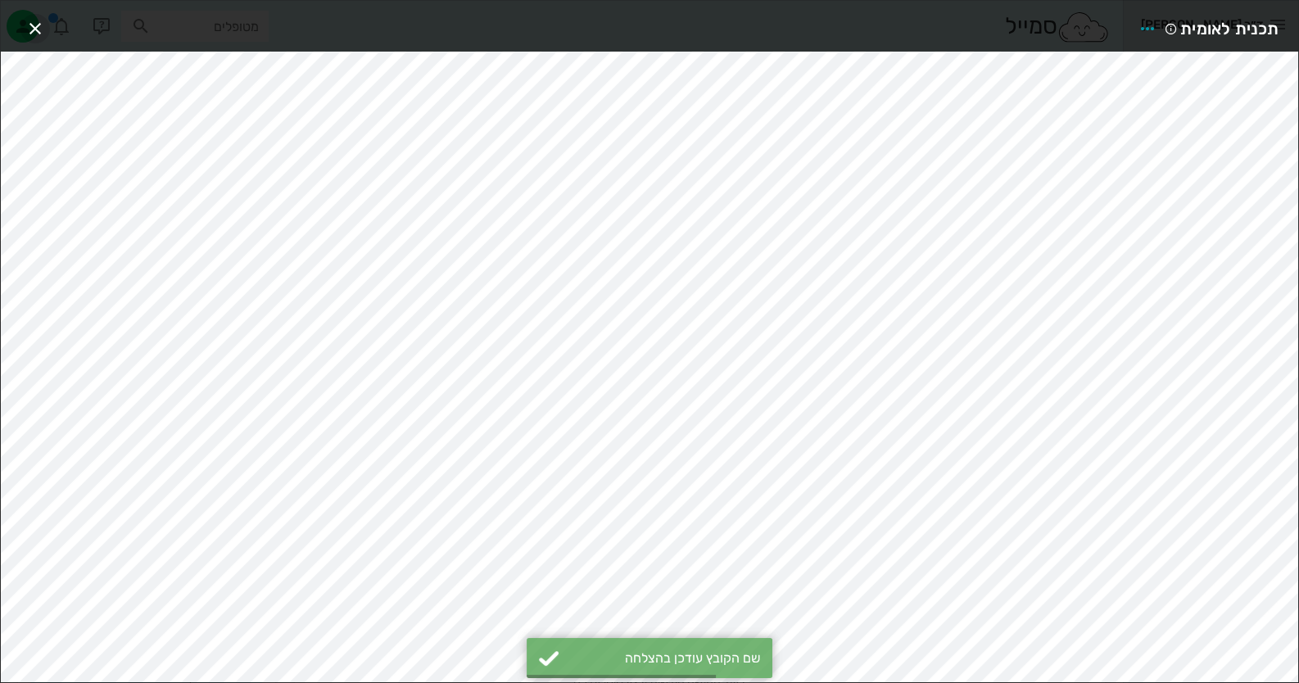
click at [28, 30] on icon "button" at bounding box center [35, 29] width 20 height 20
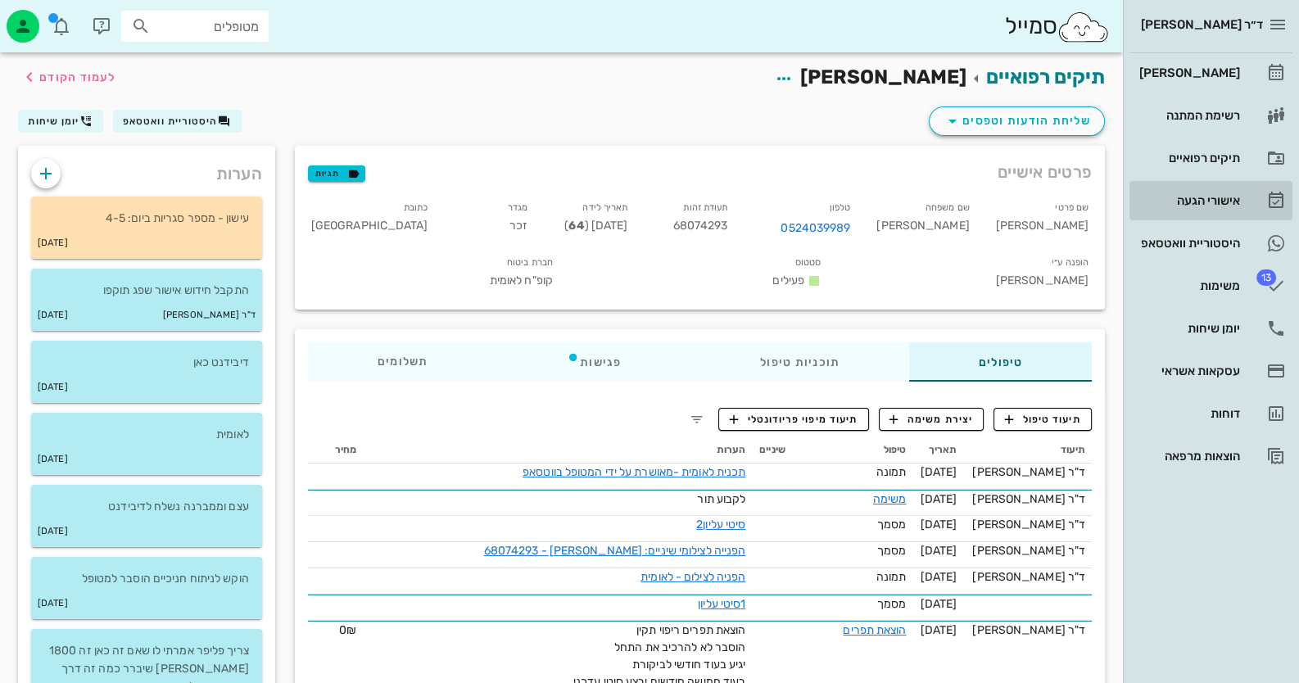
click at [1220, 196] on div "אישורי הגעה" at bounding box center [1188, 200] width 104 height 13
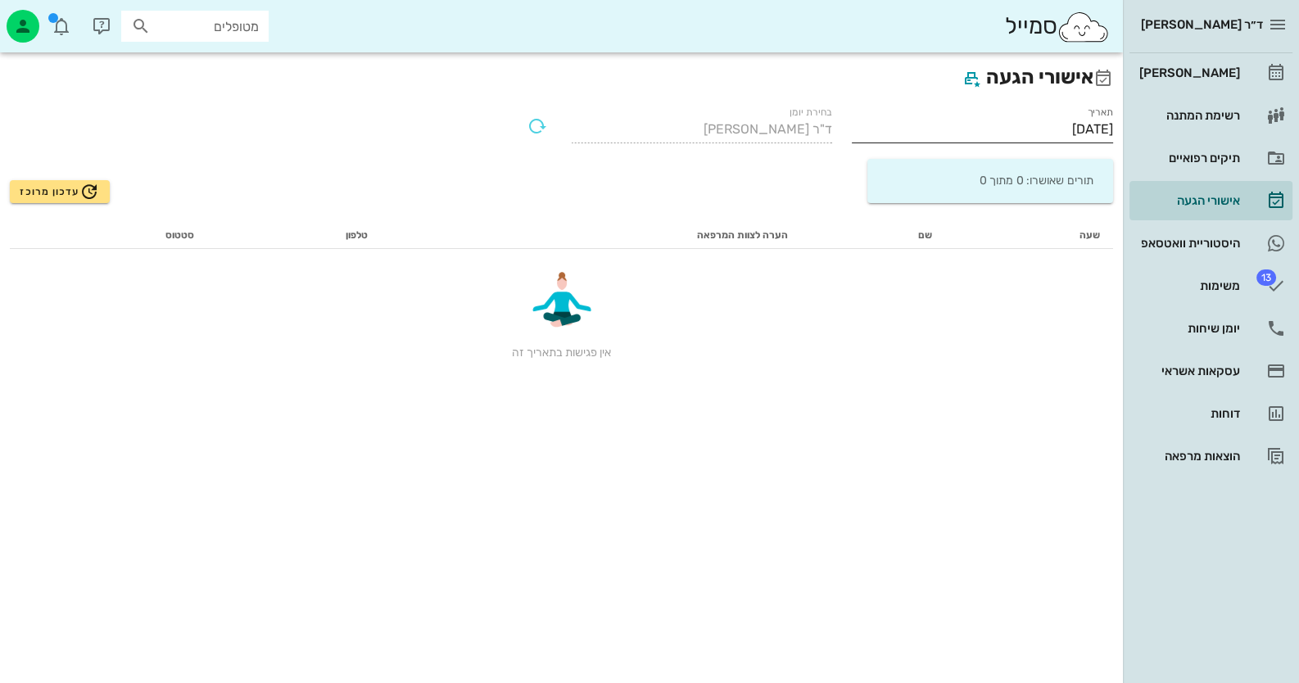
click at [1024, 122] on input "[DATE]" at bounding box center [982, 129] width 261 height 26
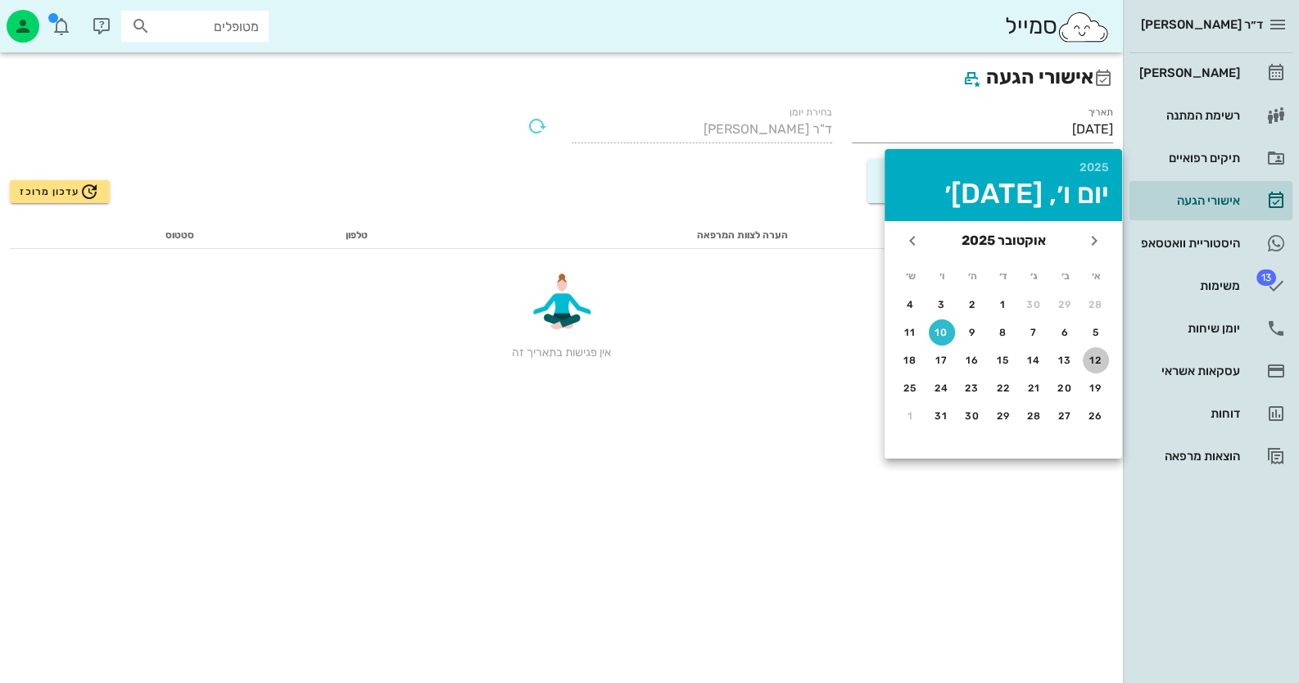
click at [1088, 357] on div "12" at bounding box center [1096, 360] width 26 height 11
type input "[DATE]"
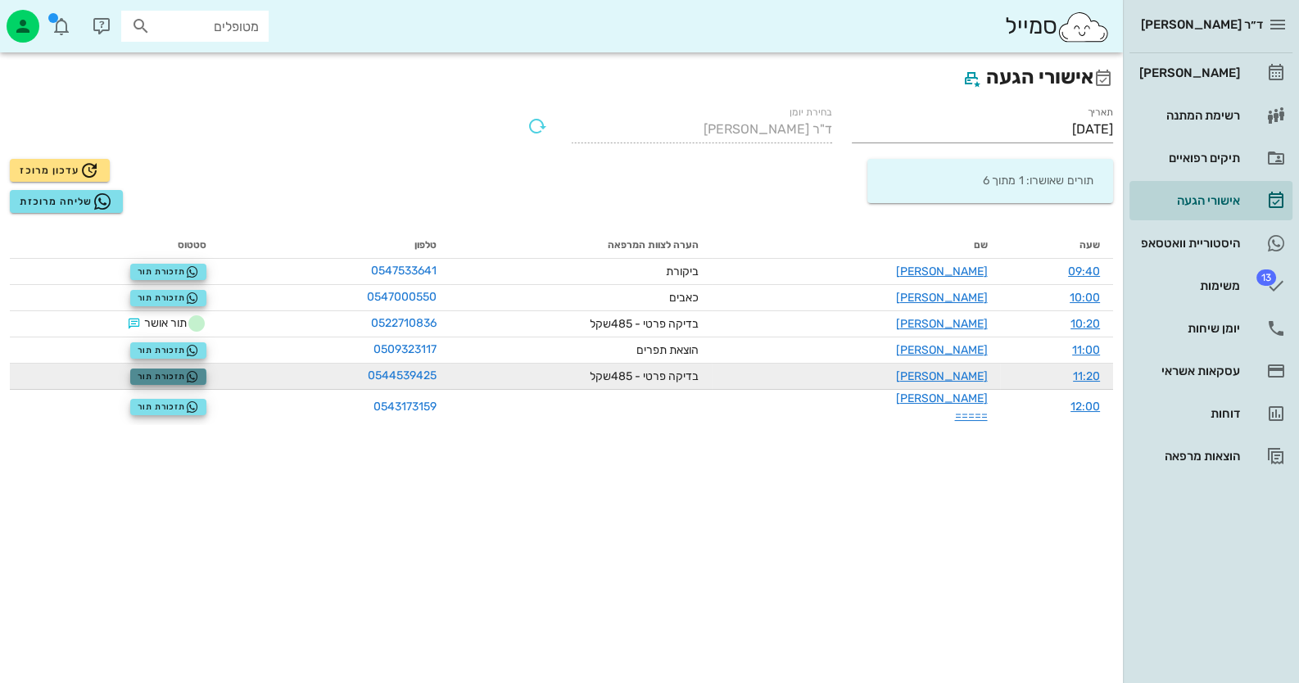
click at [199, 377] on icon "button" at bounding box center [192, 376] width 13 height 13
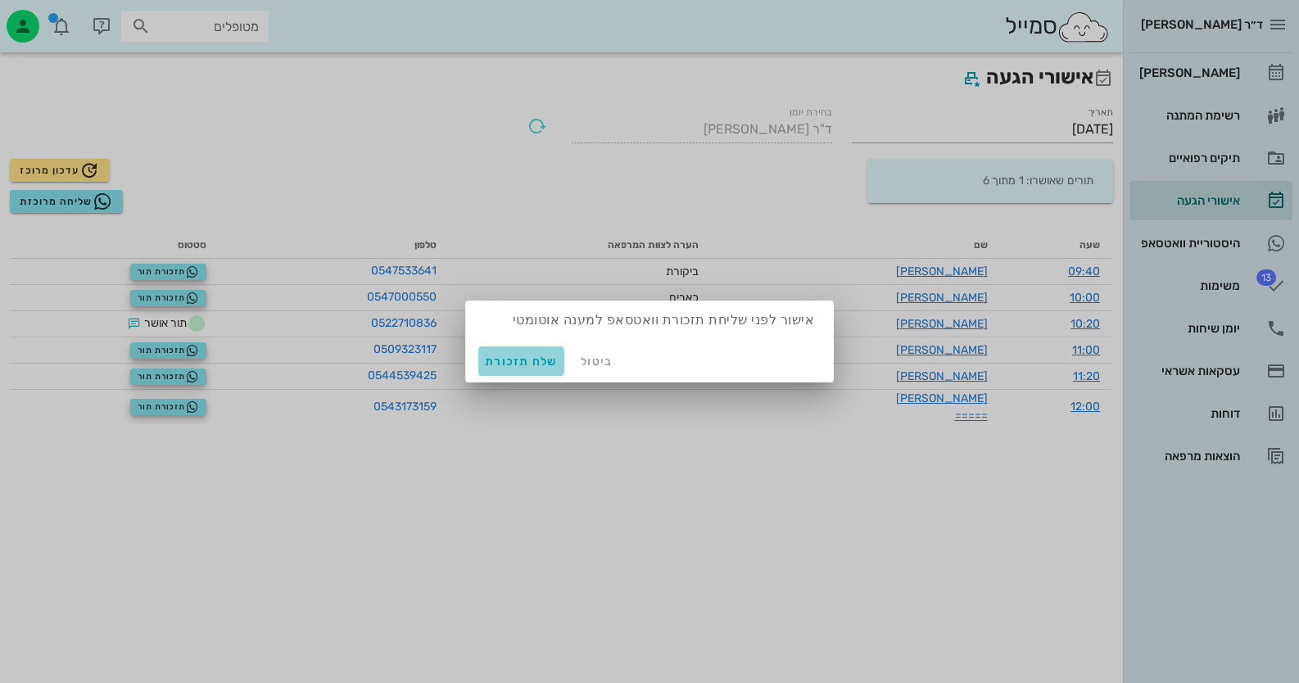
click at [516, 358] on span "שלח תזכורת" at bounding box center [521, 362] width 73 height 14
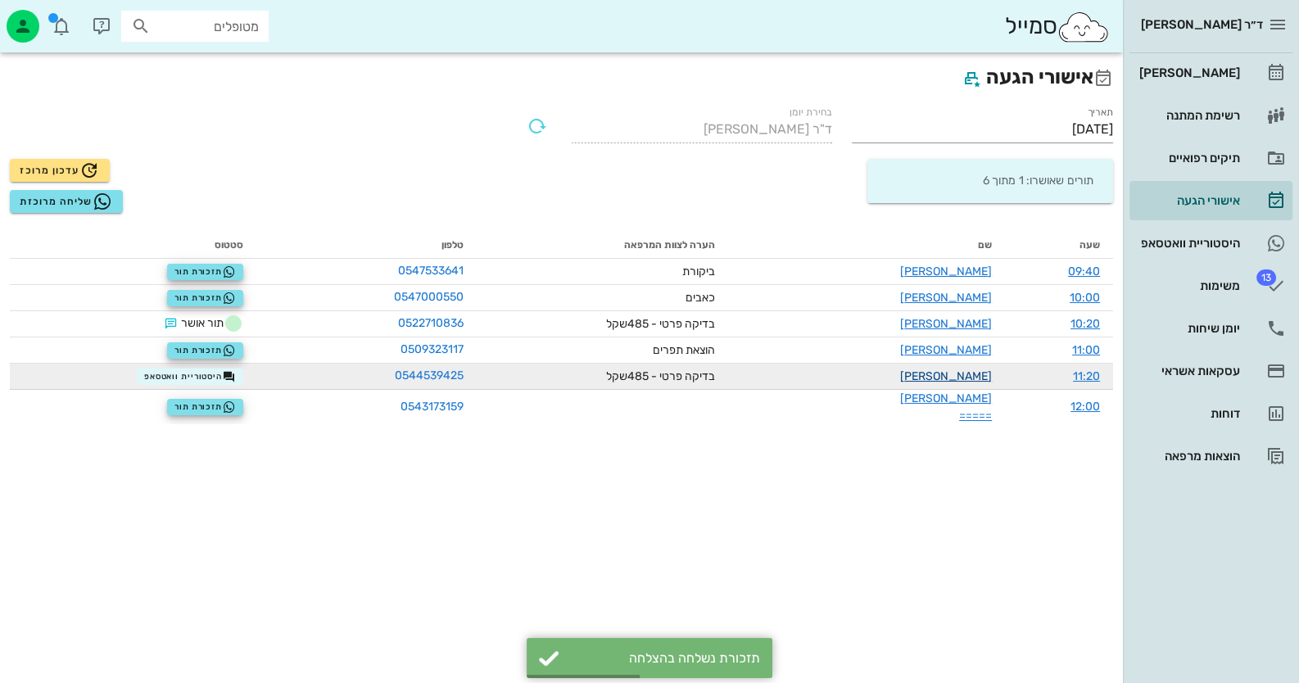
click at [978, 378] on link "[PERSON_NAME]" at bounding box center [946, 376] width 92 height 14
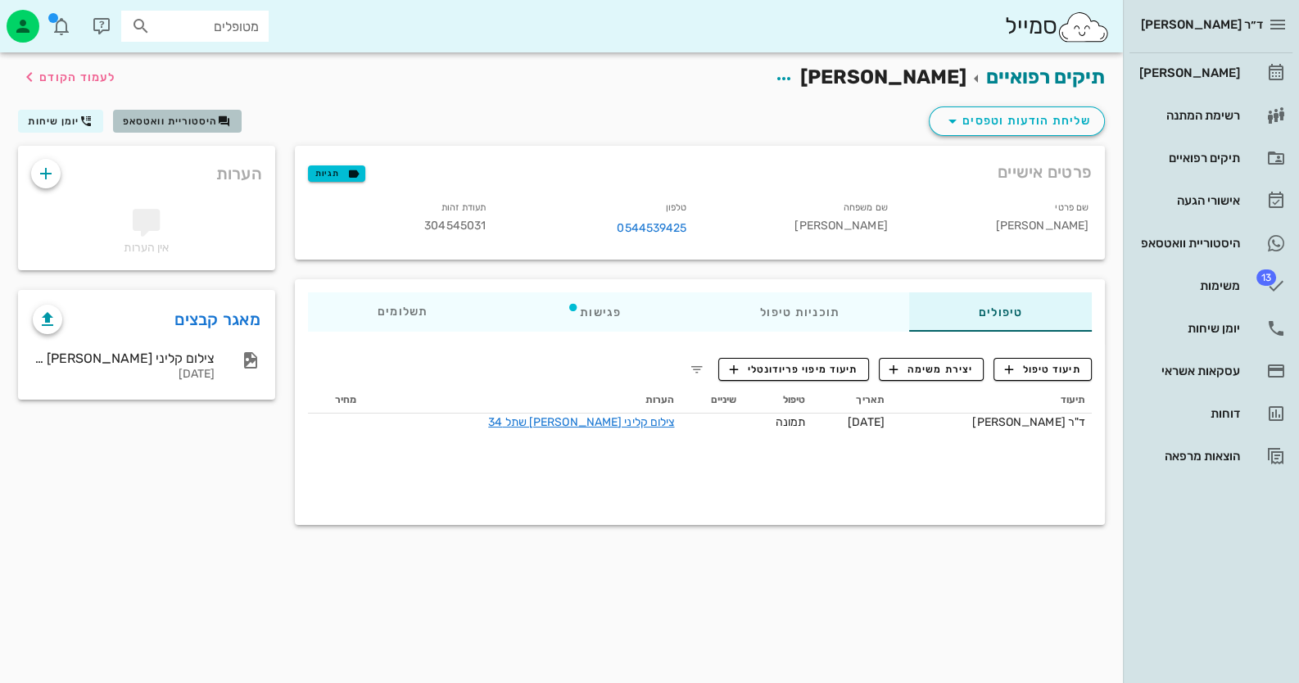
click at [170, 113] on button "היסטוריית וואטסאפ" at bounding box center [177, 121] width 129 height 23
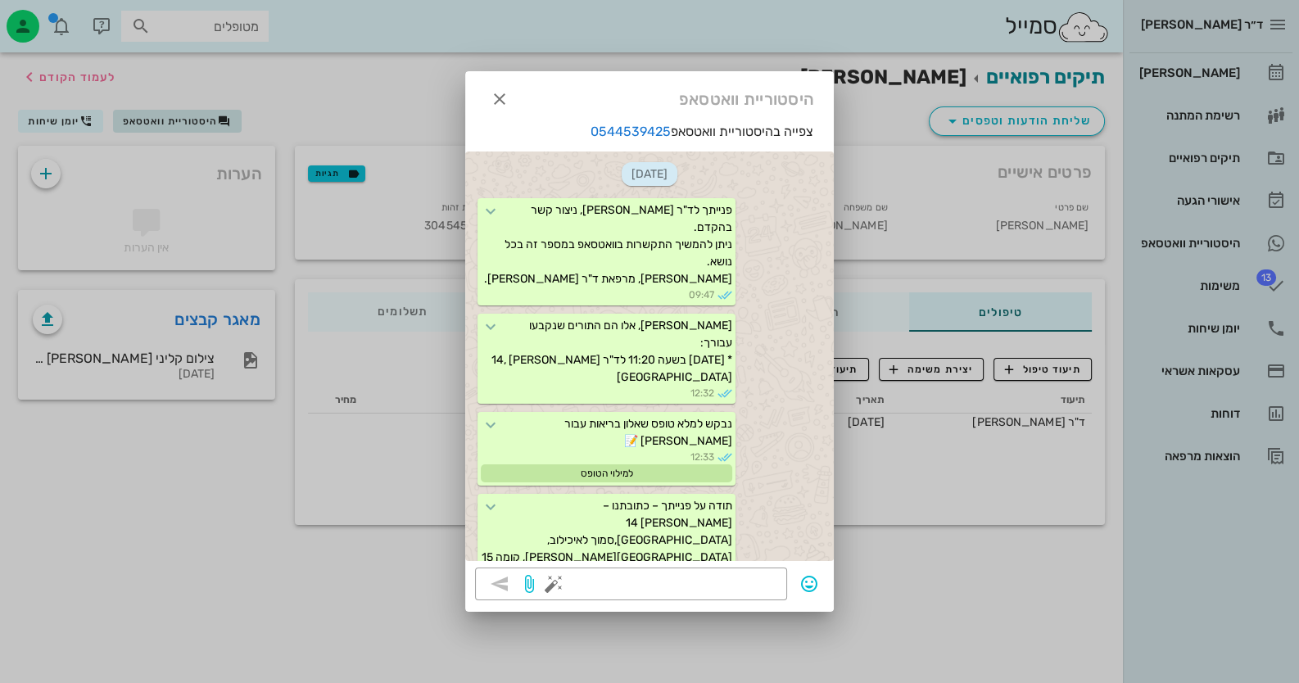
scroll to position [867, 0]
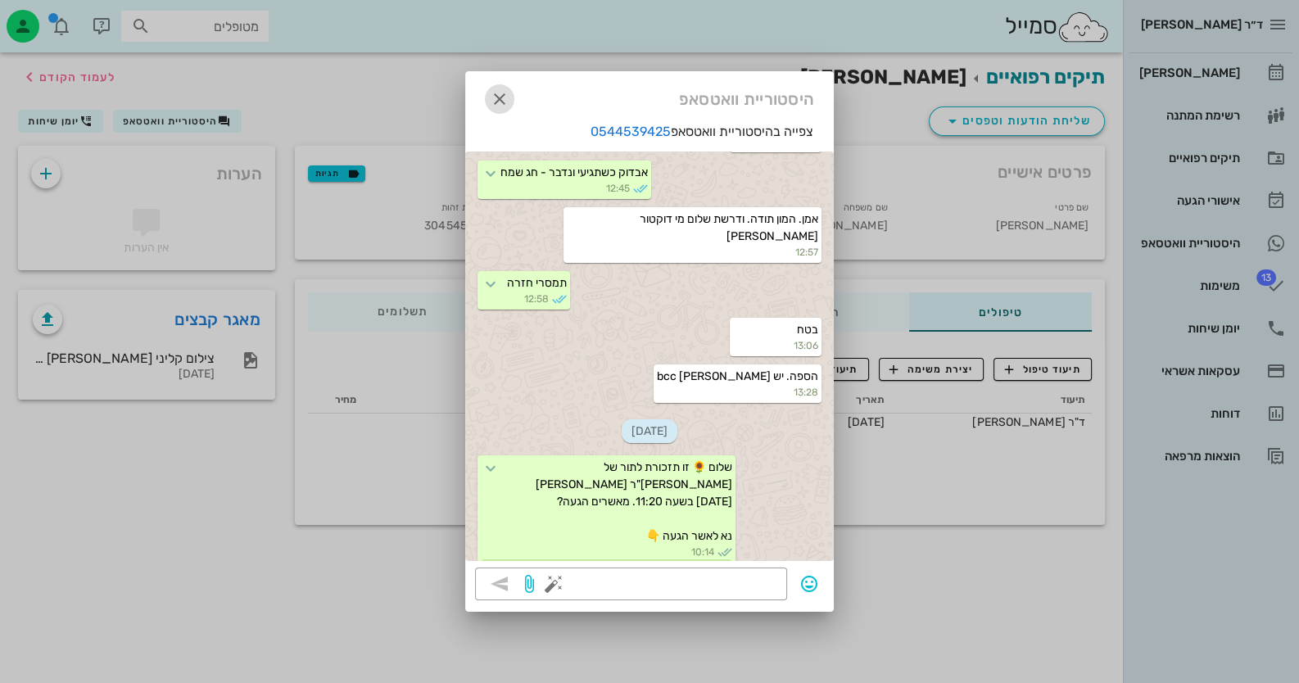
click at [500, 102] on icon "button" at bounding box center [500, 99] width 20 height 20
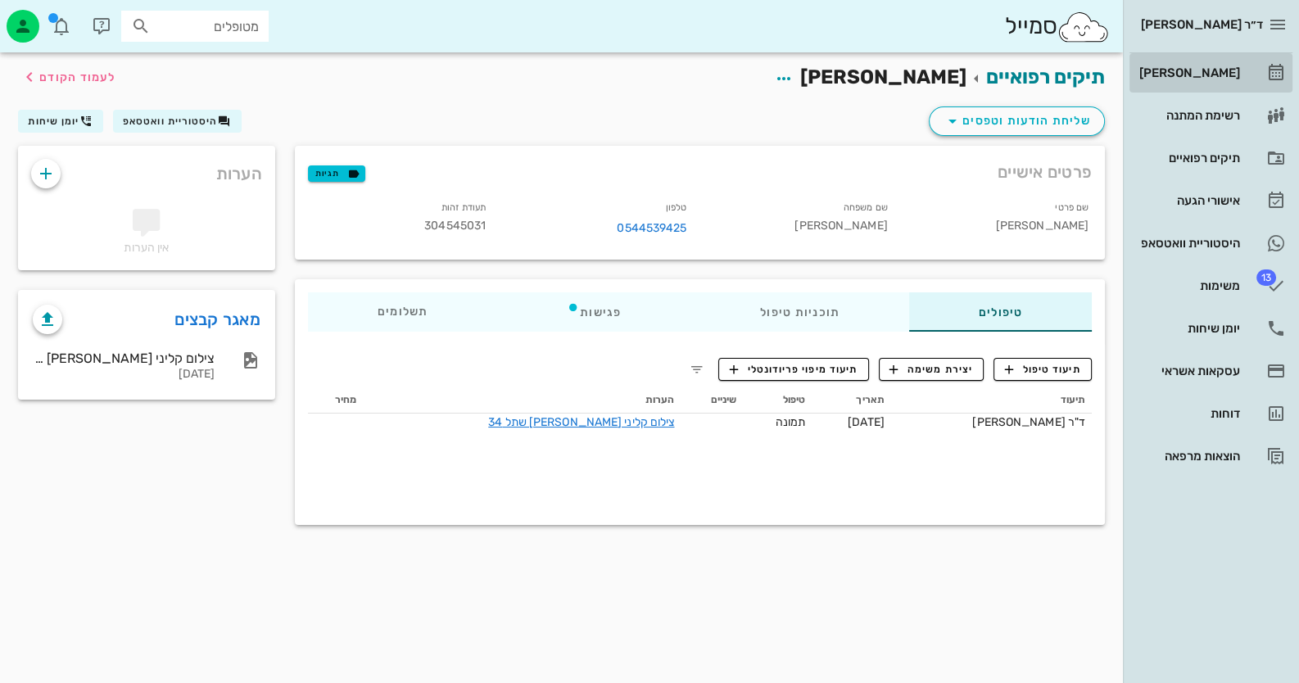
click at [1192, 68] on div "[PERSON_NAME]" at bounding box center [1188, 72] width 104 height 13
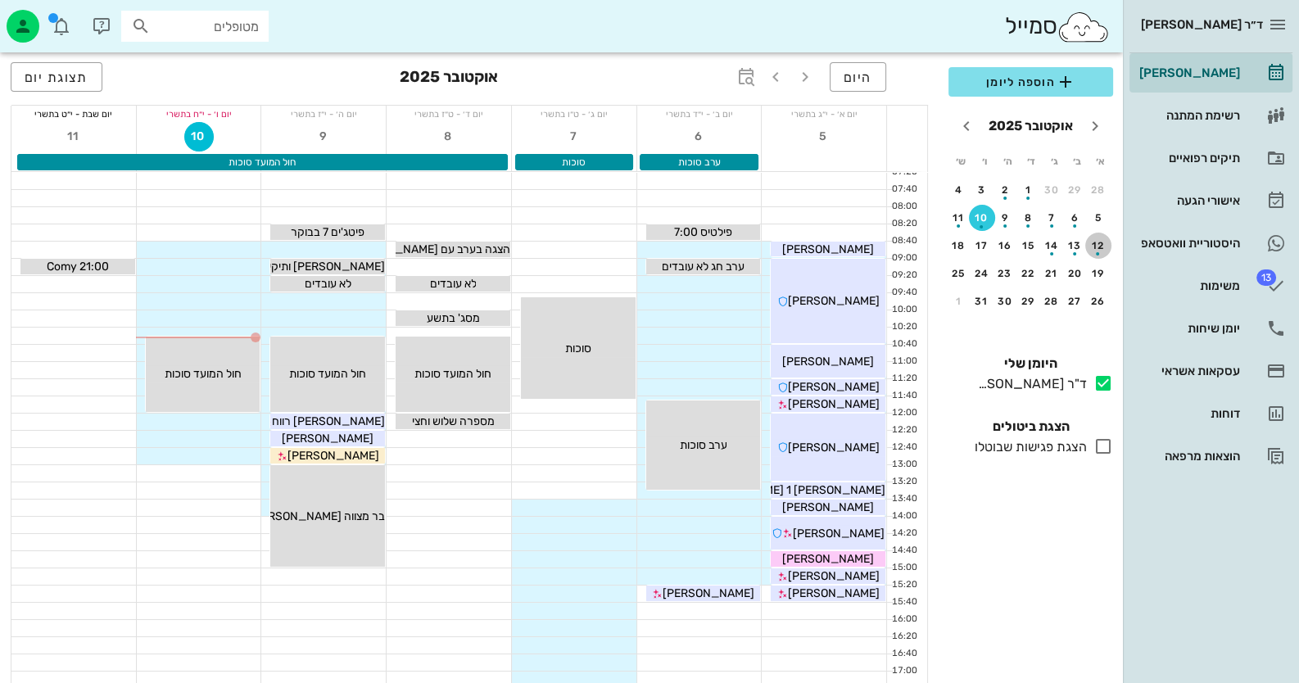
click at [1109, 242] on div "12" at bounding box center [1098, 245] width 26 height 11
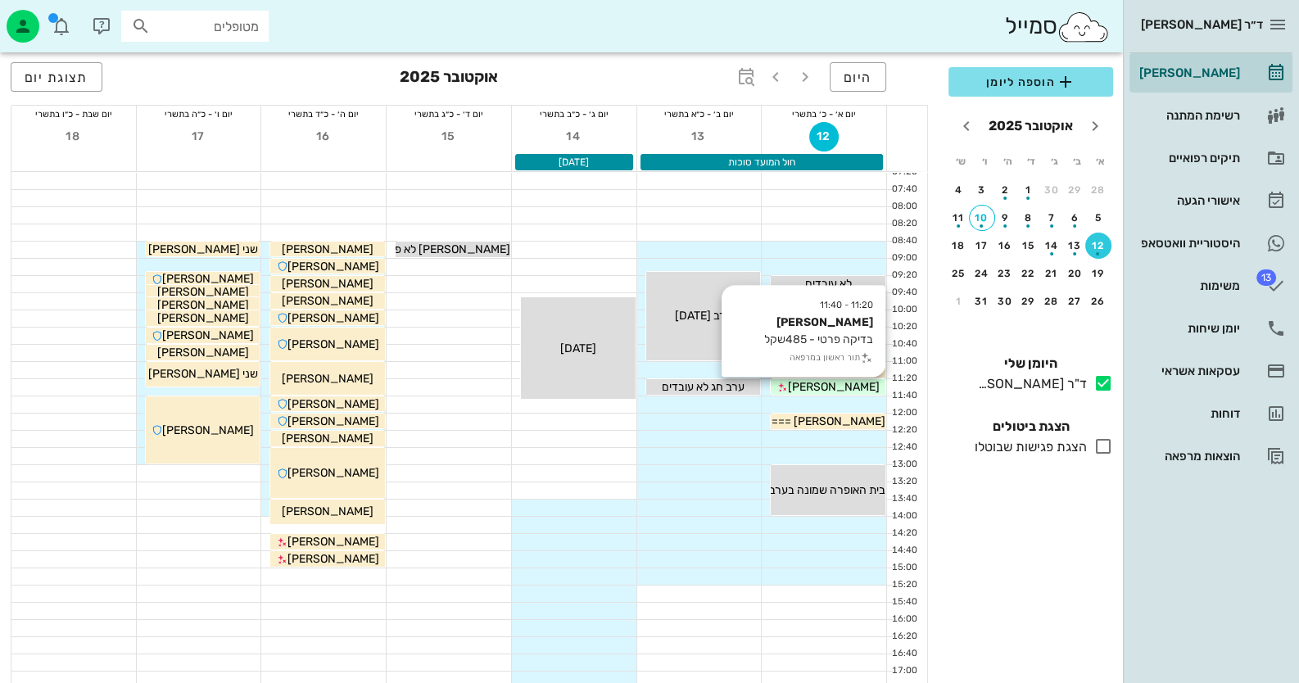
click at [855, 385] on span "[PERSON_NAME]" at bounding box center [834, 387] width 92 height 14
